Goal: Task Accomplishment & Management: Manage account settings

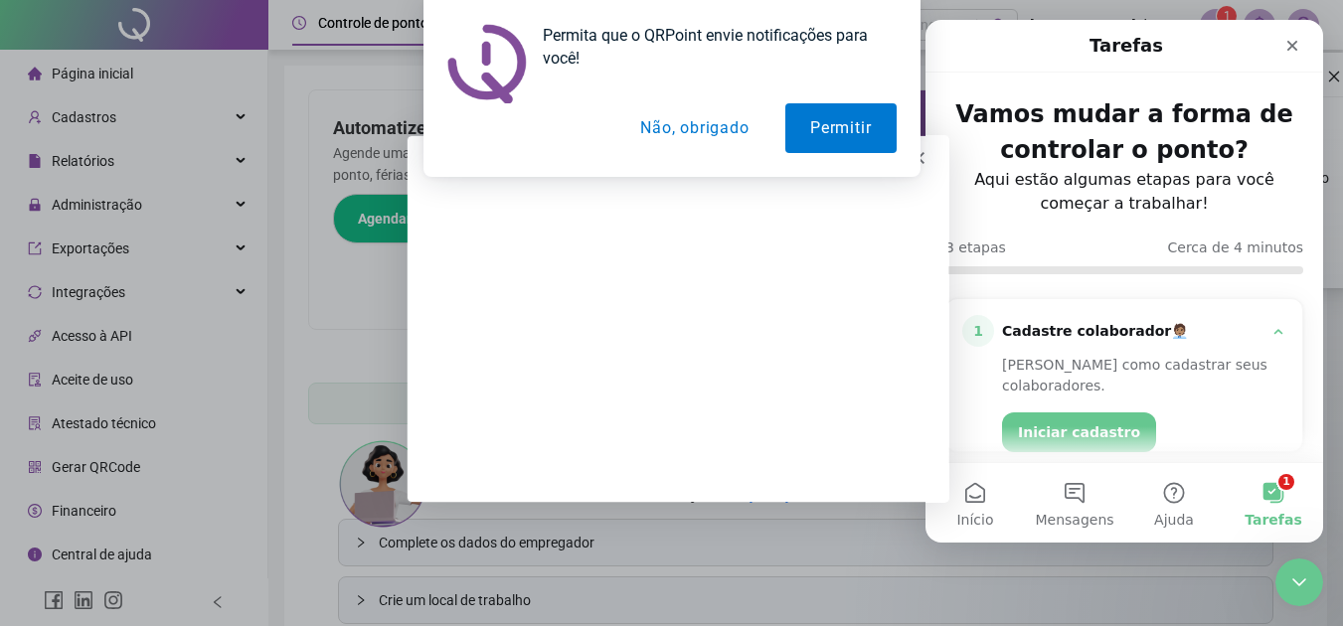
click at [668, 122] on button "Não, obrigado" at bounding box center [694, 128] width 158 height 50
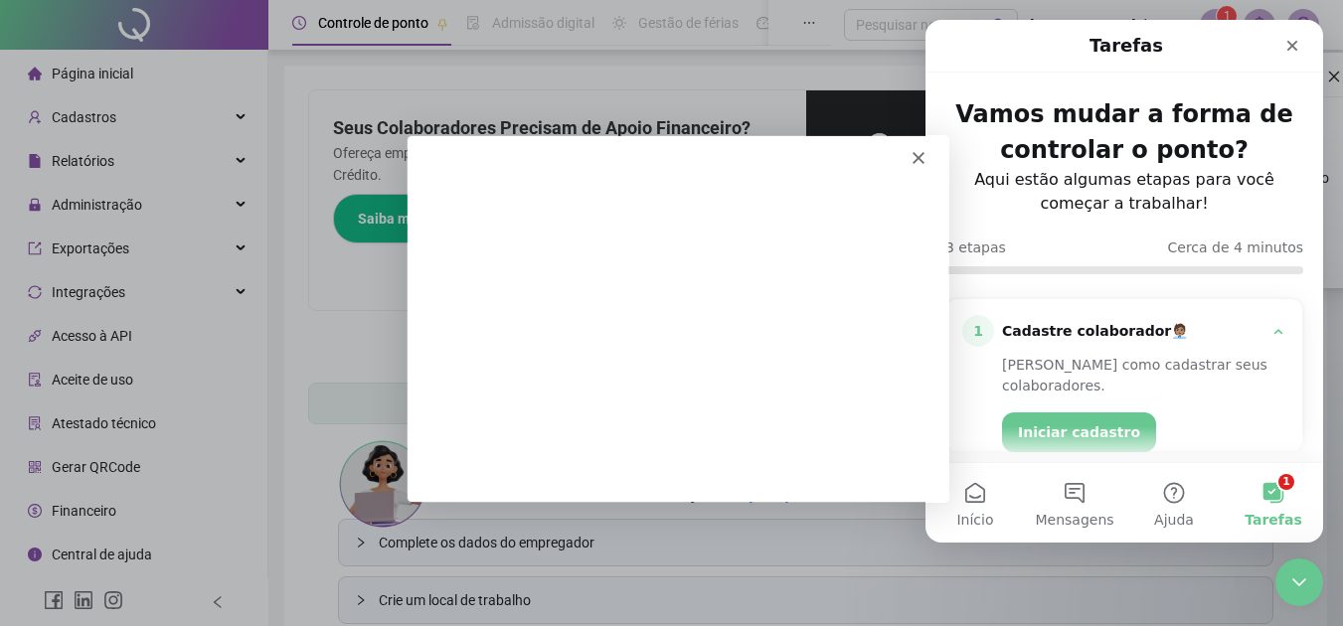
click at [917, 156] on polygon "Fechar" at bounding box center [917, 157] width 12 height 12
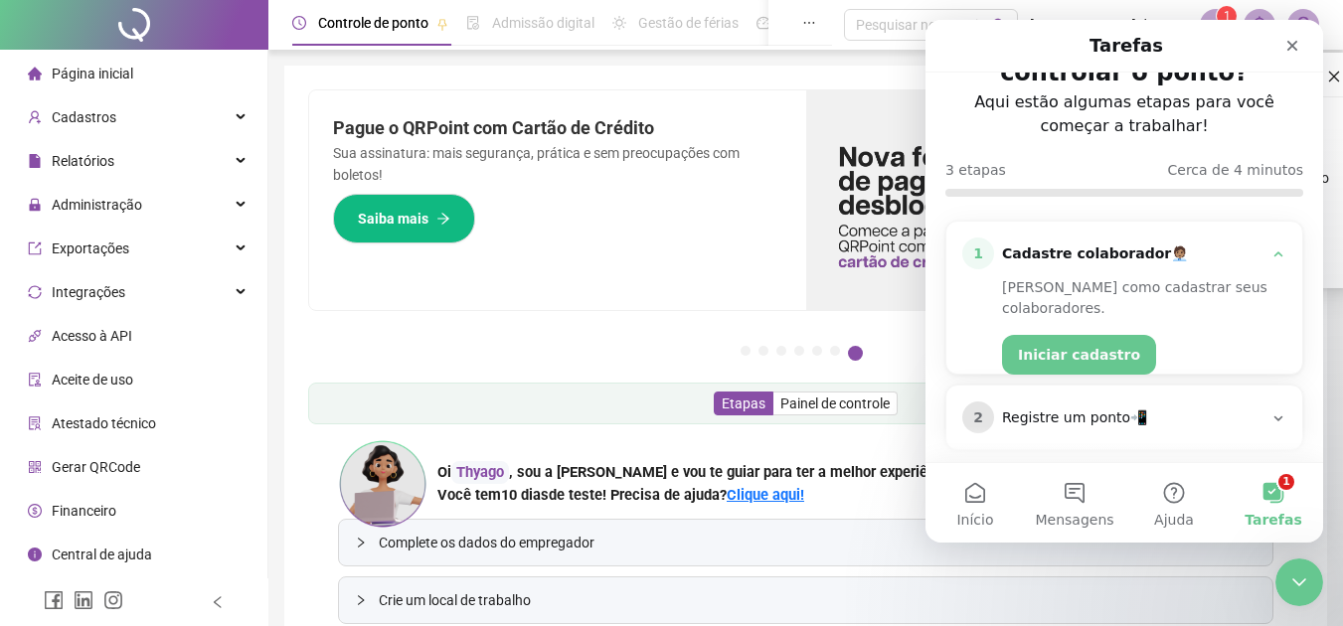
scroll to position [99, 0]
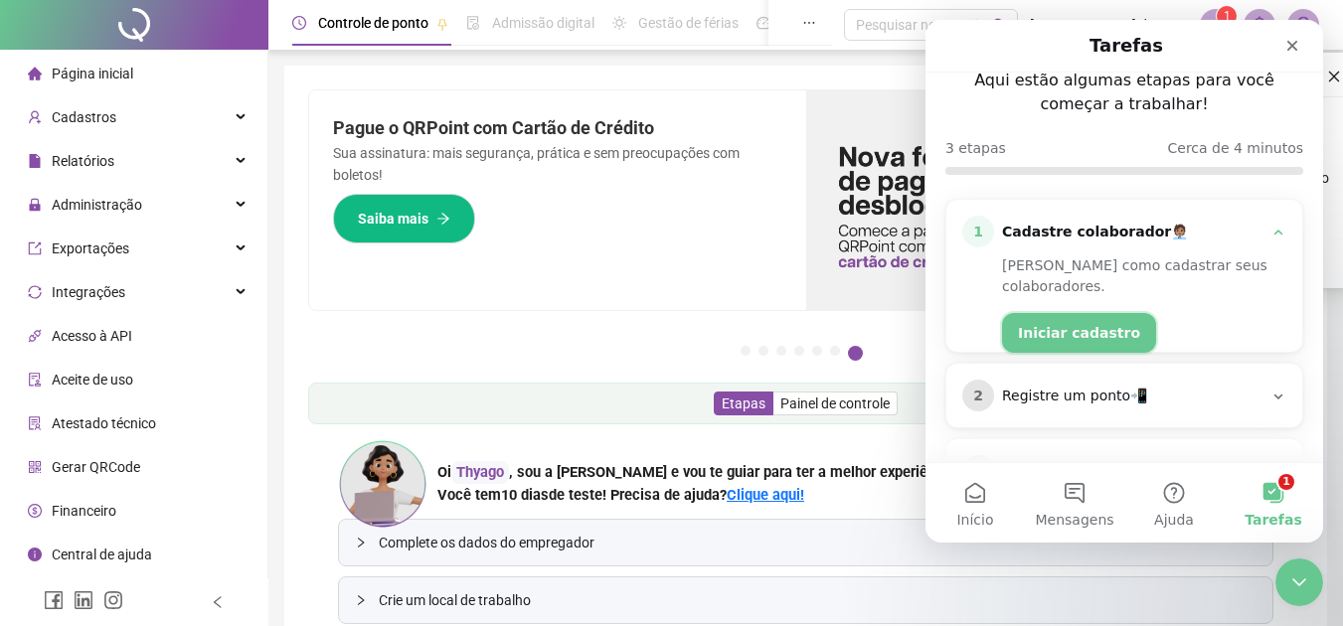
click at [1066, 313] on button "Iniciar cadastro" at bounding box center [1079, 333] width 154 height 40
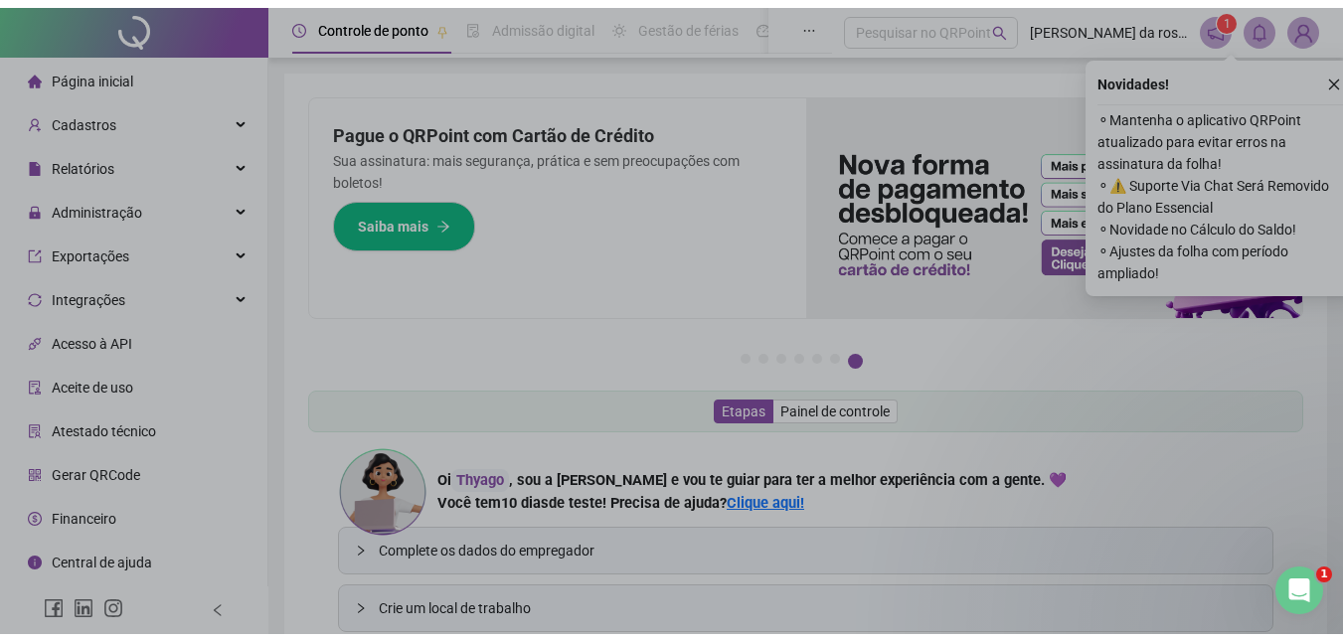
scroll to position [0, 0]
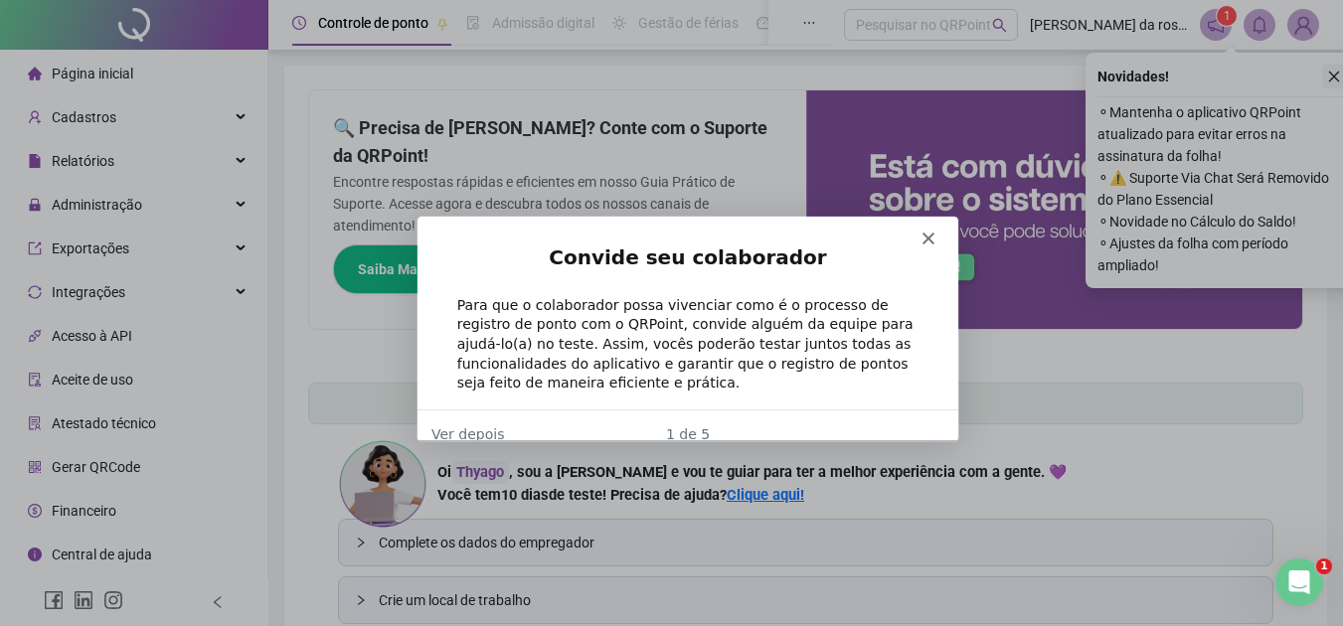
click at [1334, 78] on icon "close" at bounding box center [1334, 77] width 14 height 14
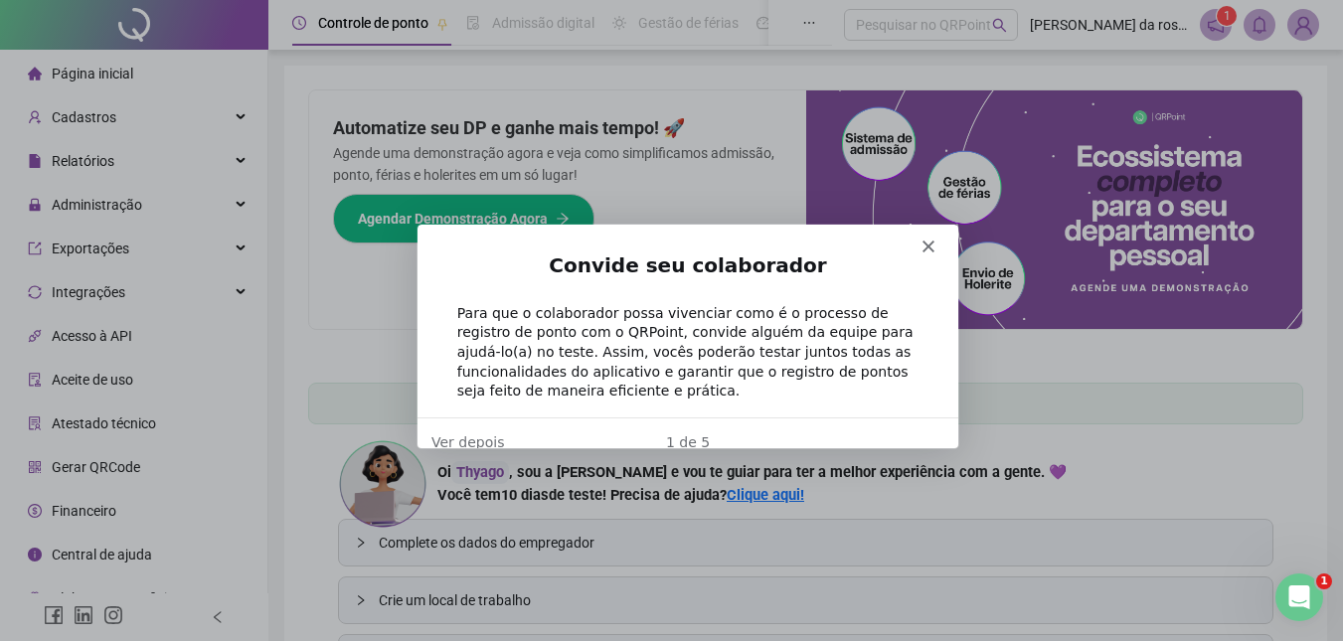
click at [928, 249] on icon "Fechar" at bounding box center [927, 245] width 12 height 12
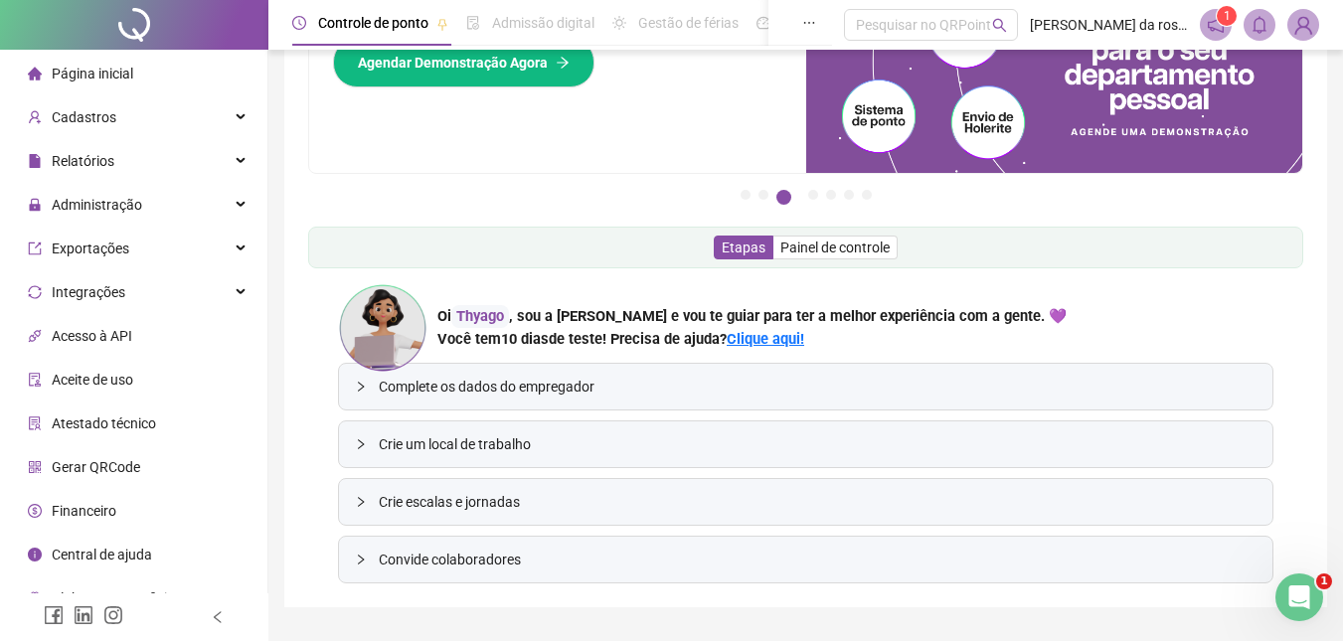
scroll to position [208, 0]
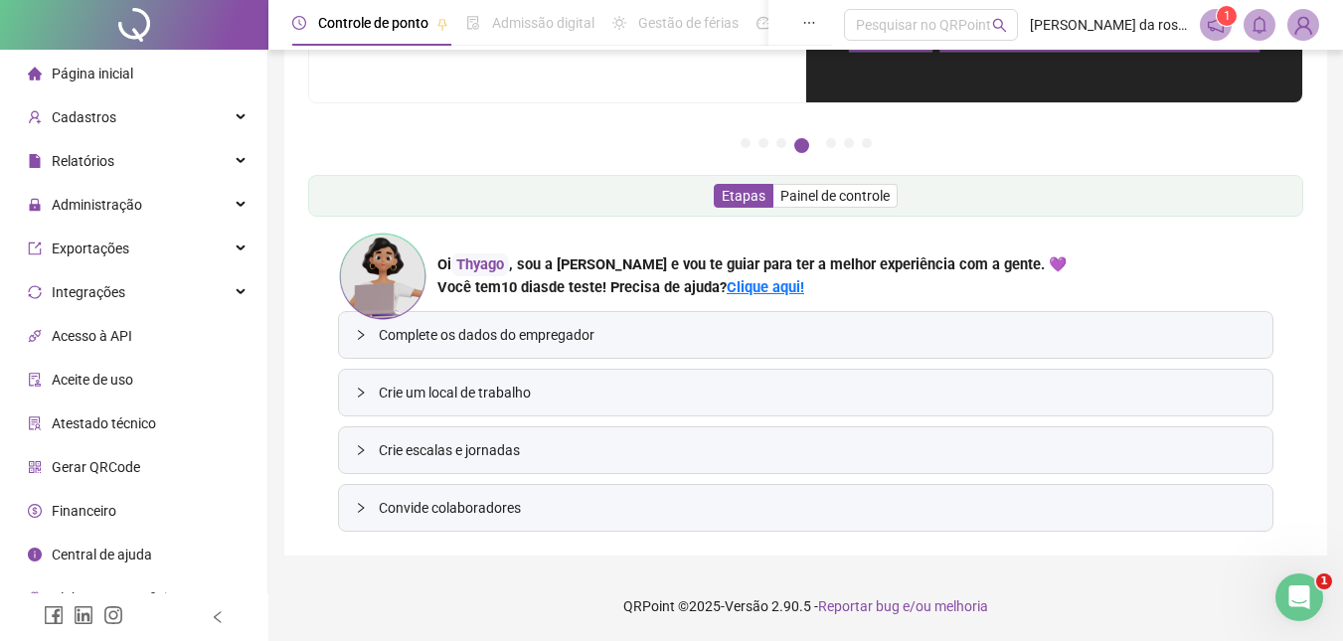
click at [444, 338] on span "Complete os dados do empregador" at bounding box center [818, 335] width 878 height 22
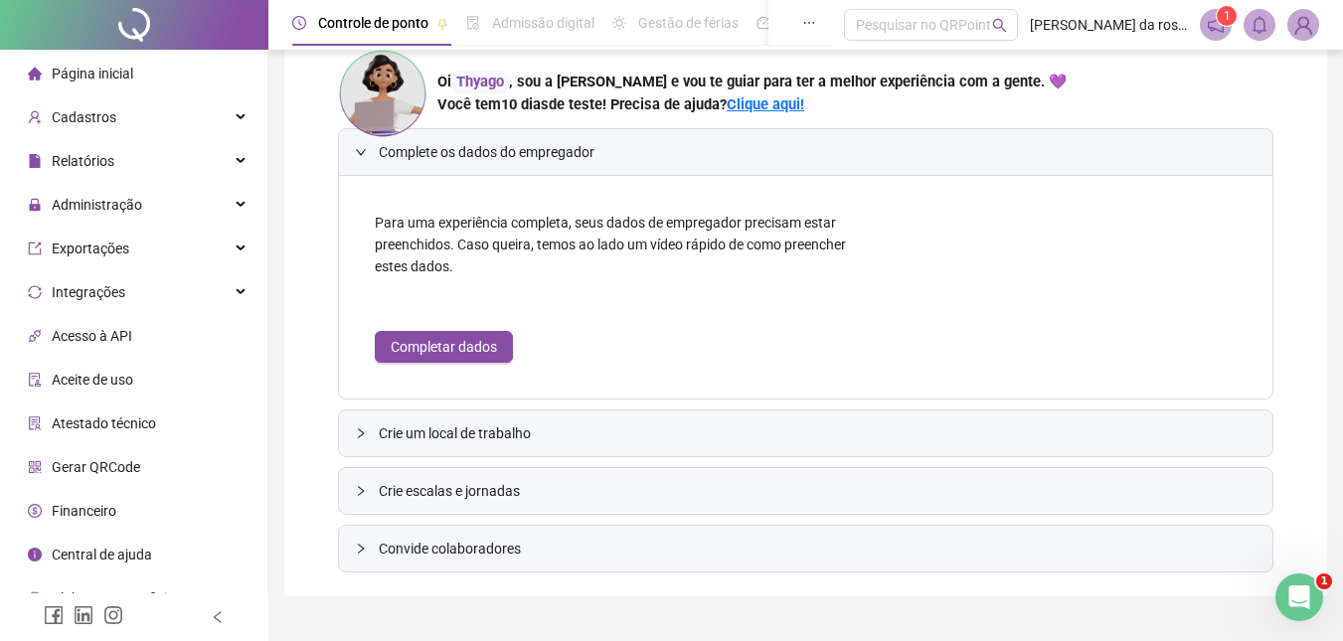
scroll to position [407, 0]
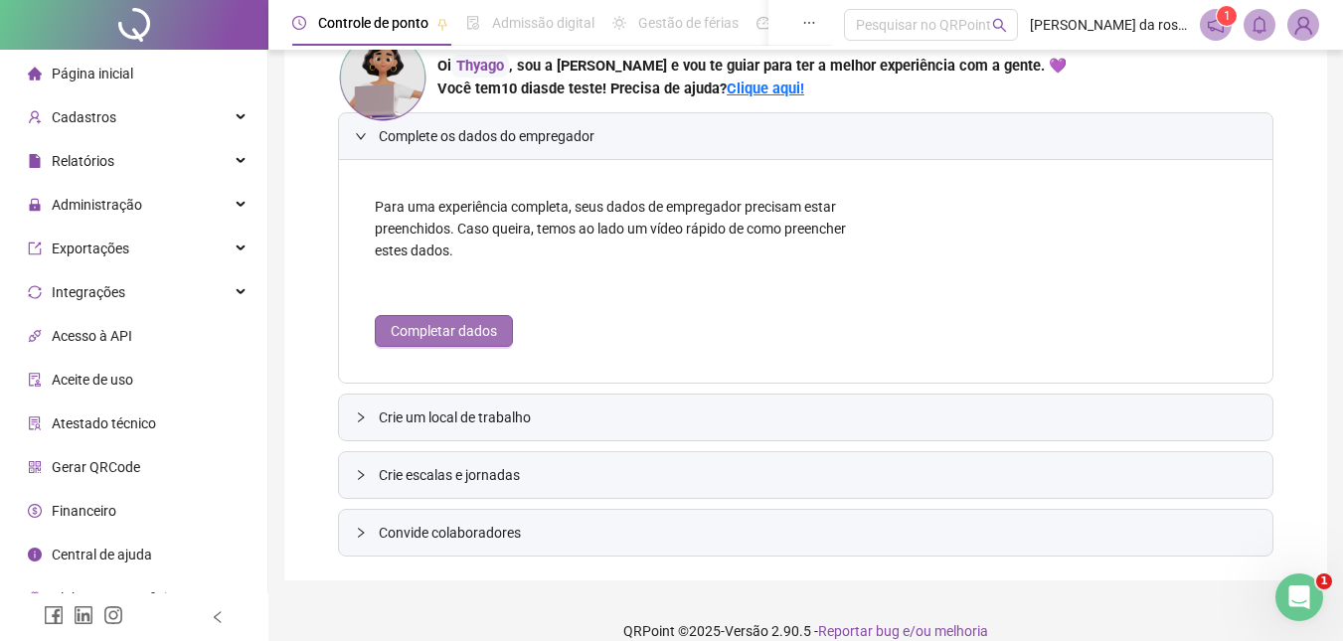
click at [446, 336] on span "Completar dados" at bounding box center [444, 331] width 106 height 22
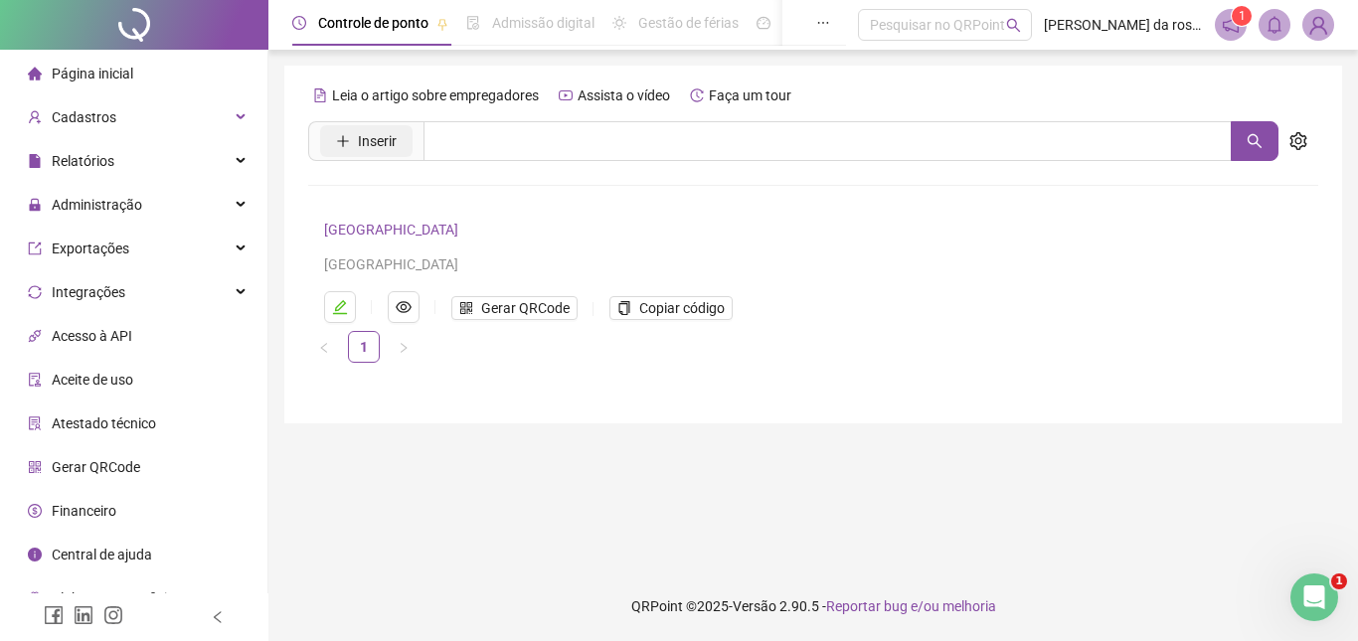
click at [381, 136] on span "Inserir" at bounding box center [377, 141] width 39 height 22
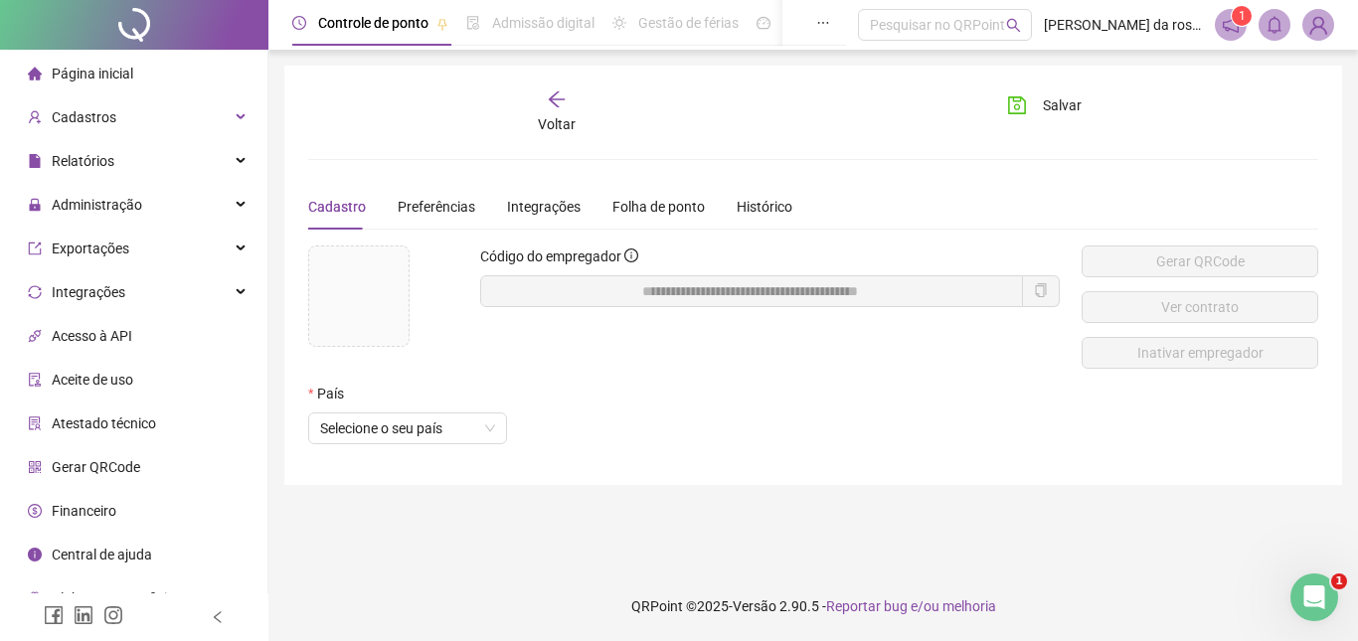
click at [553, 100] on icon "arrow-left" at bounding box center [557, 99] width 20 height 20
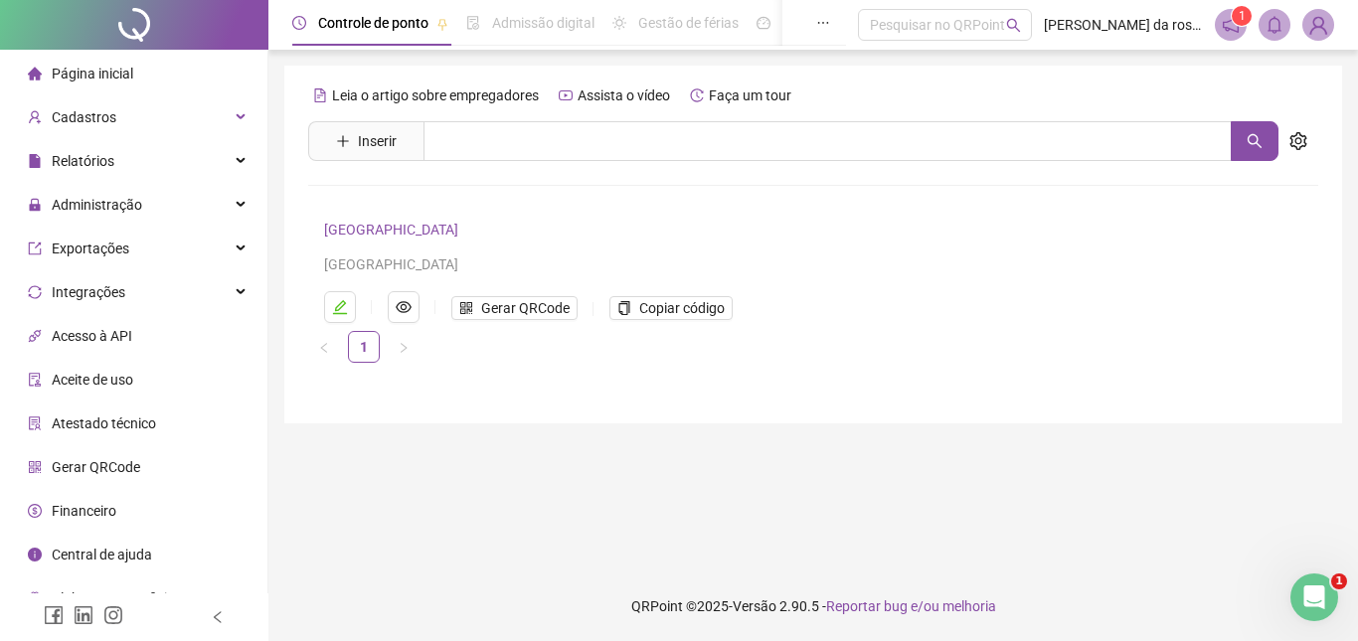
click at [115, 73] on span "Página inicial" at bounding box center [93, 74] width 82 height 16
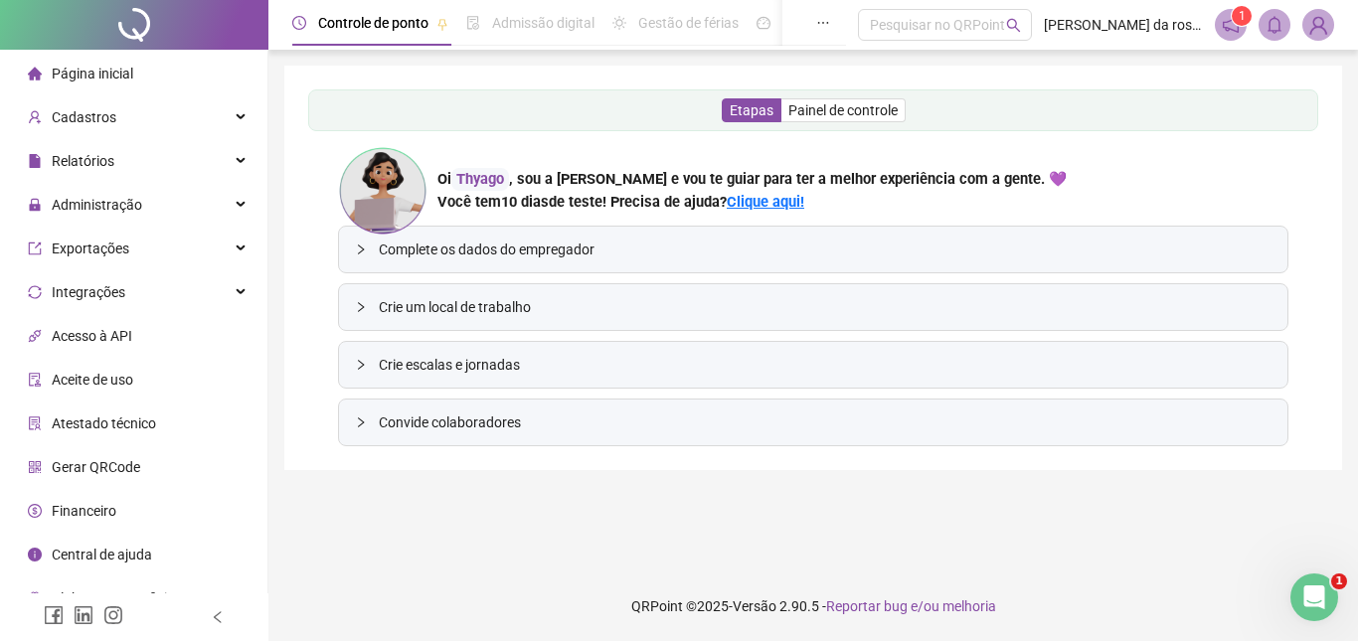
click at [480, 259] on span "Complete os dados do empregador" at bounding box center [825, 250] width 893 height 22
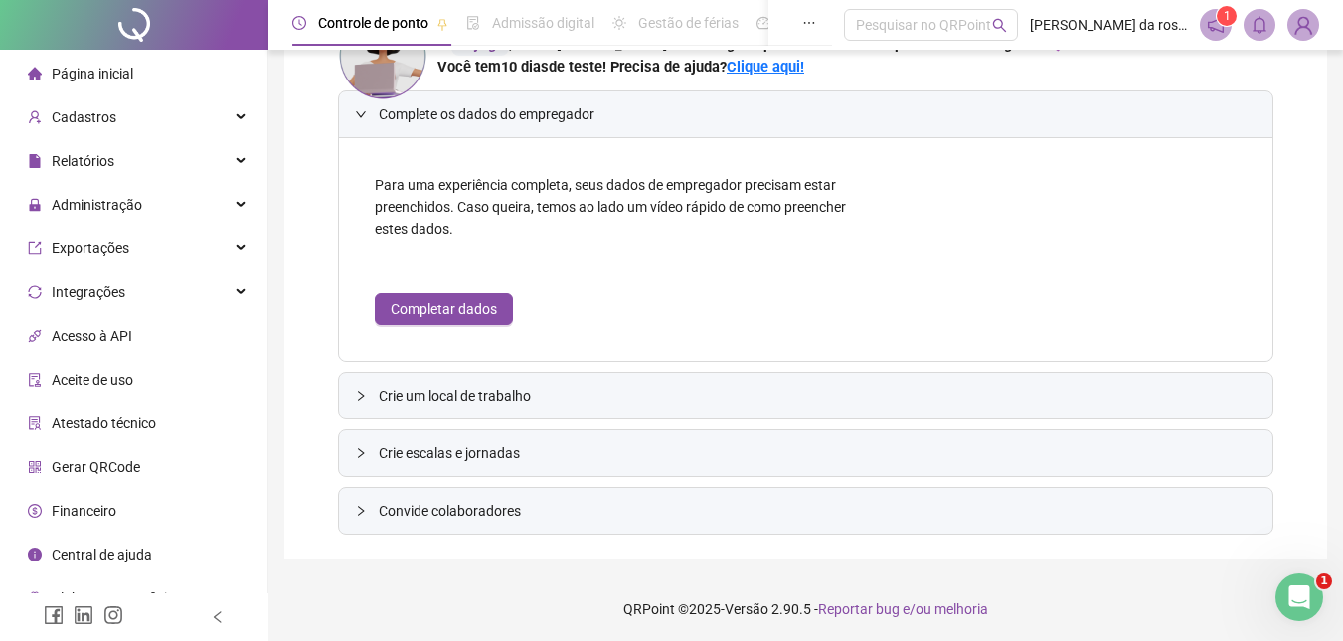
scroll to position [432, 0]
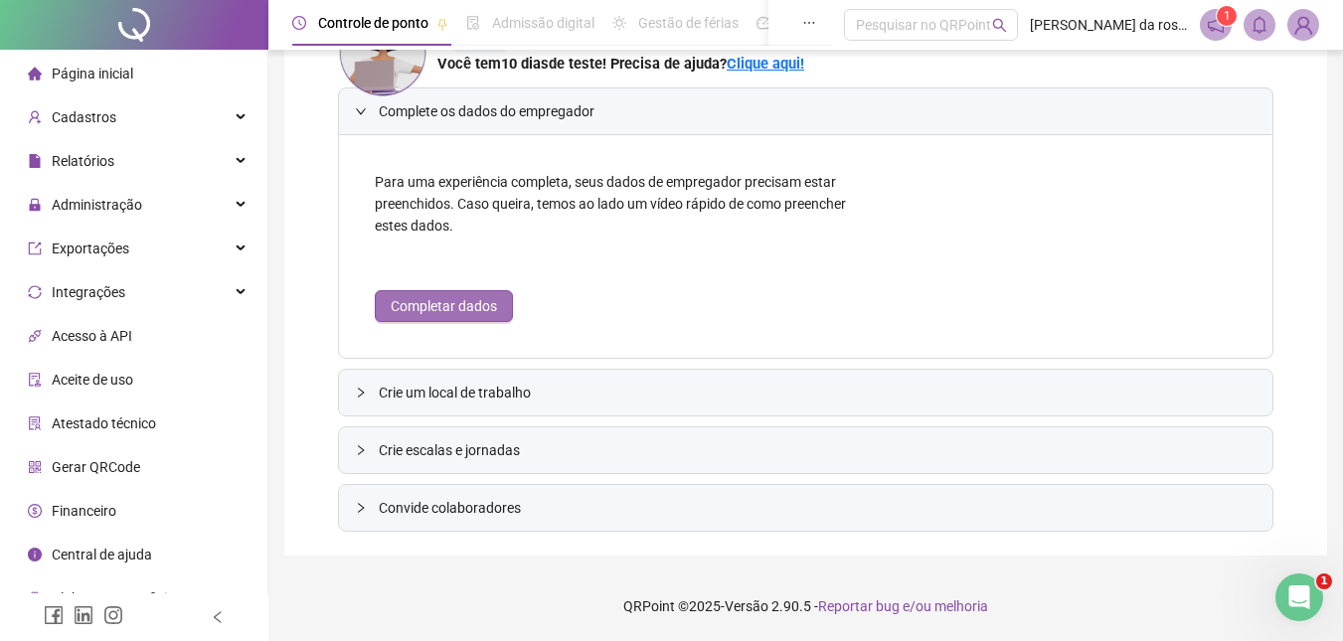
click at [449, 309] on span "Completar dados" at bounding box center [444, 306] width 106 height 22
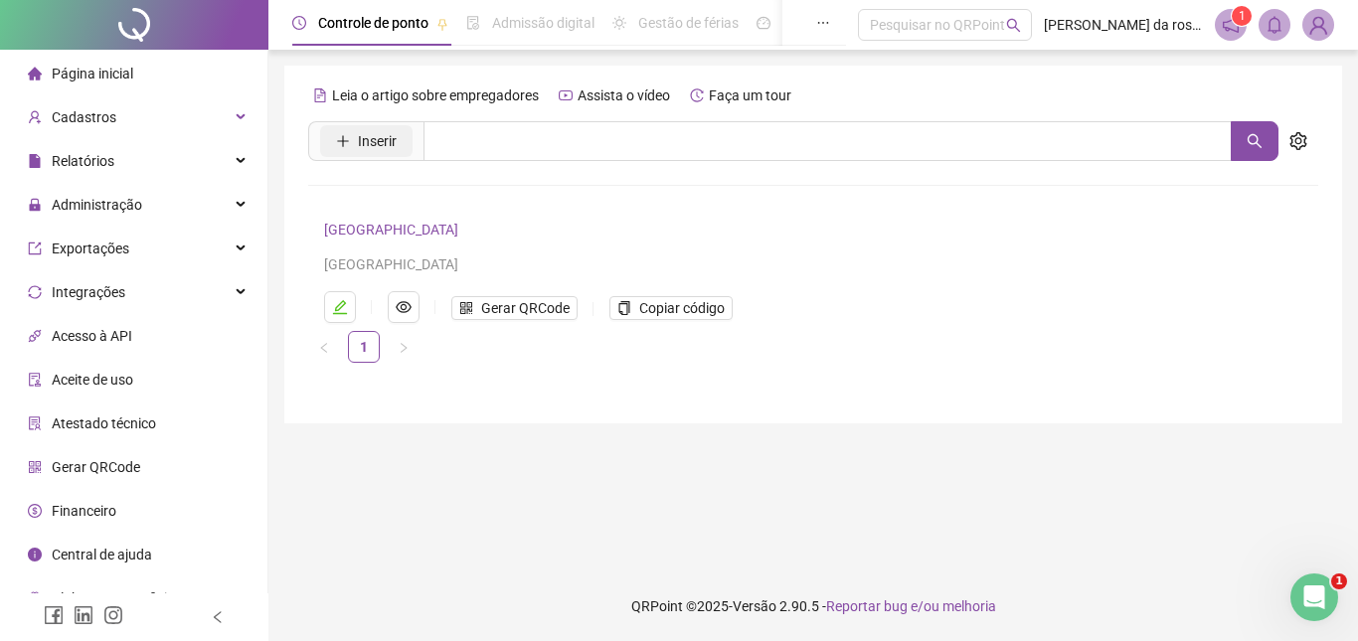
click at [366, 144] on span "Inserir" at bounding box center [377, 141] width 39 height 22
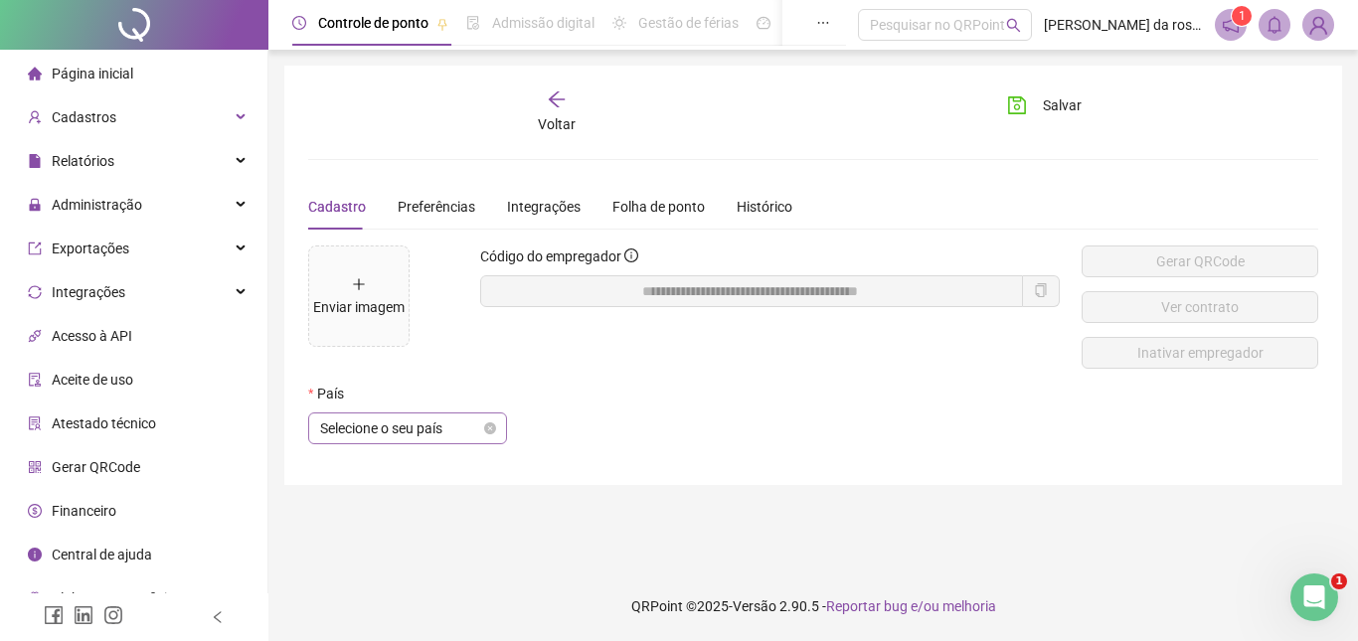
click at [401, 435] on span "Selecione o seu país" at bounding box center [407, 429] width 175 height 30
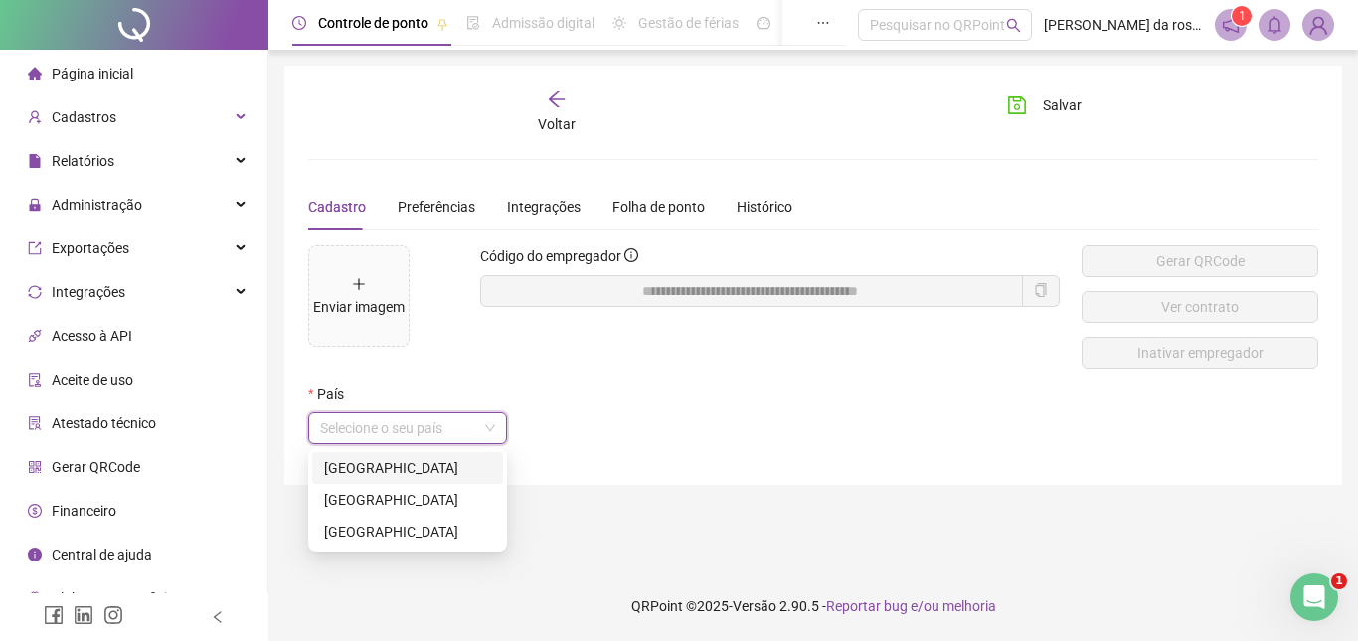
click at [393, 473] on div "[GEOGRAPHIC_DATA]" at bounding box center [407, 468] width 167 height 22
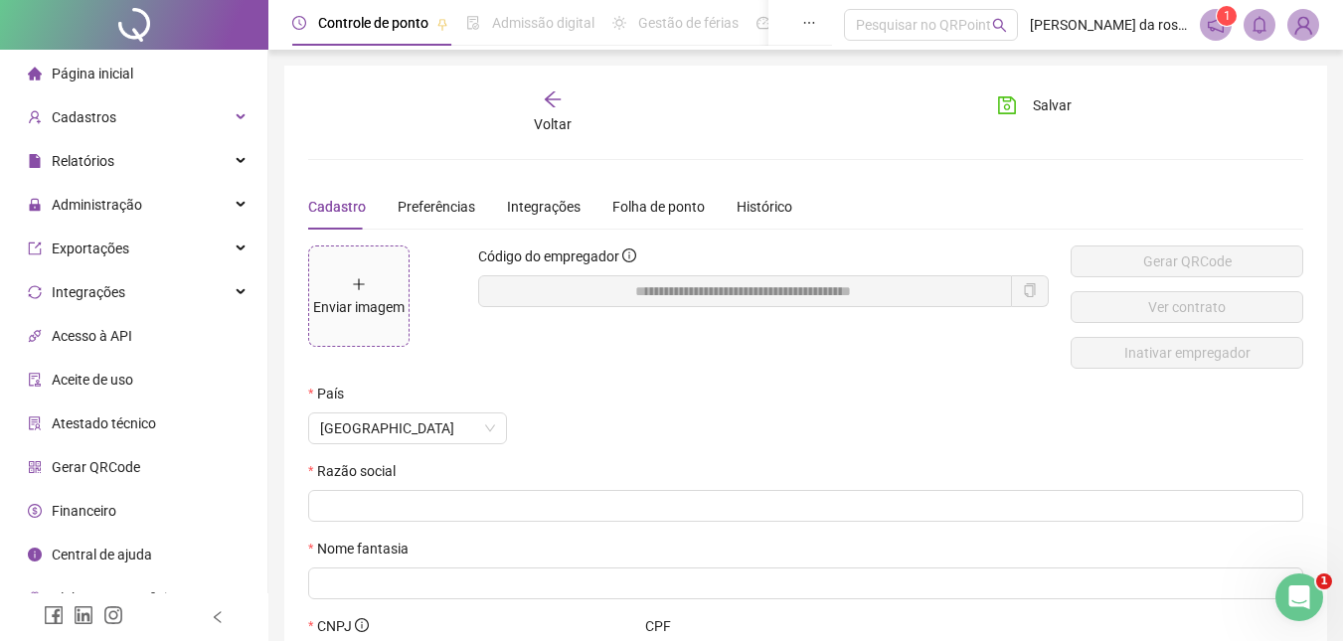
click at [375, 288] on div "Enviar imagem" at bounding box center [358, 296] width 91 height 44
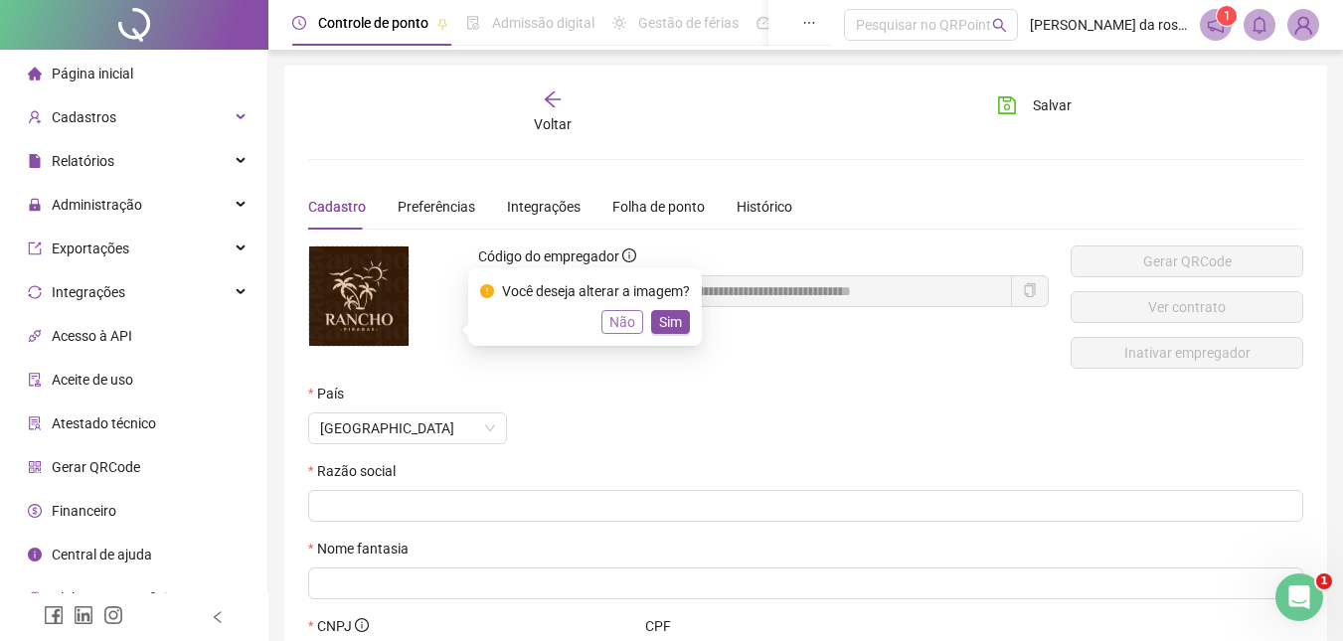
click at [619, 330] on span "Não" at bounding box center [622, 322] width 26 height 22
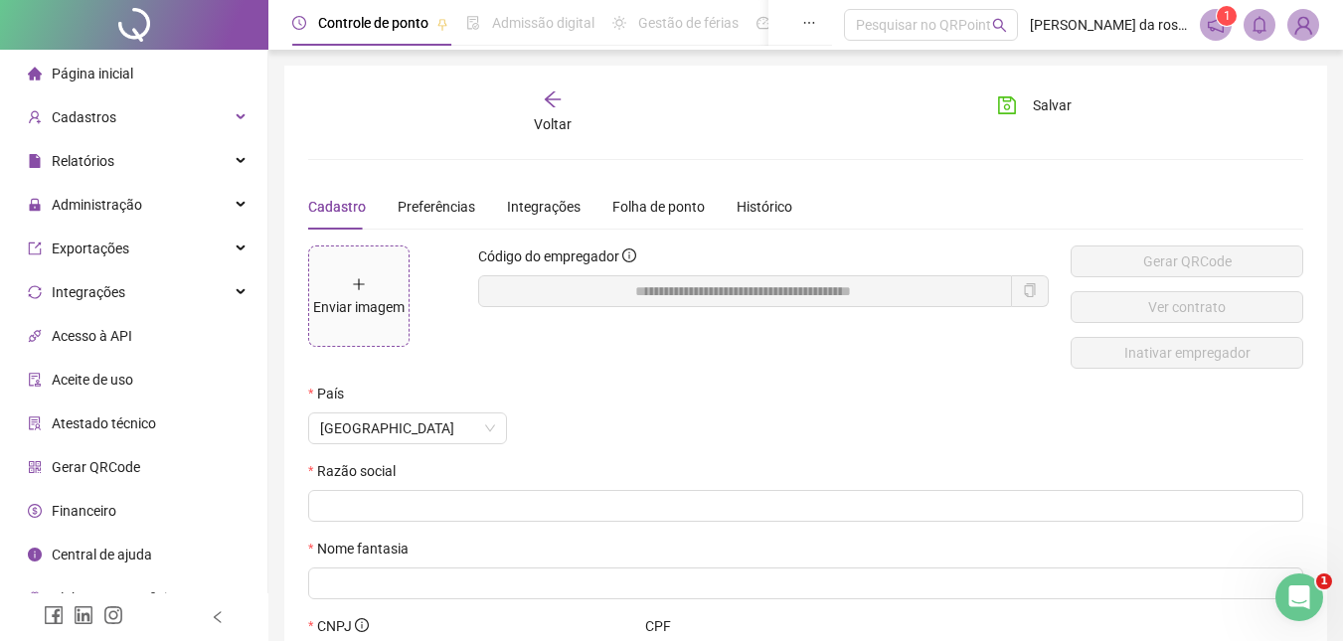
click at [356, 294] on div "Enviar imagem" at bounding box center [358, 296] width 91 height 44
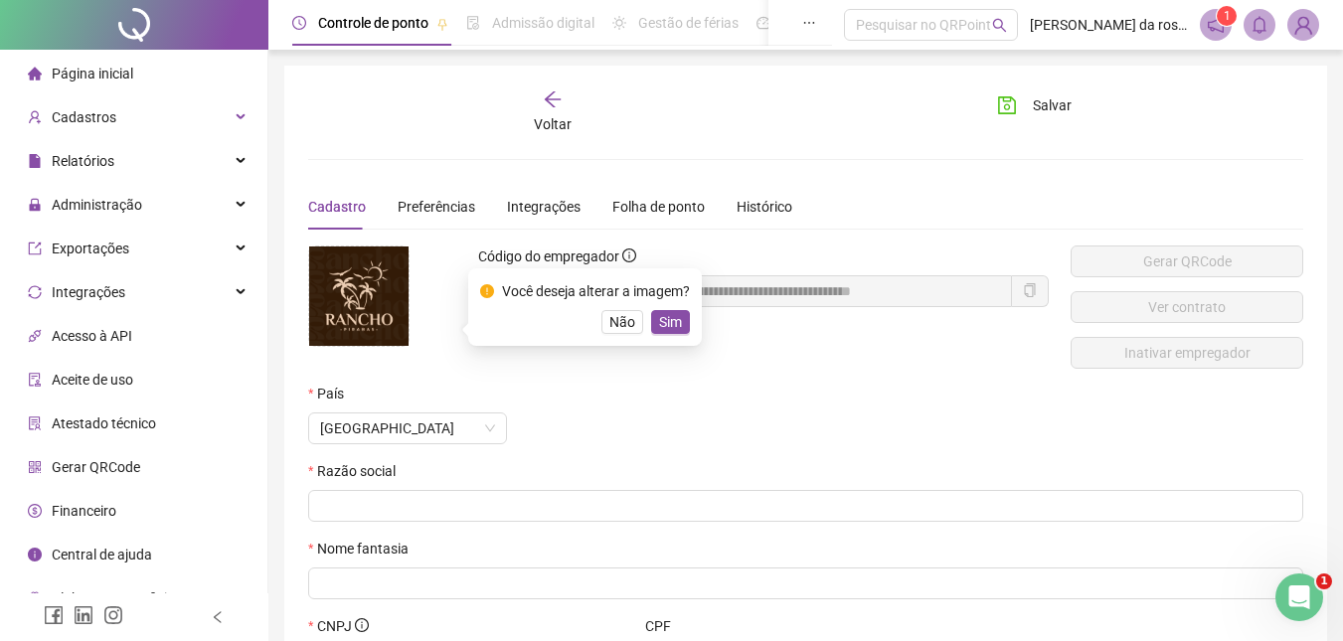
click at [670, 323] on span "Sim" at bounding box center [670, 322] width 23 height 22
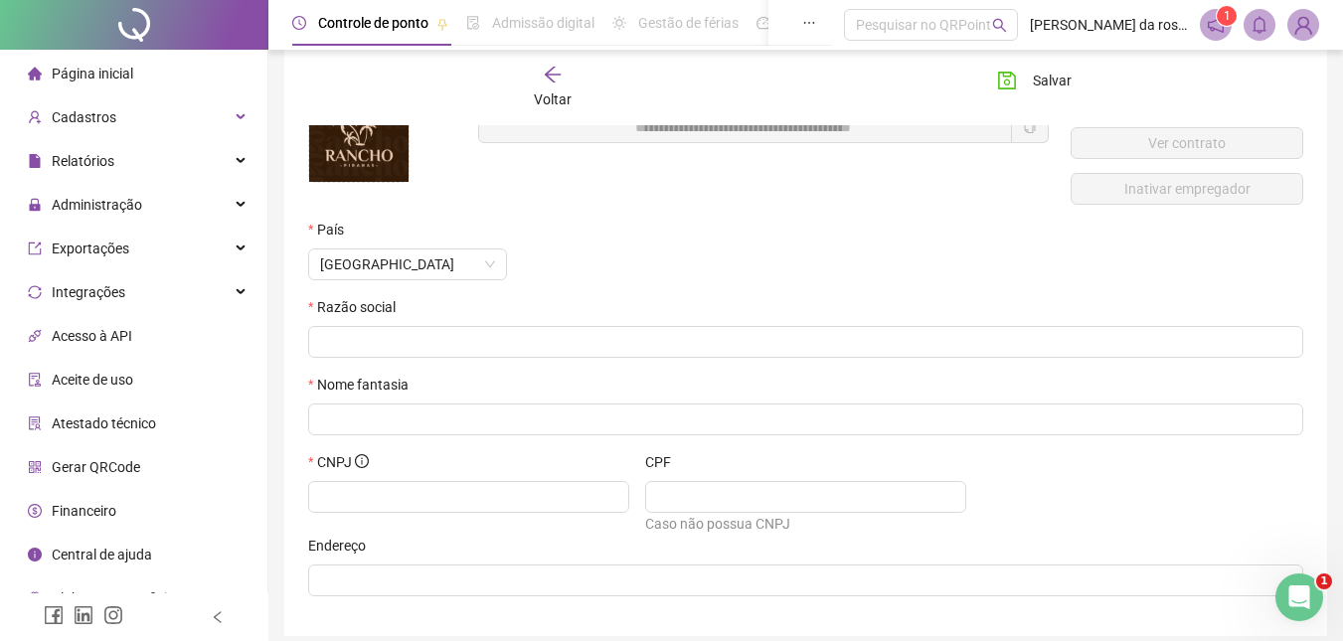
scroll to position [199, 0]
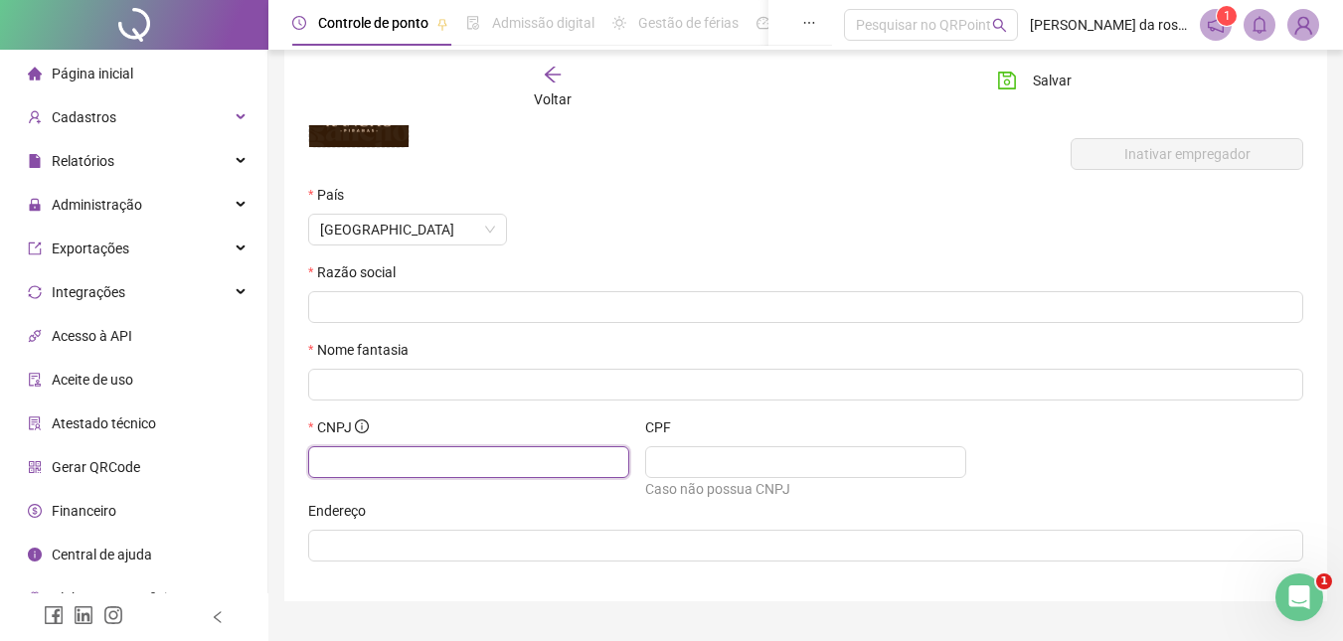
click at [408, 466] on input "text" at bounding box center [466, 462] width 293 height 22
paste input "**********"
type input "**********"
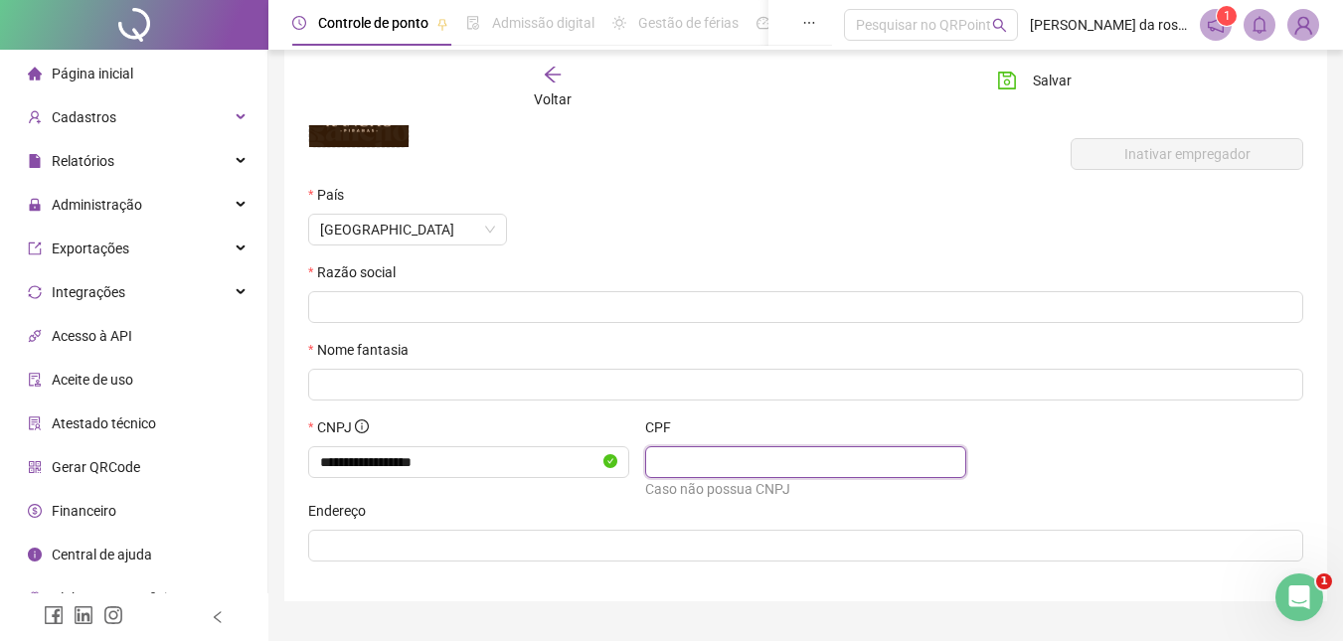
click at [685, 457] on input "text" at bounding box center [803, 462] width 293 height 22
type input "**********"
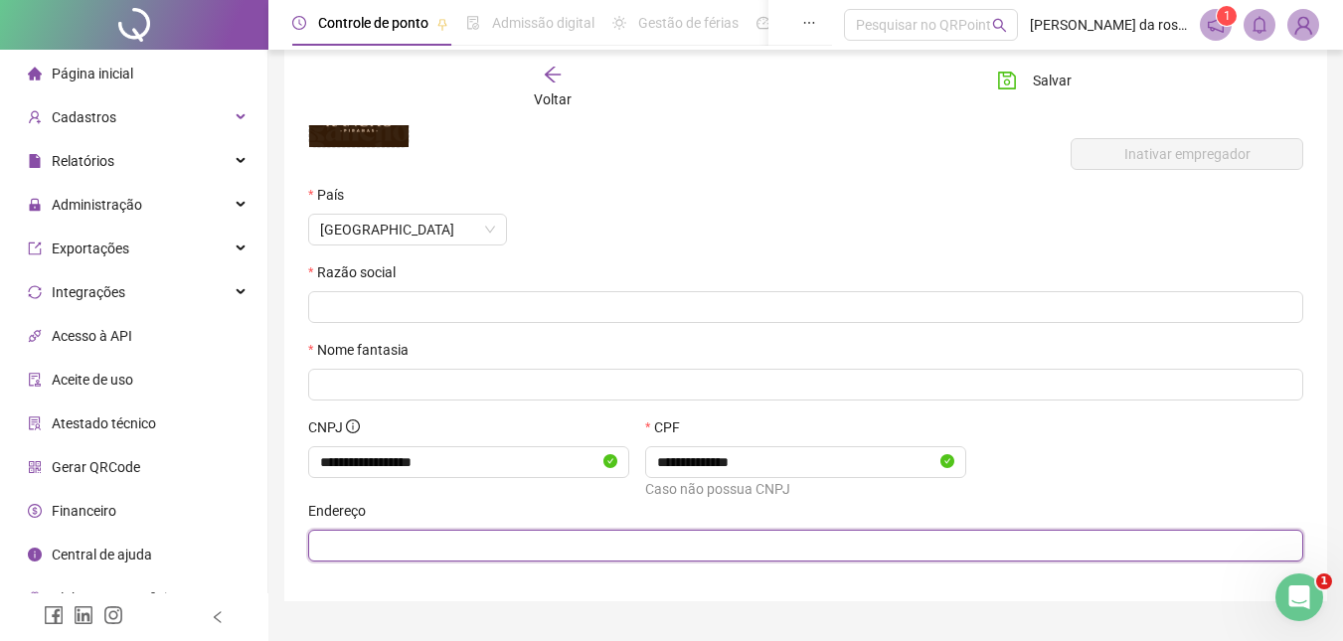
click at [488, 546] on input "text" at bounding box center [803, 546] width 967 height 22
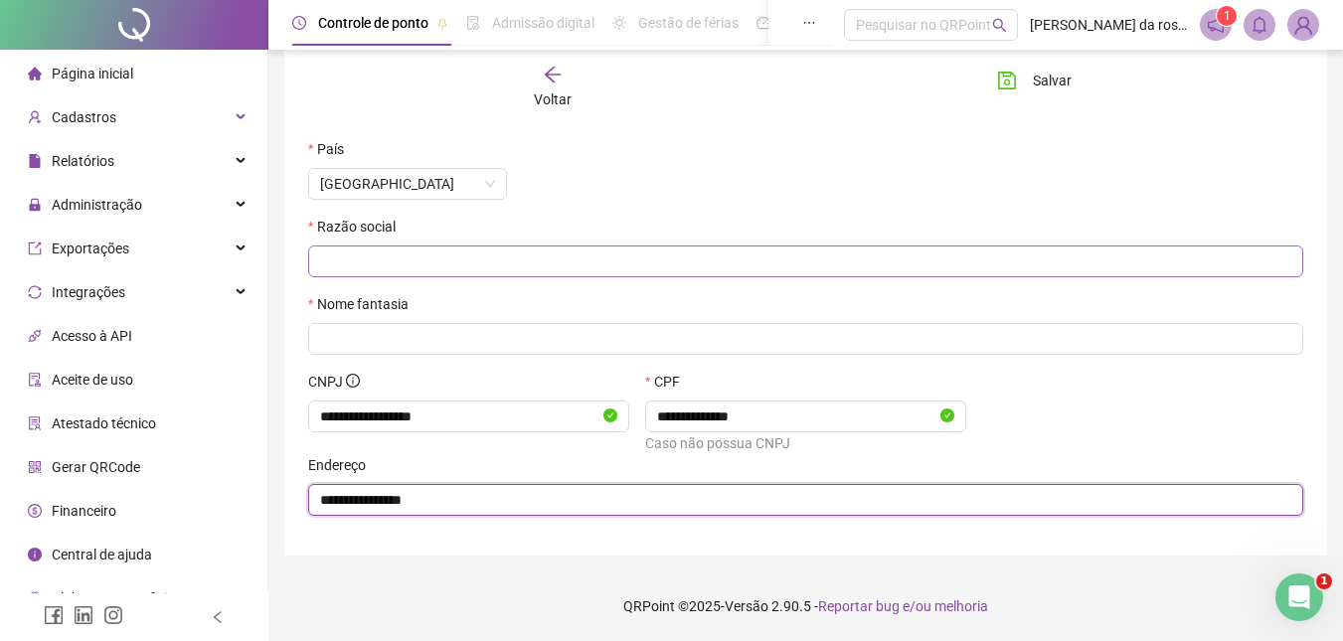
type input "**********"
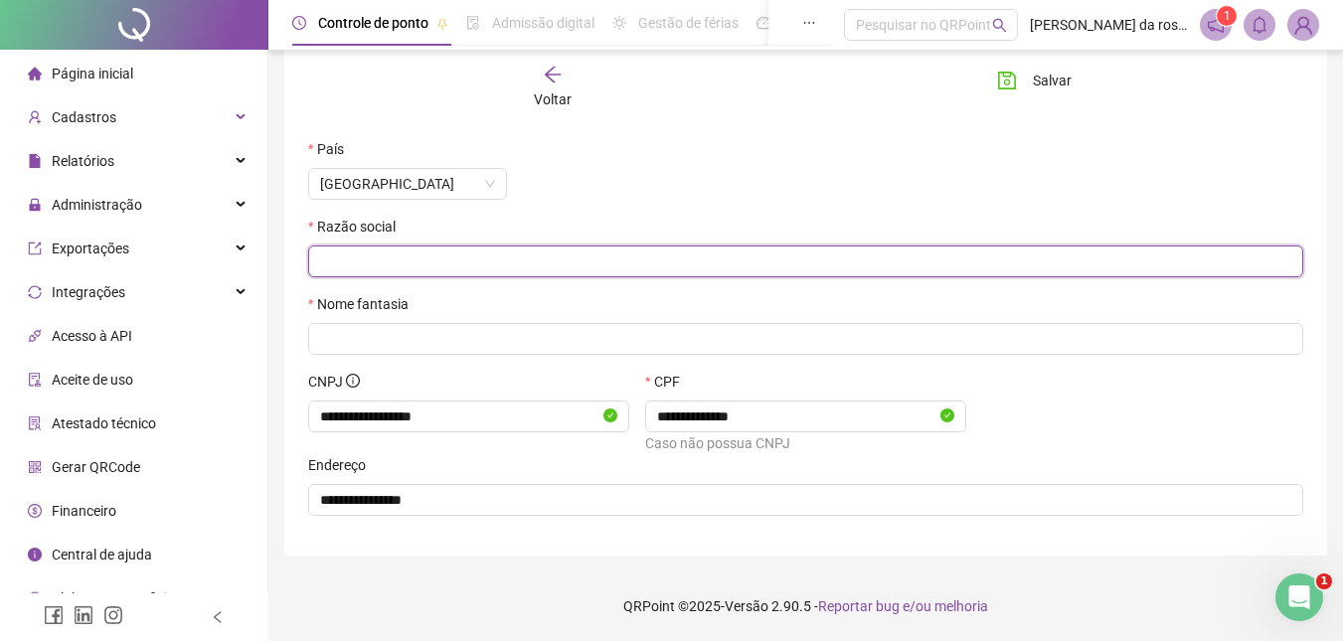
click at [383, 267] on input "text" at bounding box center [803, 262] width 967 height 22
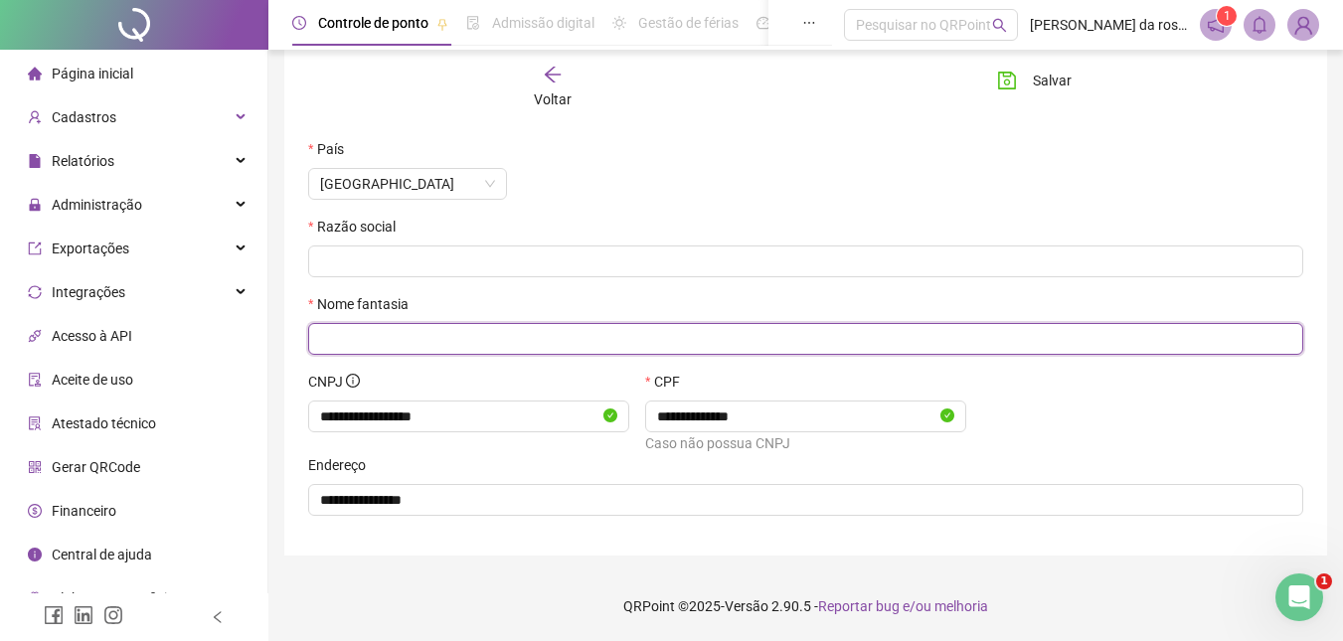
click at [397, 343] on input "text" at bounding box center [803, 339] width 967 height 22
type input "**********"
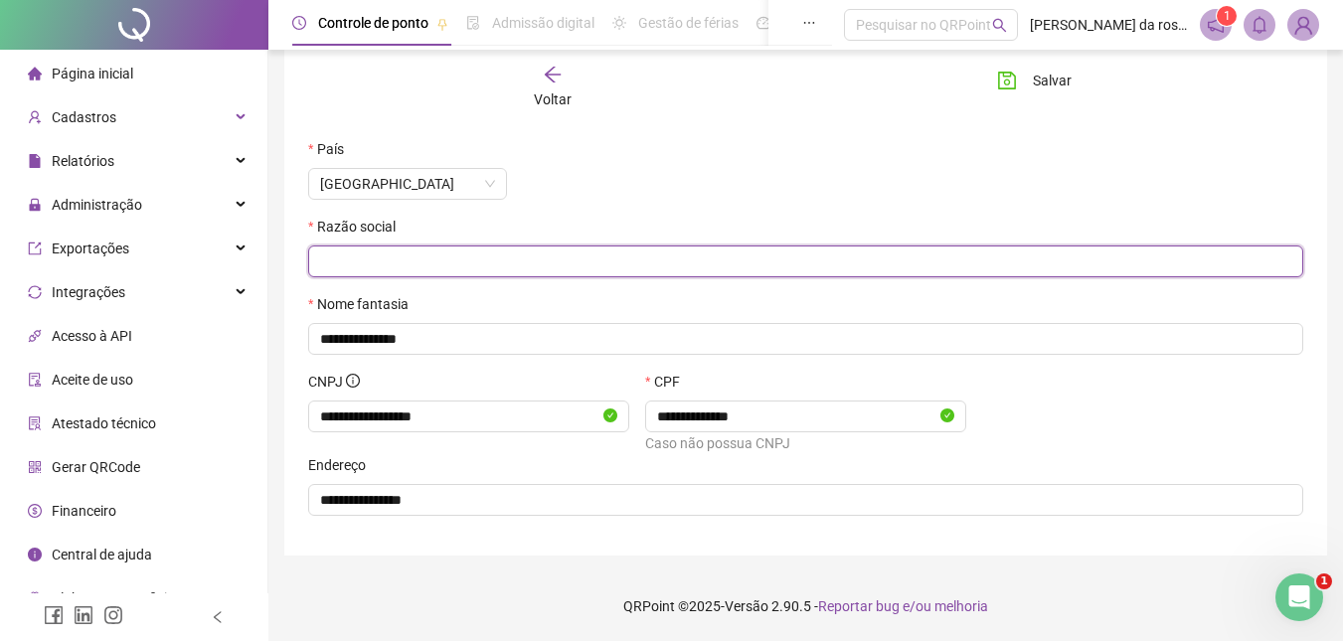
click at [425, 260] on input "text" at bounding box center [803, 262] width 967 height 22
paste input "**********"
type input "**********"
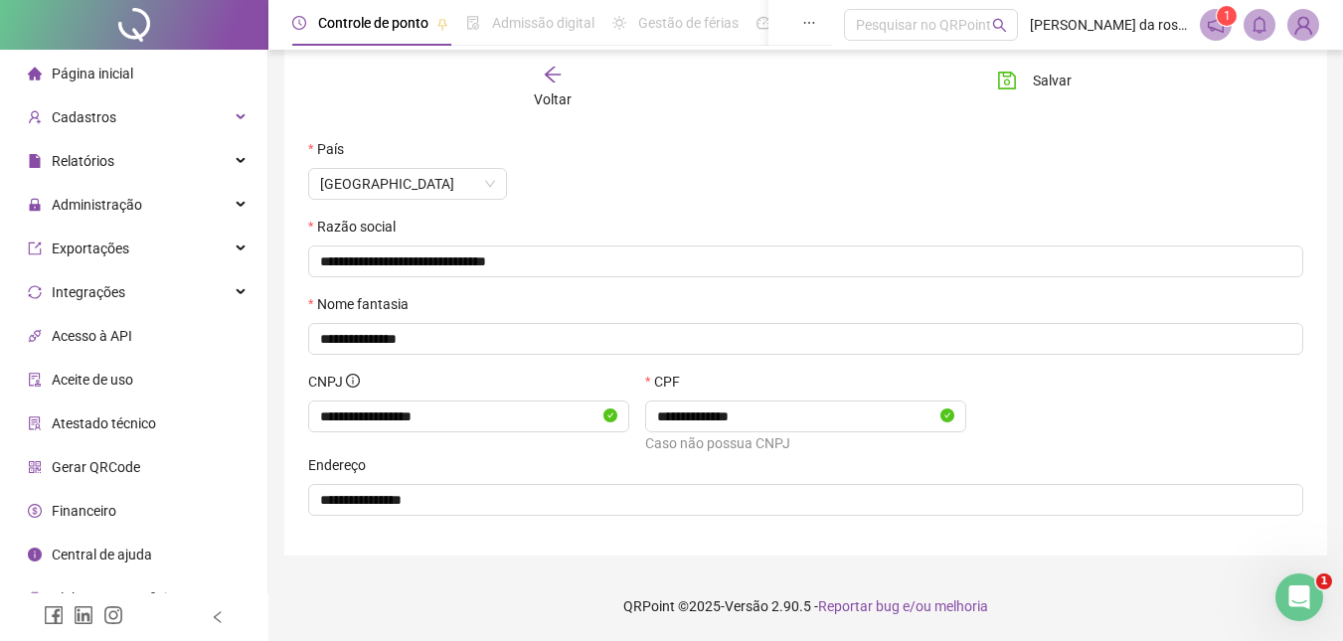
click at [659, 205] on div "[GEOGRAPHIC_DATA]" at bounding box center [721, 177] width 842 height 78
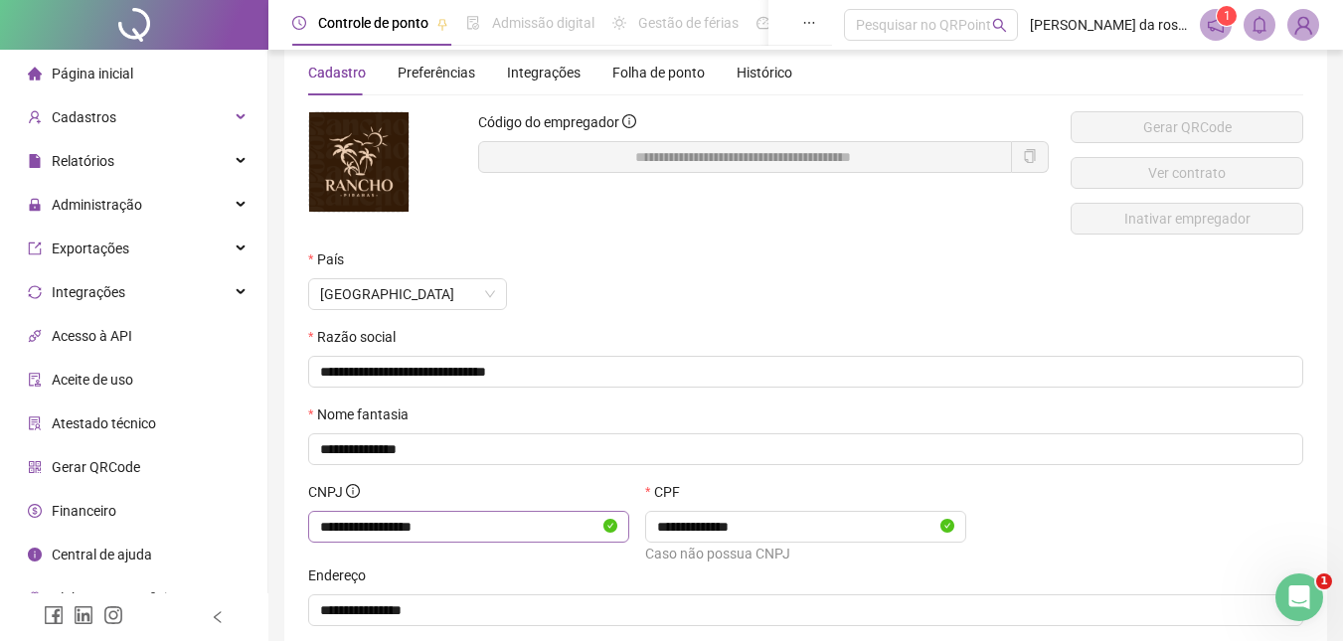
scroll to position [0, 0]
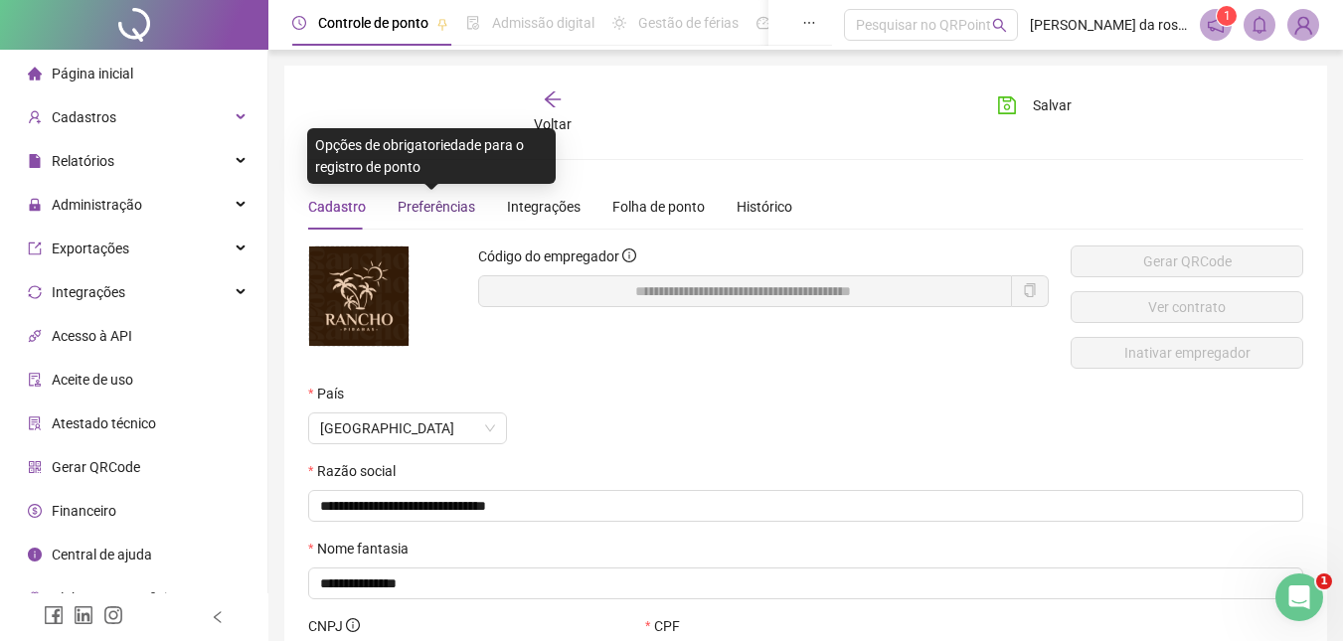
click at [433, 203] on span "Preferências" at bounding box center [437, 207] width 78 height 16
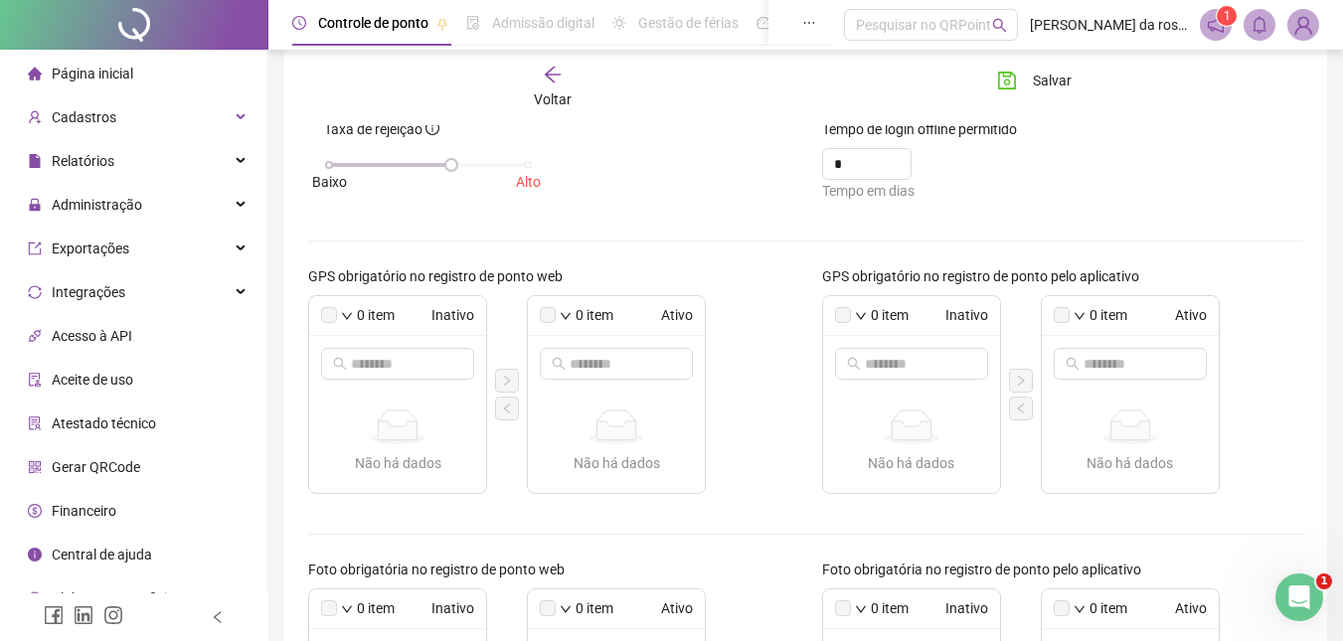
scroll to position [199, 0]
click at [344, 311] on icon "down" at bounding box center [347, 315] width 12 height 12
click at [407, 350] on span "Selecionar todos" at bounding box center [423, 345] width 132 height 22
click at [445, 320] on span "Inativo" at bounding box center [437, 314] width 76 height 22
click at [358, 313] on span "0 item" at bounding box center [376, 314] width 38 height 22
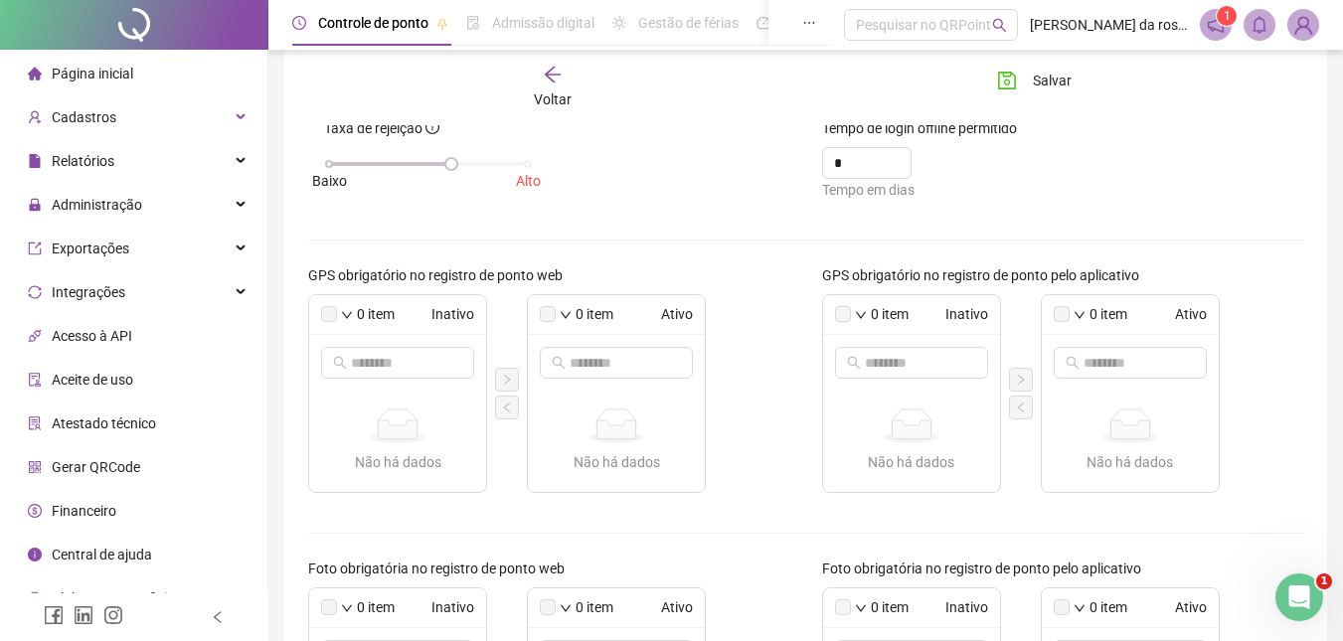
click at [349, 320] on icon "down" at bounding box center [347, 315] width 12 height 12
click at [391, 377] on span "Inverter seleção atual" at bounding box center [423, 377] width 132 height 22
click at [364, 369] on input "text" at bounding box center [398, 363] width 95 height 22
click at [345, 314] on icon "down" at bounding box center [347, 314] width 10 height 7
click at [390, 344] on span "Selecionar todos" at bounding box center [423, 345] width 132 height 22
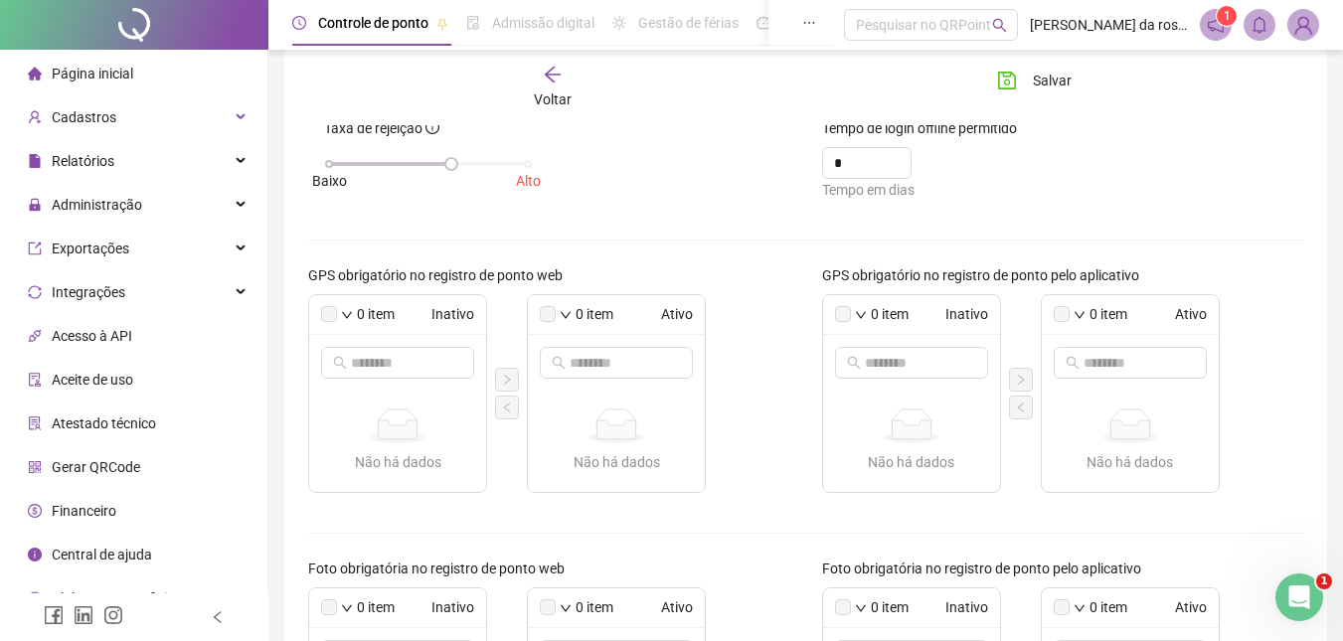
click at [356, 317] on div "0 item Inativo" at bounding box center [397, 315] width 177 height 40
click at [350, 317] on icon "down" at bounding box center [347, 315] width 12 height 12
click at [393, 377] on span "Inverter seleção atual" at bounding box center [423, 377] width 132 height 22
click at [364, 364] on input "text" at bounding box center [398, 363] width 95 height 22
type input "*"
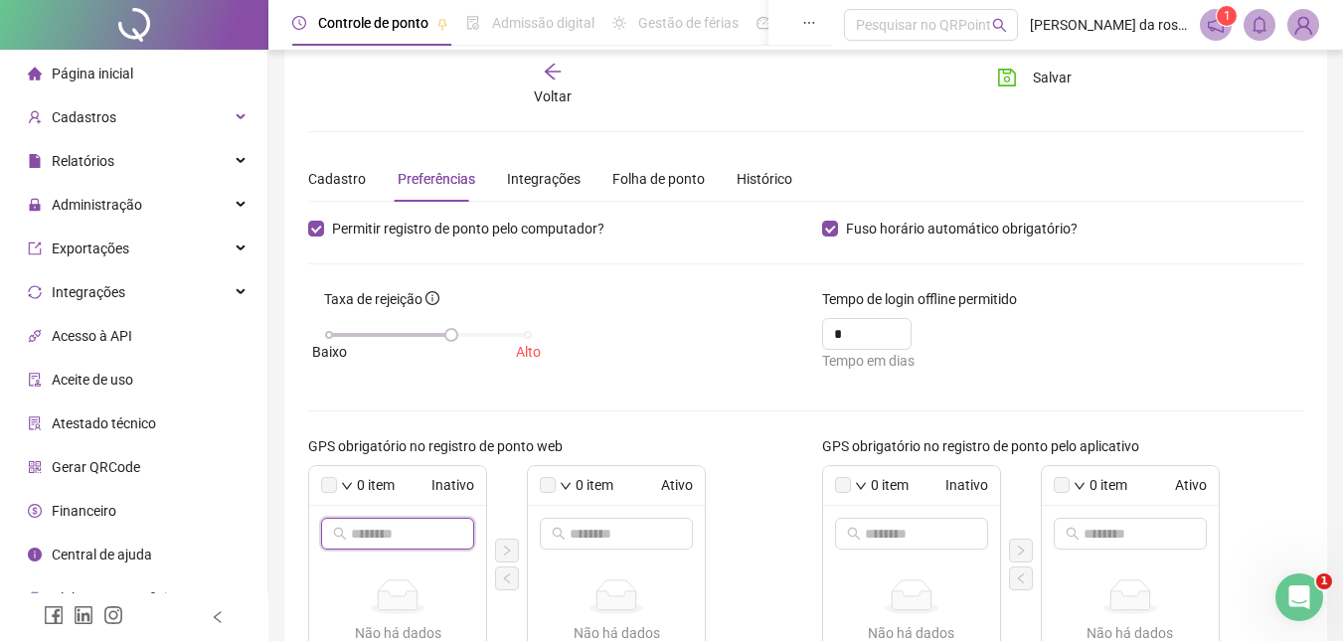
scroll to position [0, 0]
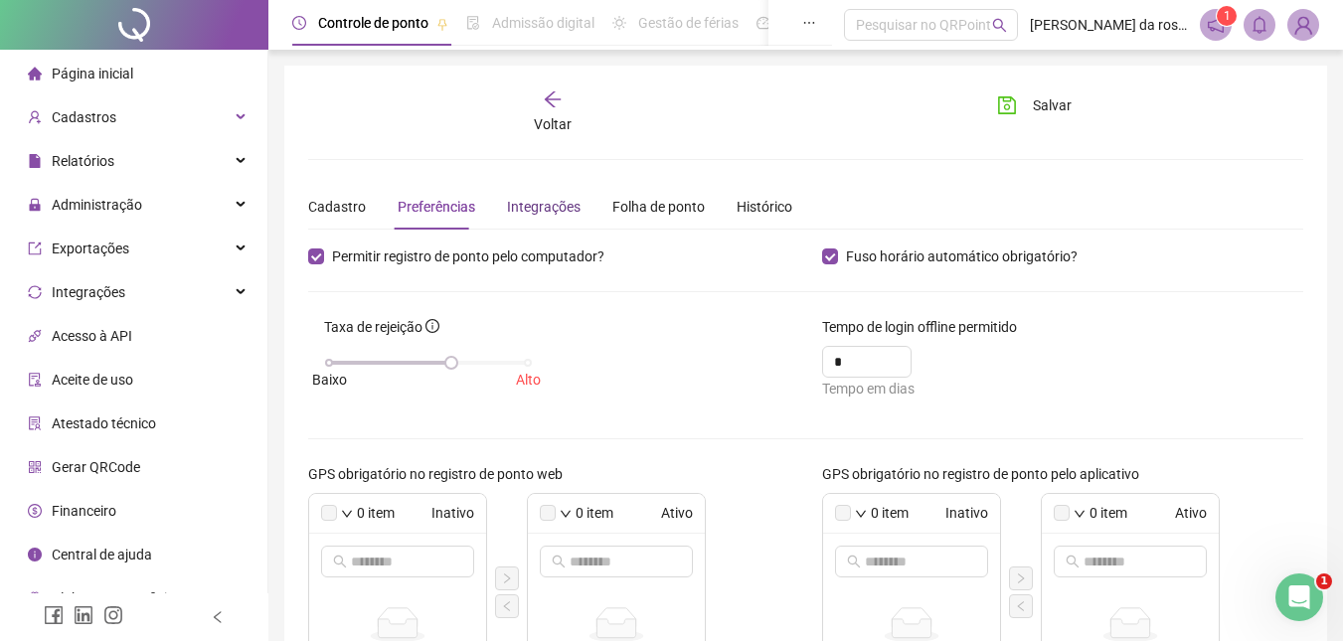
click at [528, 205] on div "Integrações" at bounding box center [544, 207] width 74 height 22
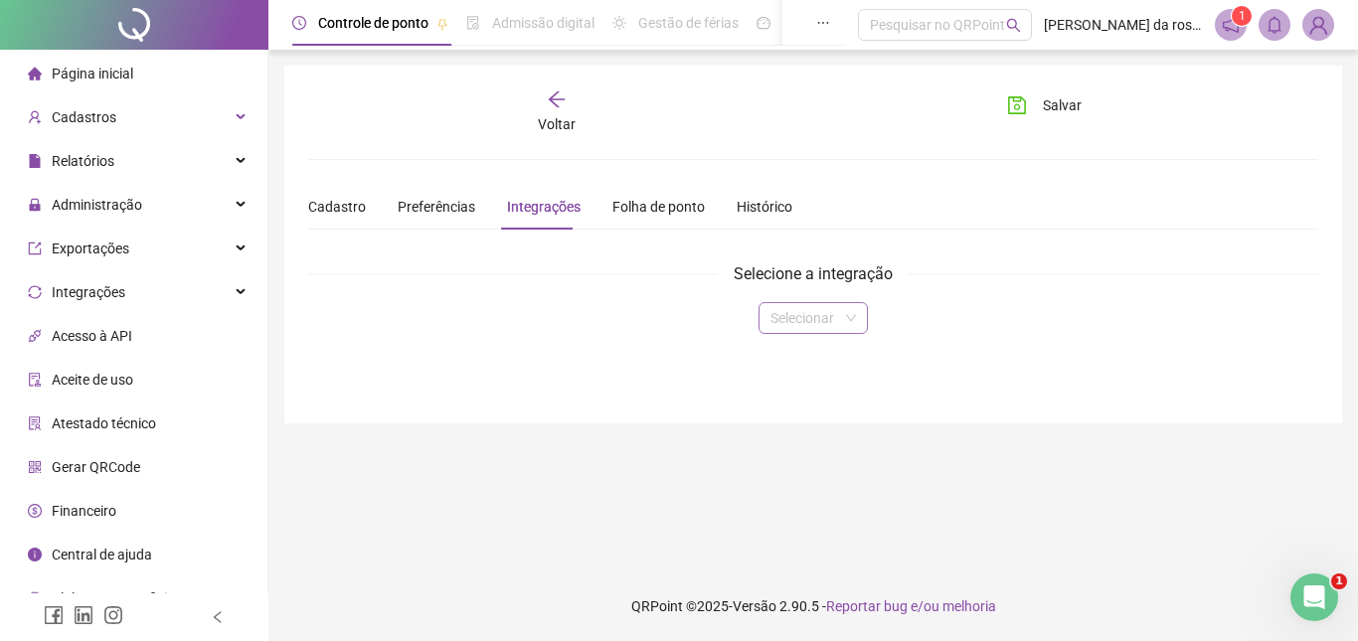
click at [840, 328] on span at bounding box center [814, 318] width 86 height 30
click at [614, 202] on div "Folha de ponto" at bounding box center [658, 207] width 92 height 22
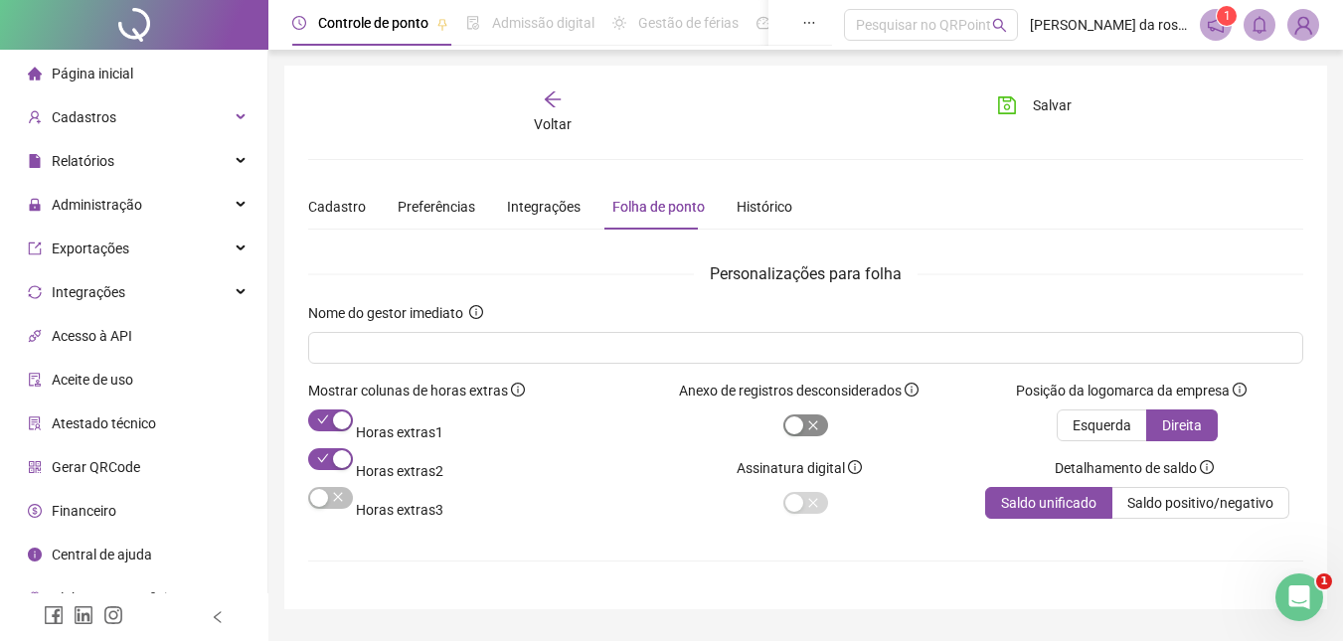
click at [800, 424] on div "button" at bounding box center [794, 426] width 18 height 18
click at [800, 424] on span "button" at bounding box center [805, 426] width 45 height 22
click at [757, 208] on div "Histórico" at bounding box center [765, 207] width 56 height 22
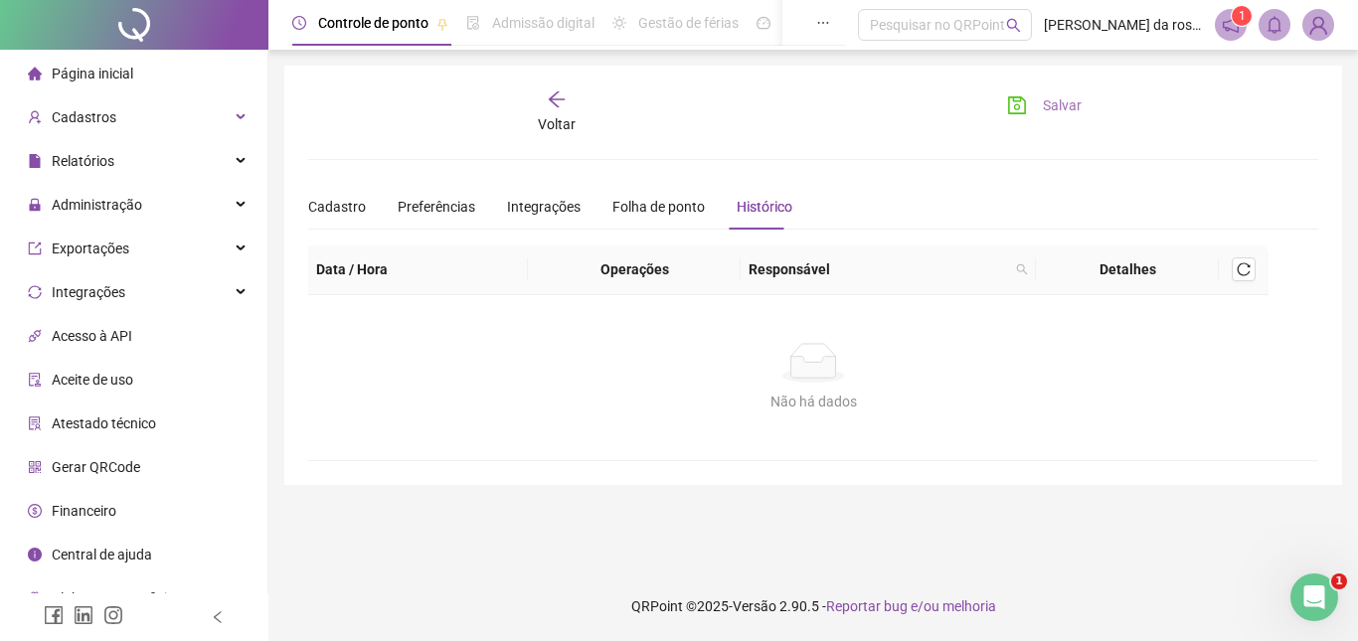
click at [1058, 104] on span "Salvar" at bounding box center [1062, 105] width 39 height 22
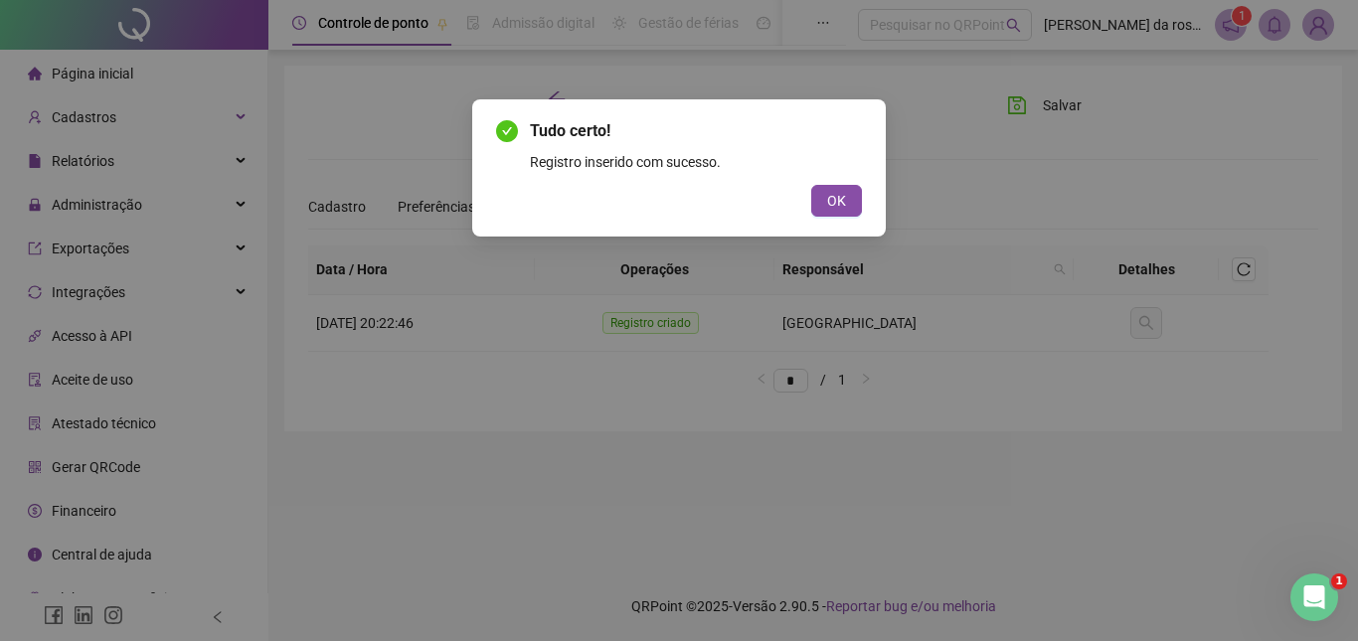
click at [839, 199] on span "OK" at bounding box center [836, 201] width 19 height 22
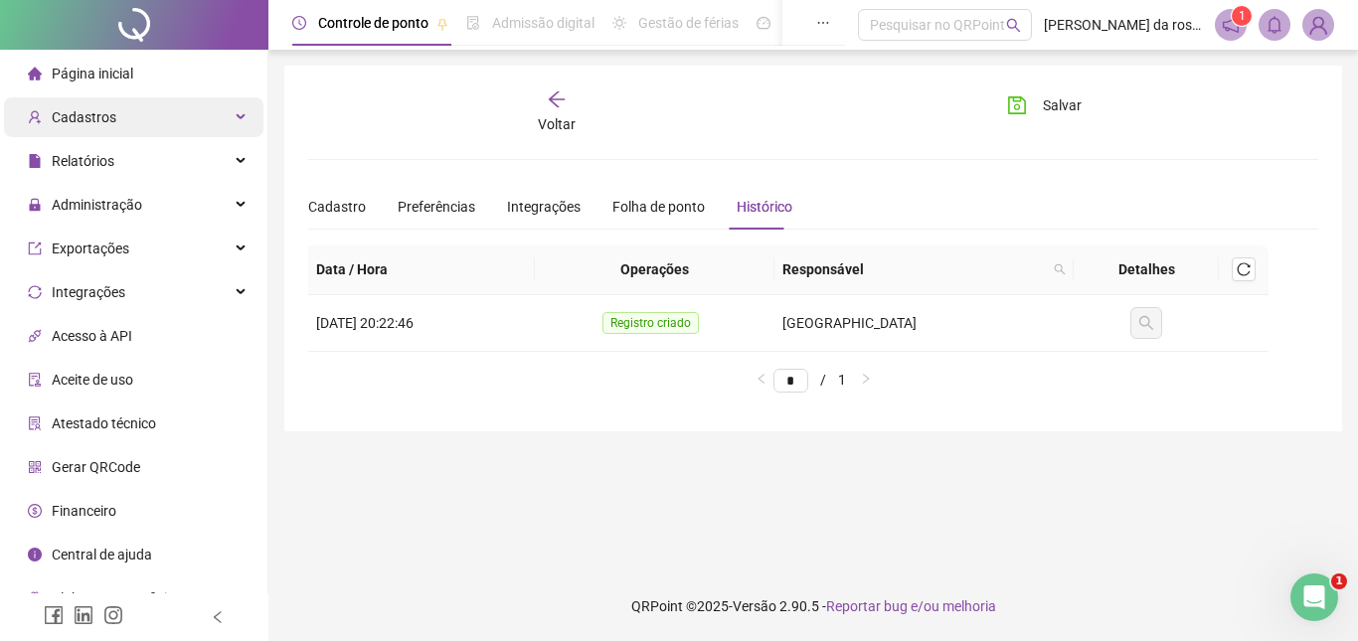
click at [129, 119] on div "Cadastros" at bounding box center [134, 117] width 260 height 40
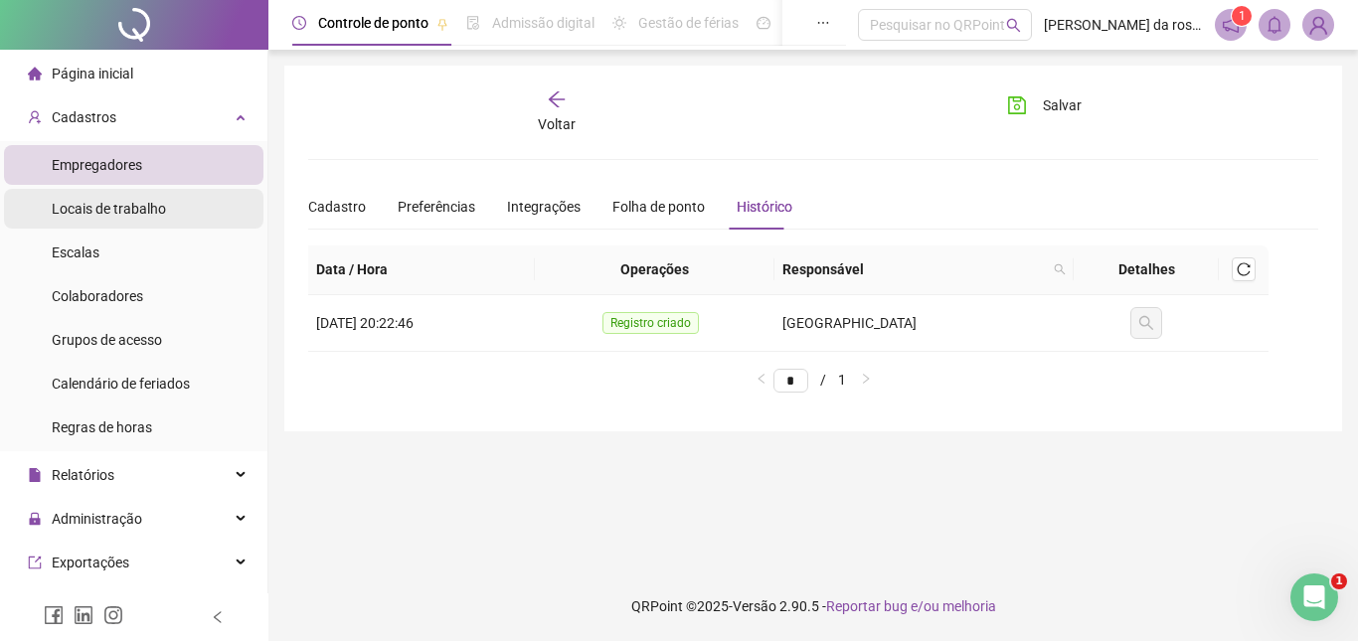
click at [115, 206] on span "Locais de trabalho" at bounding box center [109, 209] width 114 height 16
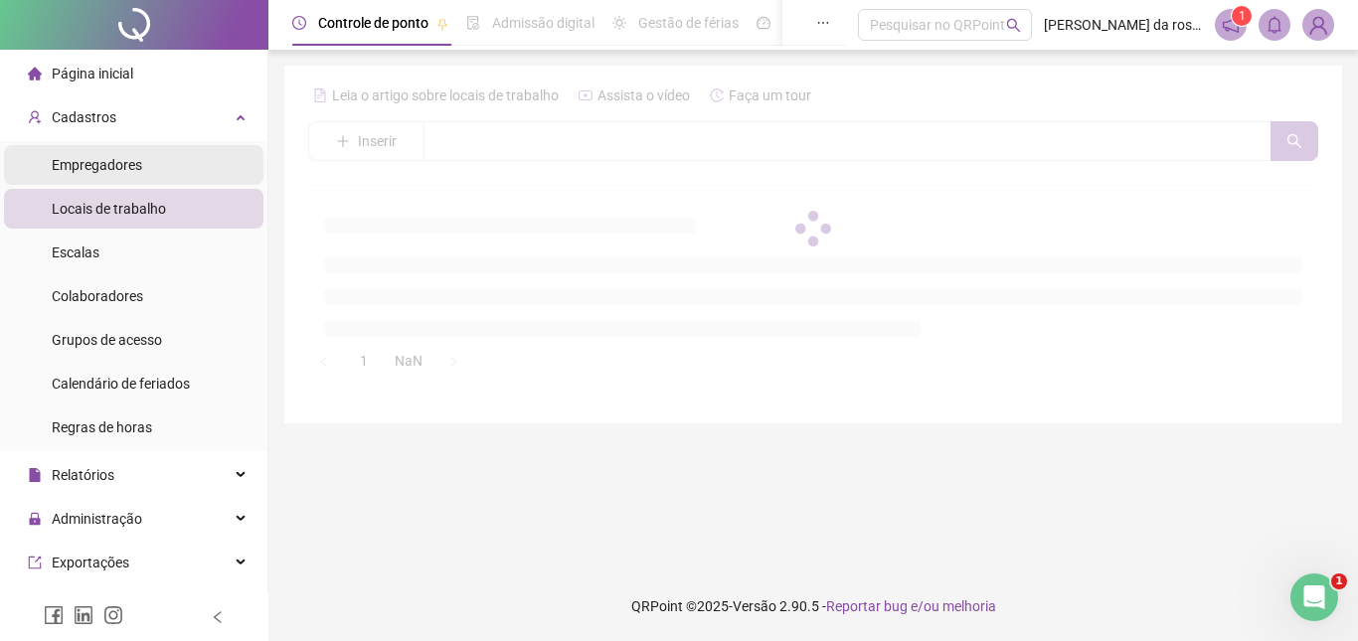
click at [122, 168] on span "Empregadores" at bounding box center [97, 165] width 90 height 16
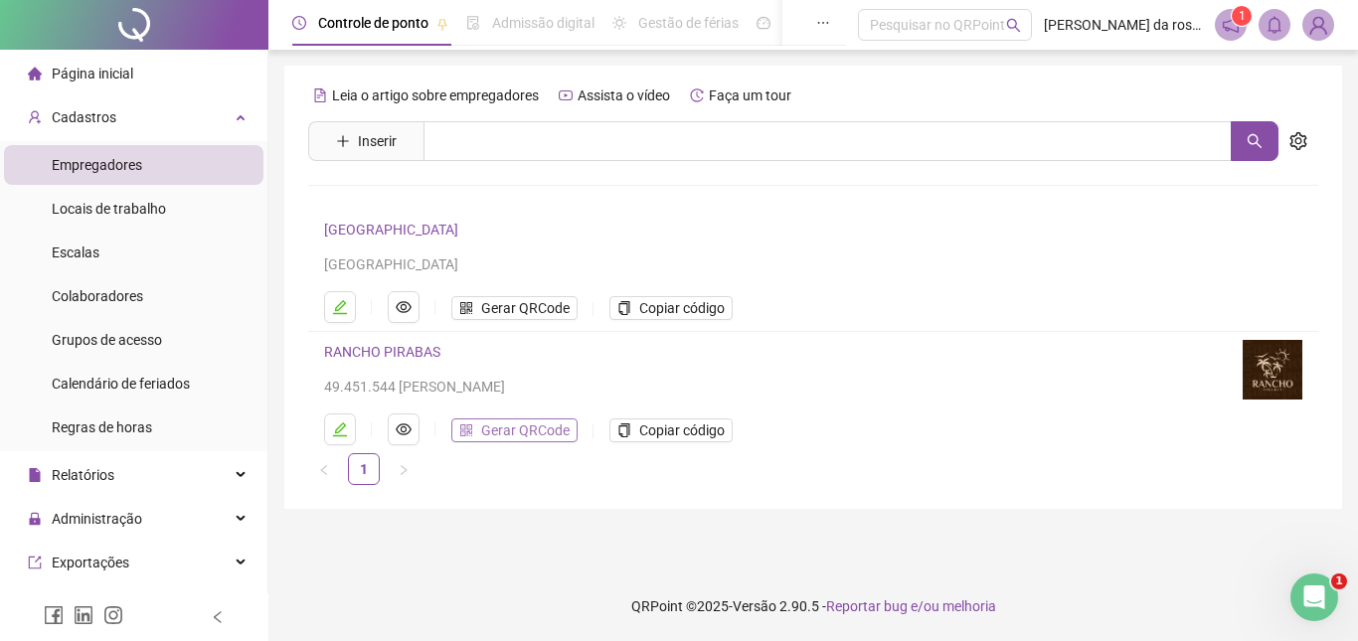
click at [492, 430] on span "Gerar QRCode" at bounding box center [525, 431] width 88 height 22
click at [119, 298] on span "Colaboradores" at bounding box center [97, 296] width 91 height 16
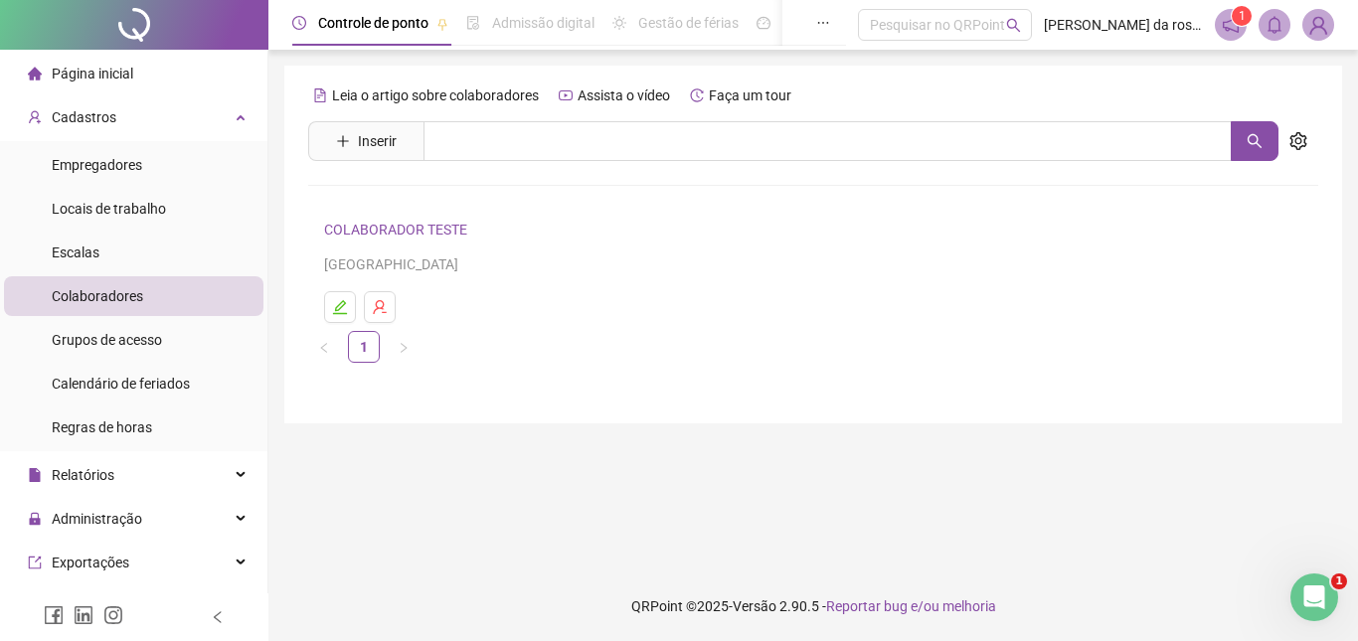
click at [406, 228] on link "COLABORADOR TESTE" at bounding box center [398, 230] width 149 height 16
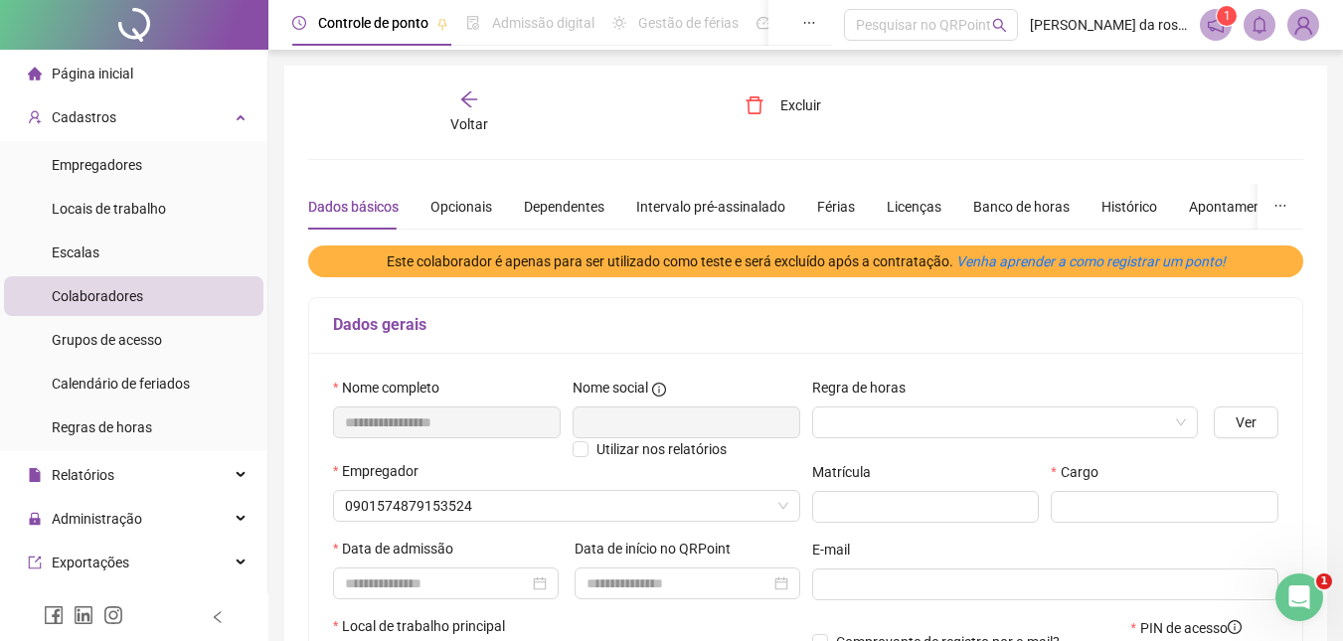
type input "**********"
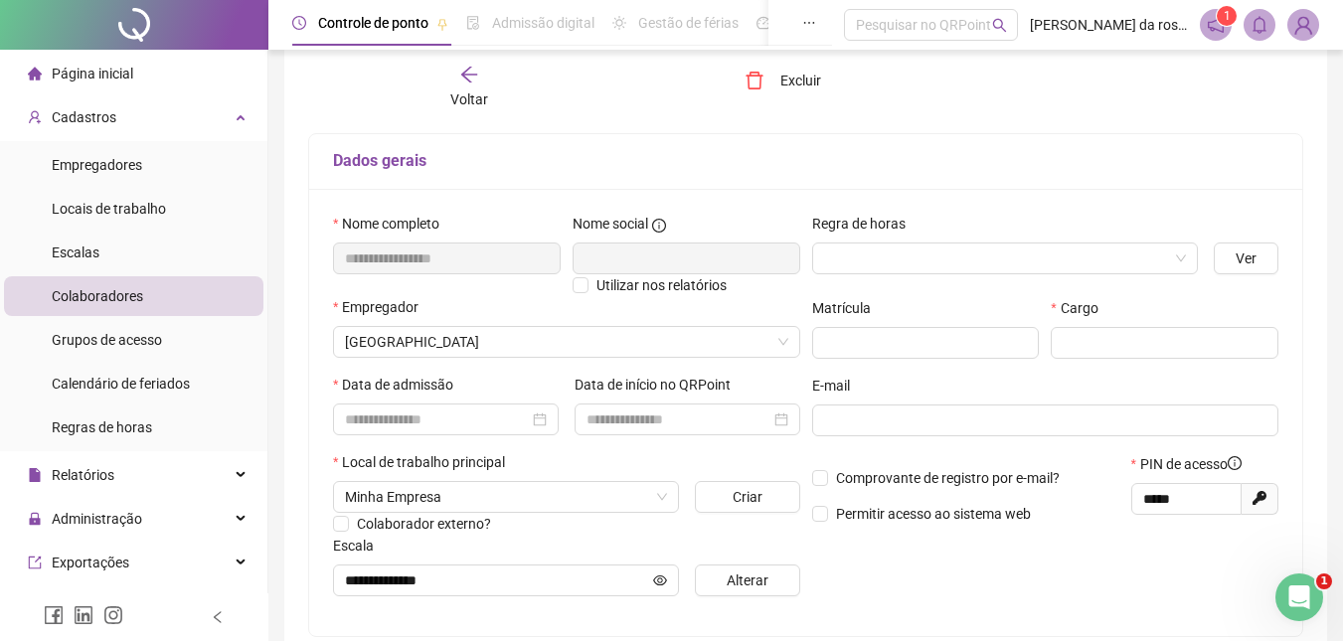
scroll to position [199, 0]
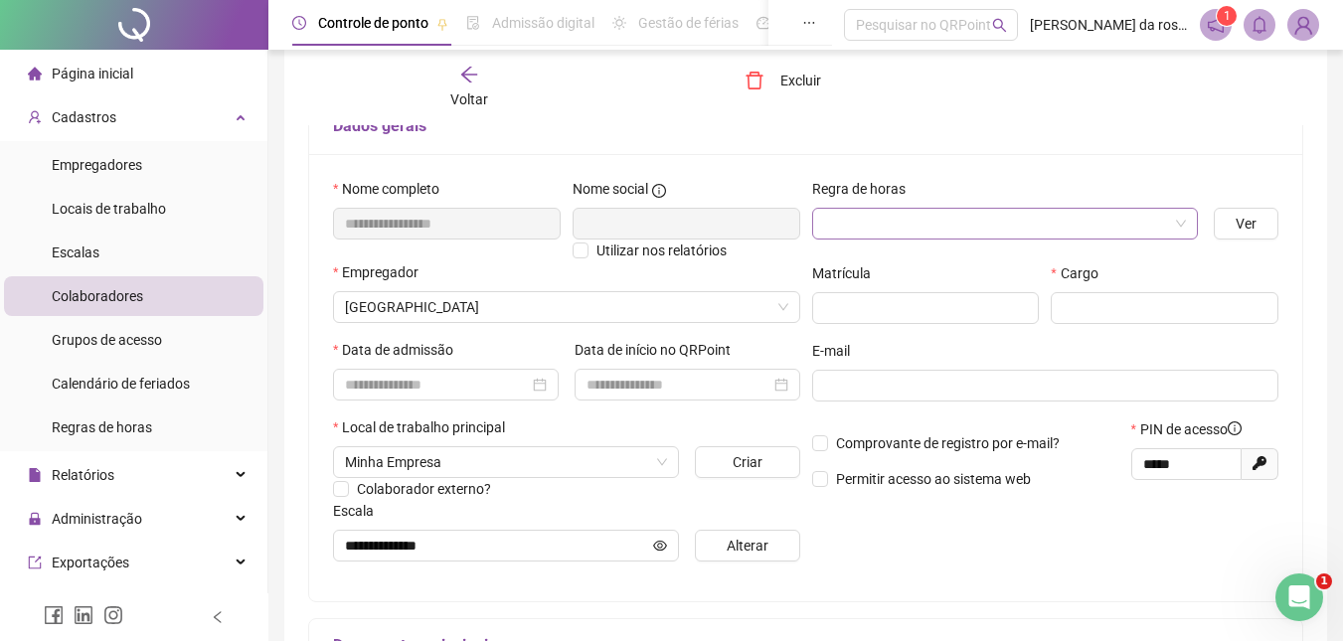
click at [1176, 223] on span at bounding box center [1005, 224] width 363 height 30
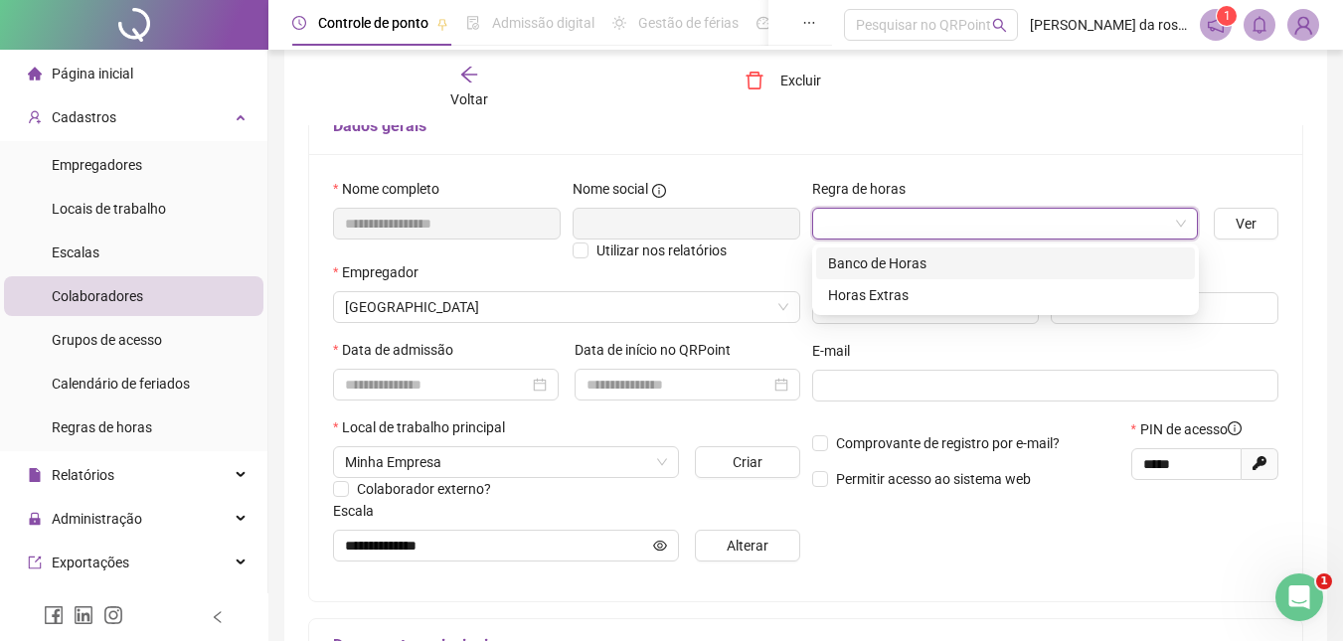
click at [1176, 223] on span at bounding box center [1005, 224] width 363 height 30
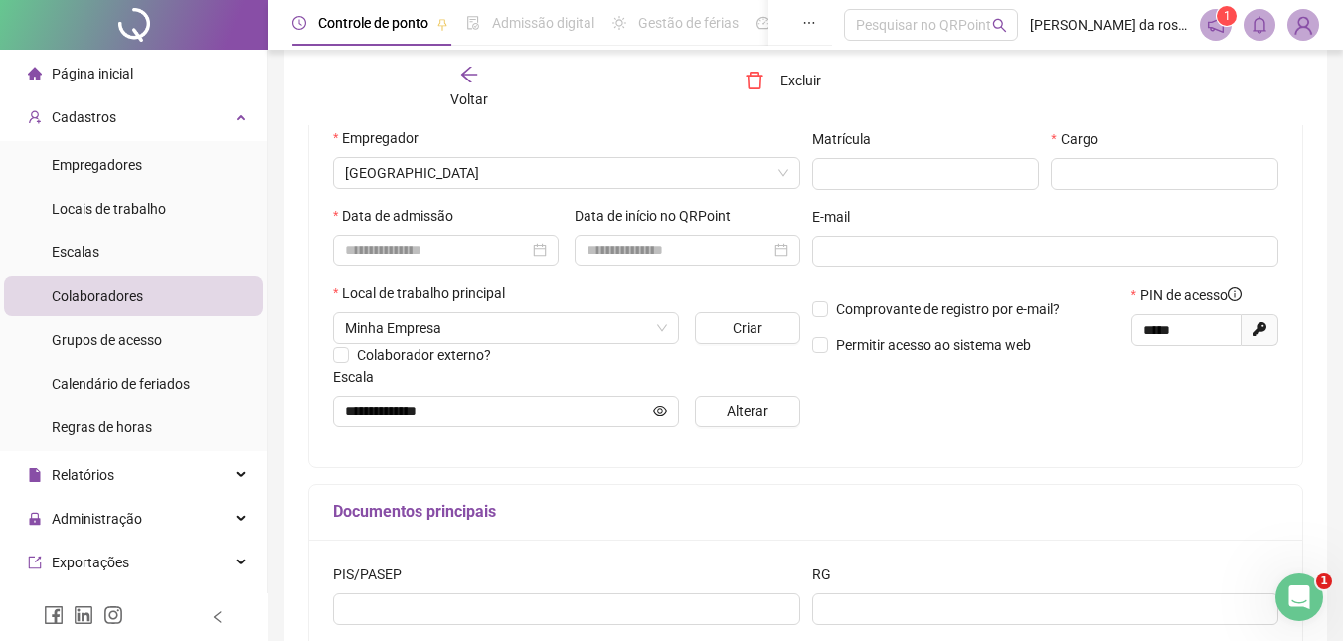
scroll to position [298, 0]
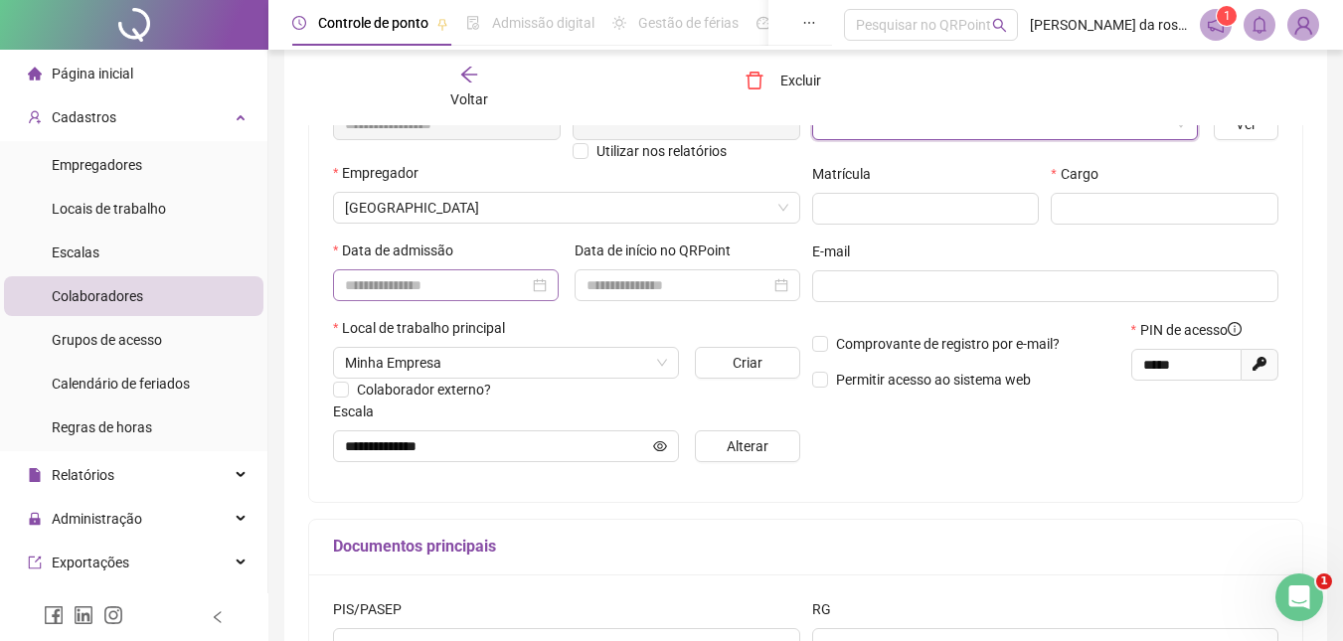
click at [542, 291] on div at bounding box center [446, 285] width 202 height 22
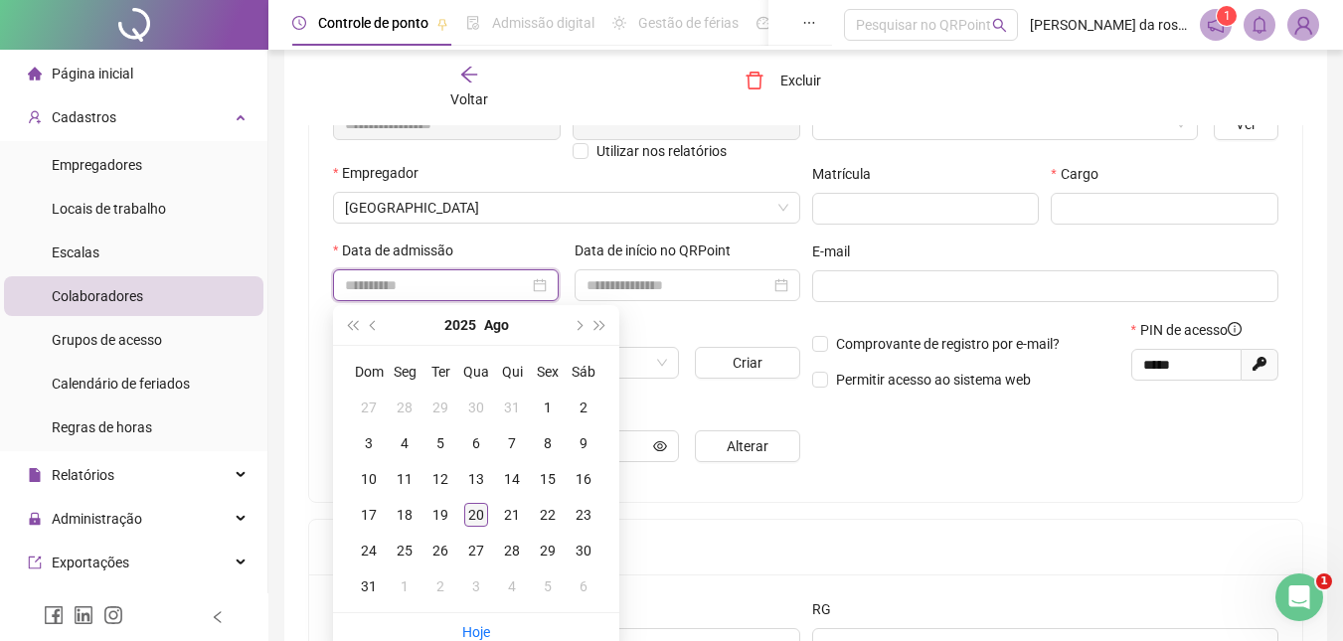
type input "**********"
click at [468, 516] on div "20" at bounding box center [476, 515] width 24 height 24
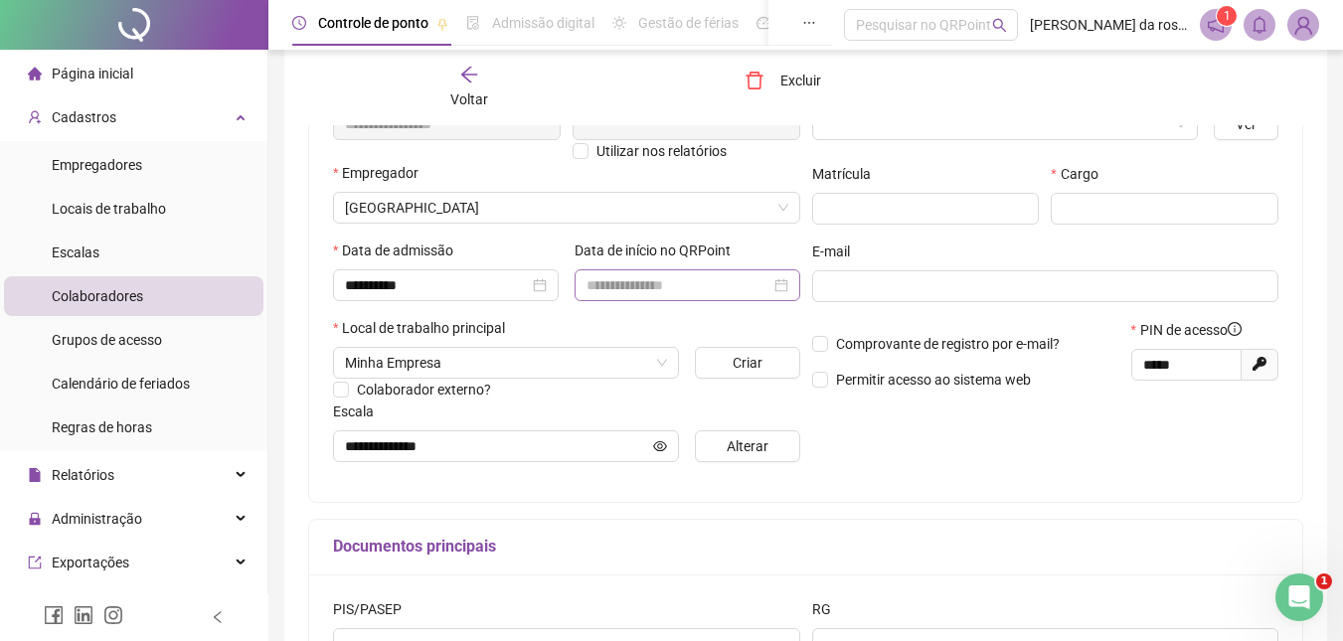
click at [780, 288] on div at bounding box center [688, 285] width 202 height 22
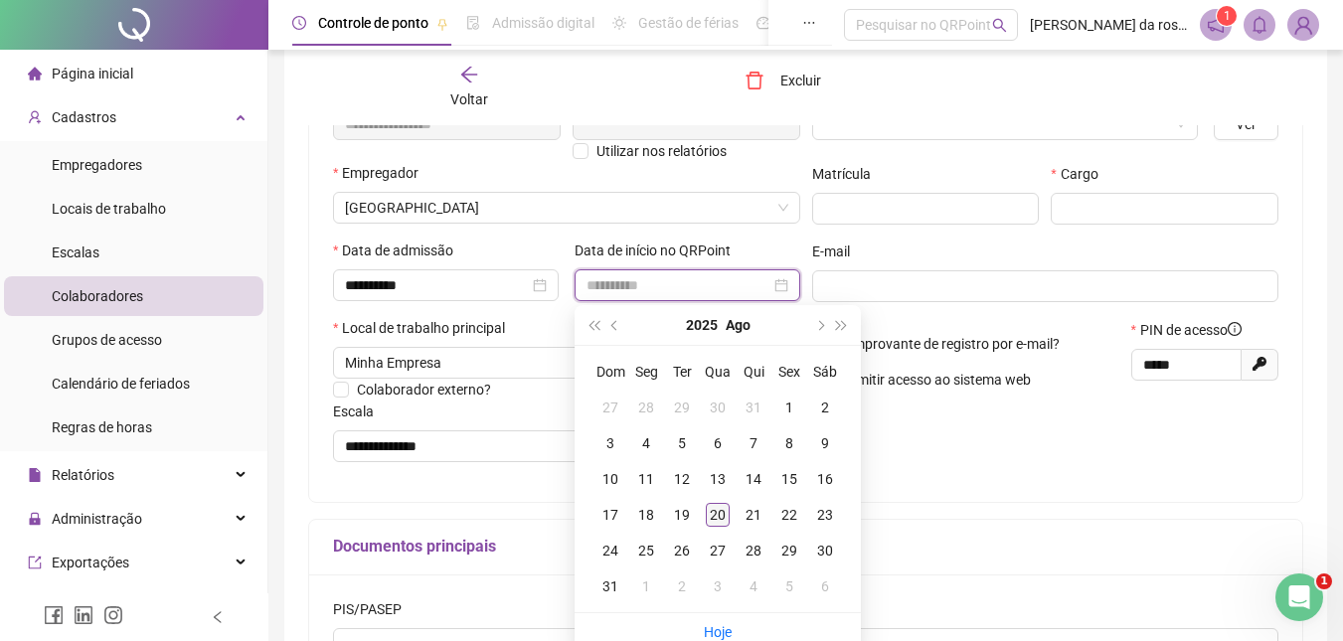
type input "**********"
click at [717, 515] on div "20" at bounding box center [718, 515] width 24 height 24
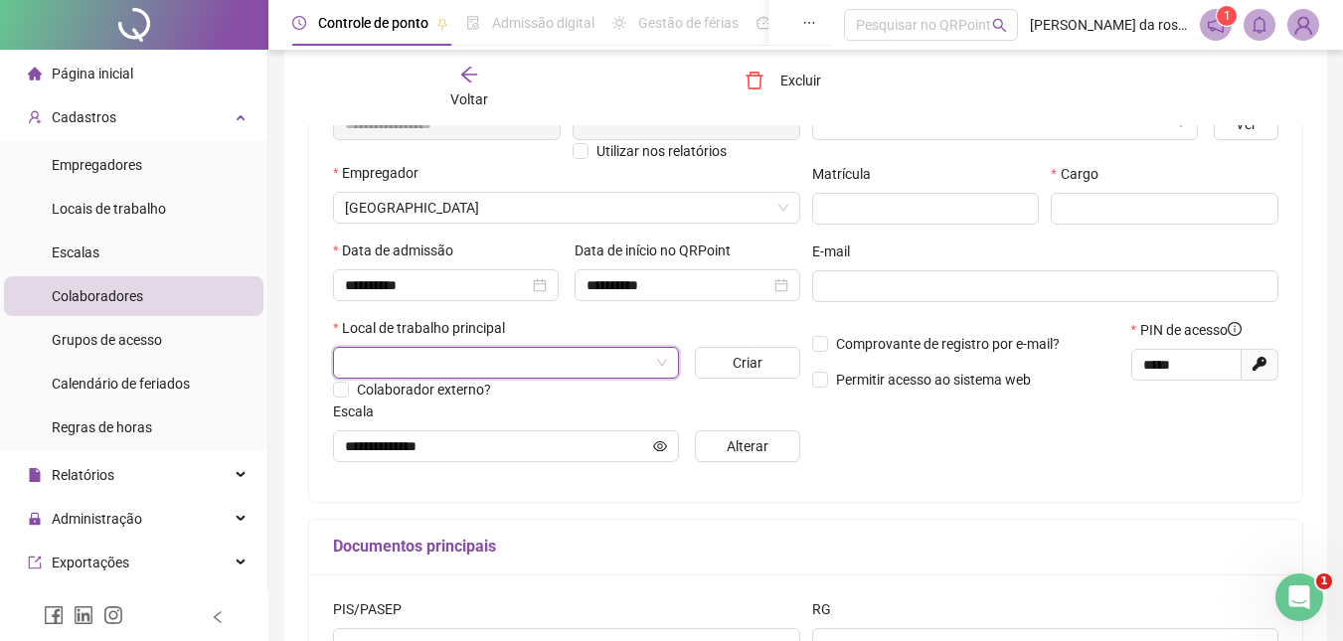
click at [593, 399] on div "Colaborador externo?" at bounding box center [566, 390] width 467 height 22
click at [659, 368] on span at bounding box center [506, 363] width 322 height 30
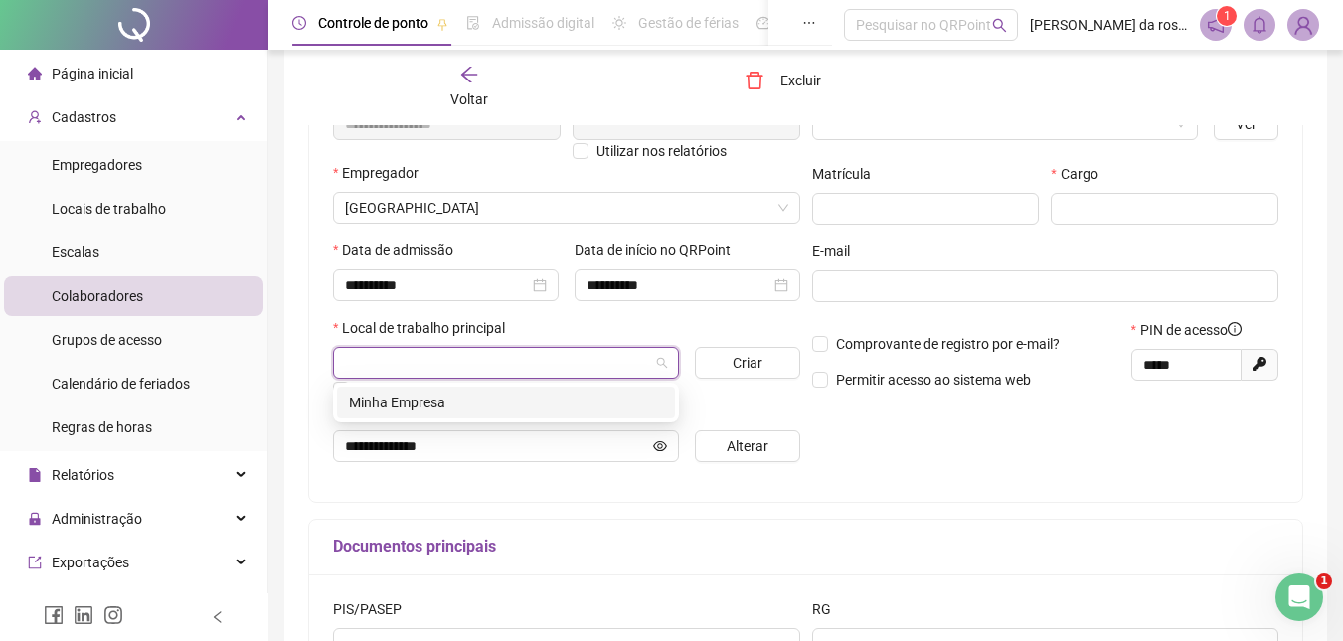
click at [466, 409] on div "Minha Empresa" at bounding box center [506, 403] width 314 height 22
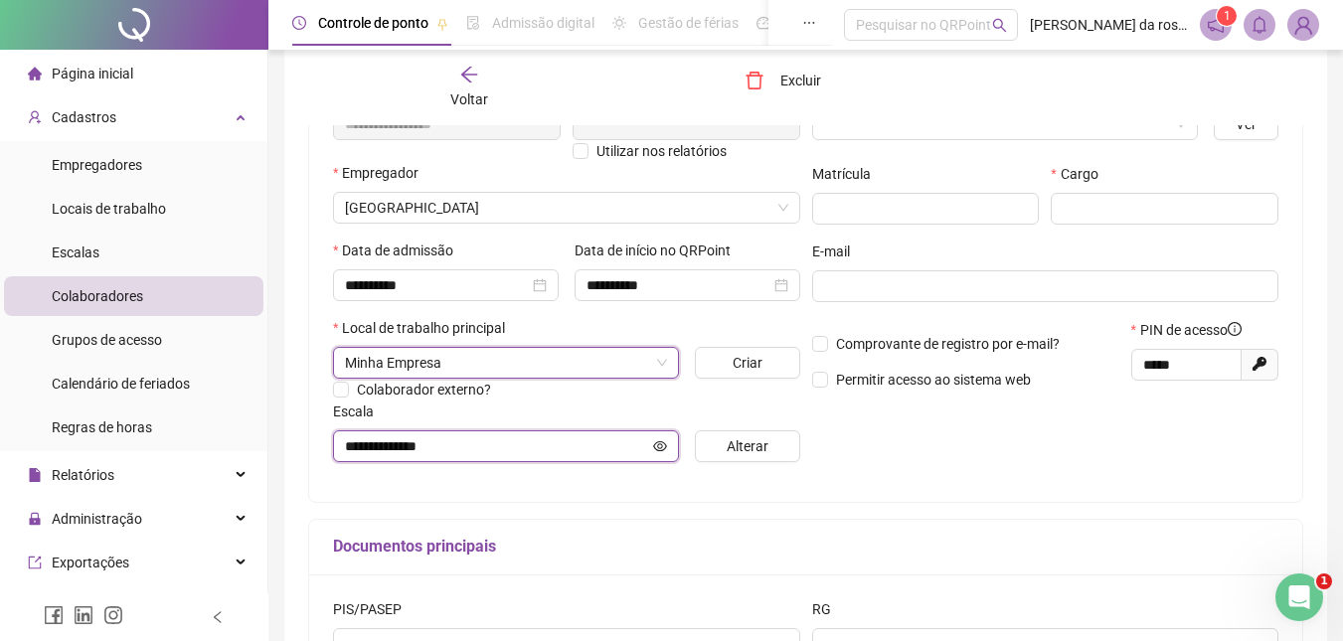
click at [633, 447] on input "**********" at bounding box center [497, 446] width 304 height 22
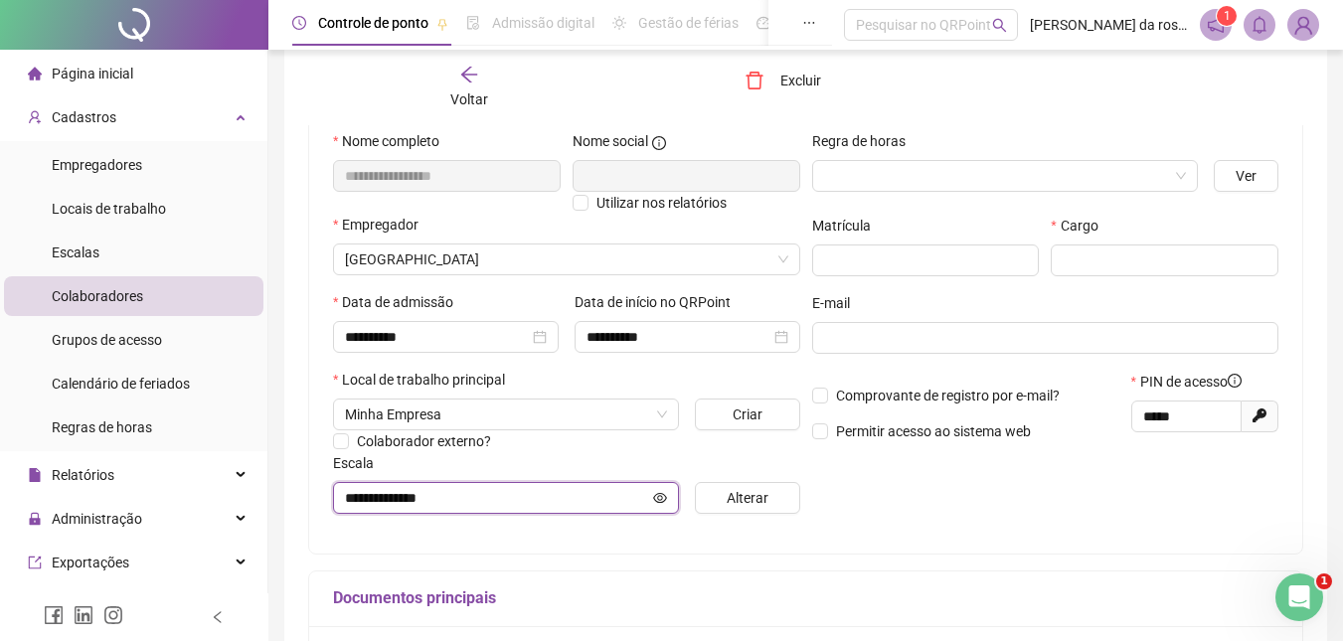
scroll to position [0, 0]
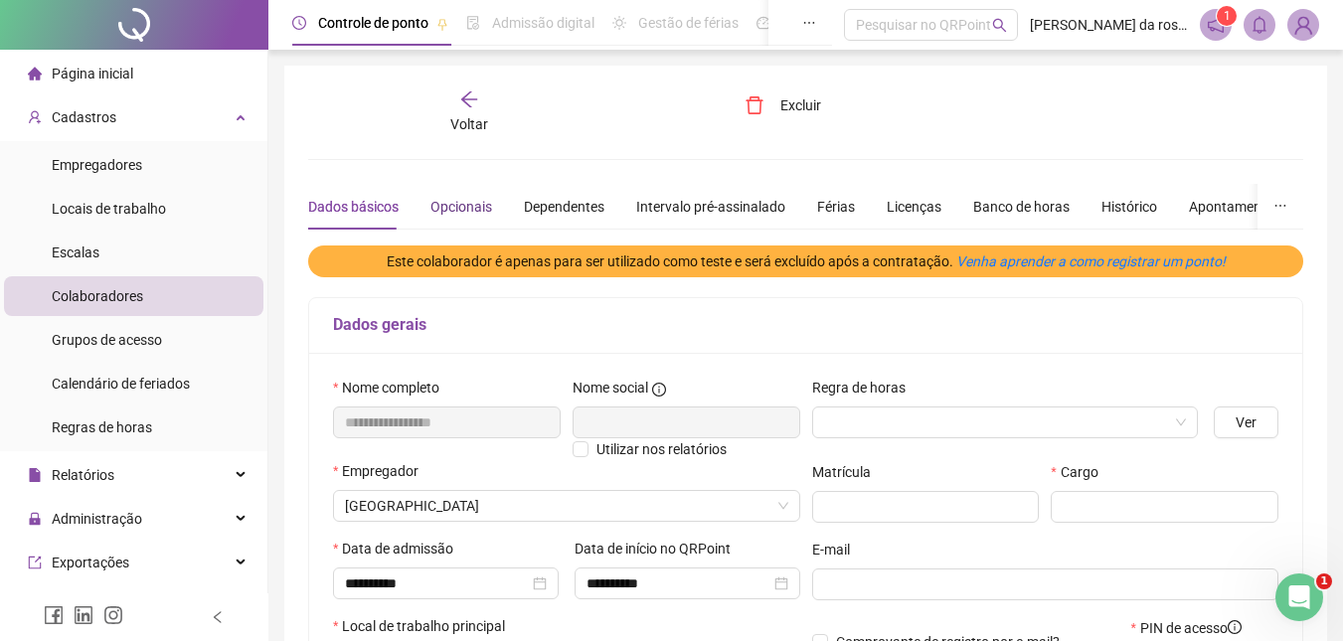
click at [468, 206] on div "Opcionais" at bounding box center [462, 207] width 62 height 22
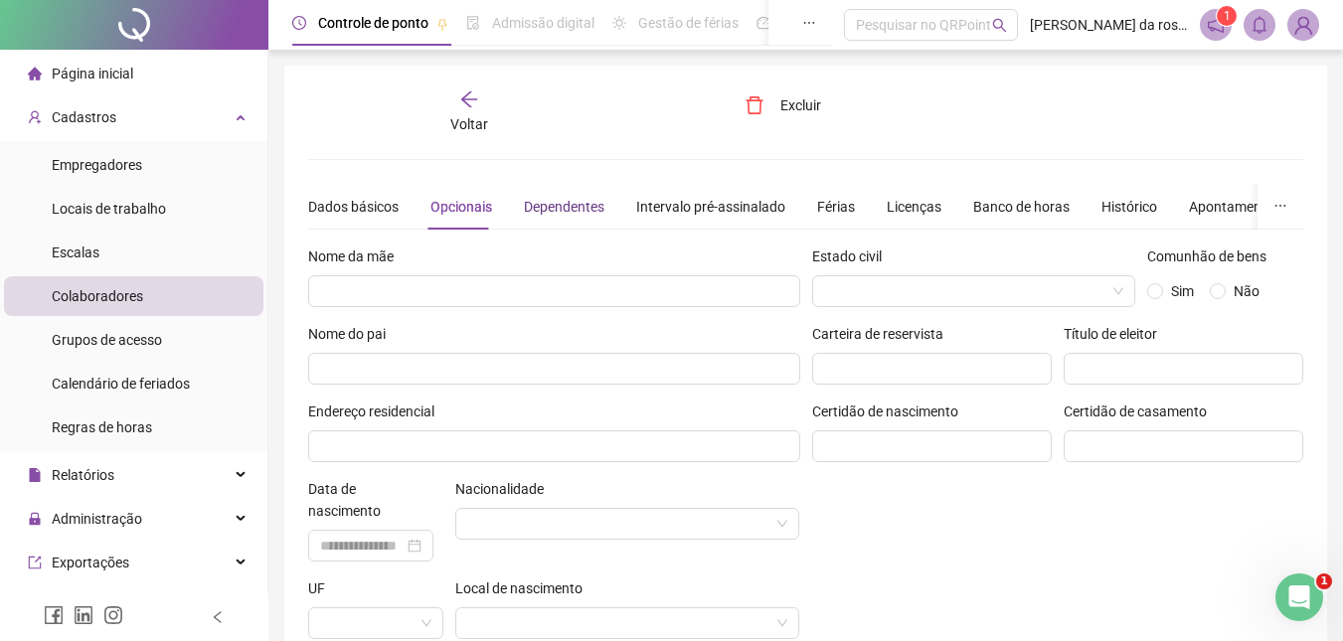
click at [541, 210] on div "Dependentes" at bounding box center [564, 207] width 81 height 22
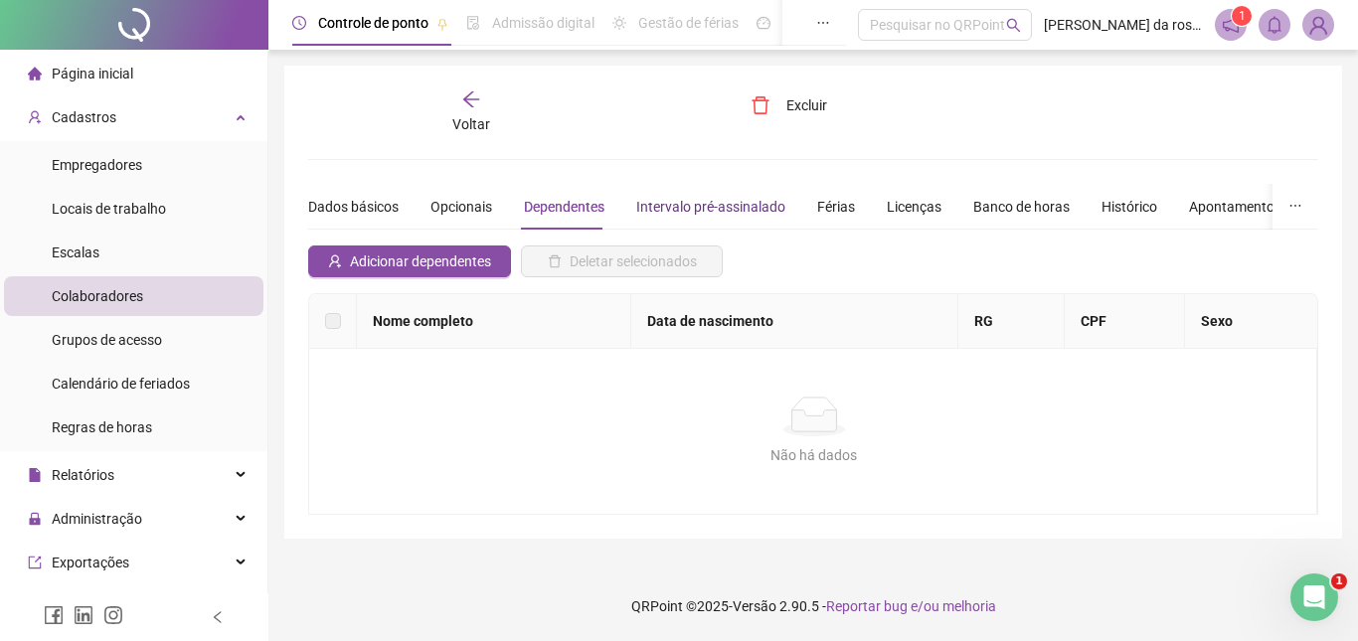
click at [672, 210] on div "Intervalo pré-assinalado" at bounding box center [710, 207] width 149 height 22
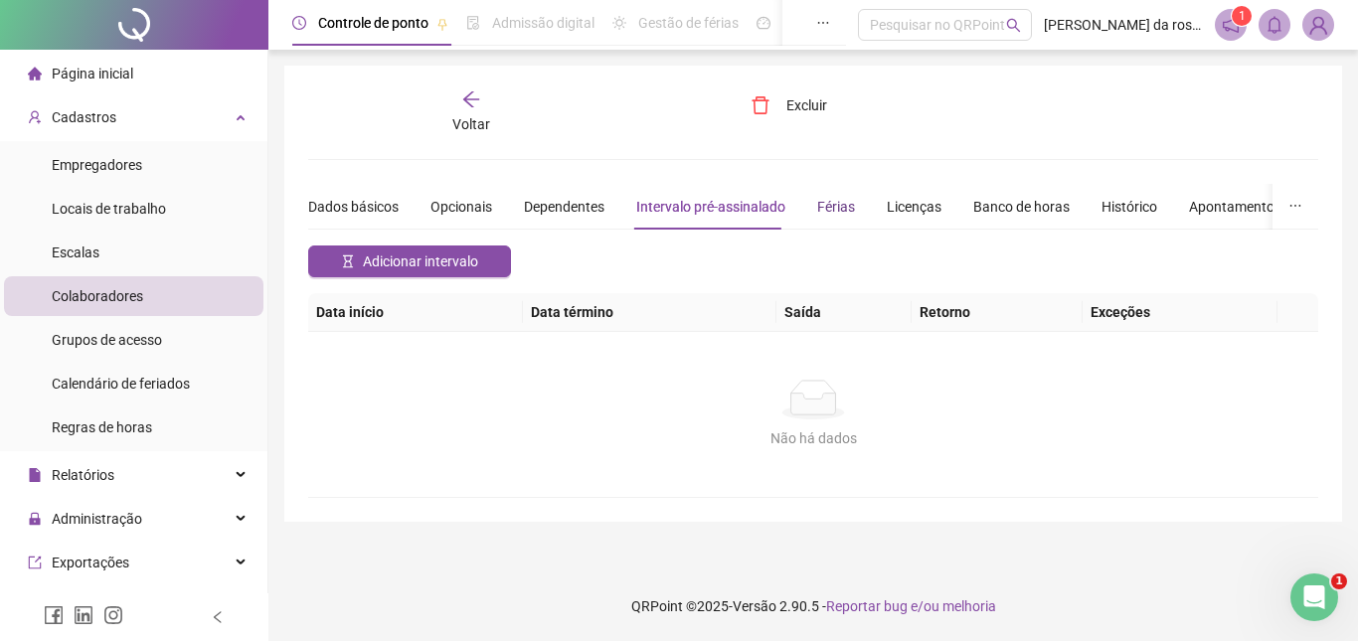
click at [827, 203] on div "Férias" at bounding box center [836, 207] width 38 height 22
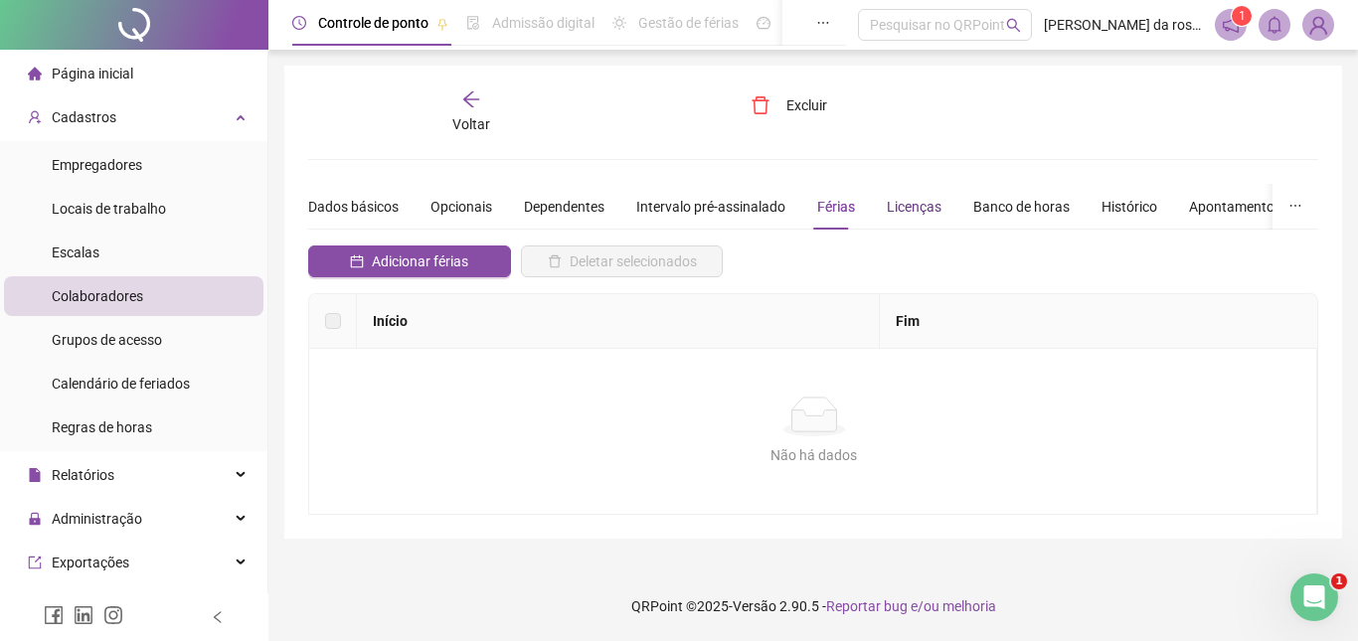
click at [924, 209] on div "Licenças" at bounding box center [914, 207] width 55 height 22
click at [986, 211] on div "Banco de horas" at bounding box center [1021, 207] width 96 height 22
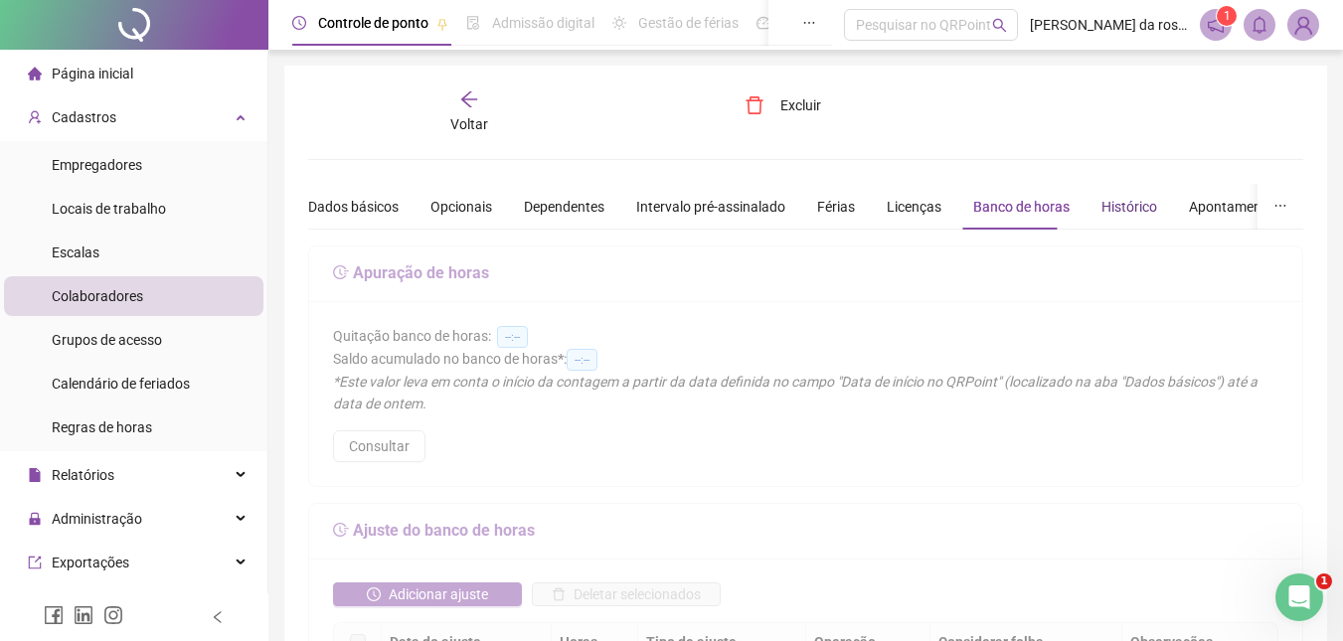
click at [1119, 206] on div "Histórico" at bounding box center [1130, 207] width 56 height 22
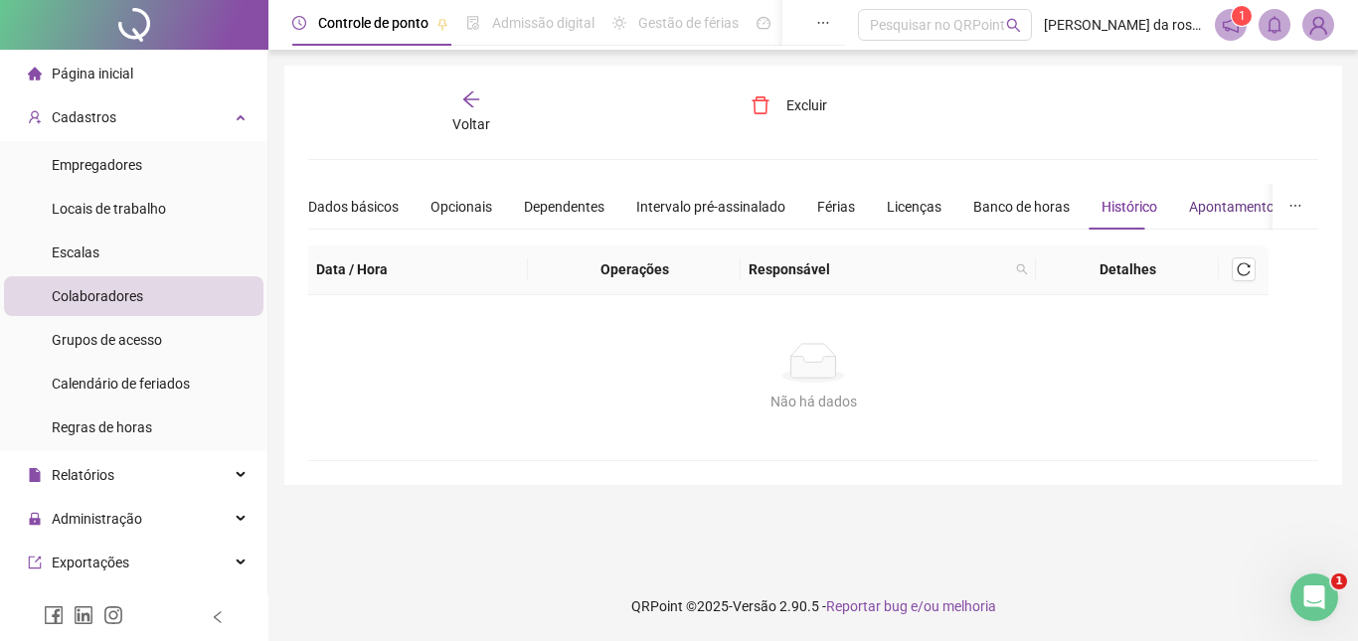
click at [1205, 208] on div "Apontamentos" at bounding box center [1235, 207] width 92 height 22
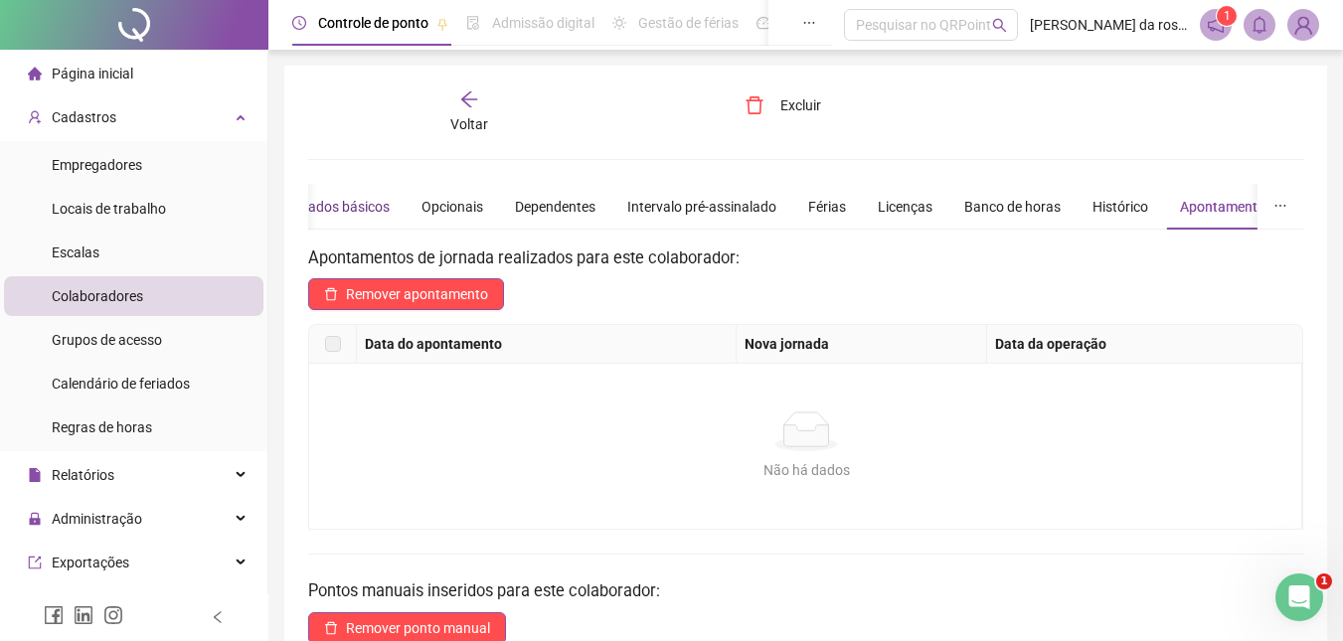
click at [355, 212] on div "Dados básicos" at bounding box center [344, 207] width 90 height 22
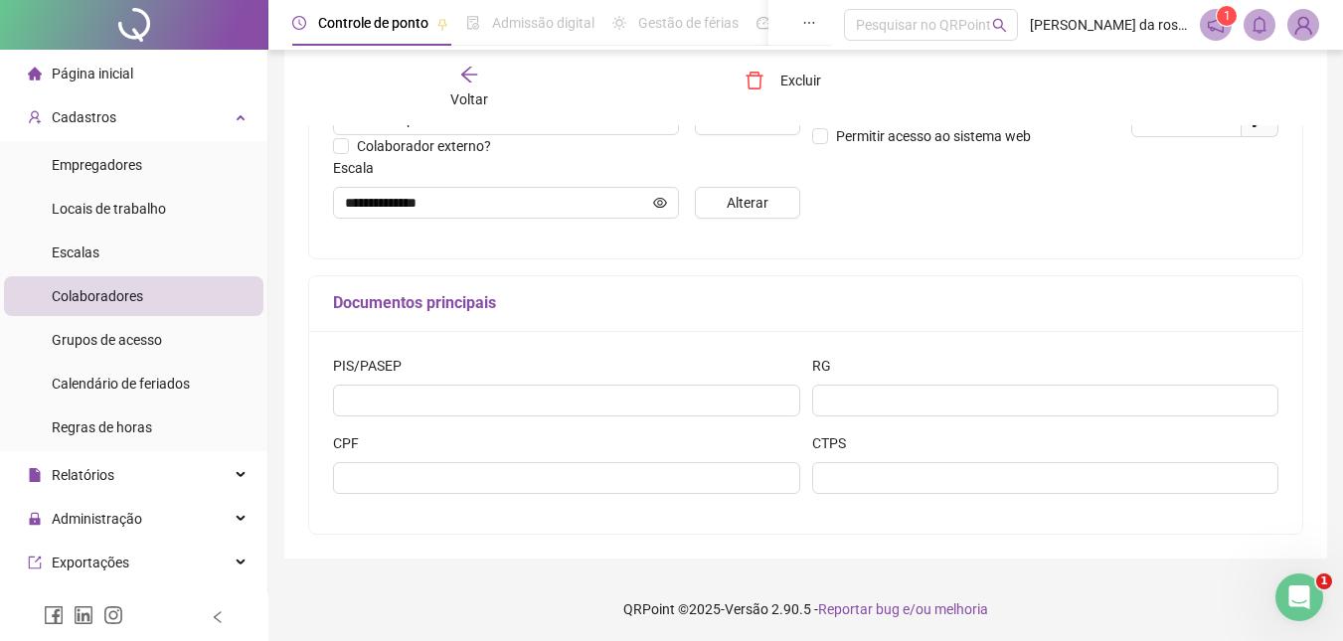
scroll to position [545, 0]
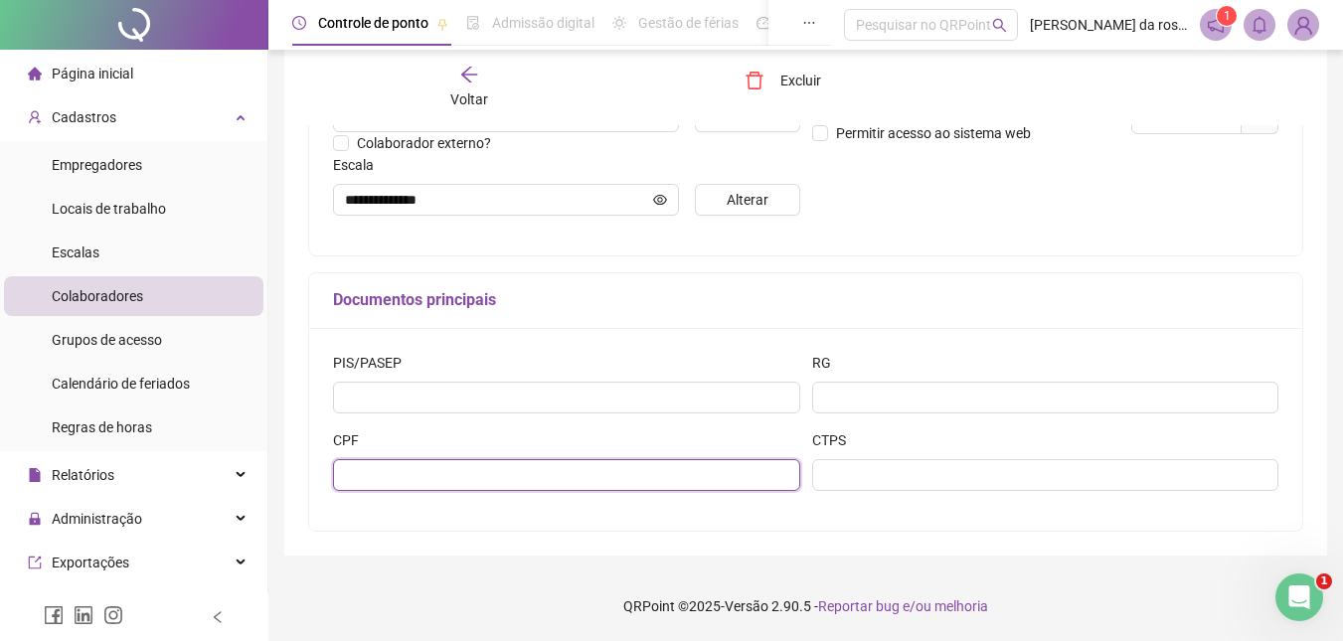
click at [402, 468] on input "text" at bounding box center [566, 475] width 467 height 32
type input "**********"
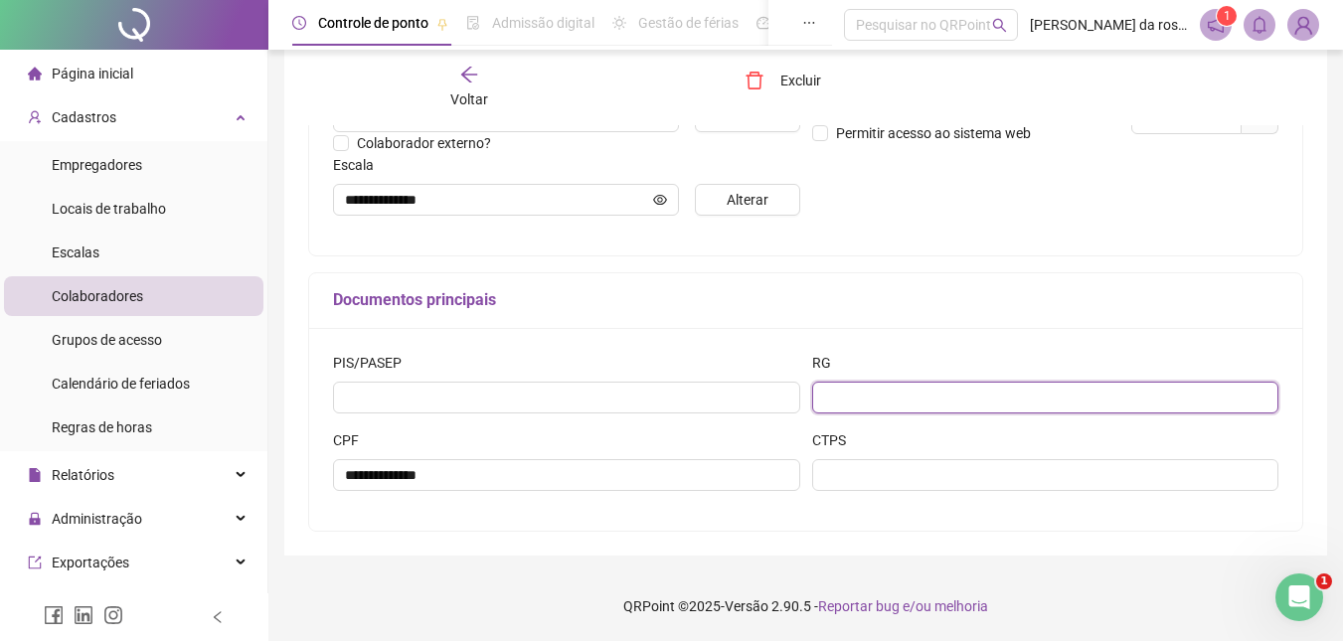
click at [970, 403] on input "text" at bounding box center [1045, 398] width 467 height 32
type input "*"
type input "*********"
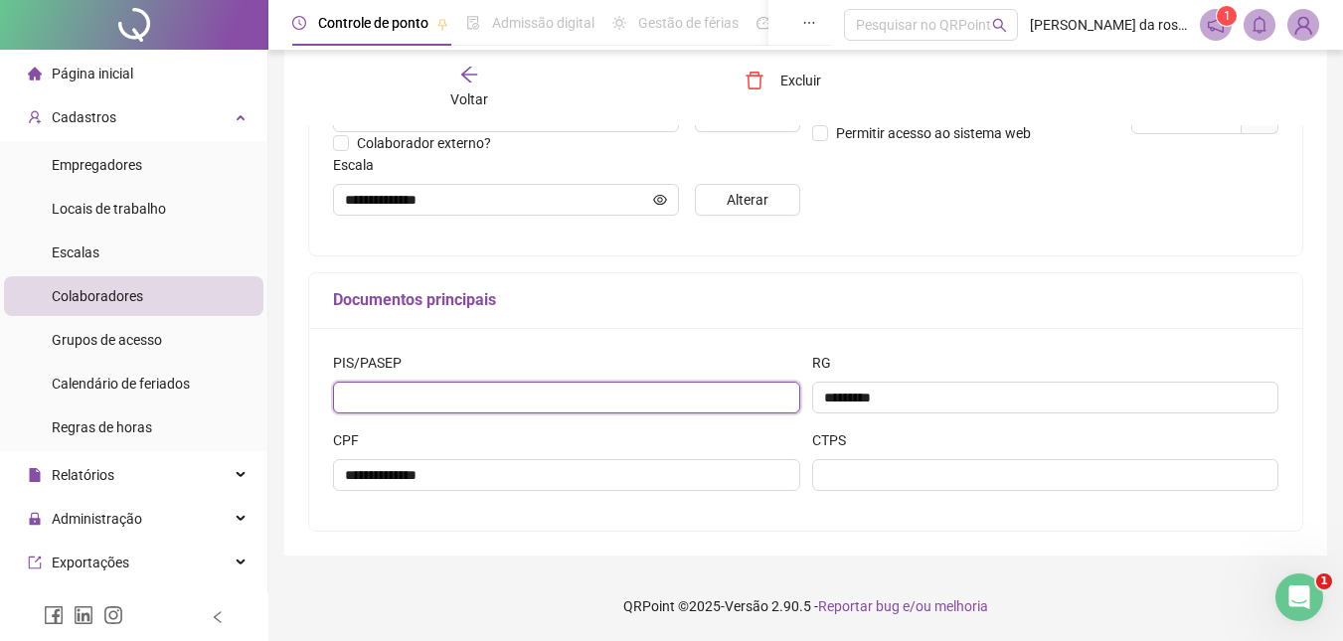
click at [489, 410] on input "text" at bounding box center [566, 398] width 467 height 32
type input "**********"
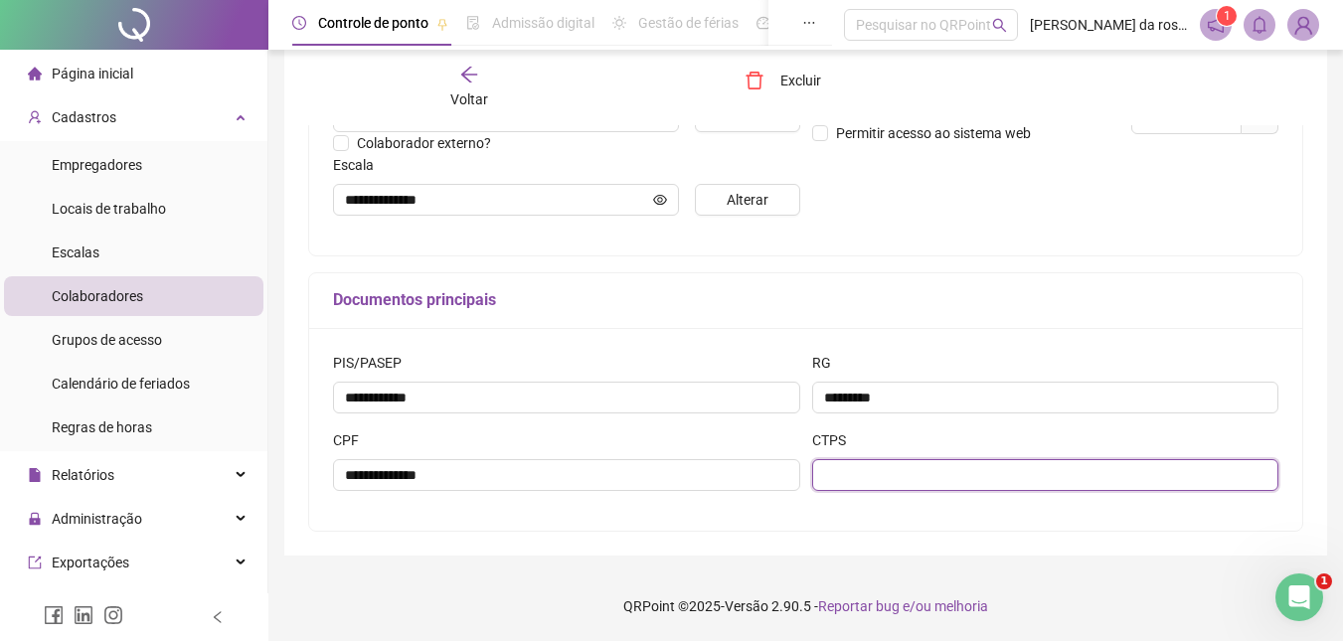
click at [856, 483] on input "text" at bounding box center [1045, 475] width 467 height 32
type input "**********"
click at [1041, 190] on div "Regra de horas Ver Matrícula Cargo E-mail Comprovante de registro por e-mail? P…" at bounding box center [1045, 32] width 479 height 400
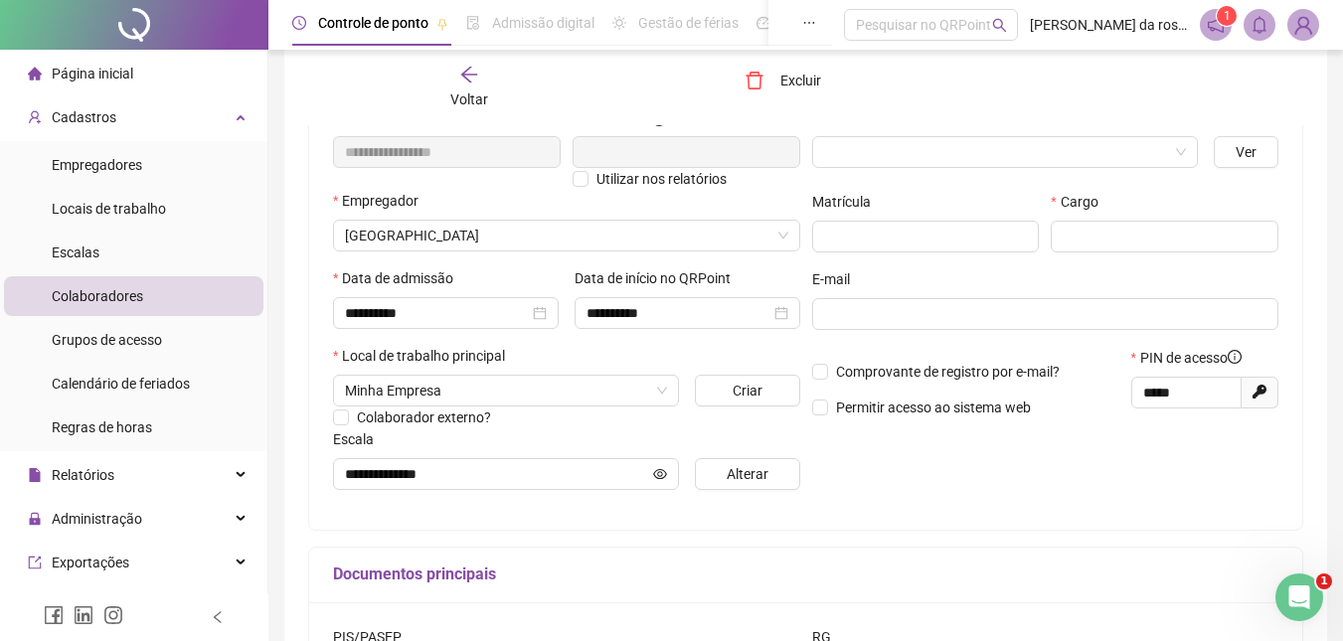
scroll to position [247, 0]
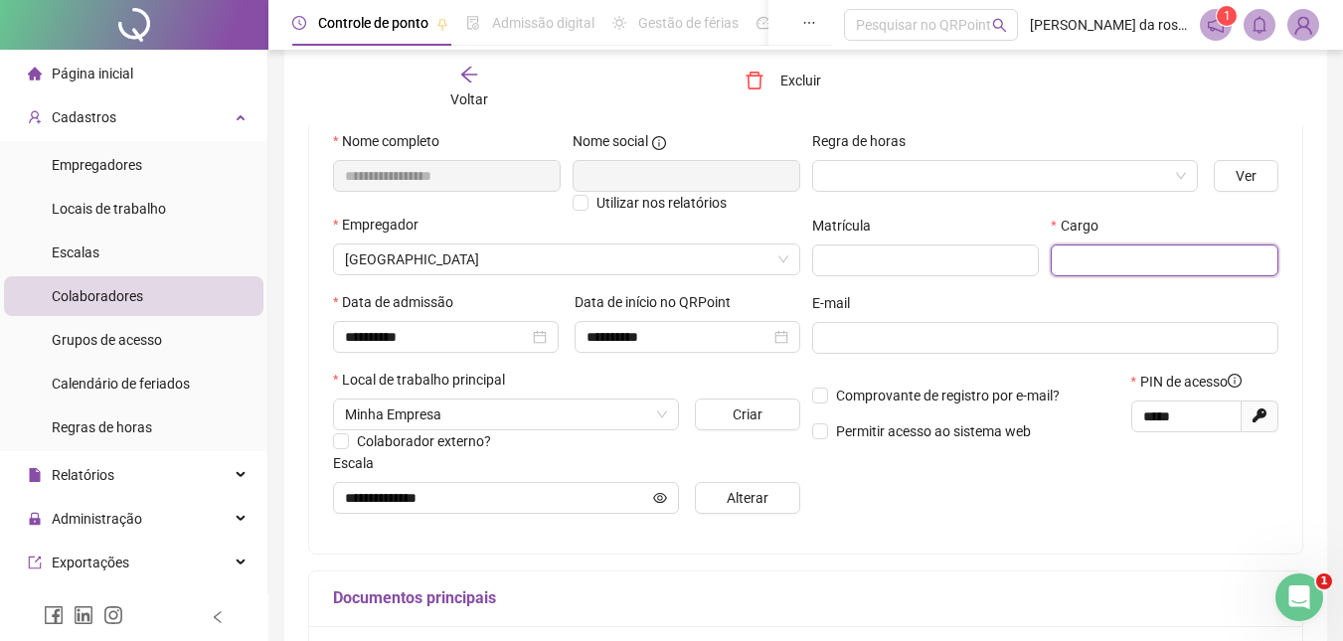
click at [1076, 268] on input "text" at bounding box center [1165, 261] width 228 height 32
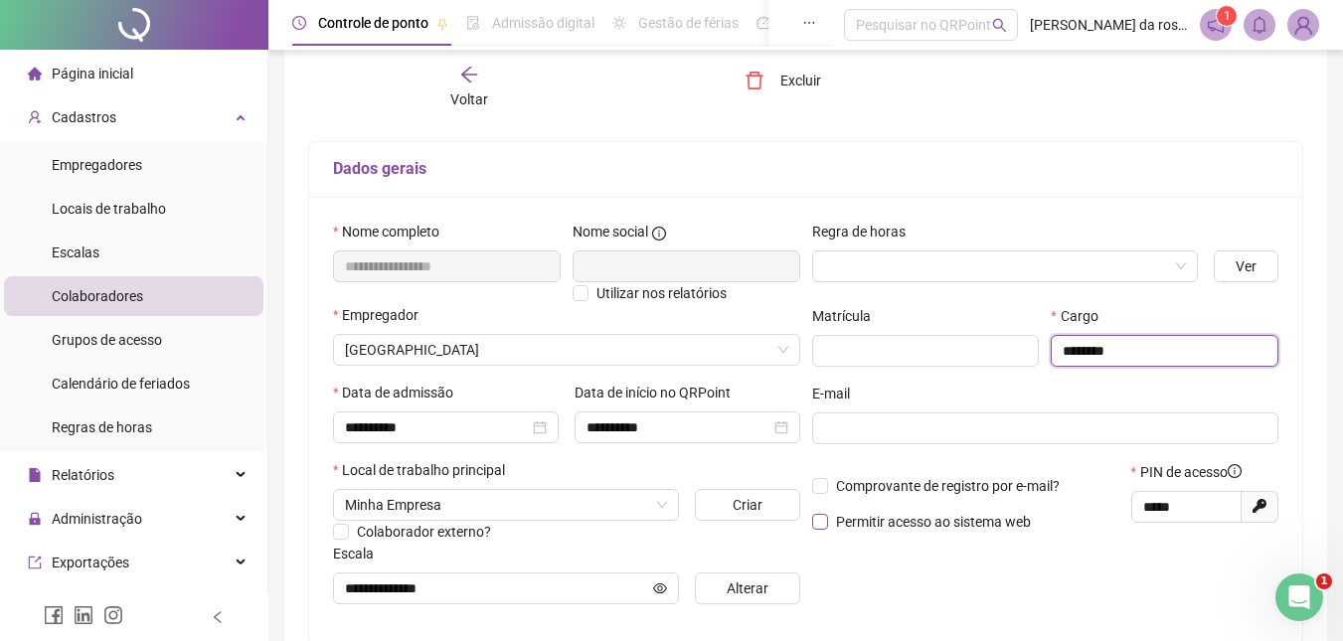
scroll to position [0, 0]
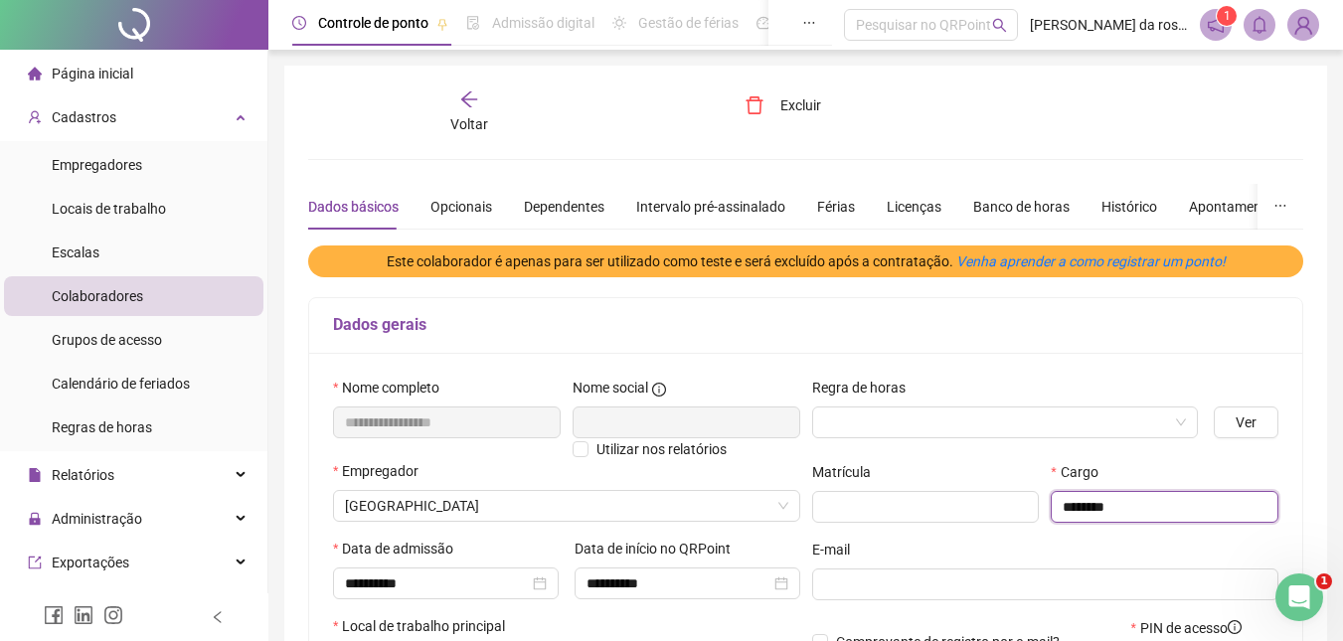
type input "*******"
click at [468, 97] on icon "arrow-left" at bounding box center [469, 99] width 20 height 20
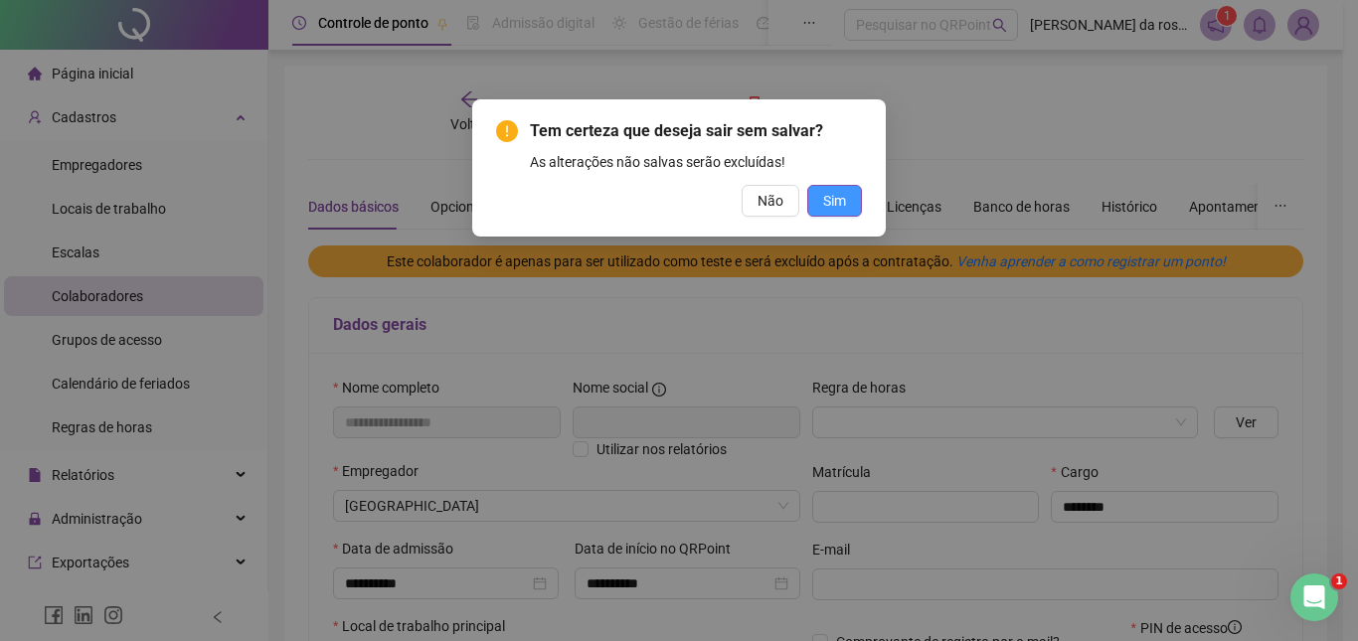
click at [835, 201] on span "Sim" at bounding box center [834, 201] width 23 height 22
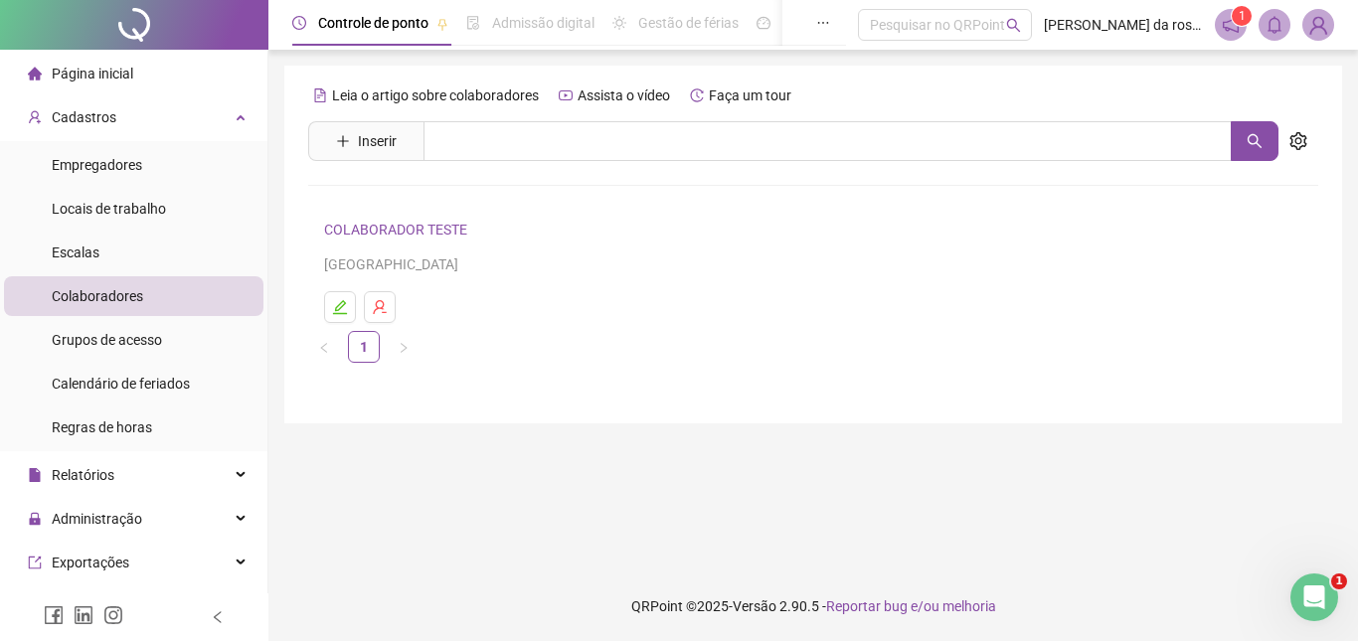
click at [389, 231] on link "COLABORADOR TESTE" at bounding box center [398, 230] width 149 height 16
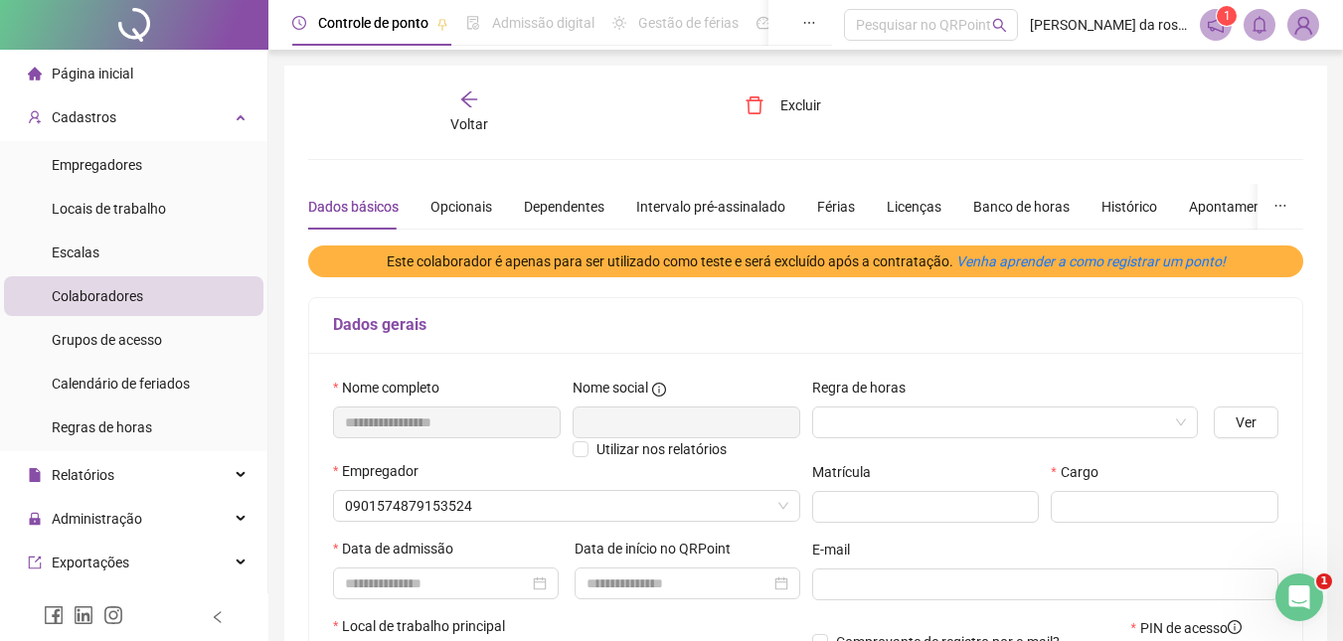
type input "**********"
click at [803, 103] on span "Excluir" at bounding box center [801, 105] width 41 height 22
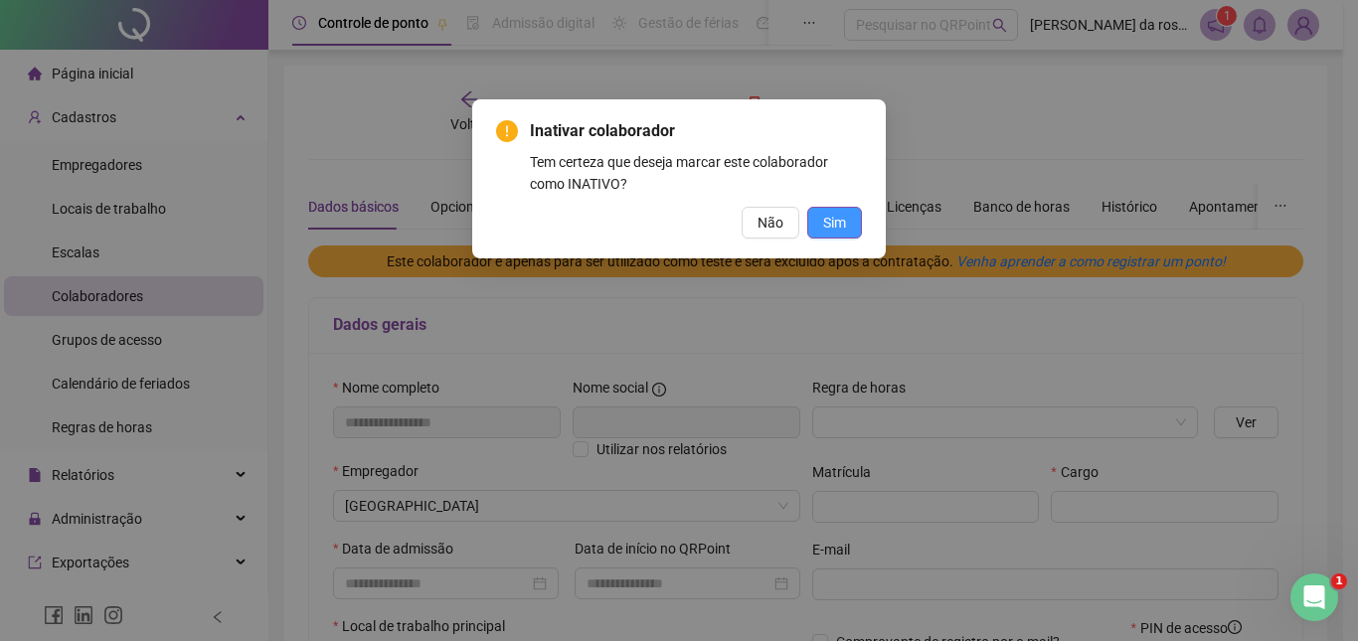
click at [842, 225] on span "Sim" at bounding box center [834, 223] width 23 height 22
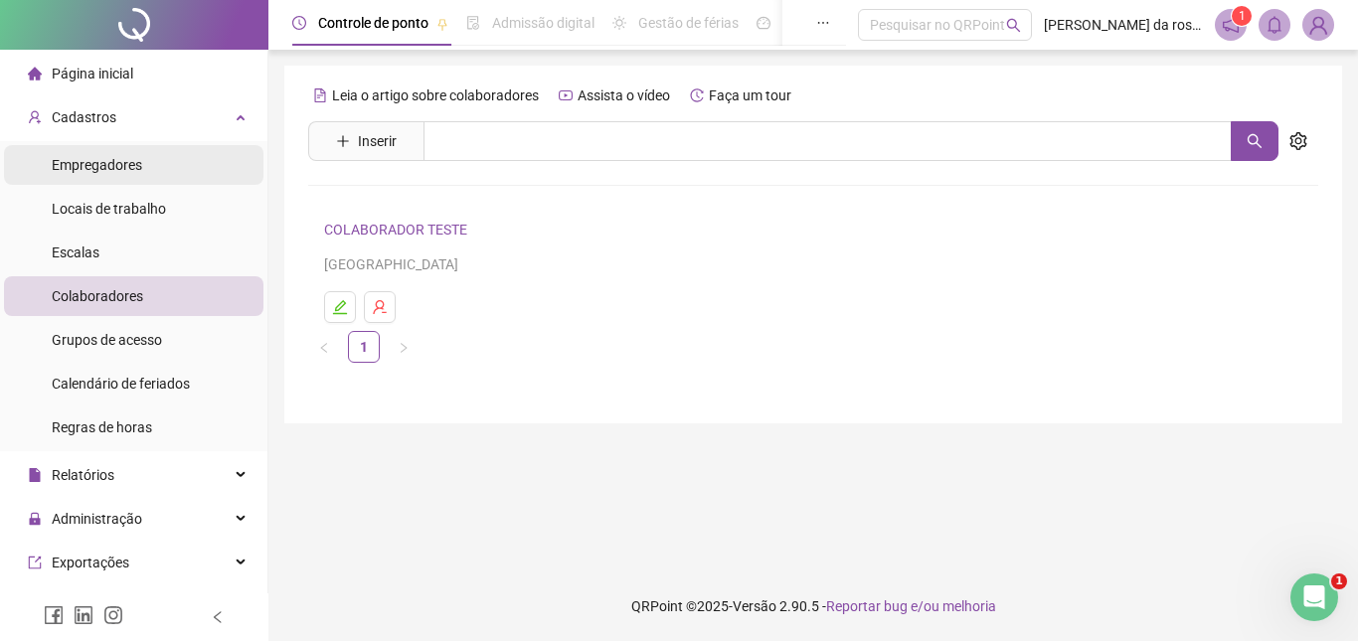
click at [112, 169] on span "Empregadores" at bounding box center [97, 165] width 90 height 16
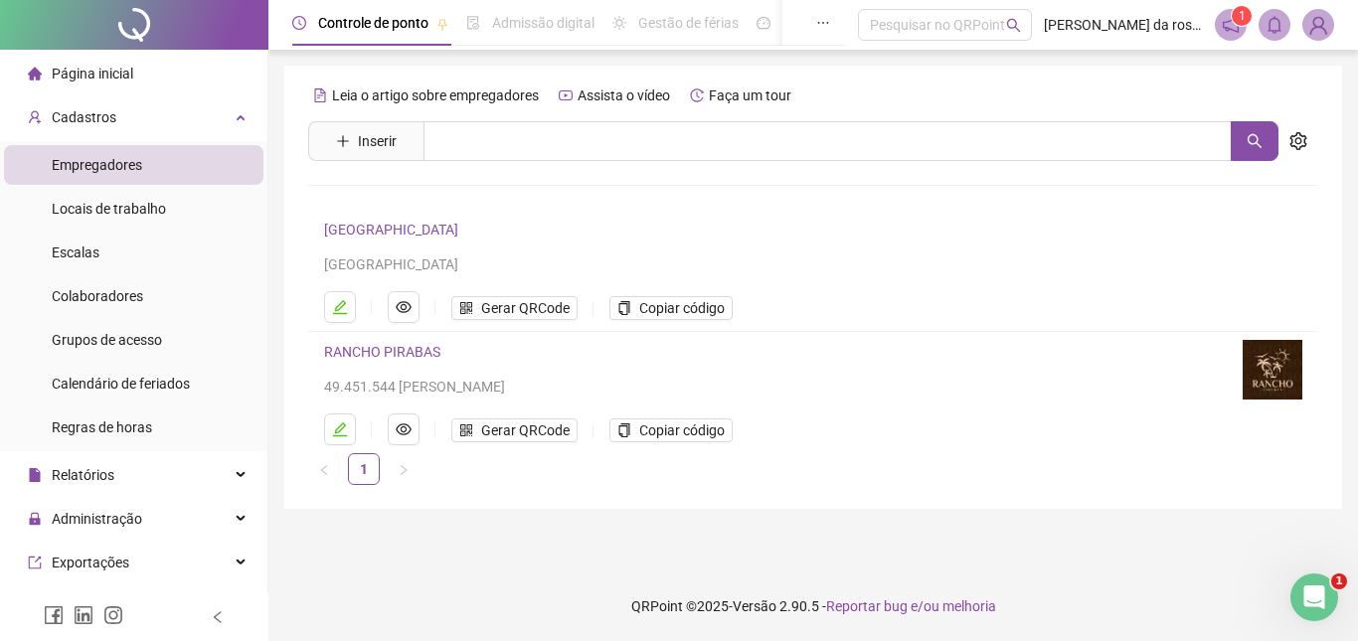
click at [404, 351] on link "RANCHO PIRABAS" at bounding box center [382, 352] width 116 height 16
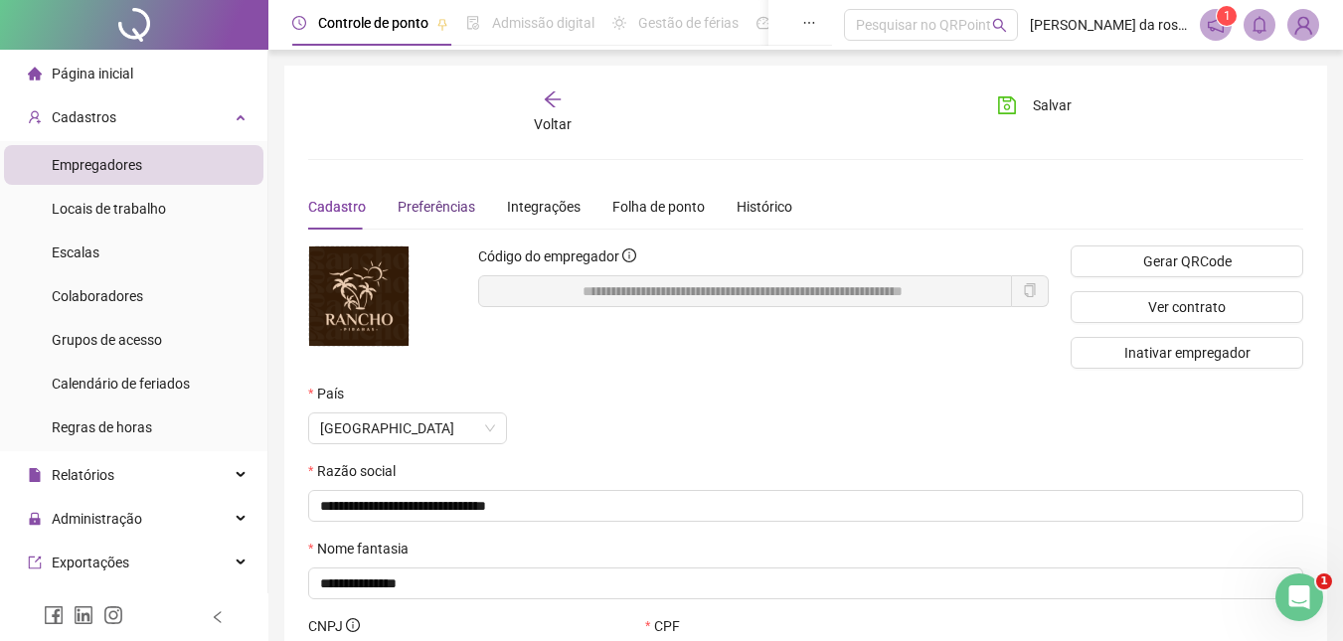
click at [442, 201] on span "Preferências" at bounding box center [437, 207] width 78 height 16
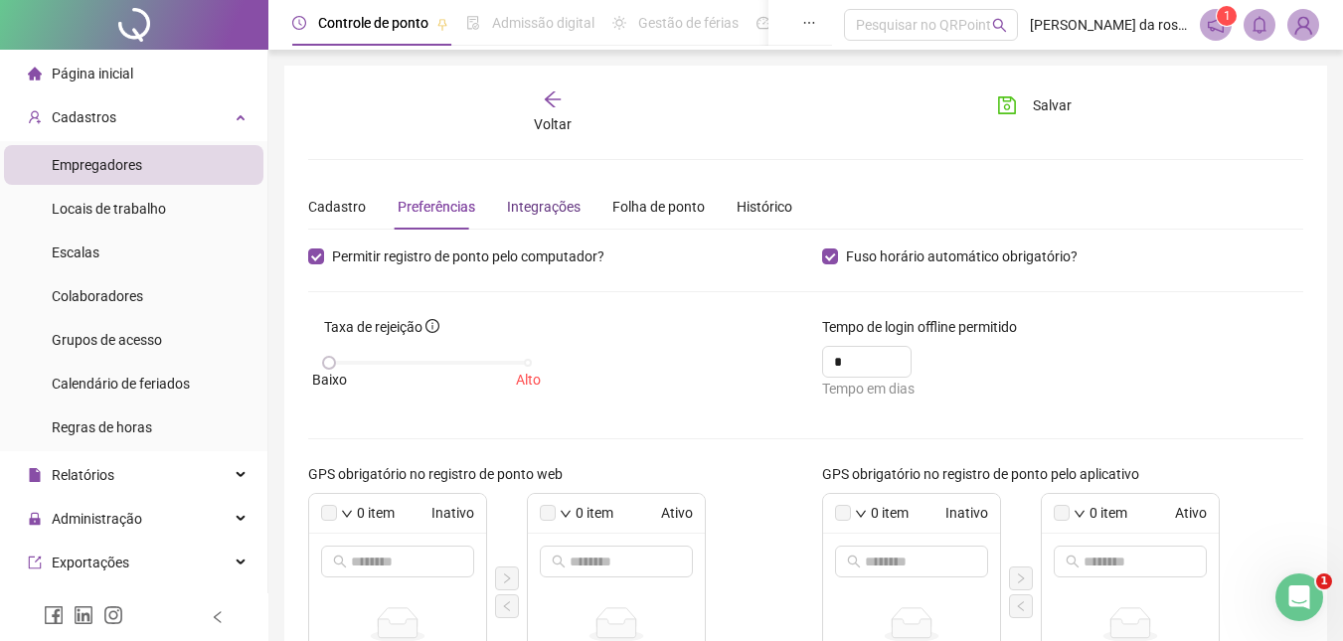
click at [529, 208] on div "Integrações" at bounding box center [544, 207] width 74 height 22
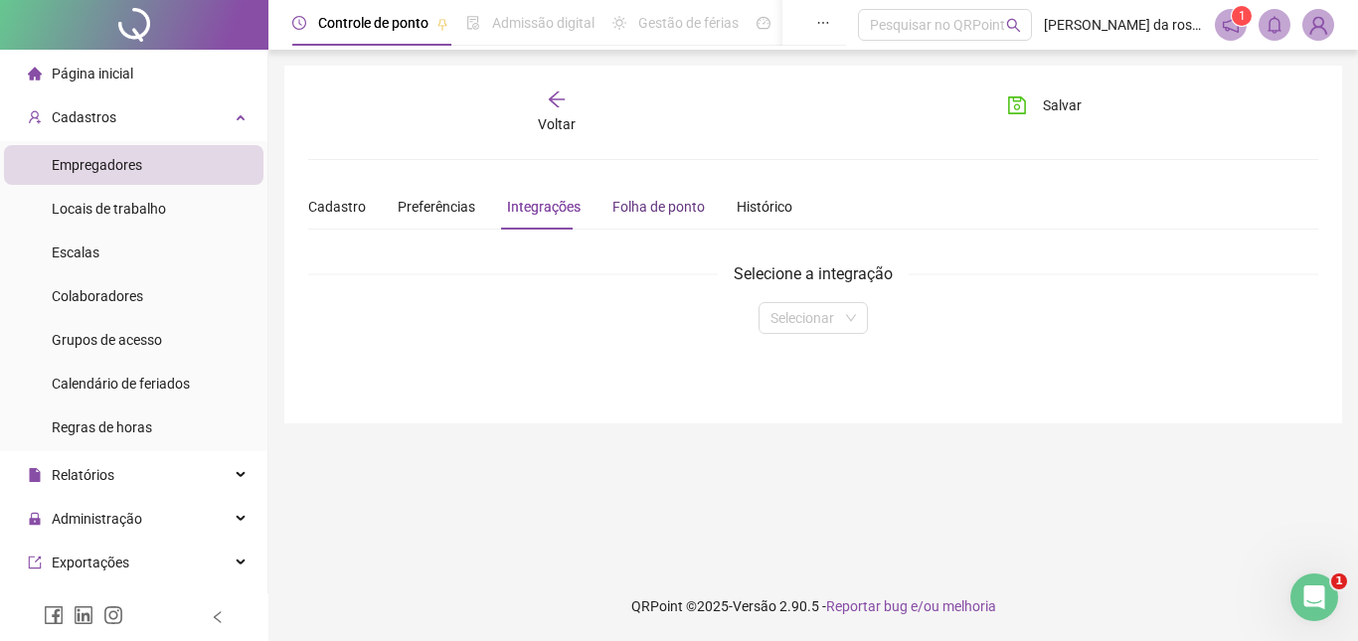
click at [625, 213] on div "Folha de ponto" at bounding box center [658, 207] width 92 height 22
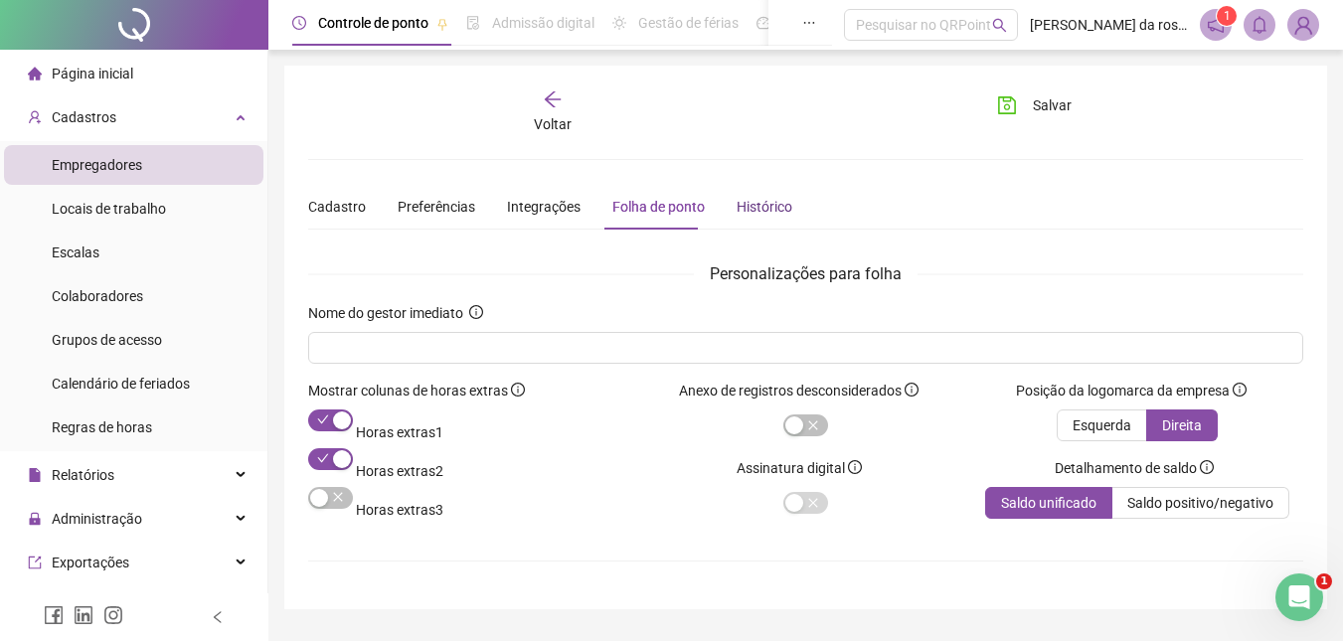
click at [766, 210] on div "Histórico" at bounding box center [765, 207] width 56 height 22
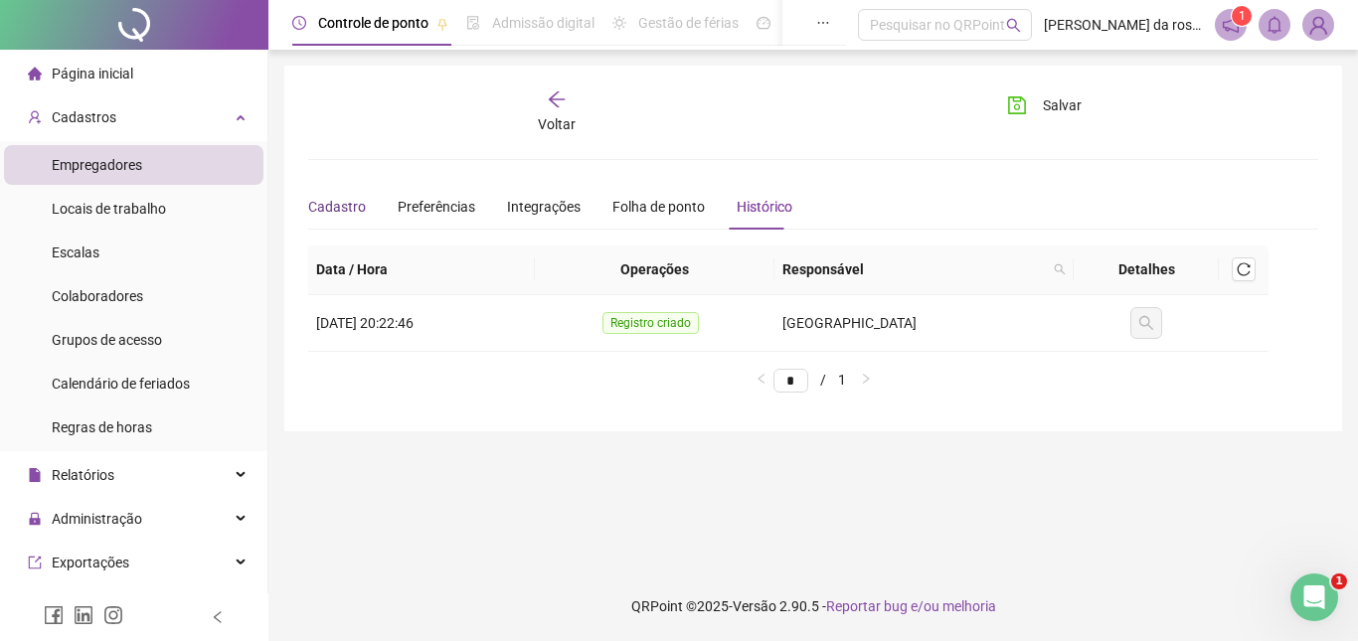
click at [332, 210] on div "Cadastro" at bounding box center [337, 207] width 58 height 22
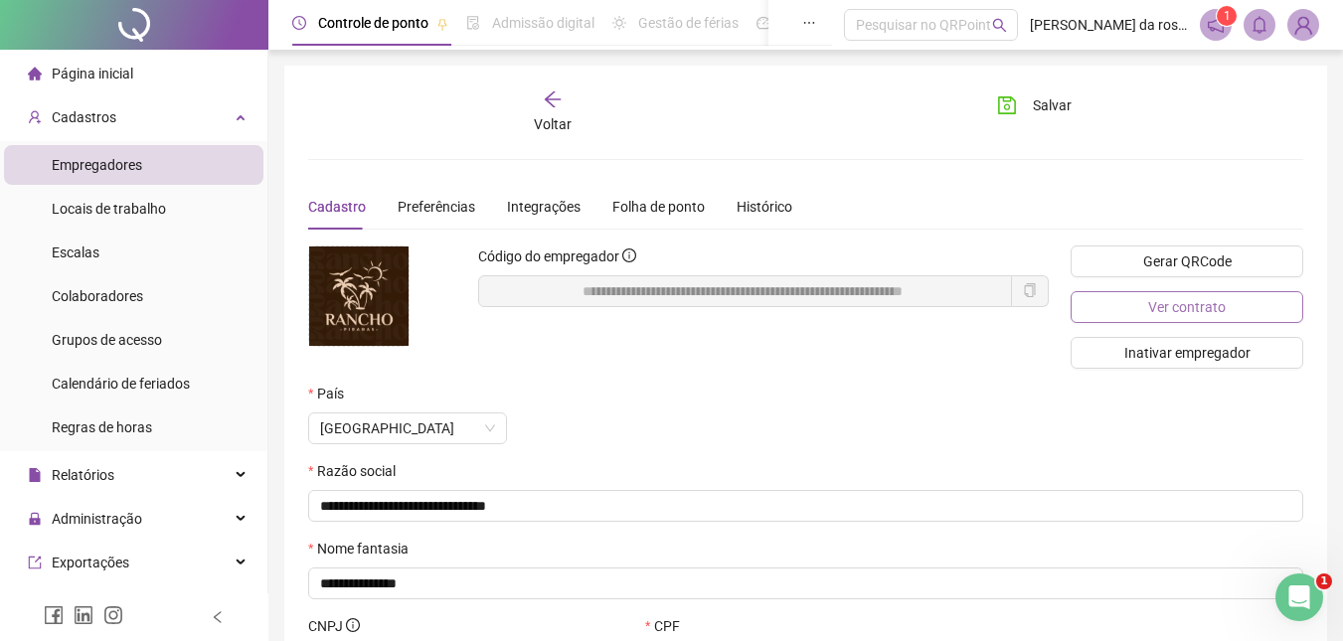
click at [1163, 310] on span "Ver contrato" at bounding box center [1187, 307] width 78 height 22
click at [1115, 258] on button "Gerar QRCode" at bounding box center [1187, 262] width 233 height 32
click at [131, 298] on span "Colaboradores" at bounding box center [97, 296] width 91 height 16
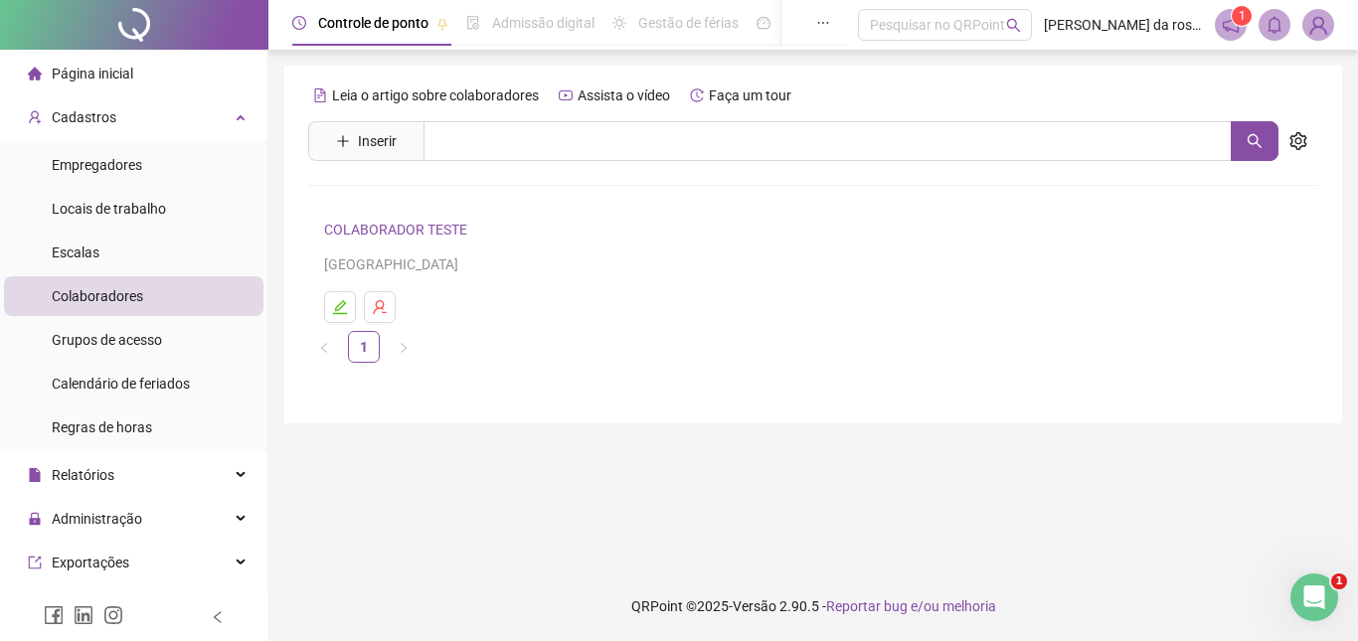
click at [390, 224] on link "COLABORADOR TESTE" at bounding box center [398, 230] width 149 height 16
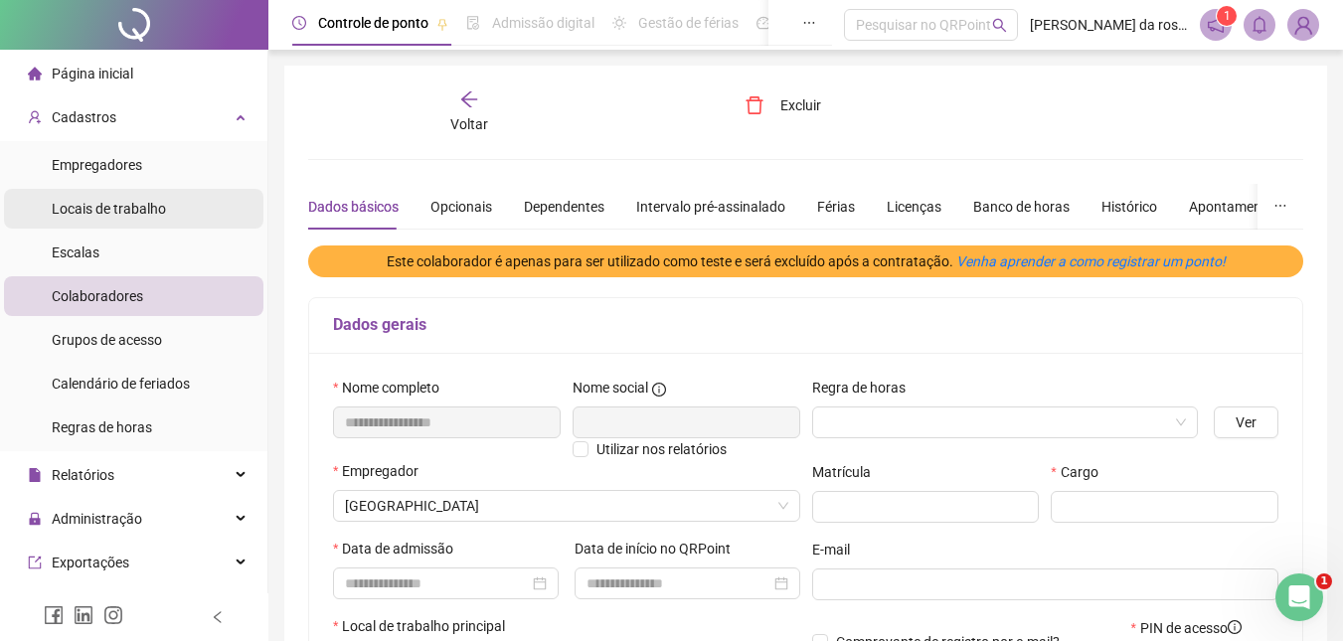
click at [128, 210] on span "Locais de trabalho" at bounding box center [109, 209] width 114 height 16
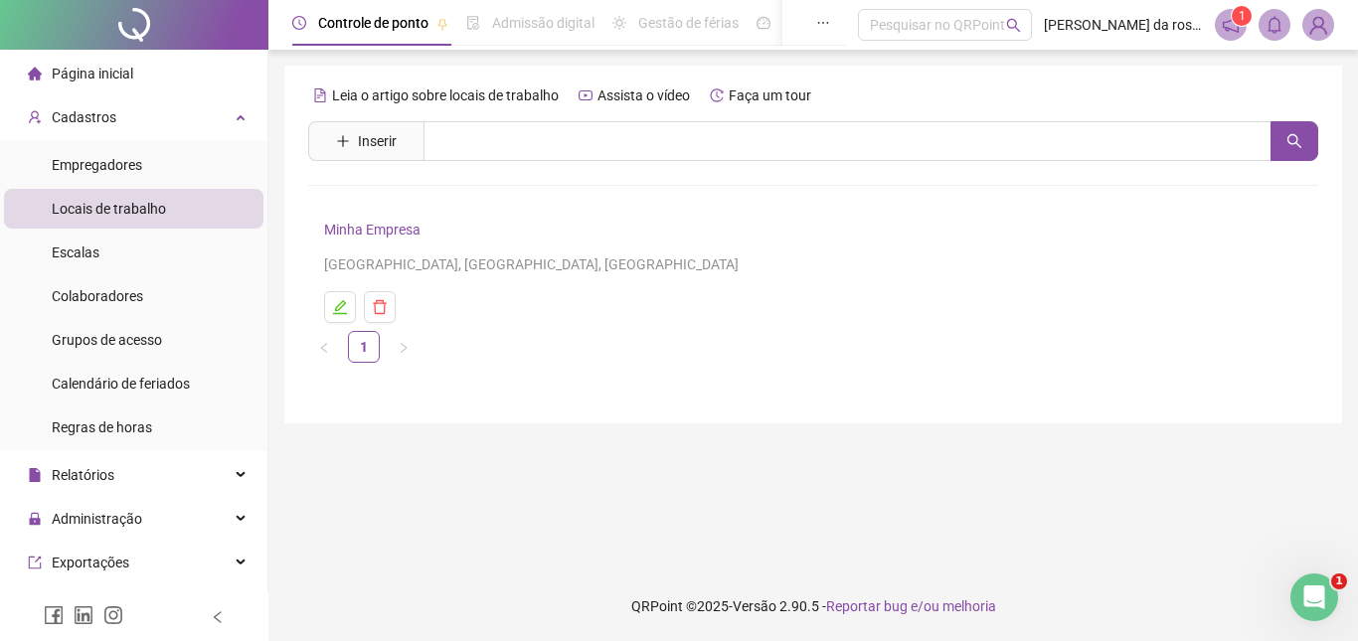
click at [379, 231] on link "Minha Empresa" at bounding box center [372, 230] width 96 height 16
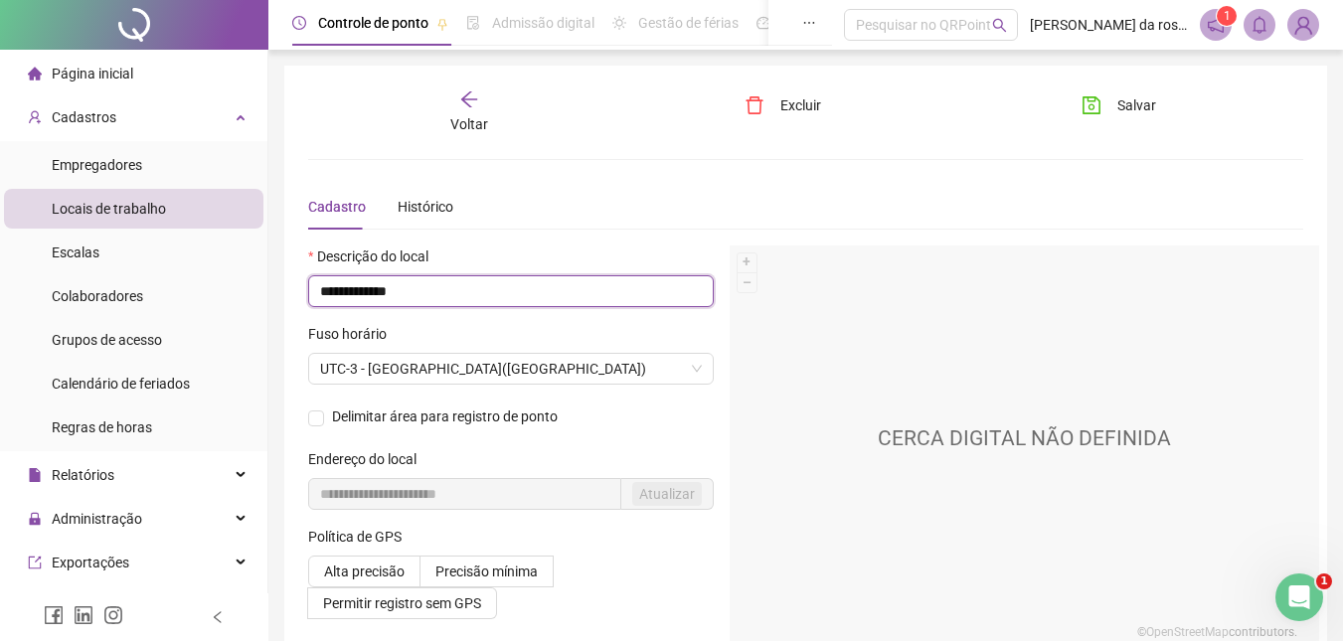
click at [597, 295] on input "**********" at bounding box center [511, 291] width 406 height 32
type input "*"
type input "**********"
click at [665, 256] on div "Descrição do local" at bounding box center [511, 261] width 406 height 30
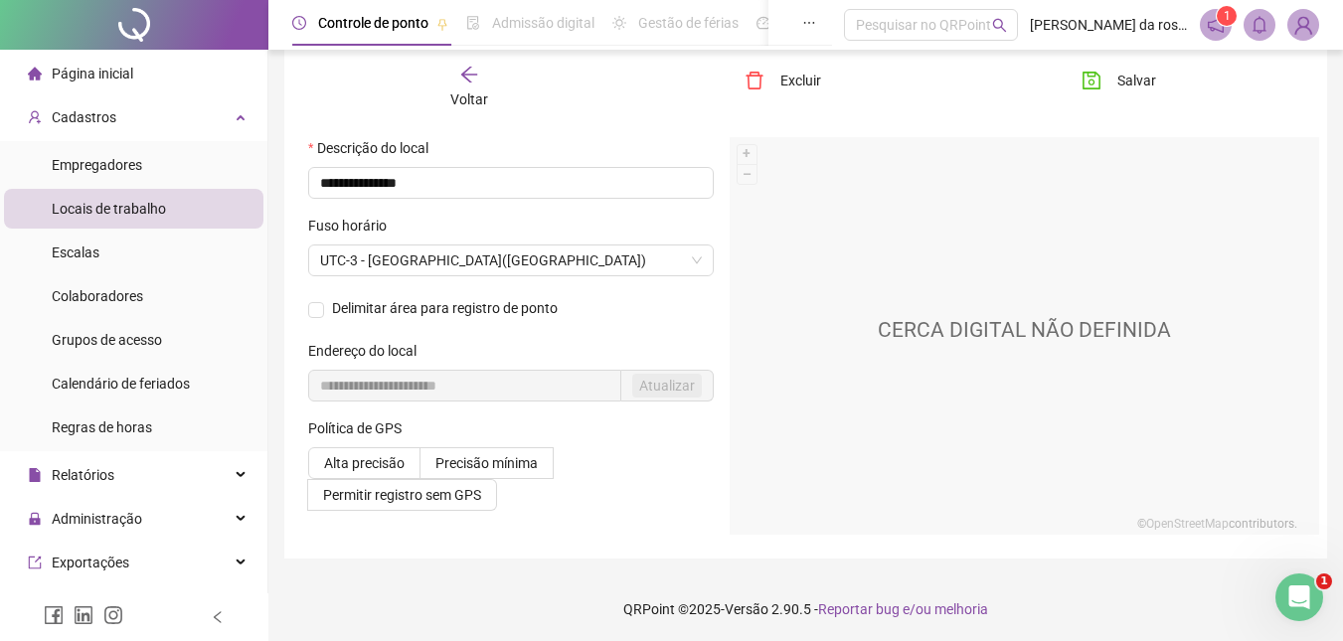
scroll to position [111, 0]
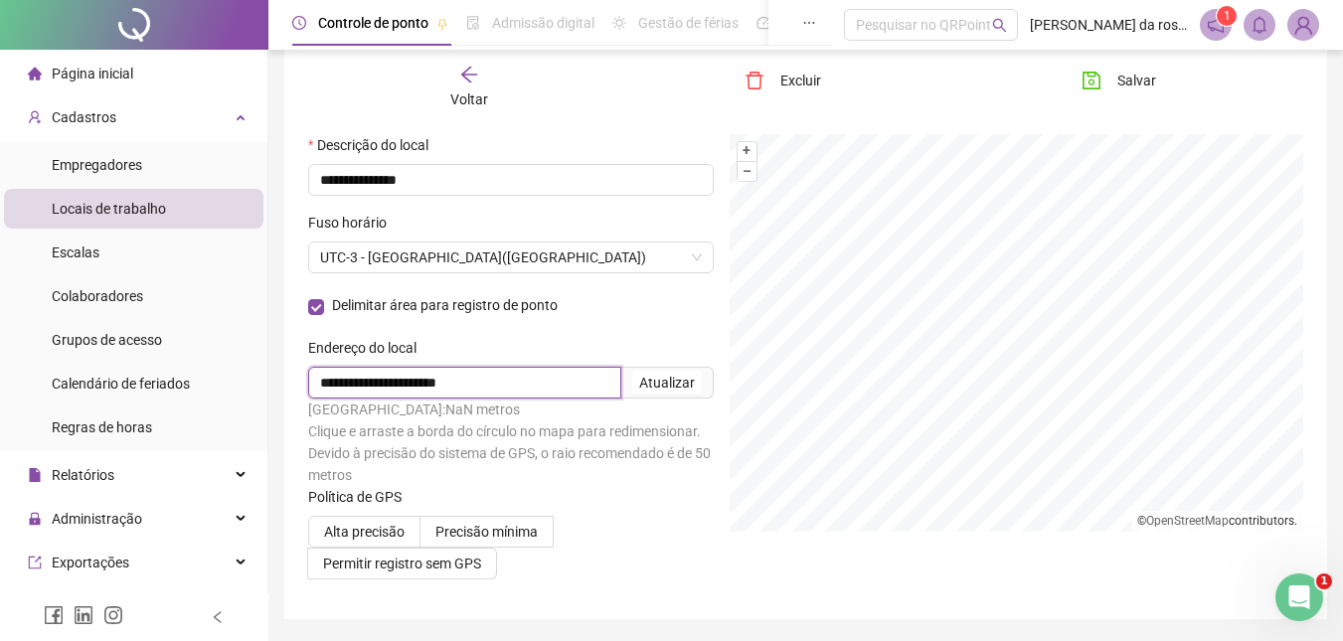
click at [500, 383] on input "**********" at bounding box center [464, 383] width 313 height 32
type input "*"
type input "**********"
click at [675, 380] on div "Atualizar" at bounding box center [667, 383] width 56 height 22
click at [637, 321] on div "Delimitar área para registro de ponto" at bounding box center [511, 313] width 406 height 48
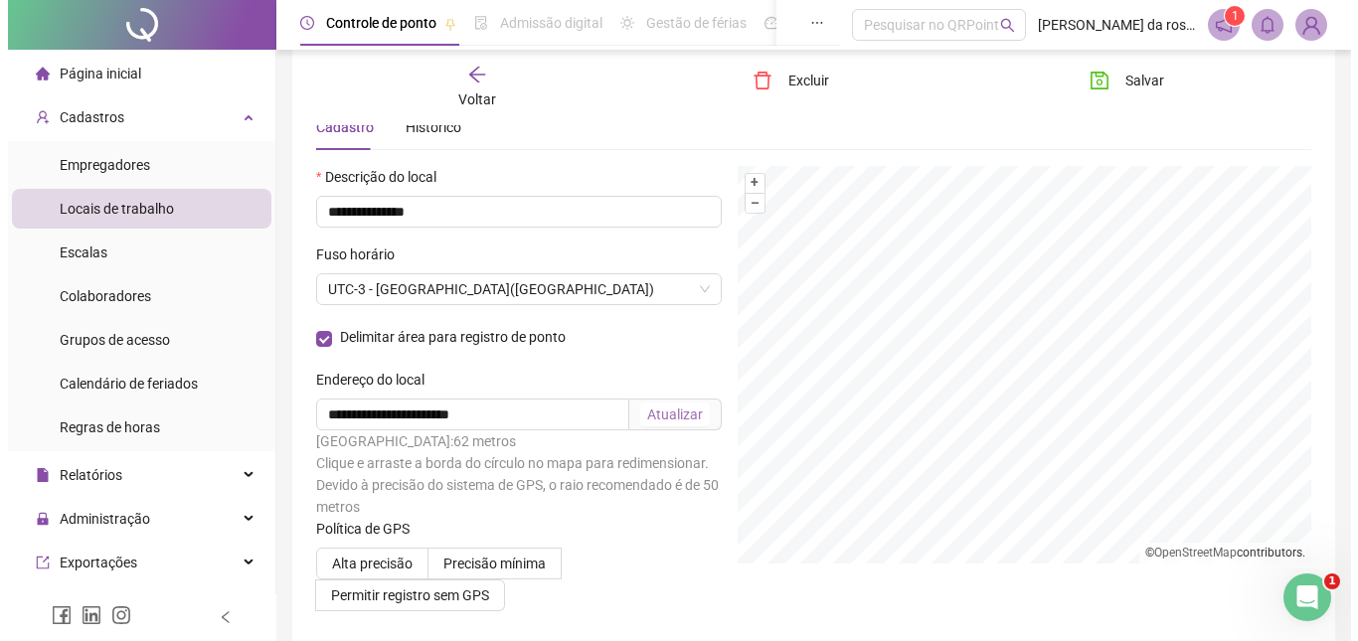
scroll to position [0, 0]
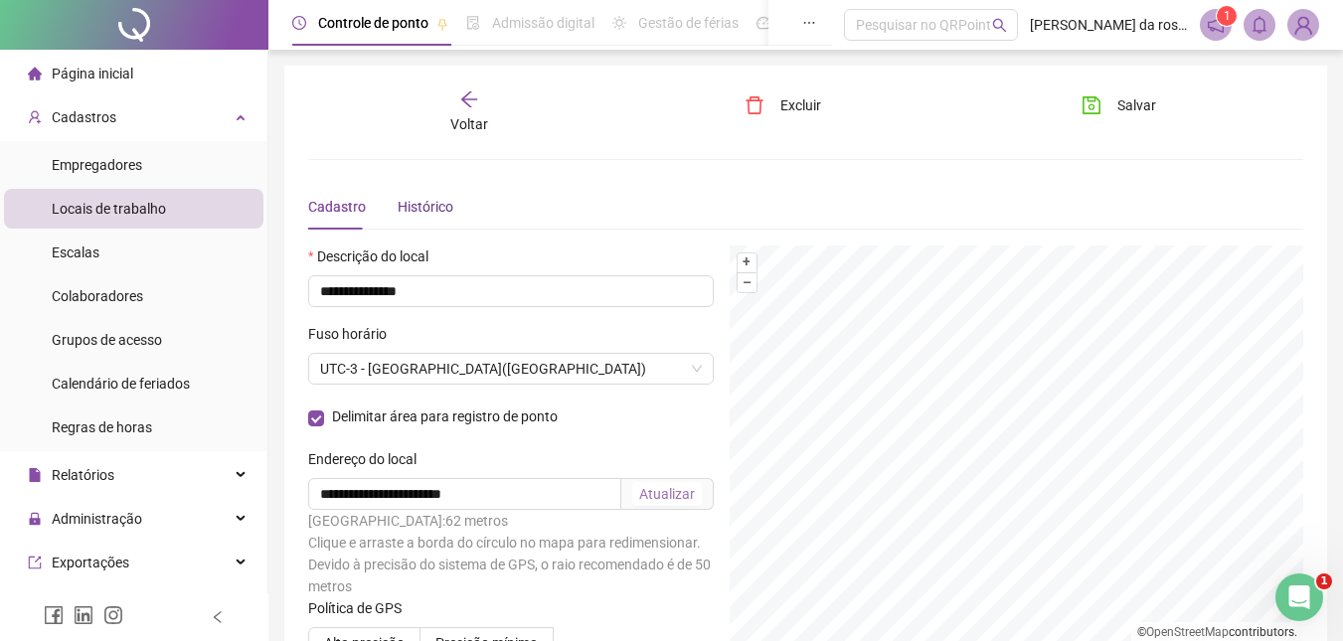
click at [439, 217] on div "Histórico" at bounding box center [426, 207] width 56 height 22
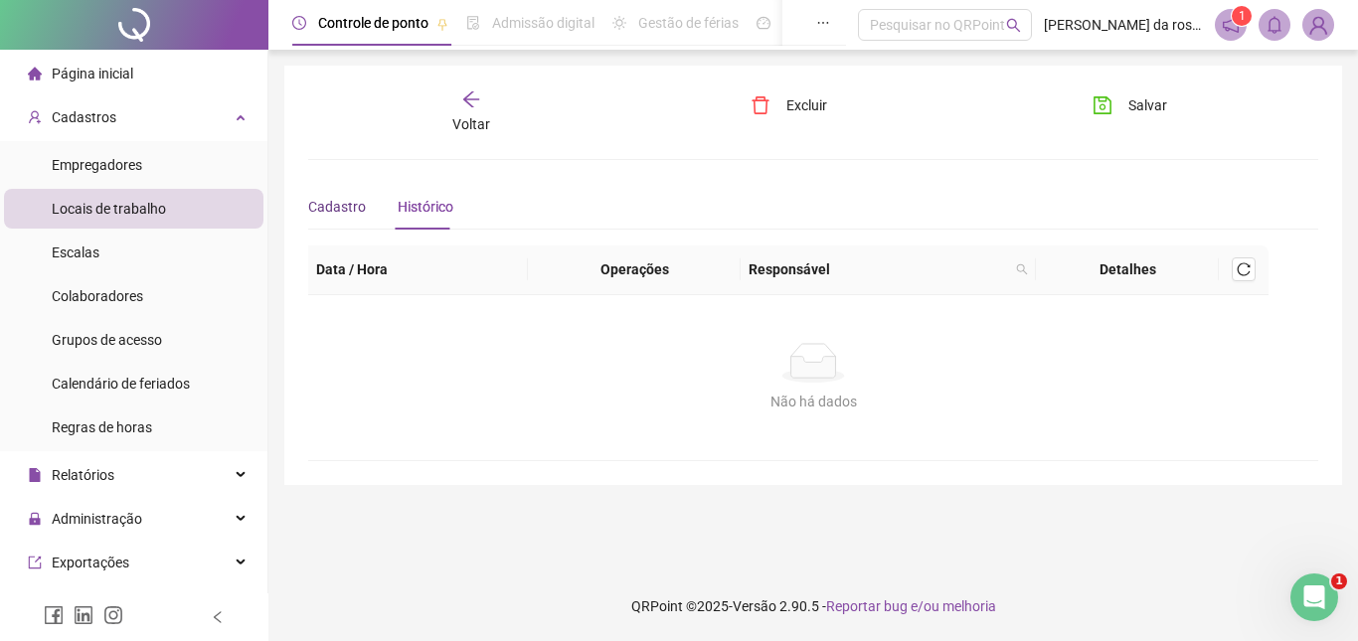
click at [341, 206] on div "Cadastro" at bounding box center [337, 207] width 58 height 22
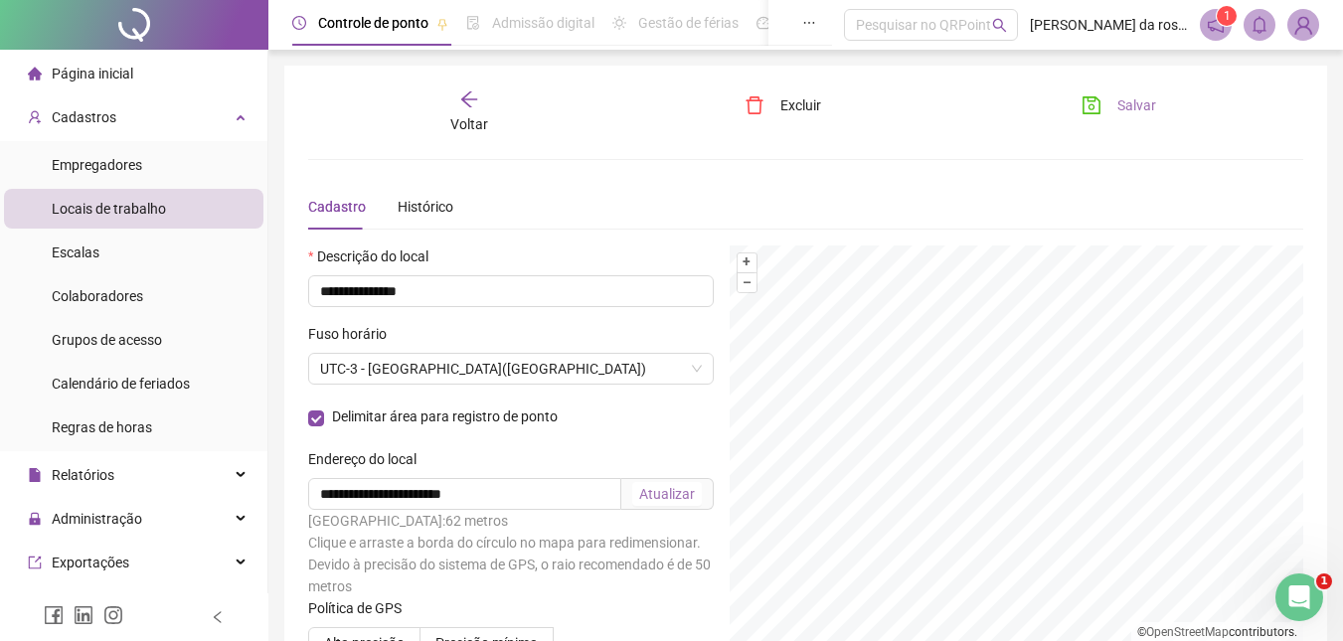
click at [1122, 102] on span "Salvar" at bounding box center [1137, 105] width 39 height 22
click at [1129, 101] on span "Salvar" at bounding box center [1137, 105] width 39 height 22
click at [146, 260] on li "Escalas" at bounding box center [134, 253] width 260 height 40
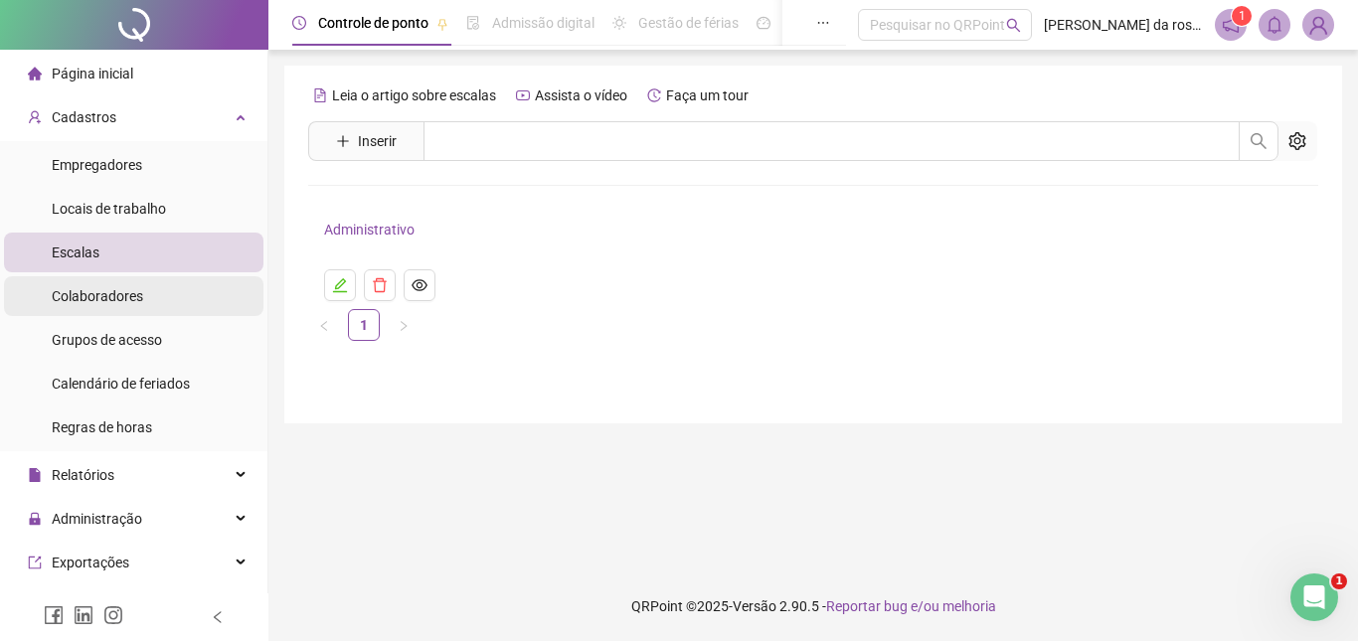
click at [125, 294] on span "Colaboradores" at bounding box center [97, 296] width 91 height 16
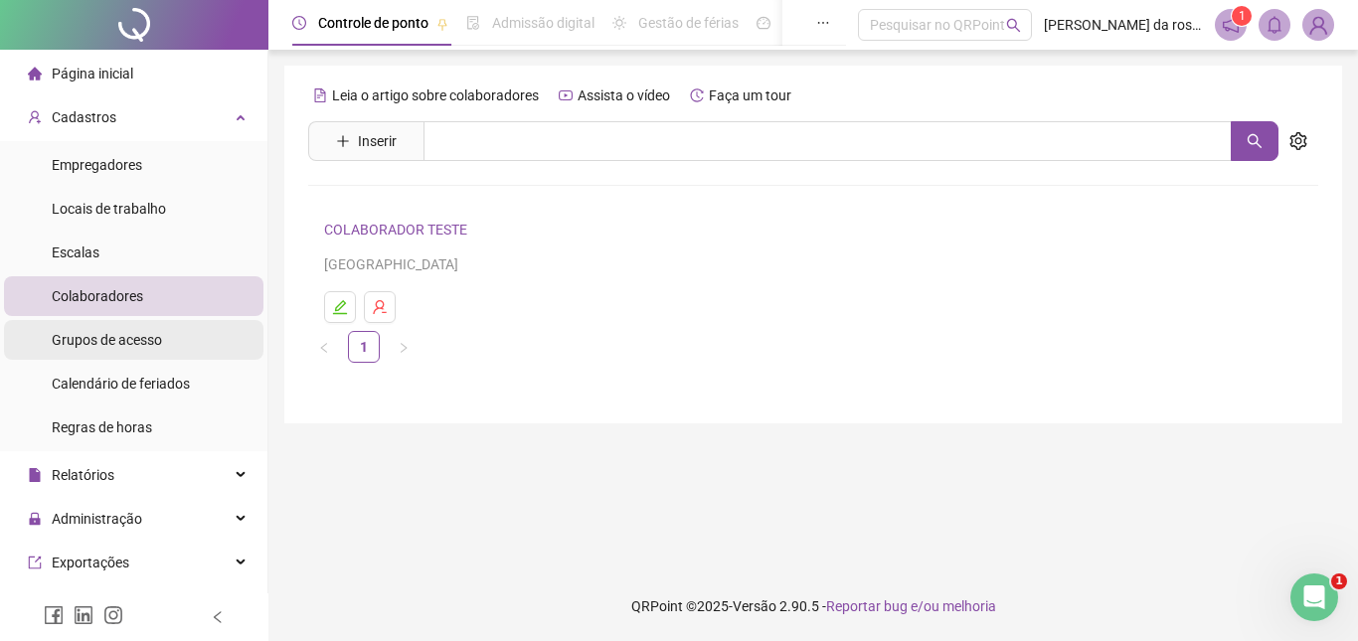
click at [128, 346] on span "Grupos de acesso" at bounding box center [107, 340] width 110 height 16
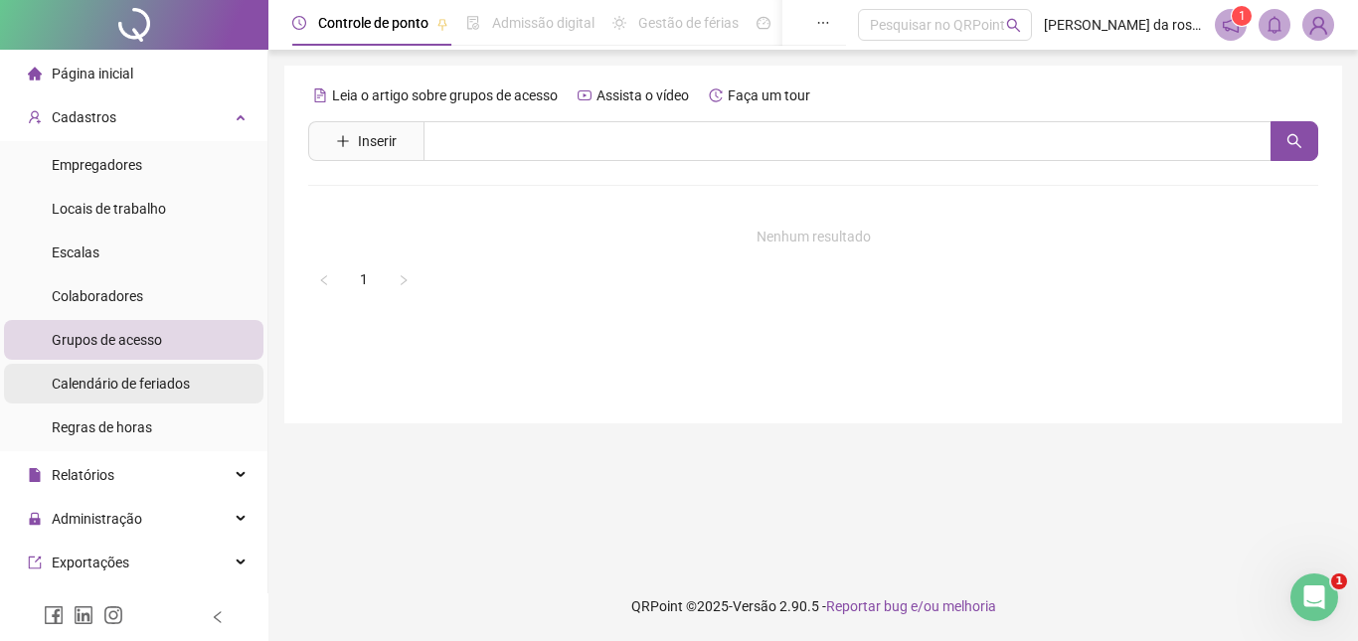
click at [127, 383] on span "Calendário de feriados" at bounding box center [121, 384] width 138 height 16
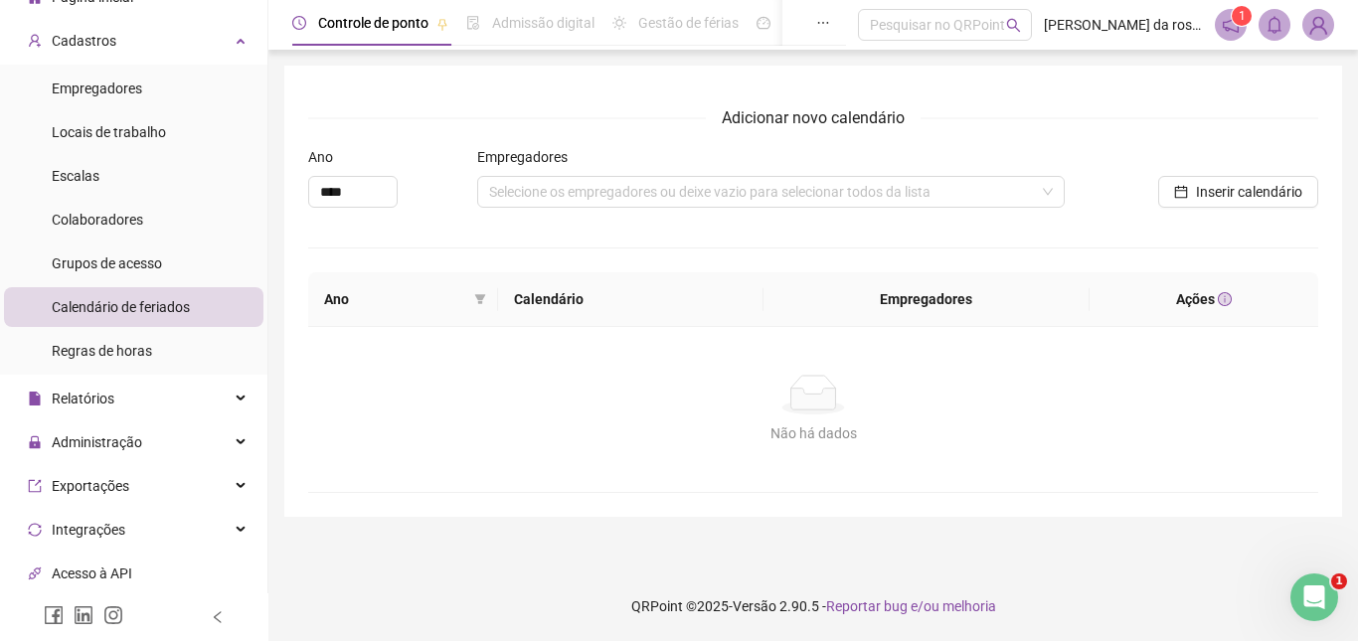
scroll to position [99, 0]
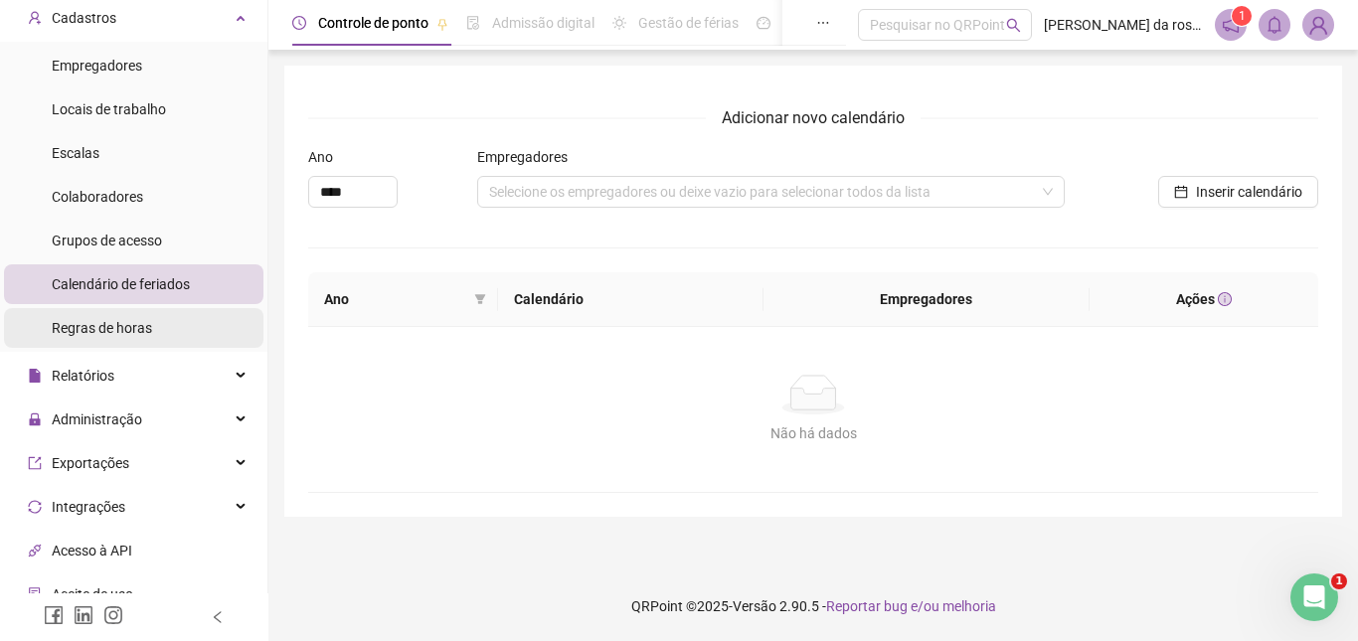
click at [111, 330] on span "Regras de horas" at bounding box center [102, 328] width 100 height 16
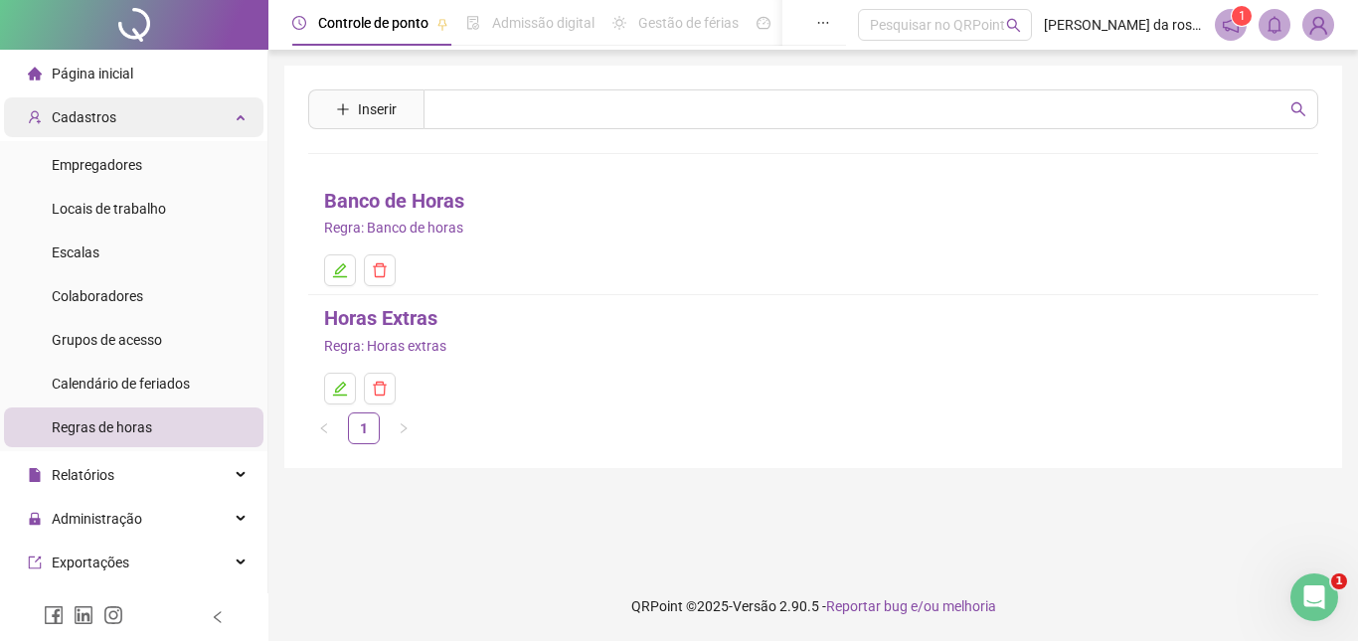
click at [155, 106] on div "Cadastros" at bounding box center [134, 117] width 260 height 40
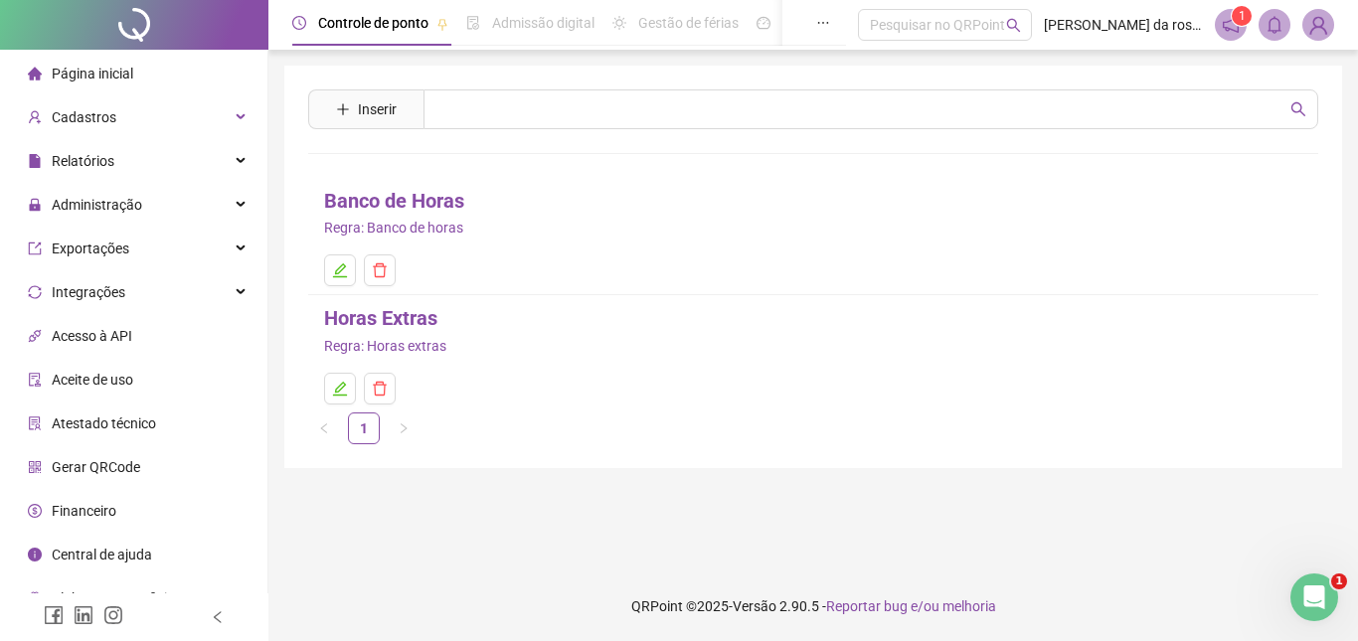
click at [158, 471] on li "Gerar QRCode" at bounding box center [134, 467] width 260 height 40
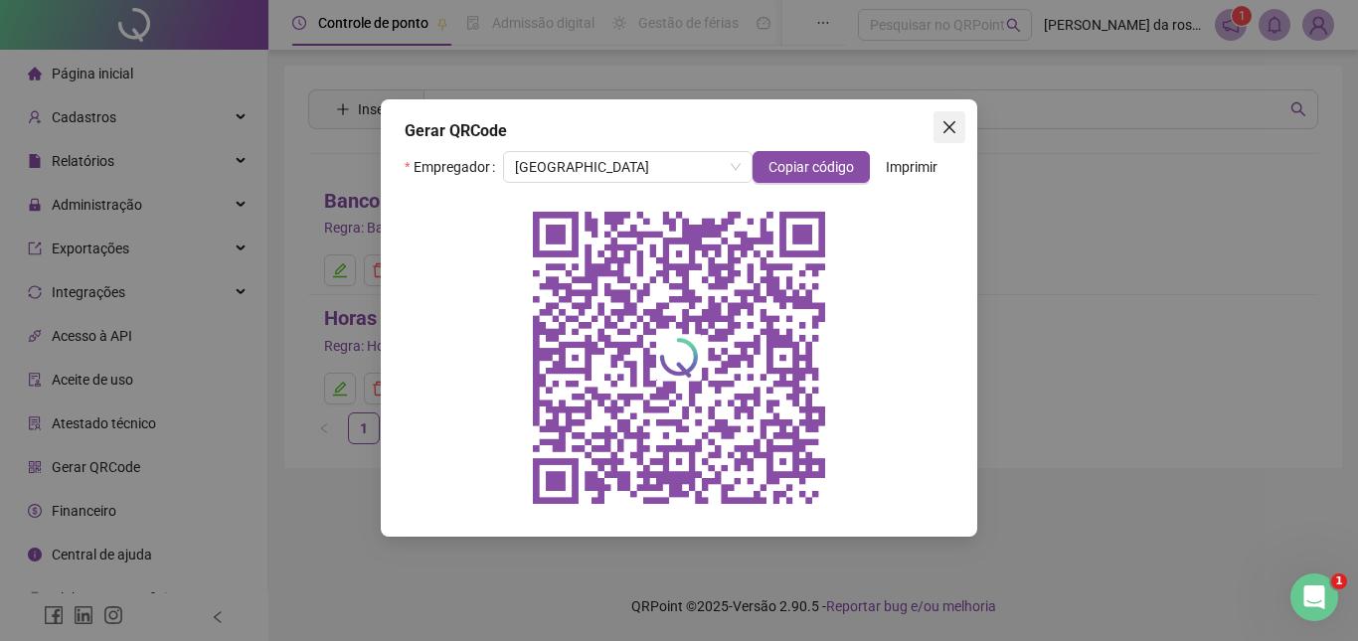
click at [948, 126] on icon "close" at bounding box center [950, 127] width 12 height 12
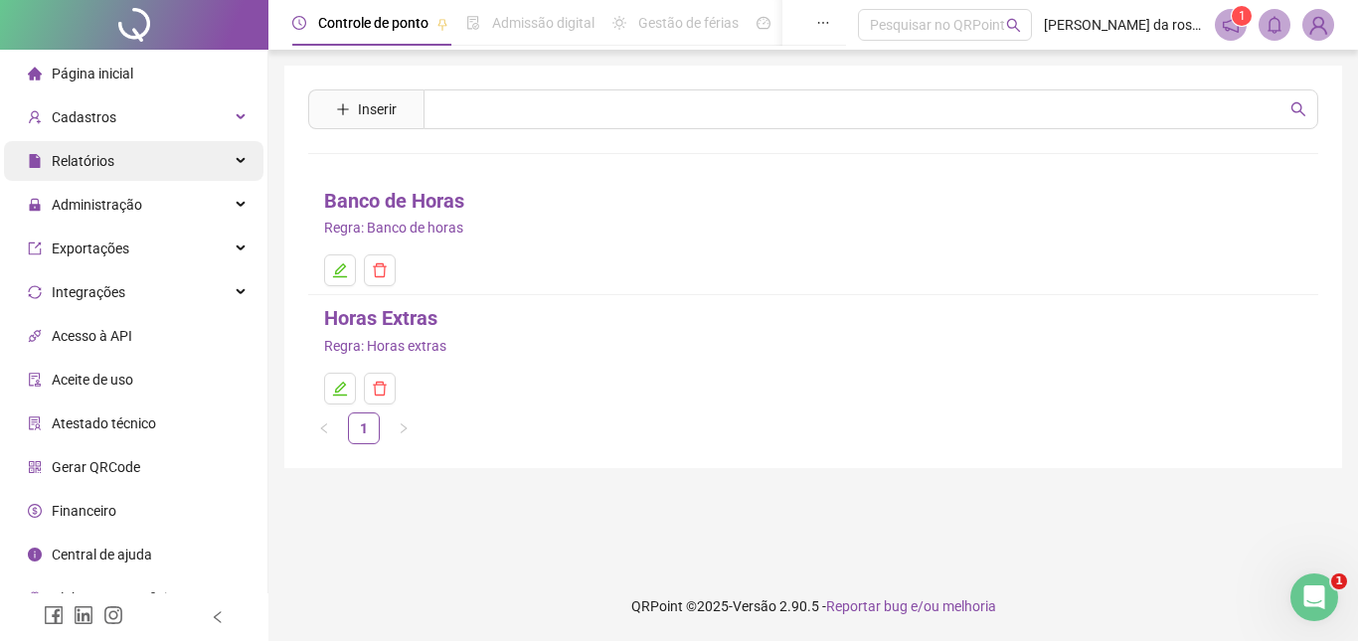
click at [146, 157] on div "Relatórios" at bounding box center [134, 161] width 260 height 40
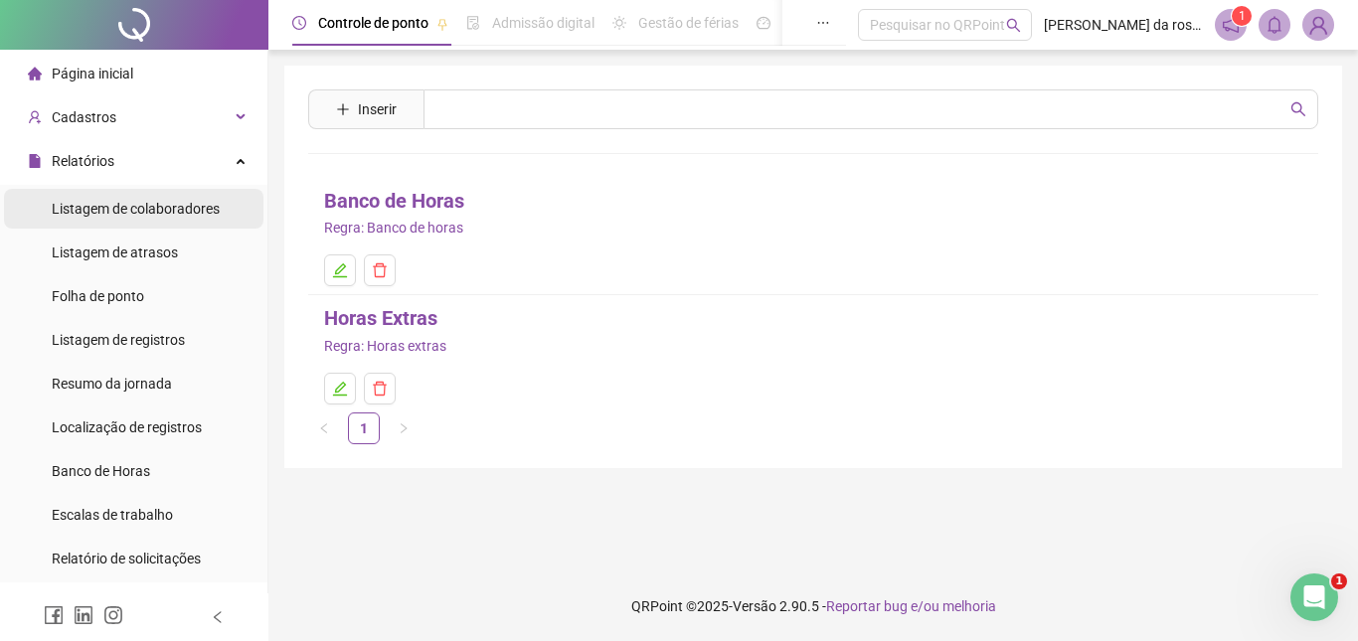
click at [73, 206] on span "Listagem de colaboradores" at bounding box center [136, 209] width 168 height 16
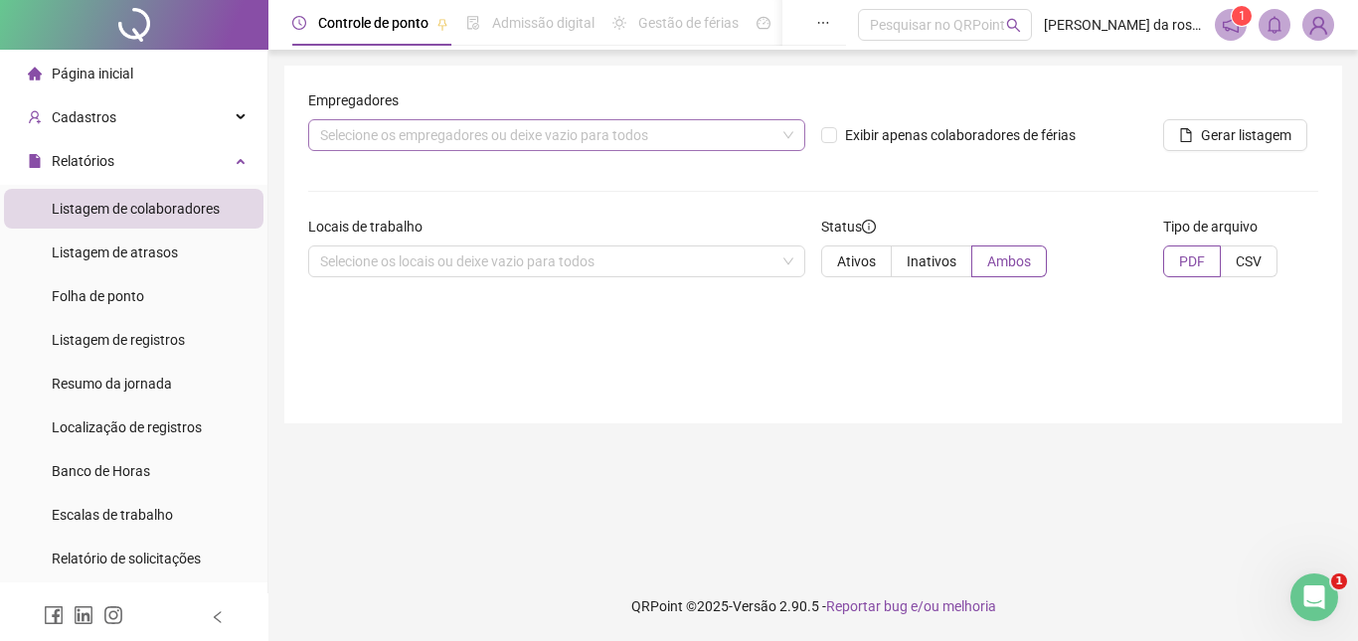
click at [383, 128] on div "Selecione os empregadores ou deixe vazio para todos" at bounding box center [556, 135] width 497 height 32
click at [546, 365] on div "Empregadores Selecione os empregadores ou deixe vazio para todos Exibir apenas …" at bounding box center [813, 245] width 1058 height 358
click at [473, 270] on div "Selecione os locais ou deixe vazio para todos" at bounding box center [556, 262] width 497 height 32
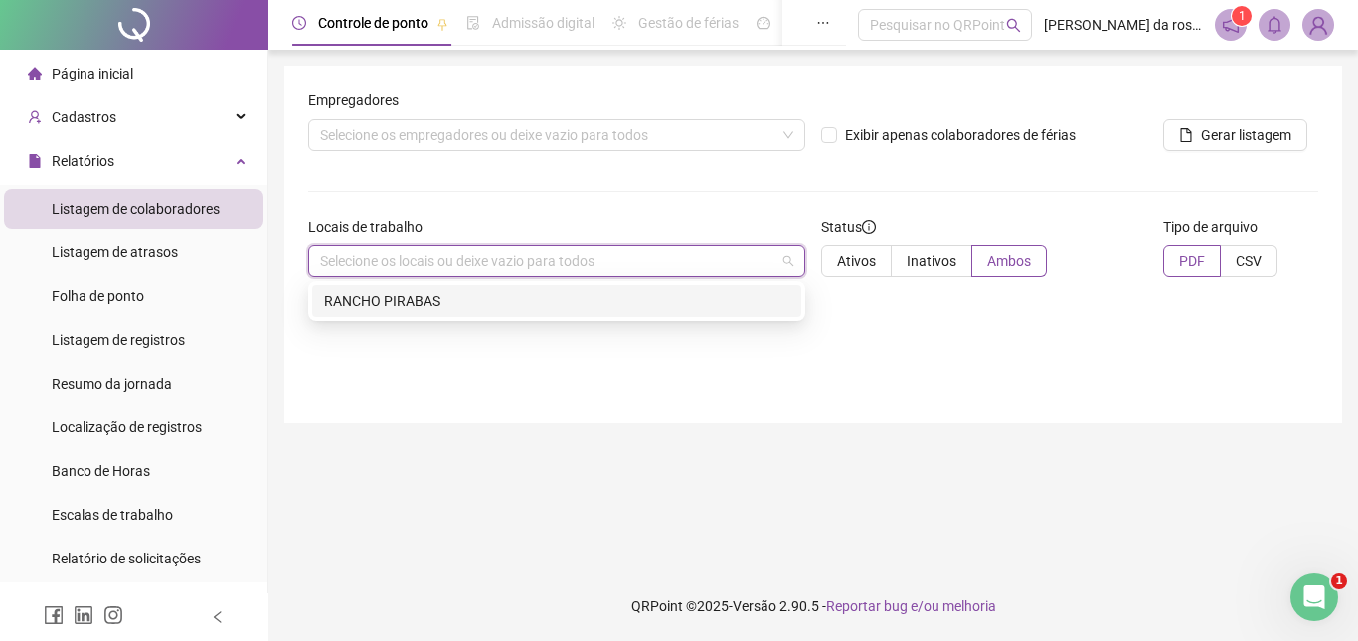
click at [461, 303] on div "RANCHO PIRABAS" at bounding box center [556, 301] width 465 height 22
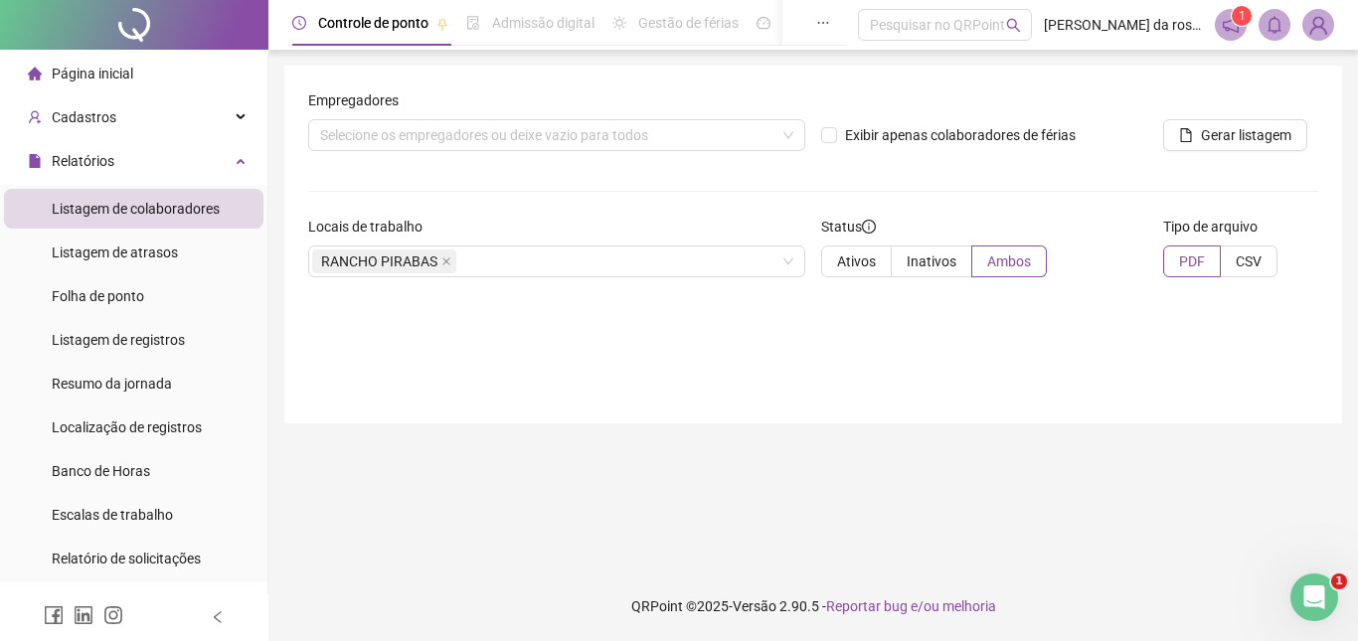
click at [995, 381] on div "Empregadores Selecione os empregadores ou deixe vazio para todos Exibir apenas …" at bounding box center [813, 245] width 1058 height 358
click at [1184, 261] on span "PDF" at bounding box center [1192, 262] width 26 height 16
click at [131, 254] on span "Listagem de atrasos" at bounding box center [115, 253] width 126 height 16
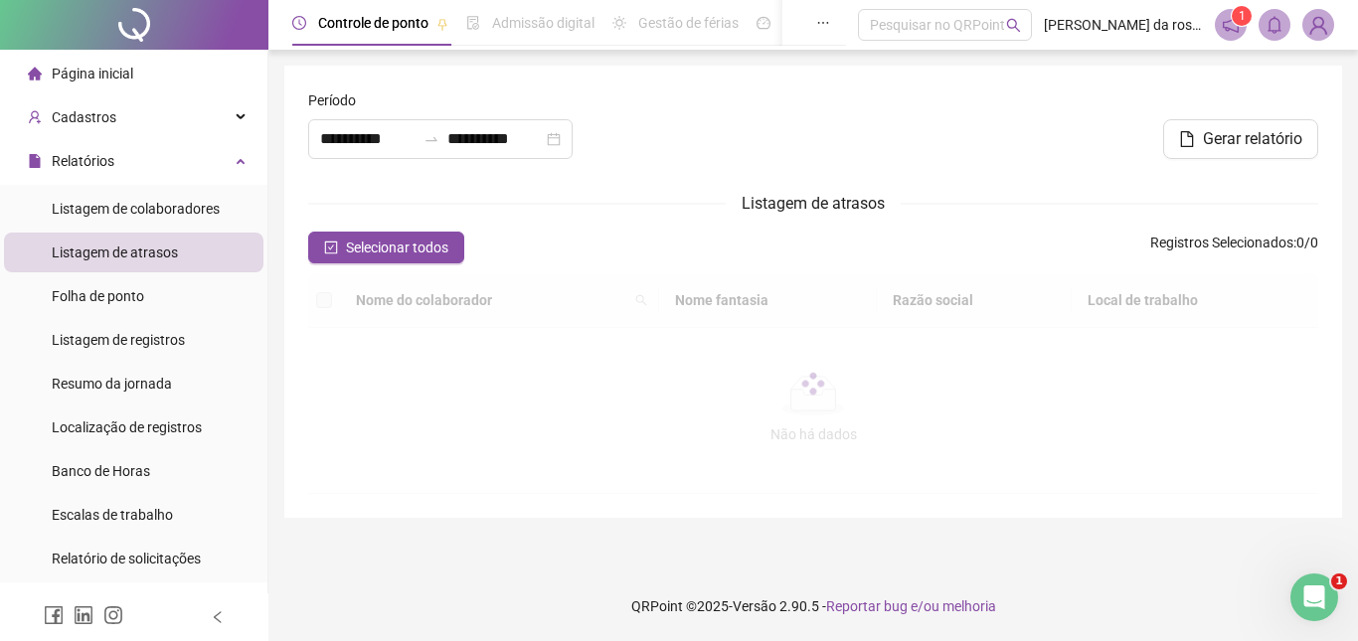
type input "**********"
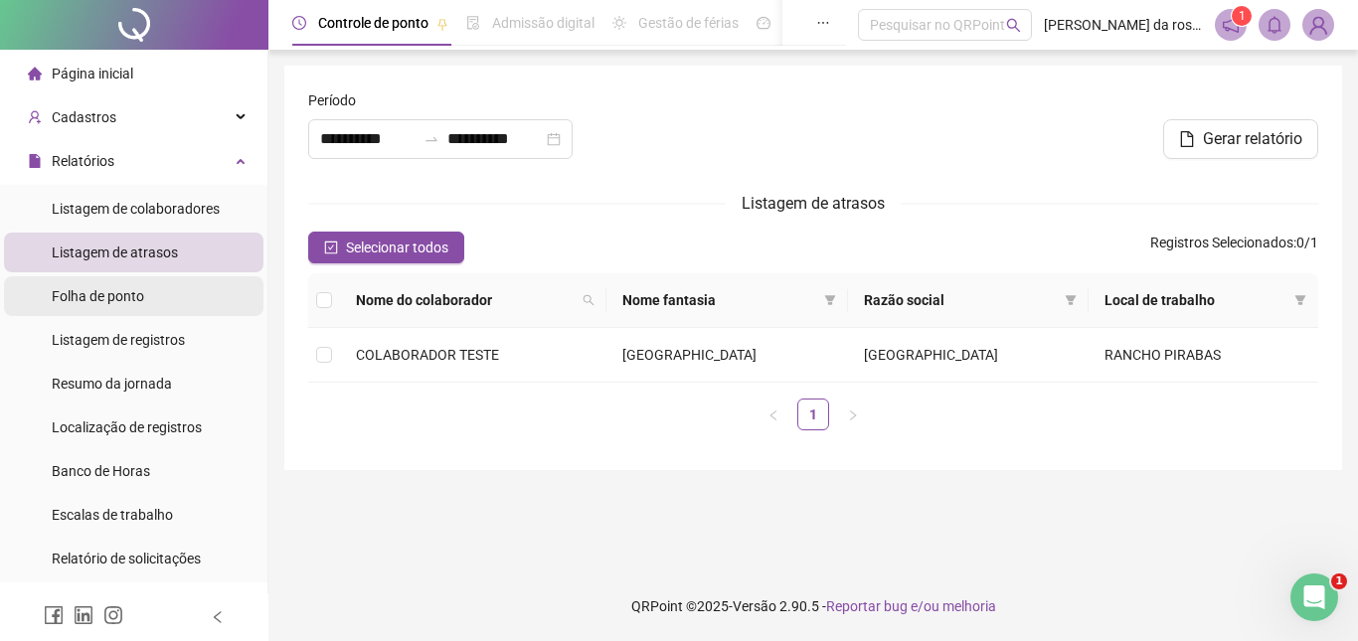
click at [143, 294] on span "Folha de ponto" at bounding box center [98, 296] width 92 height 16
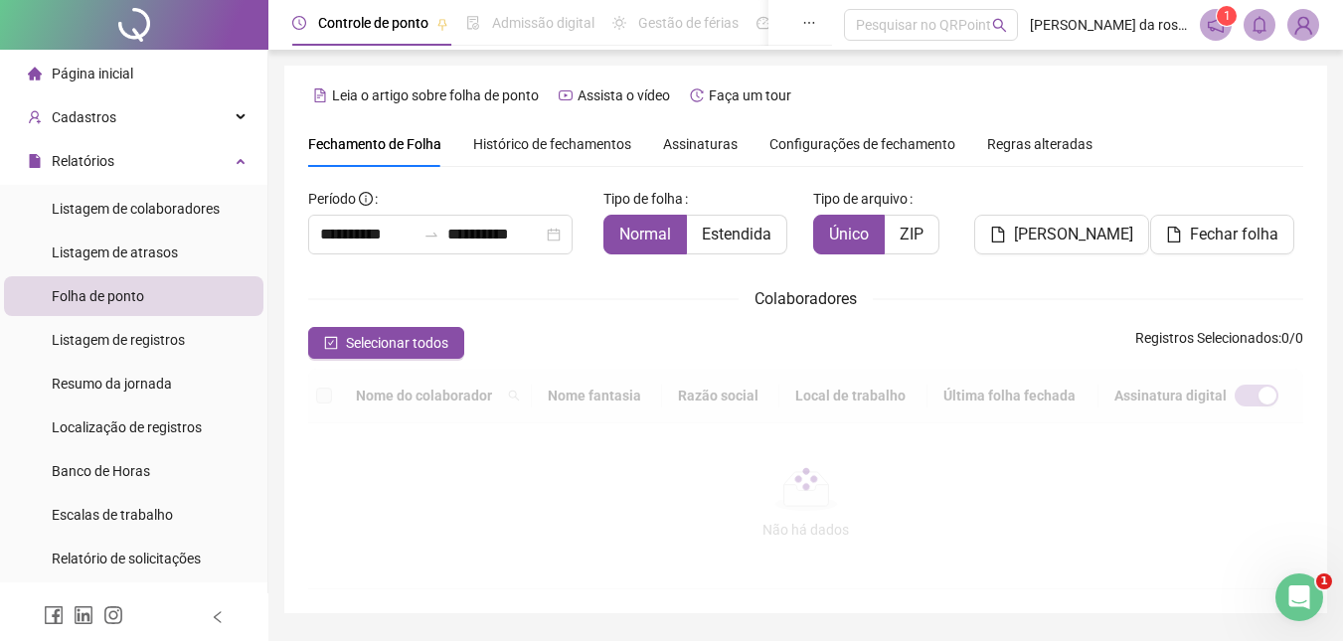
type input "**********"
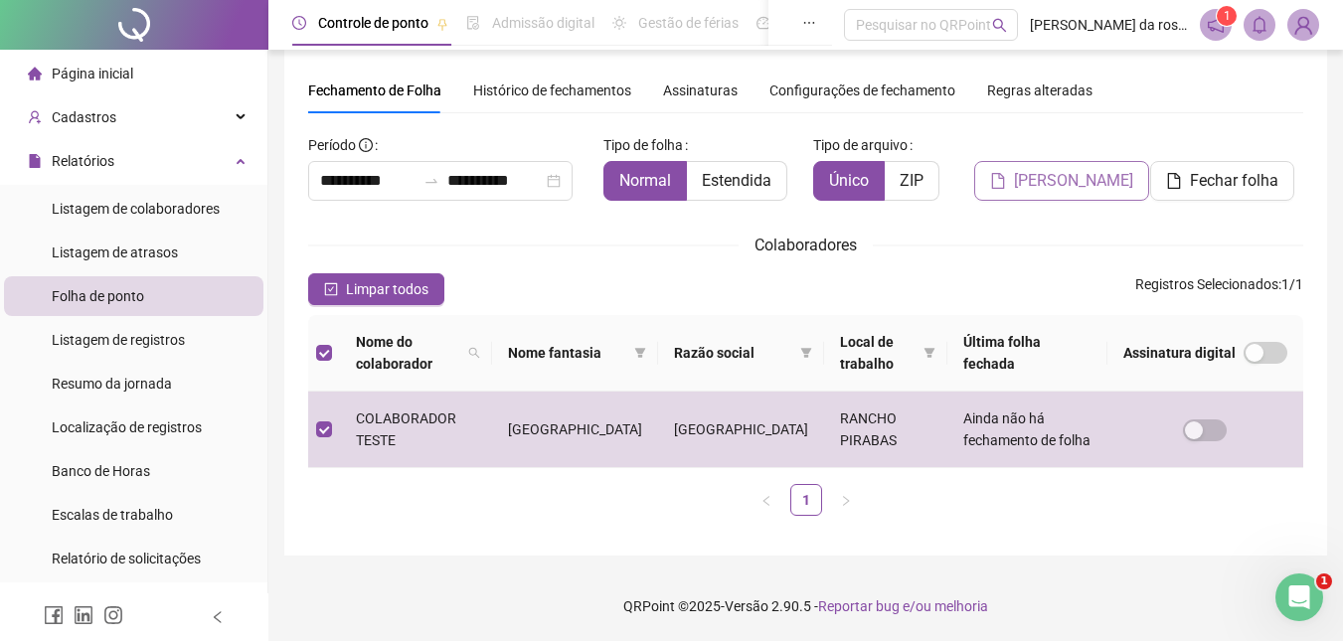
click at [1054, 176] on span "[PERSON_NAME]" at bounding box center [1073, 181] width 119 height 24
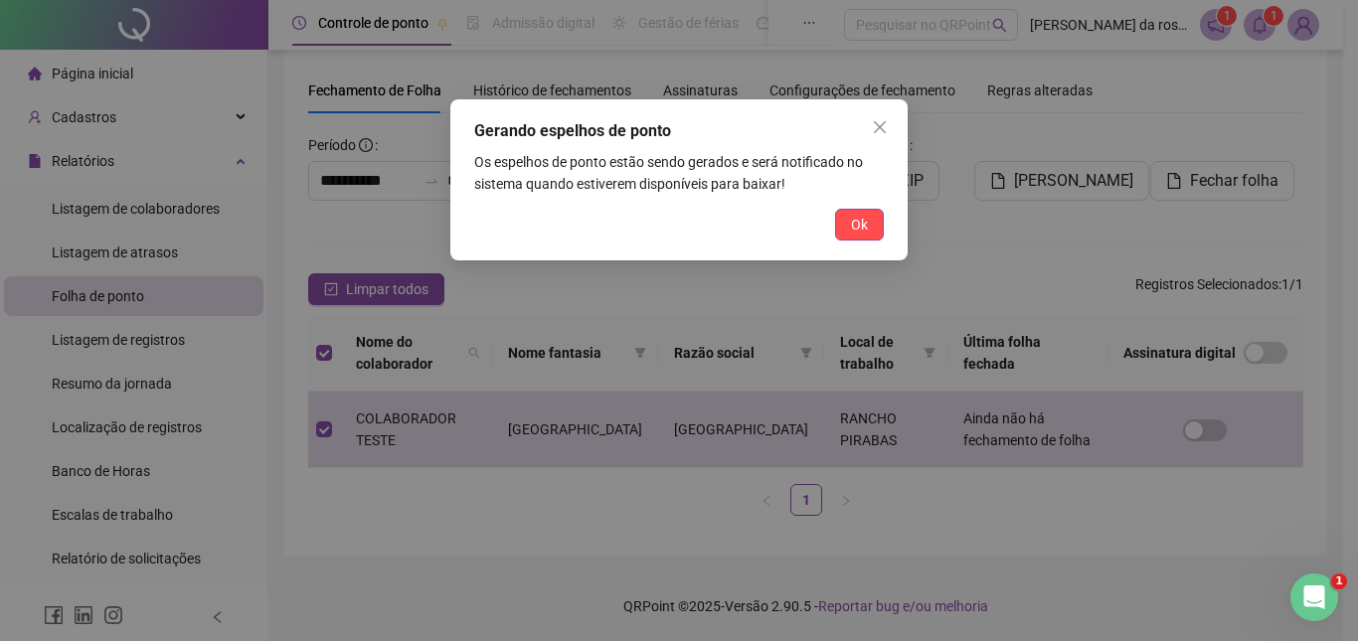
click at [860, 227] on span "Ok" at bounding box center [859, 225] width 17 height 22
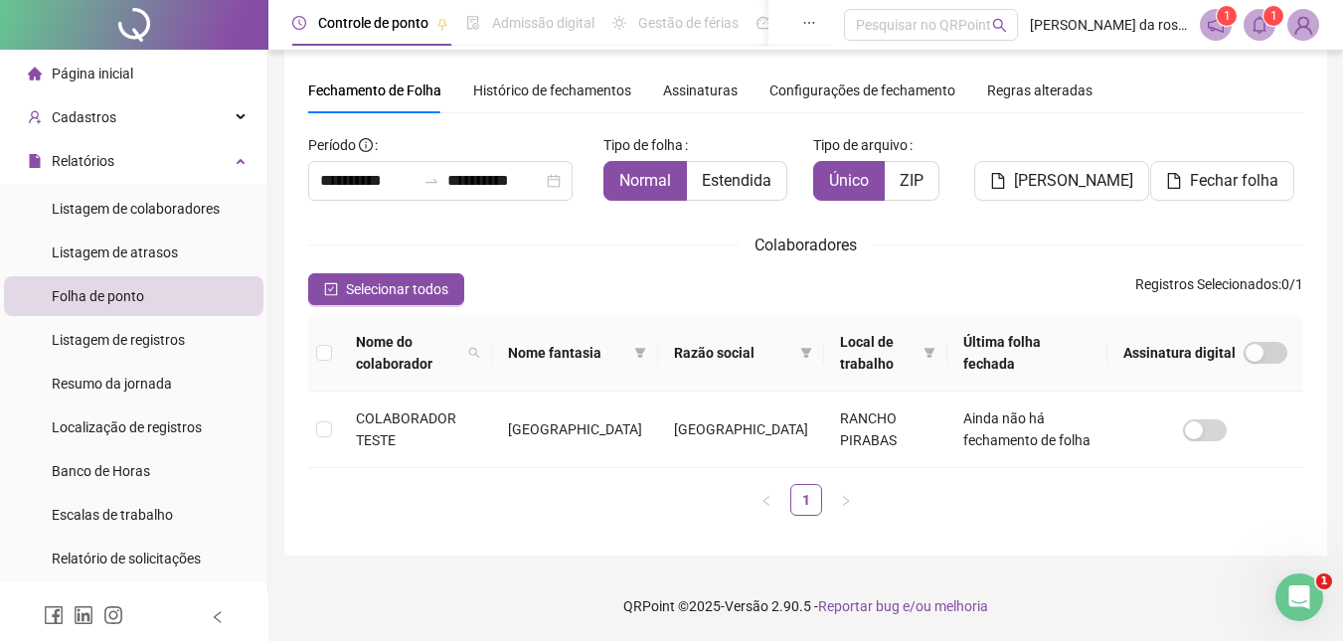
click at [1264, 25] on icon "bell" at bounding box center [1260, 25] width 18 height 18
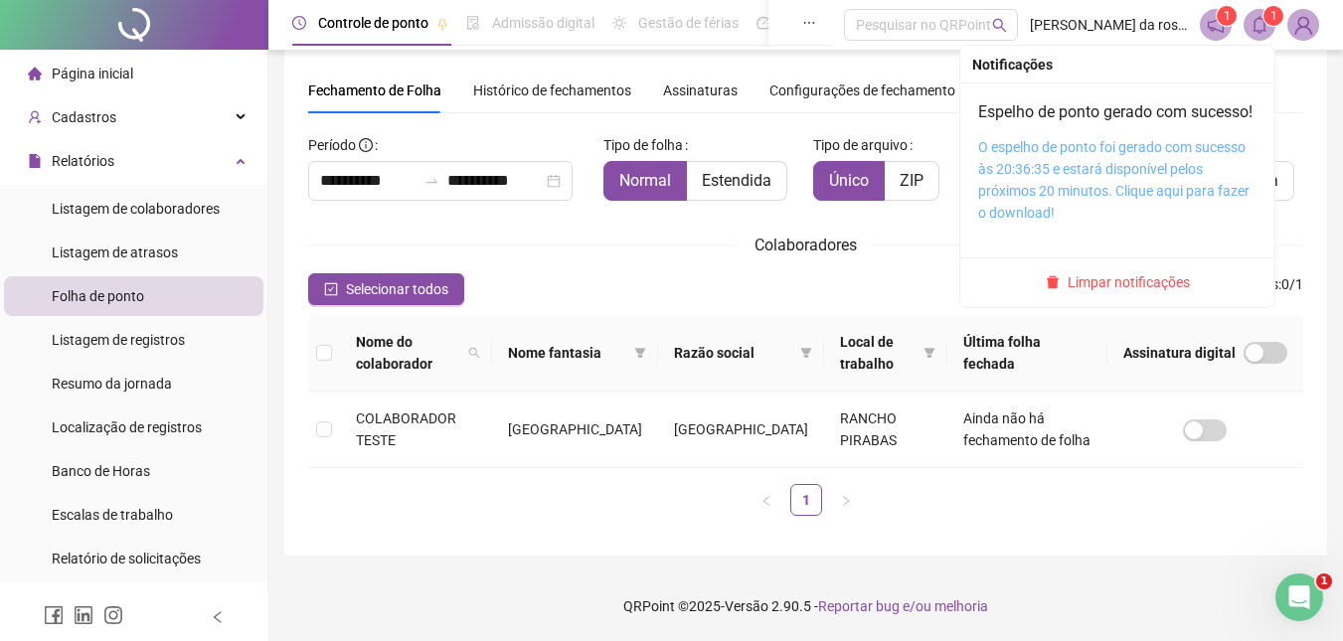
click at [1012, 176] on link "O espelho de ponto foi gerado com sucesso às 20:36:35 e estará disponível pelos…" at bounding box center [1113, 180] width 271 height 82
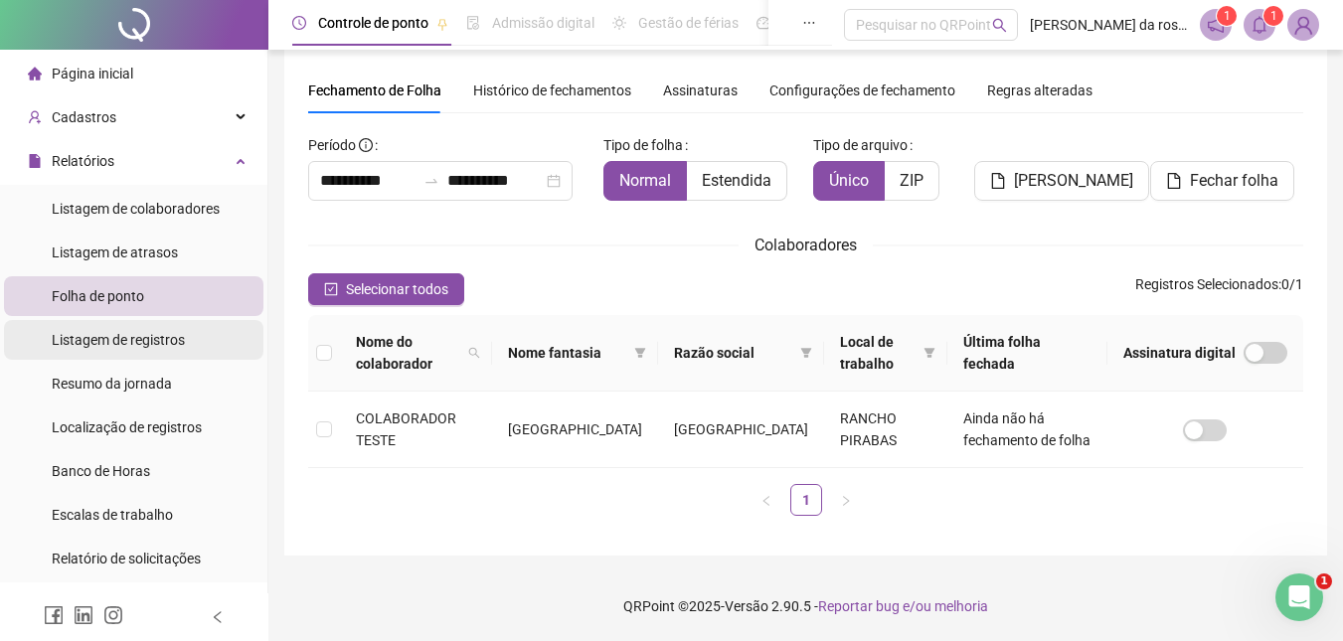
click at [138, 346] on span "Listagem de registros" at bounding box center [118, 340] width 133 height 16
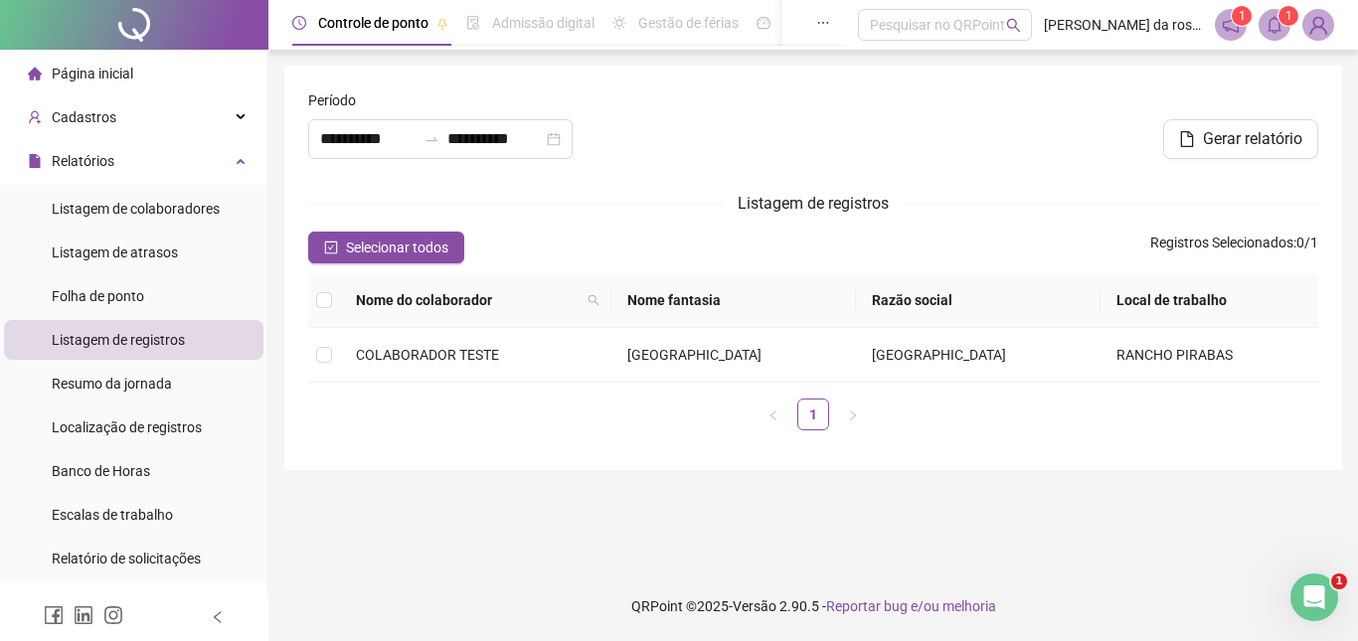
type input "**********"
click at [129, 386] on span "Resumo da jornada" at bounding box center [112, 384] width 120 height 16
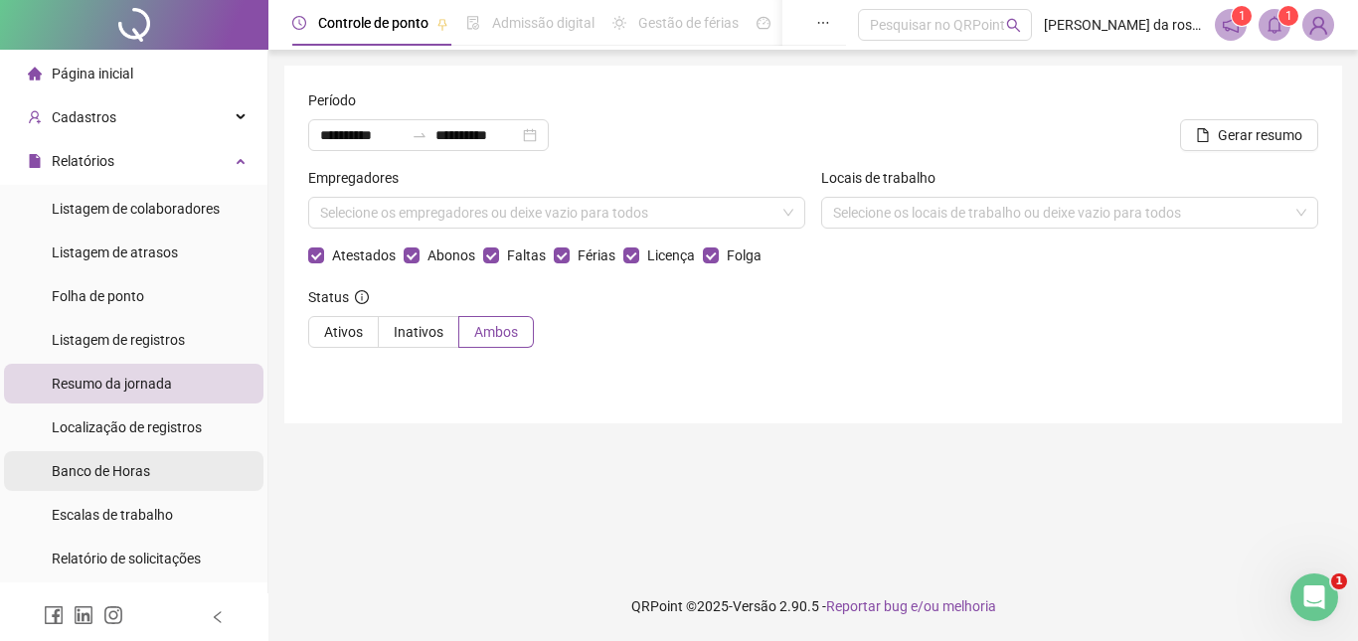
click at [141, 476] on span "Banco de Horas" at bounding box center [101, 471] width 98 height 16
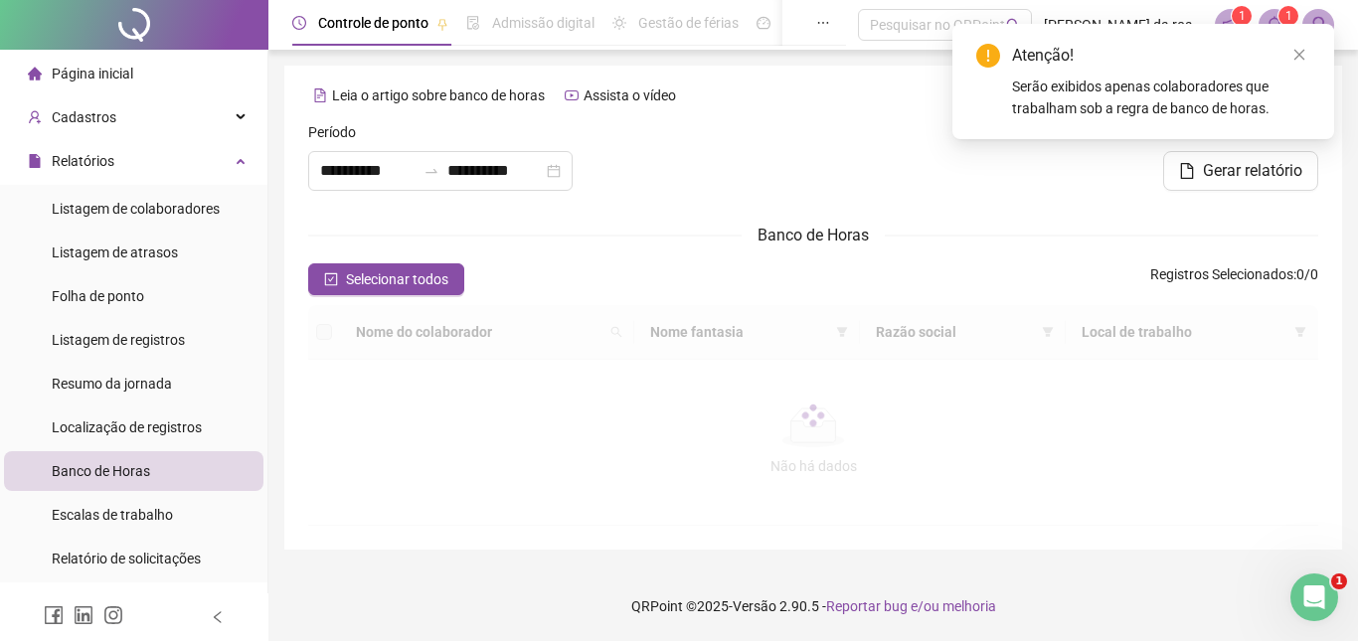
type input "**********"
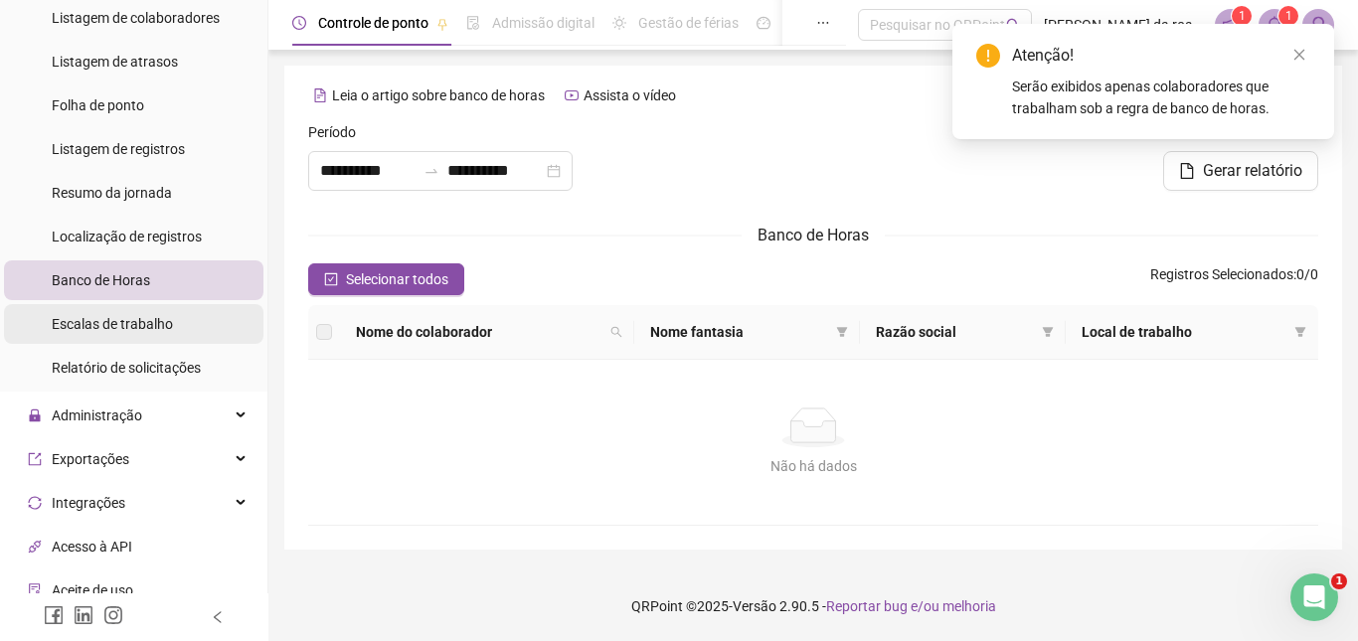
scroll to position [199, 0]
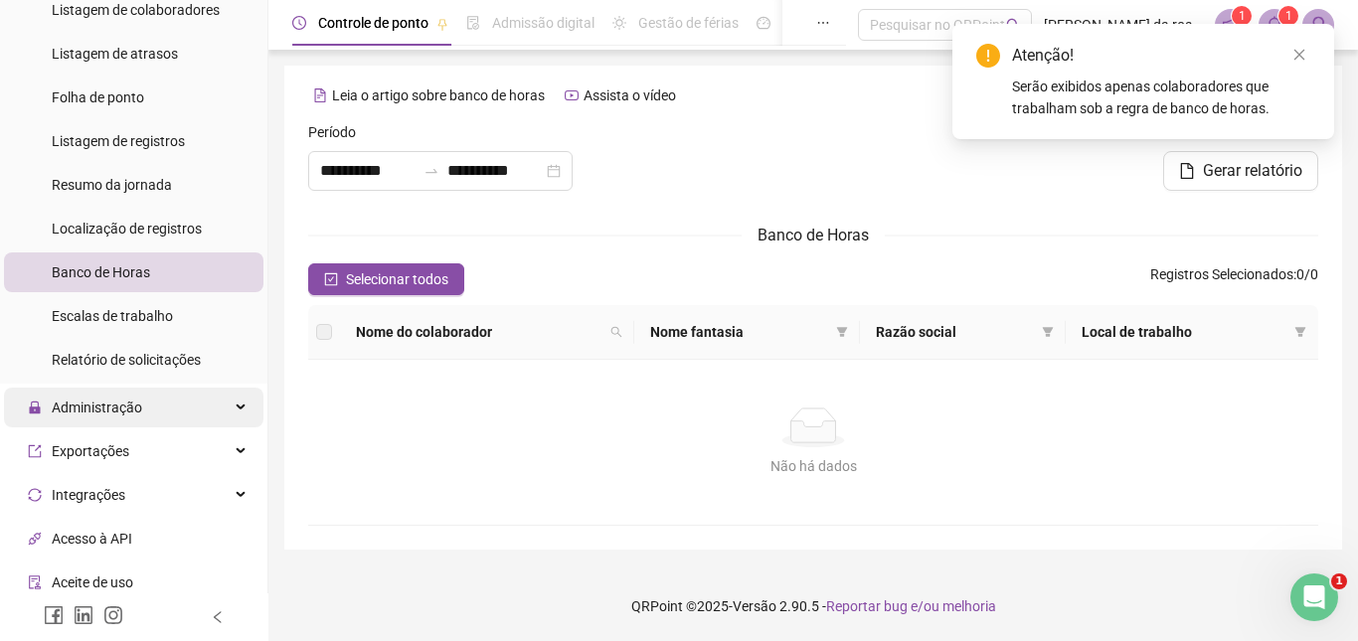
click at [145, 399] on div "Administração" at bounding box center [134, 408] width 260 height 40
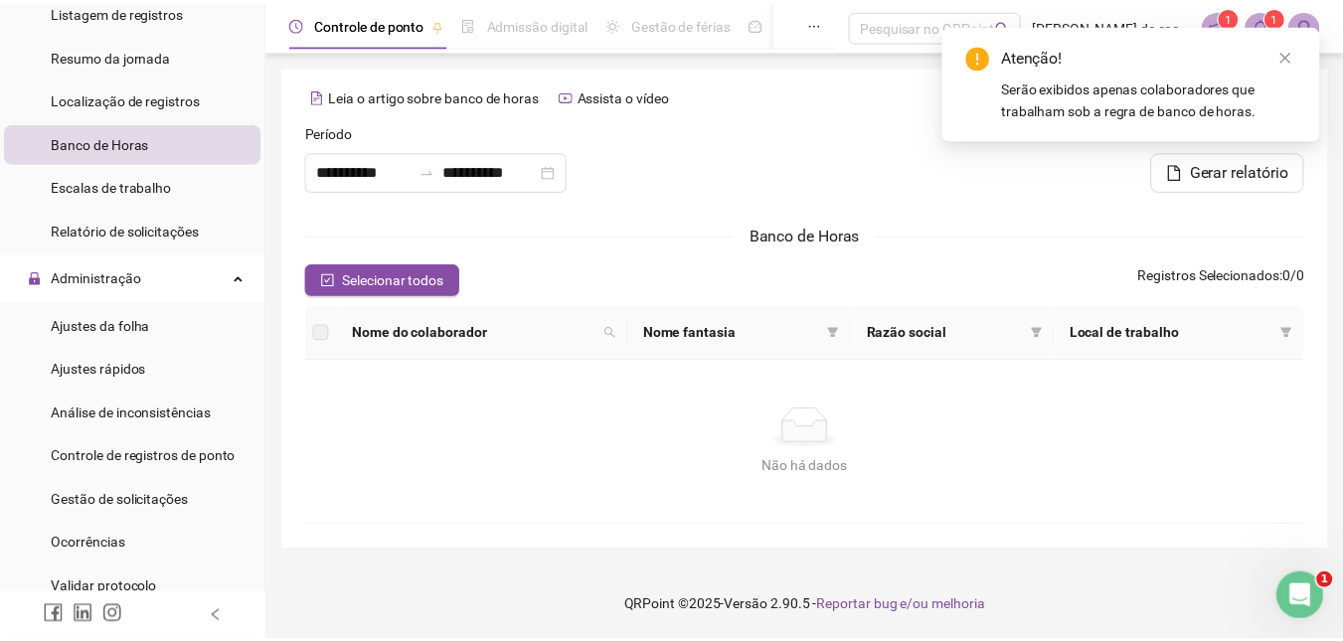
scroll to position [298, 0]
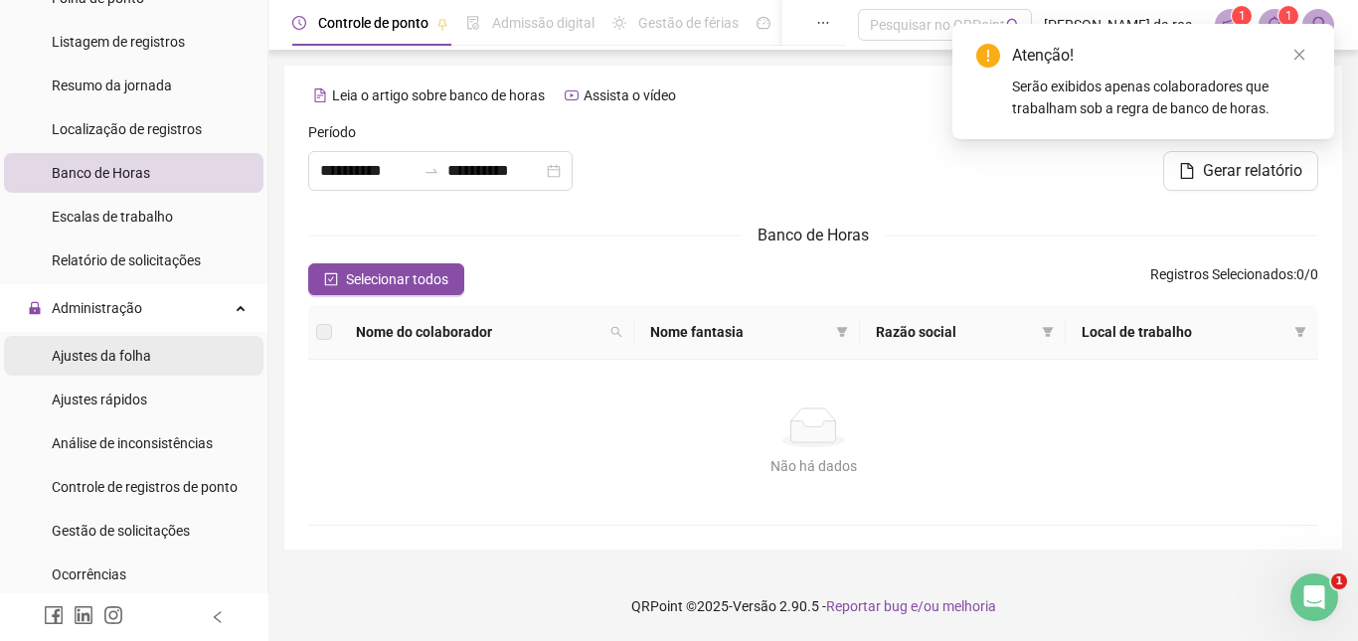
click at [129, 356] on span "Ajustes da folha" at bounding box center [101, 356] width 99 height 16
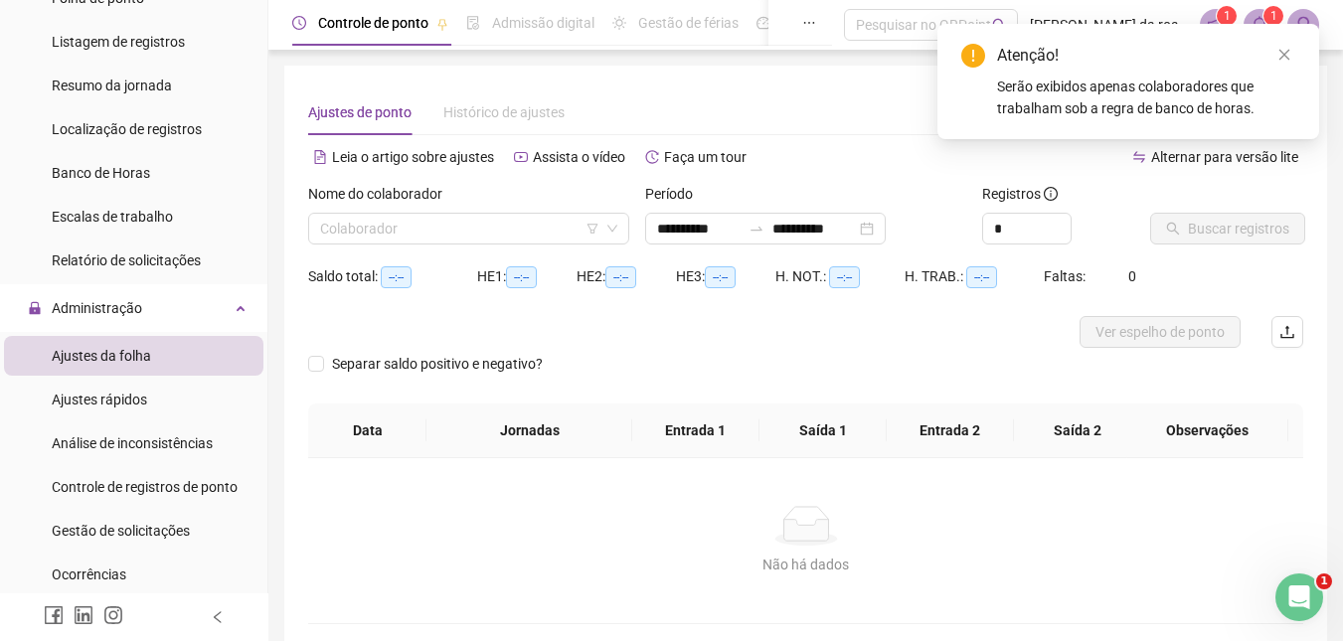
type input "**********"
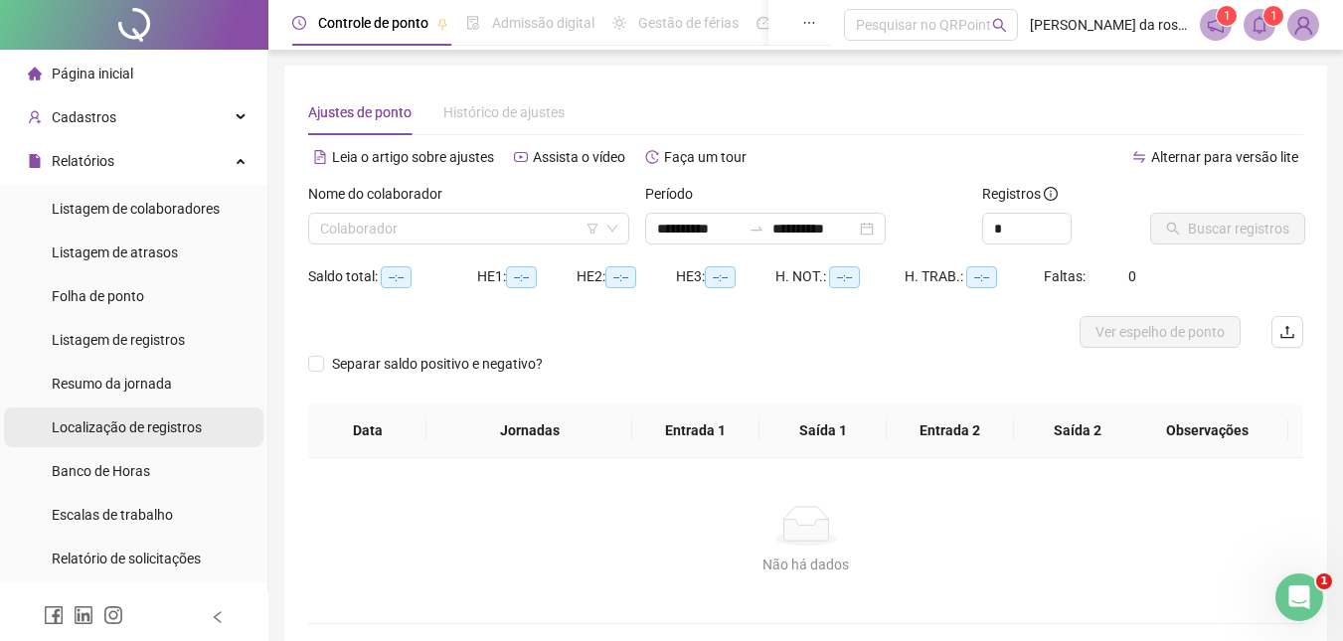
scroll to position [199, 0]
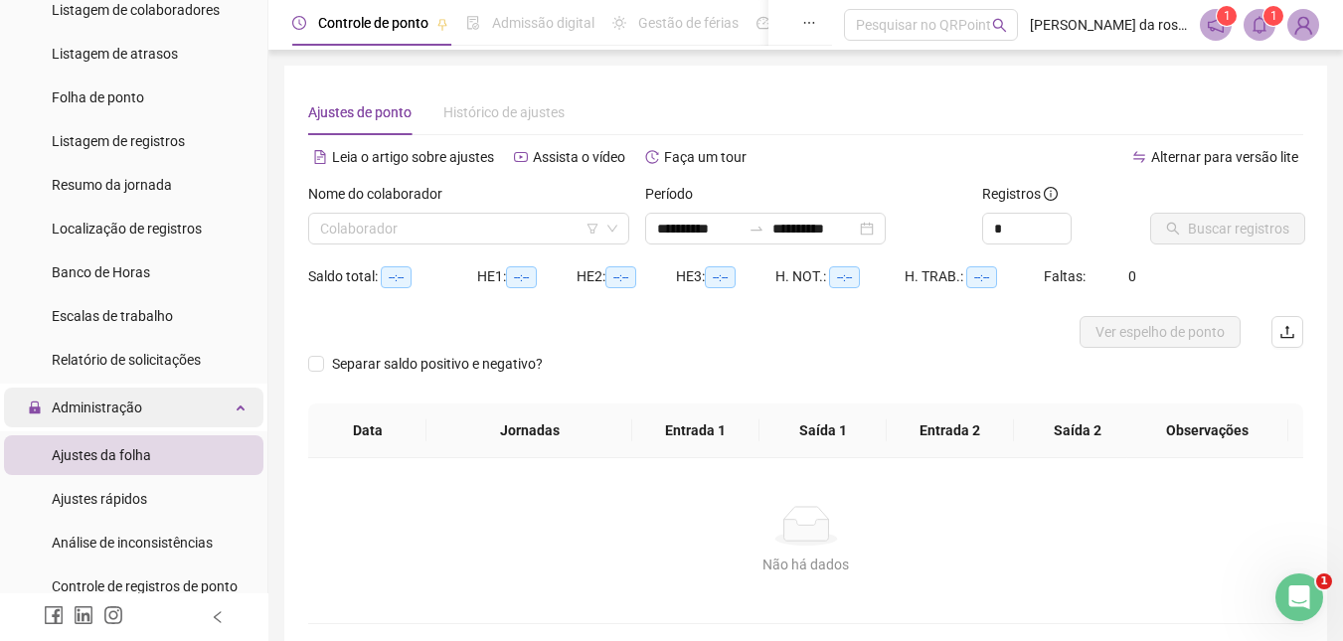
click at [167, 409] on div "Administração" at bounding box center [134, 408] width 260 height 40
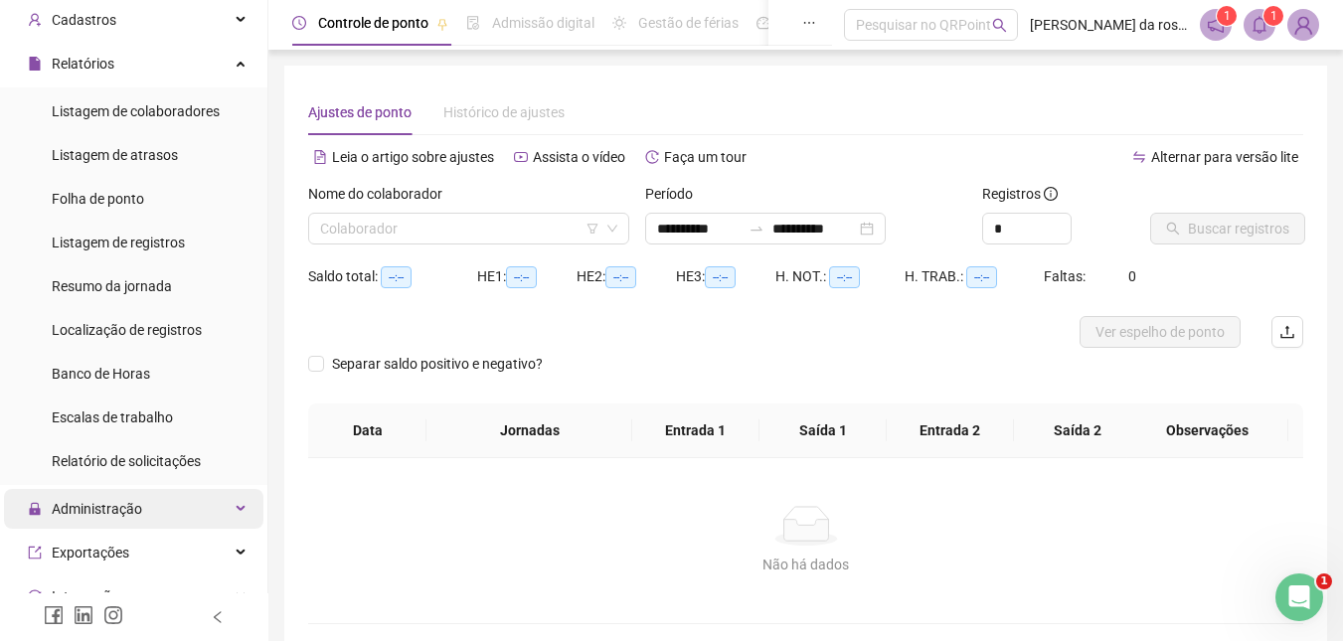
scroll to position [0, 0]
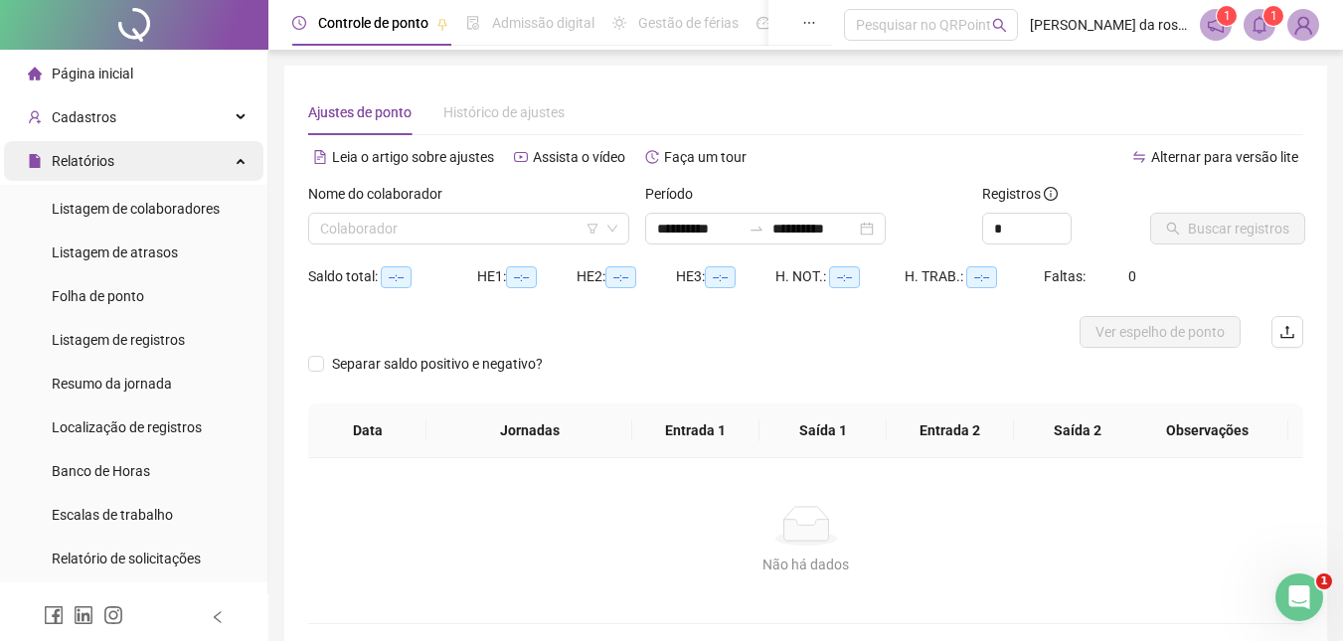
click at [158, 150] on div "Relatórios" at bounding box center [134, 161] width 260 height 40
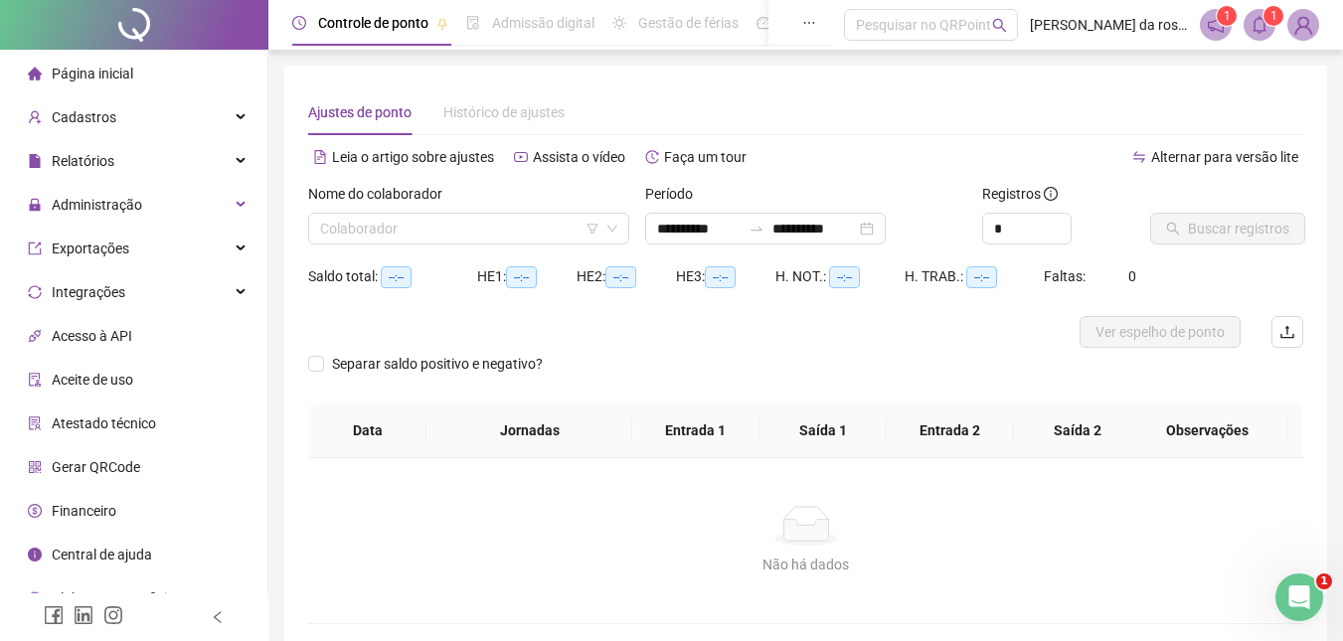
click at [176, 79] on li "Página inicial" at bounding box center [134, 74] width 260 height 40
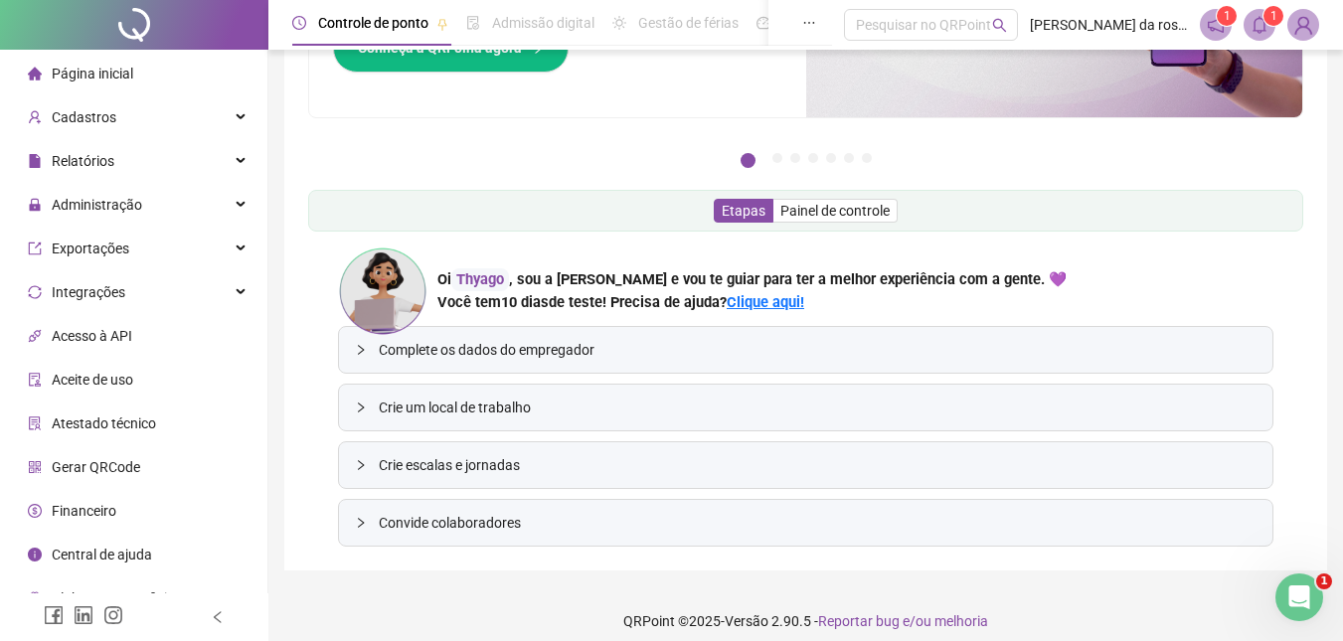
scroll to position [208, 0]
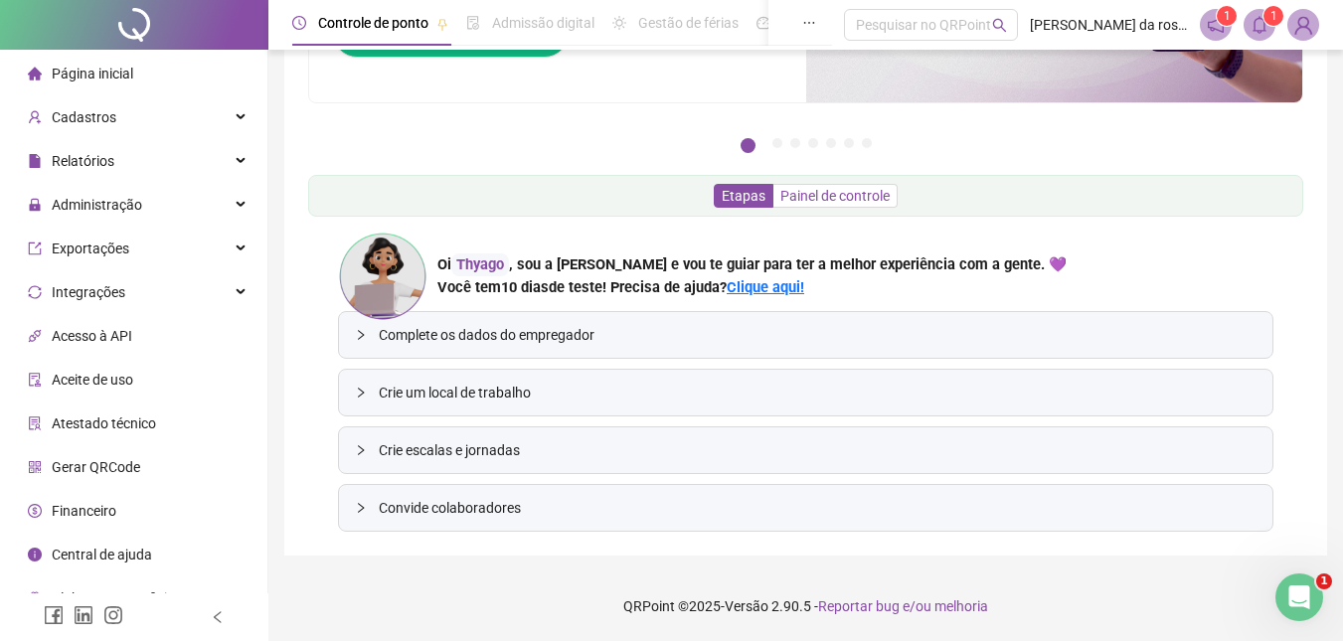
click at [837, 195] on span "Painel de controle" at bounding box center [835, 196] width 109 height 16
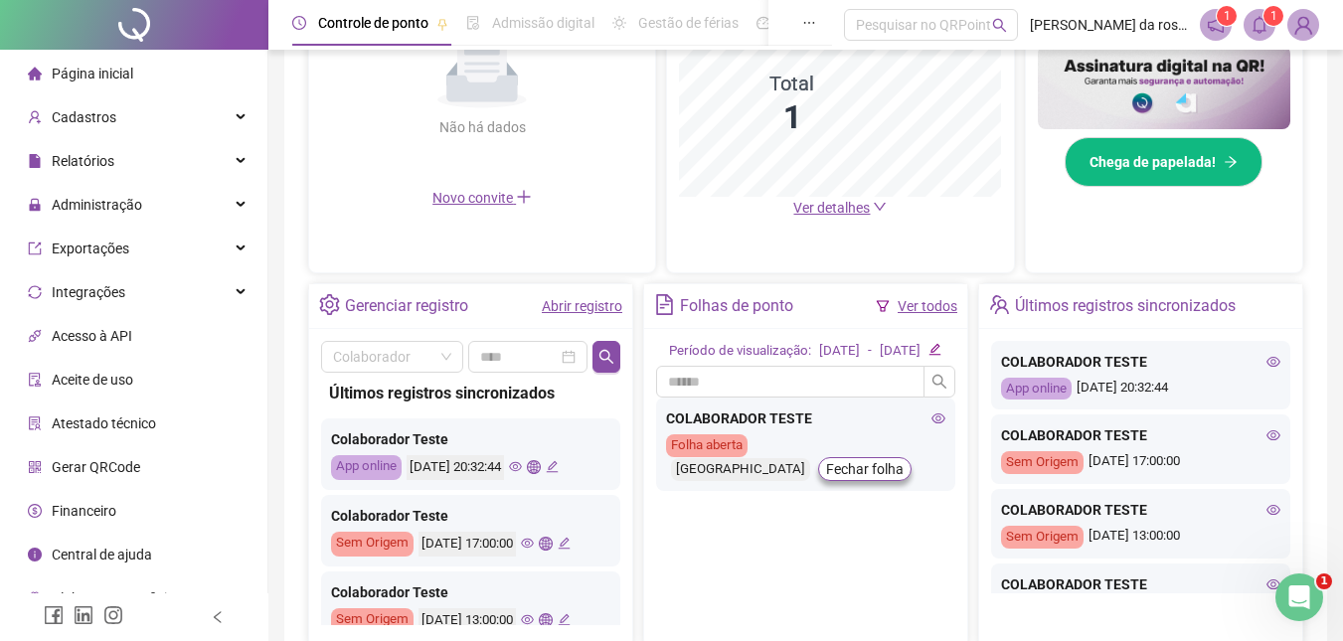
scroll to position [275, 0]
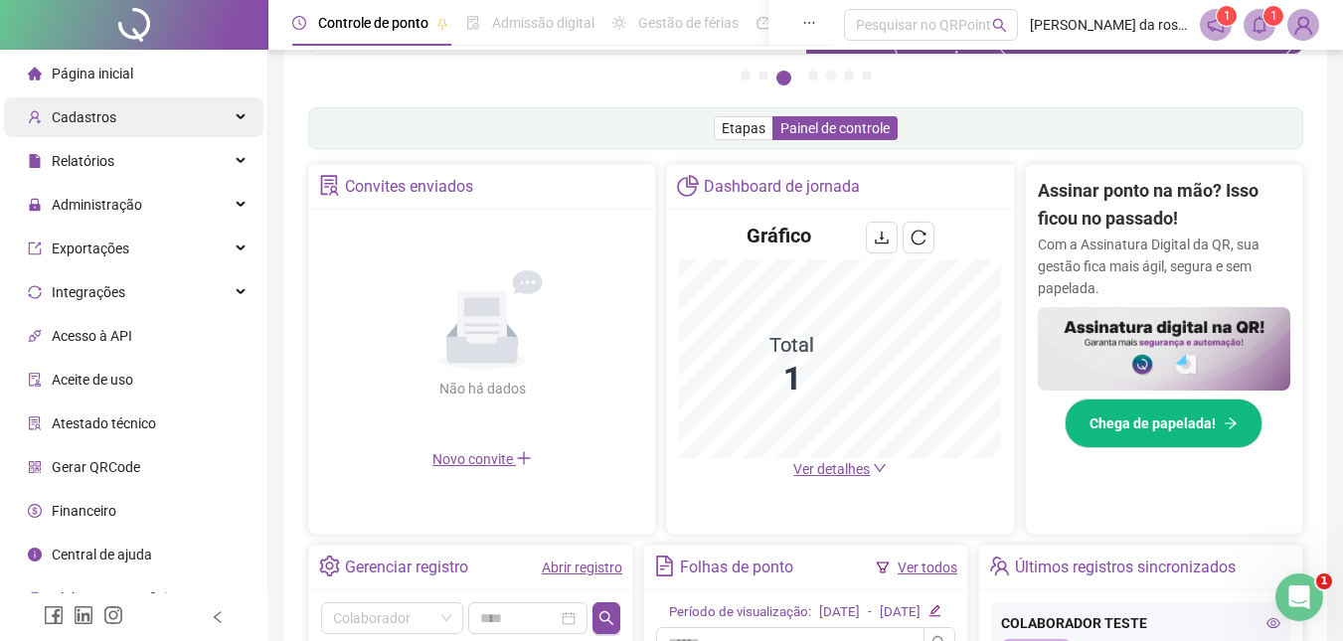
click at [140, 114] on div "Cadastros" at bounding box center [134, 117] width 260 height 40
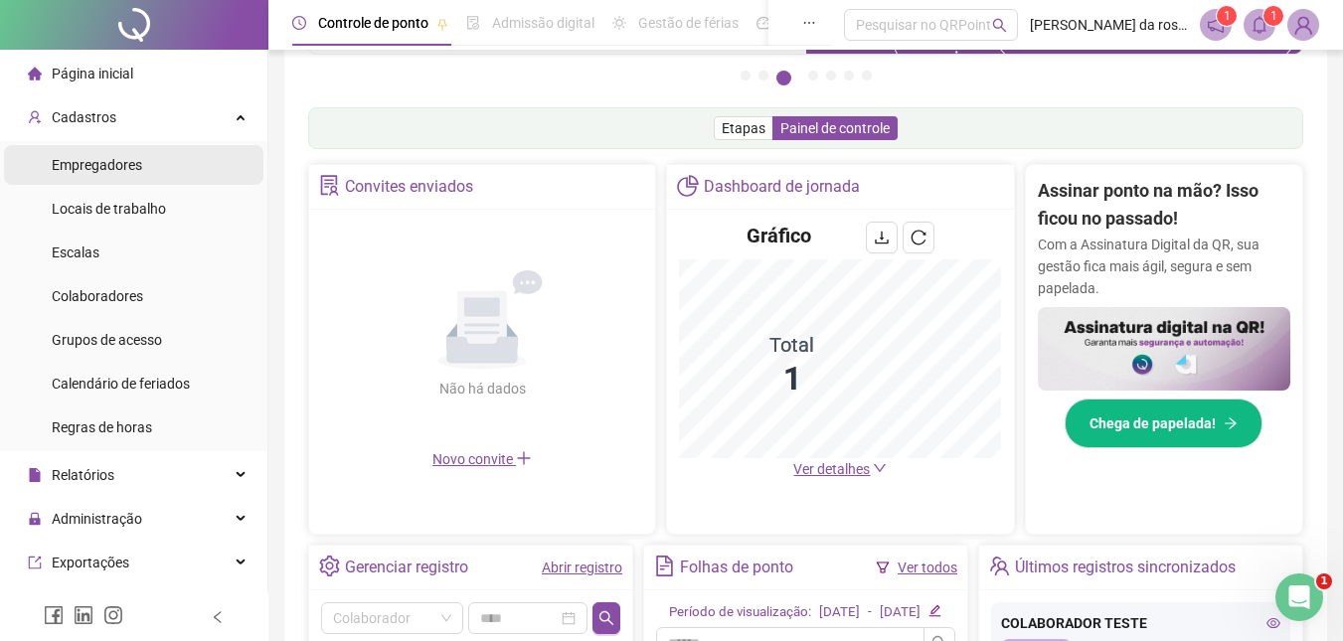
click at [139, 162] on span "Empregadores" at bounding box center [97, 165] width 90 height 16
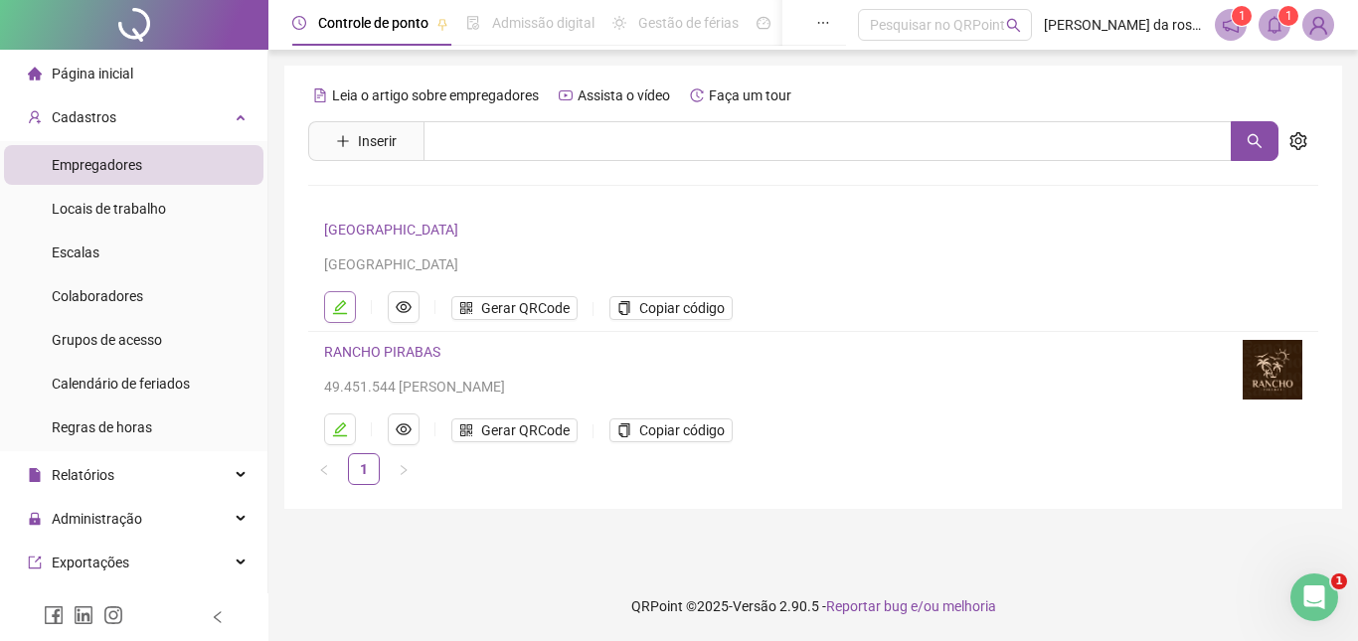
click at [339, 303] on icon "edit" at bounding box center [340, 307] width 16 height 16
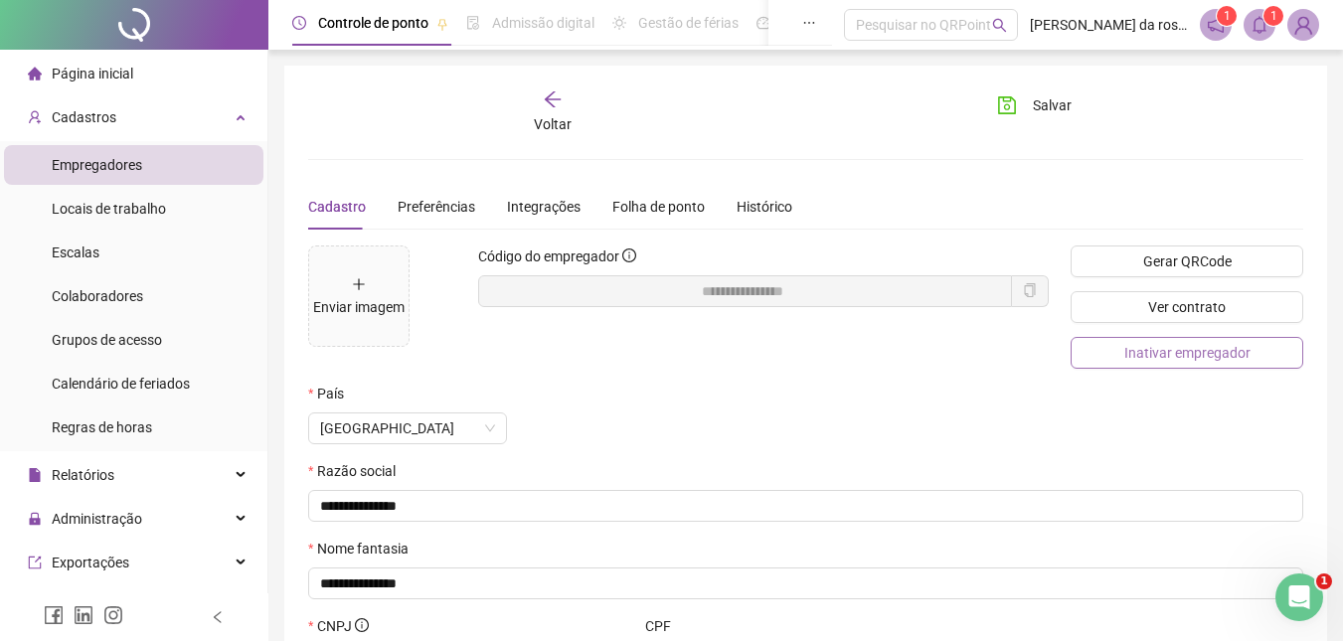
click at [1128, 359] on span "Inativar empregador" at bounding box center [1188, 353] width 126 height 22
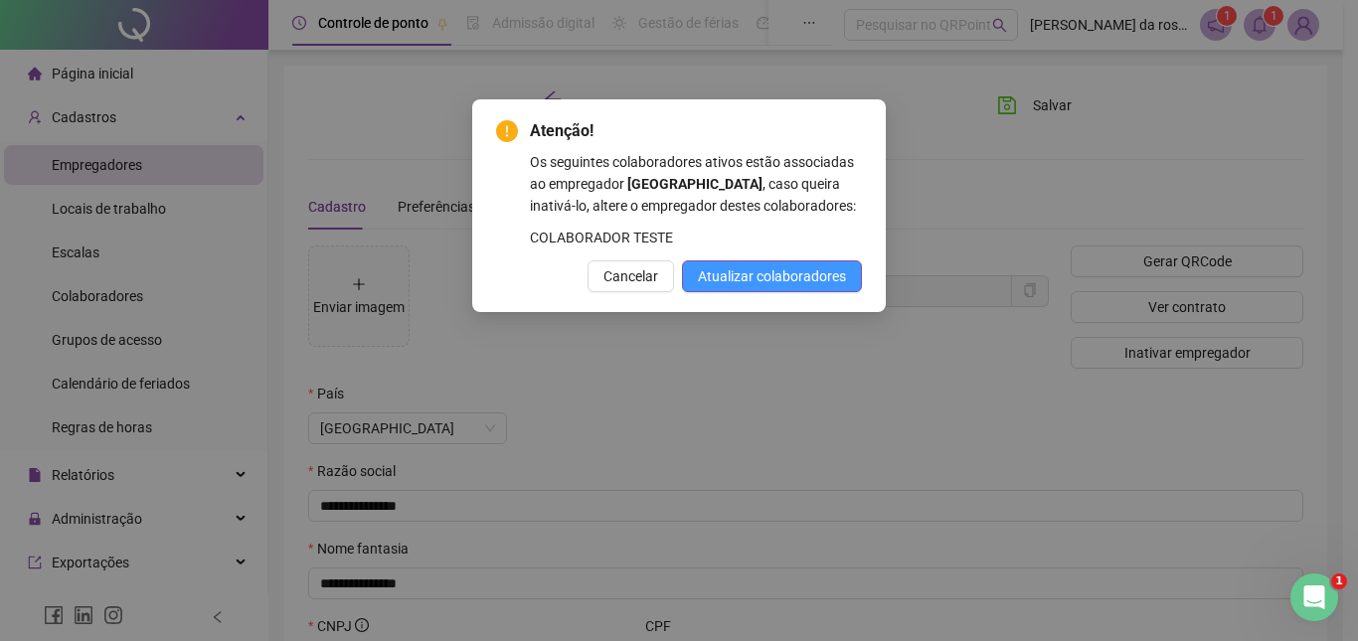
click at [781, 287] on span "Atualizar colaboradores" at bounding box center [772, 276] width 148 height 22
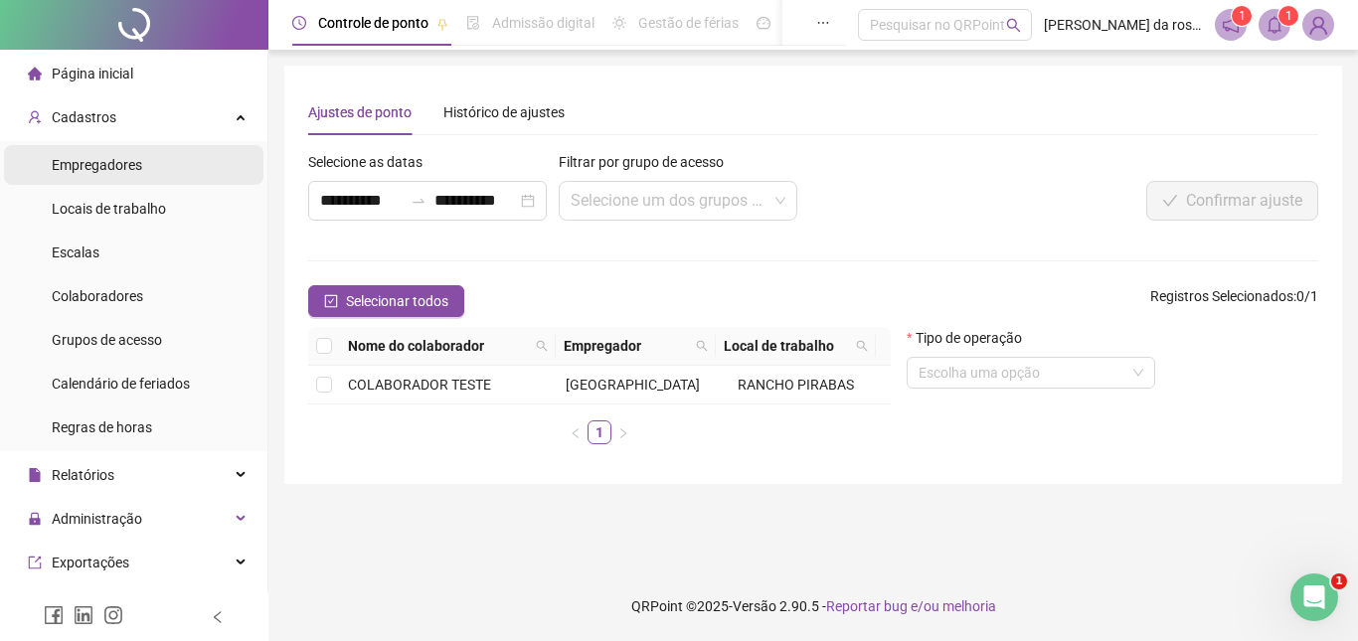
click at [151, 160] on li "Empregadores" at bounding box center [134, 165] width 260 height 40
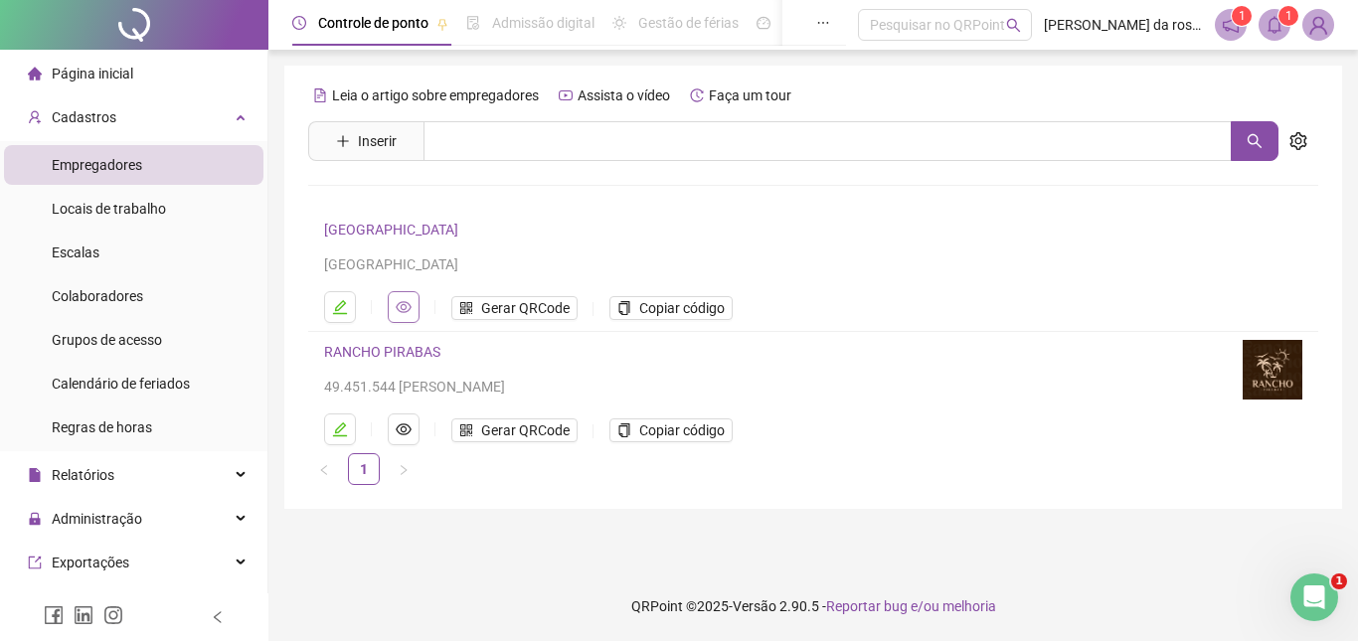
click at [405, 309] on icon "eye" at bounding box center [404, 307] width 16 height 12
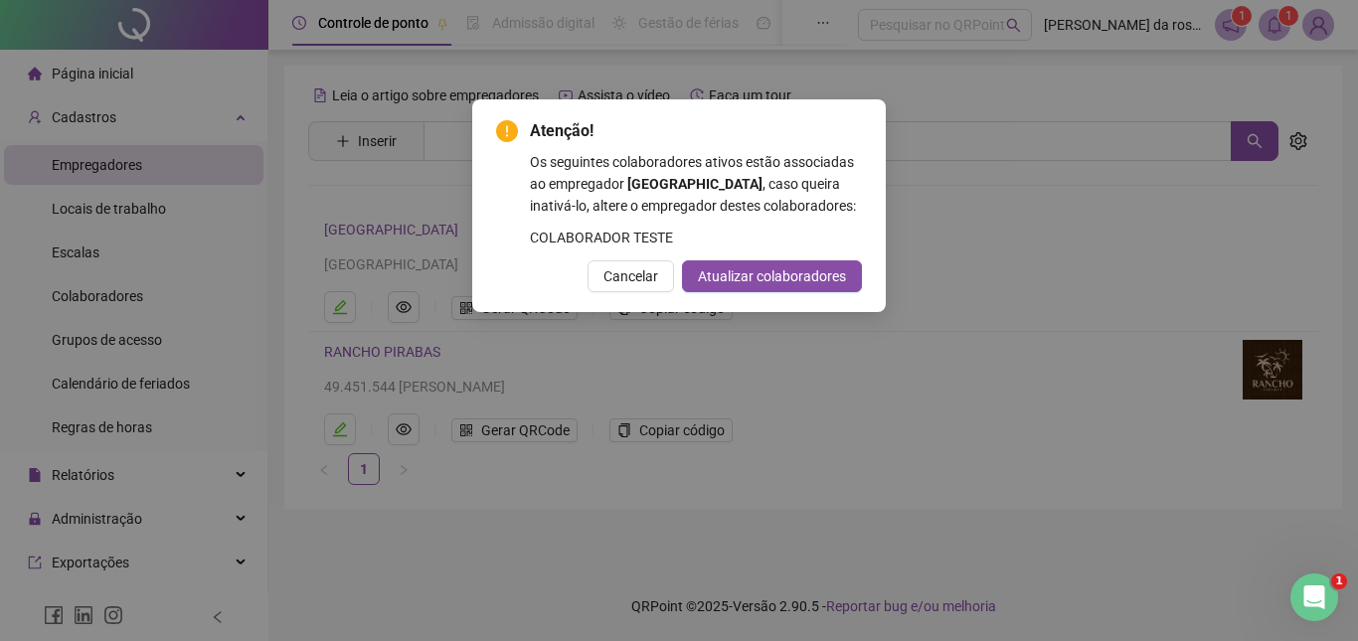
click at [649, 368] on div "Atenção! Os seguintes colaboradores ativos estão associadas ao empregador [GEOG…" at bounding box center [679, 320] width 1358 height 641
drag, startPoint x: 726, startPoint y: 296, endPoint x: 724, endPoint y: 318, distance: 22.0
click at [727, 287] on span "Atualizar colaboradores" at bounding box center [772, 276] width 148 height 22
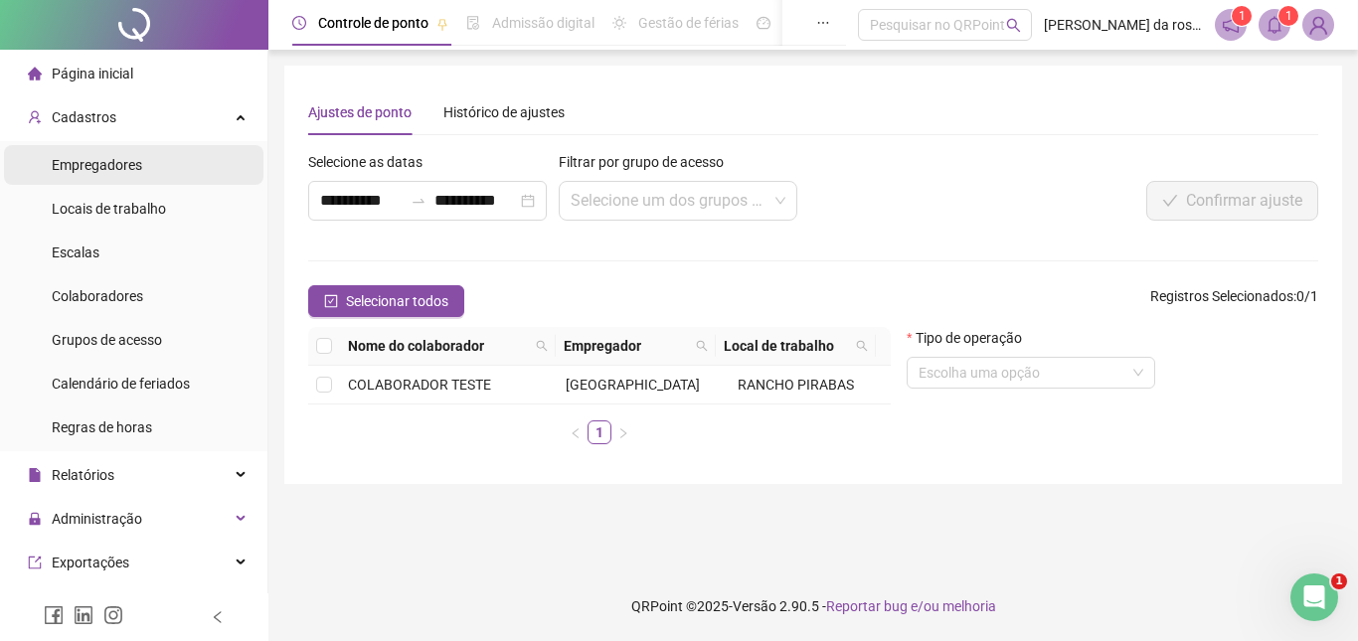
click at [118, 166] on span "Empregadores" at bounding box center [97, 165] width 90 height 16
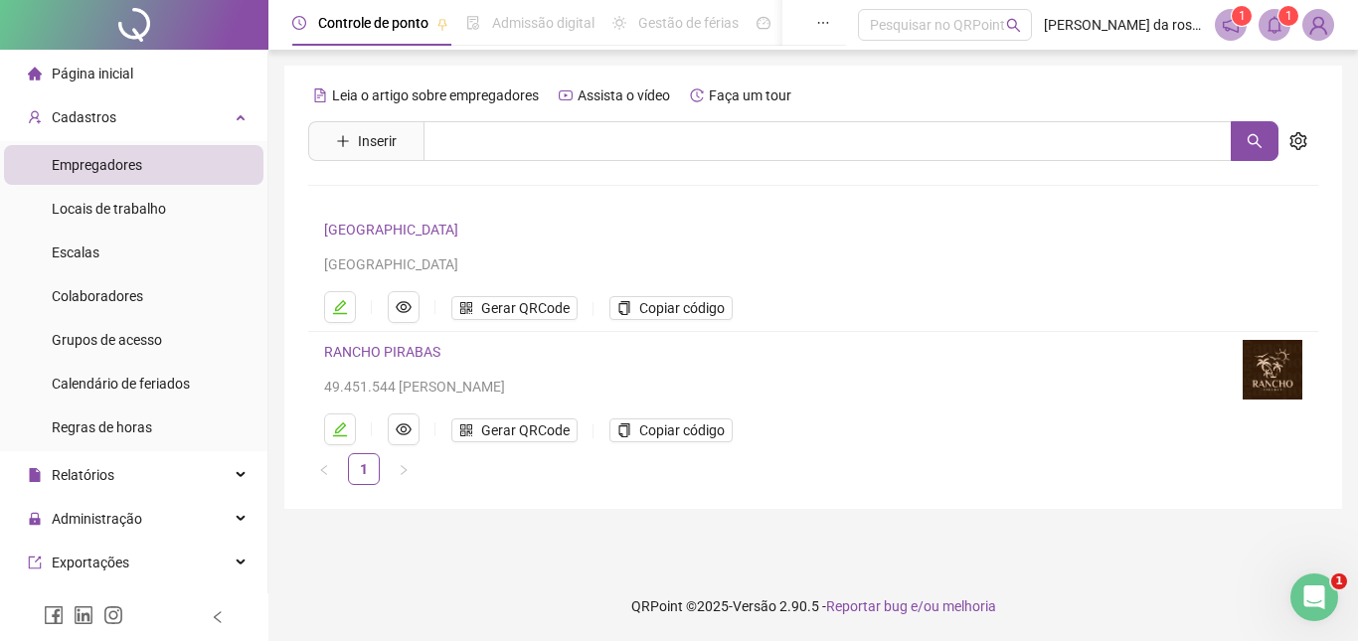
click at [391, 231] on link "[GEOGRAPHIC_DATA]" at bounding box center [391, 230] width 134 height 16
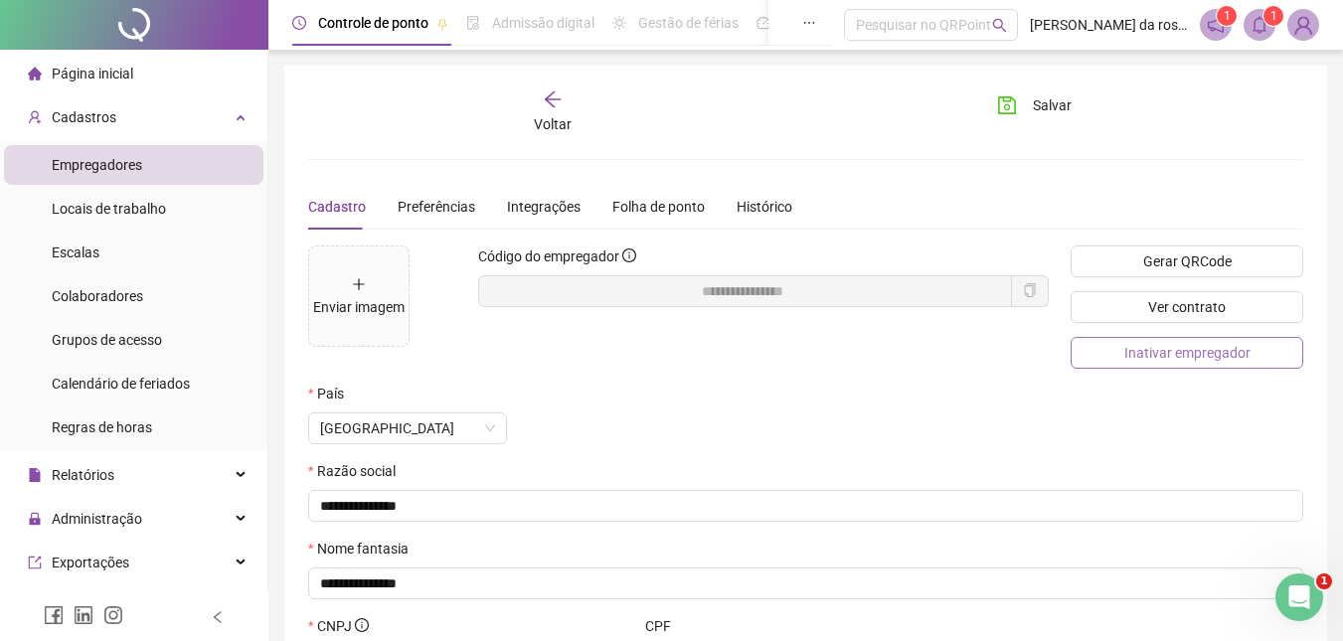
click at [1171, 350] on span "Inativar empregador" at bounding box center [1188, 353] width 126 height 22
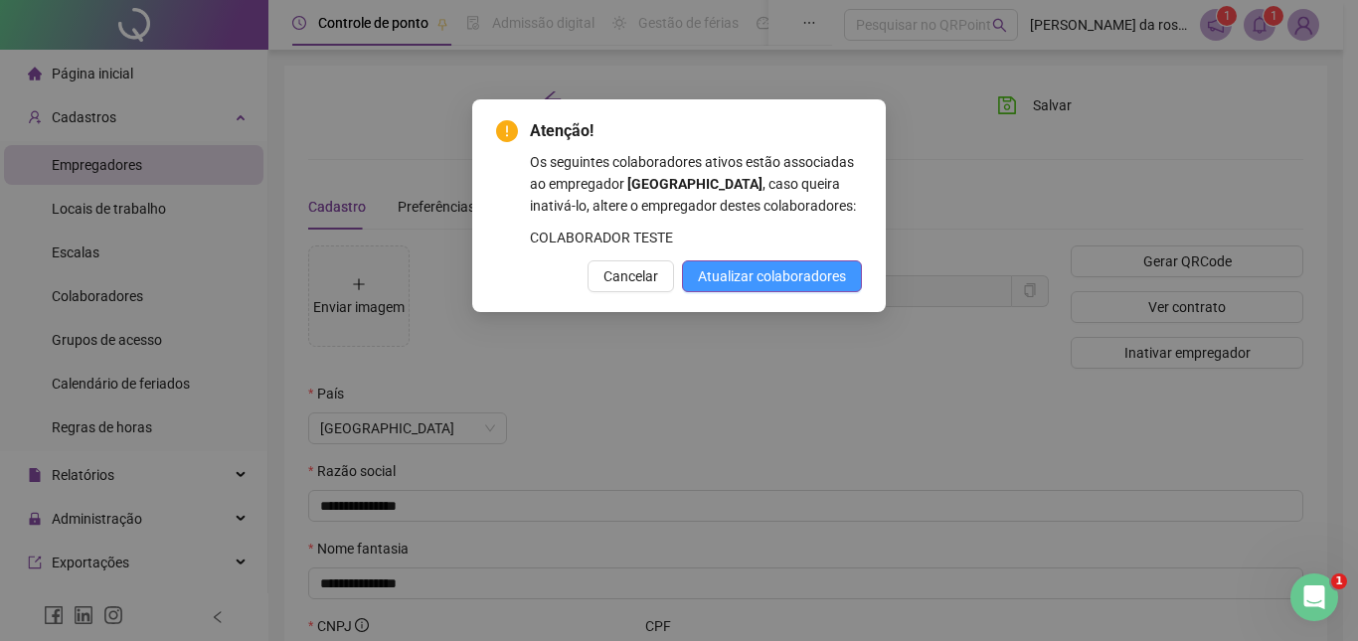
click at [795, 287] on span "Atualizar colaboradores" at bounding box center [772, 276] width 148 height 22
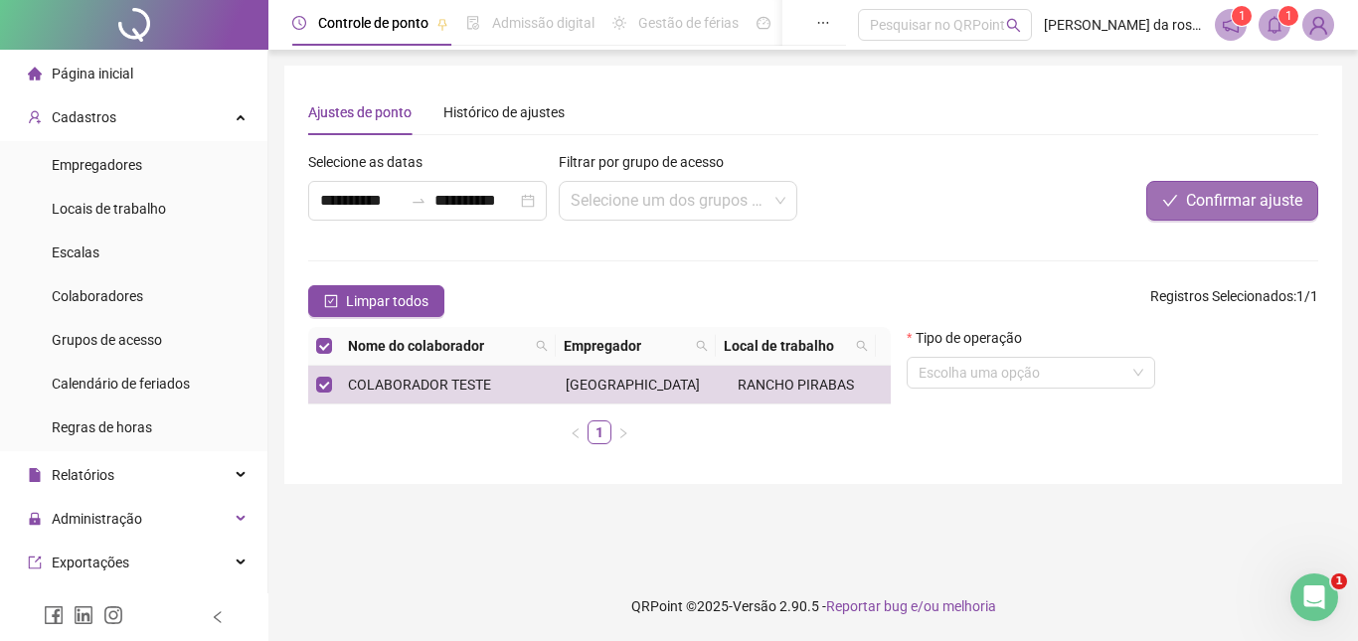
click at [1220, 205] on span "Confirmar ajuste" at bounding box center [1244, 201] width 116 height 24
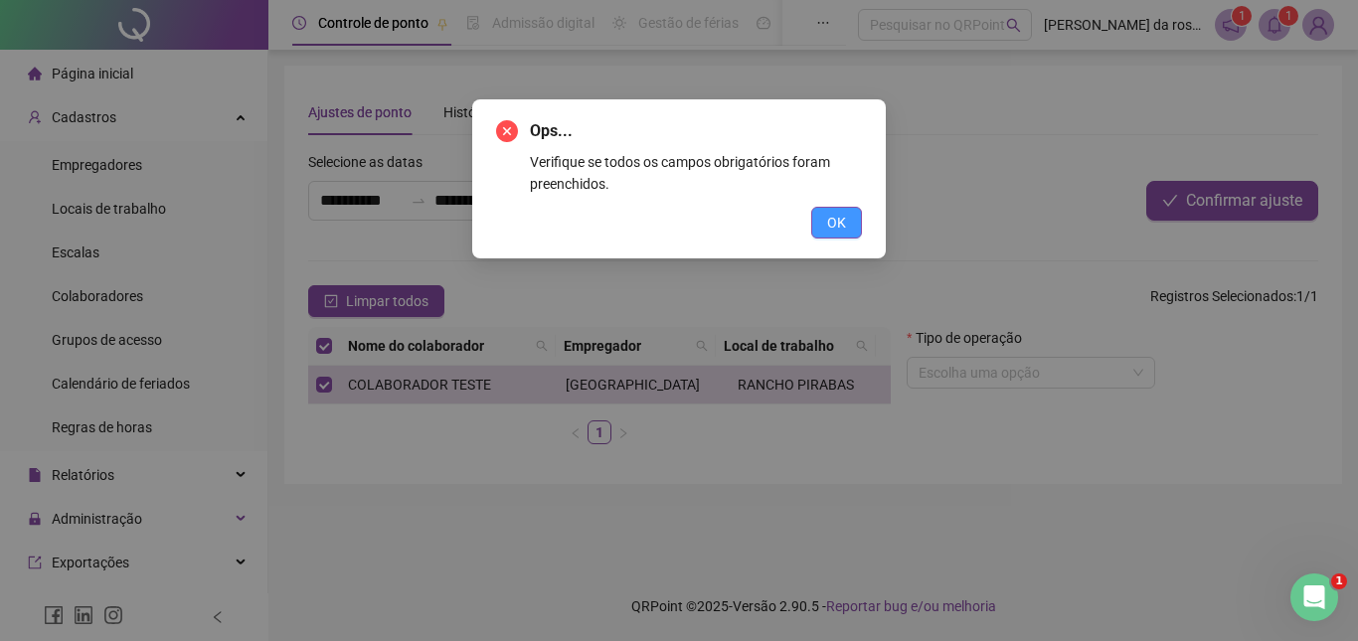
click at [829, 221] on span "OK" at bounding box center [836, 223] width 19 height 22
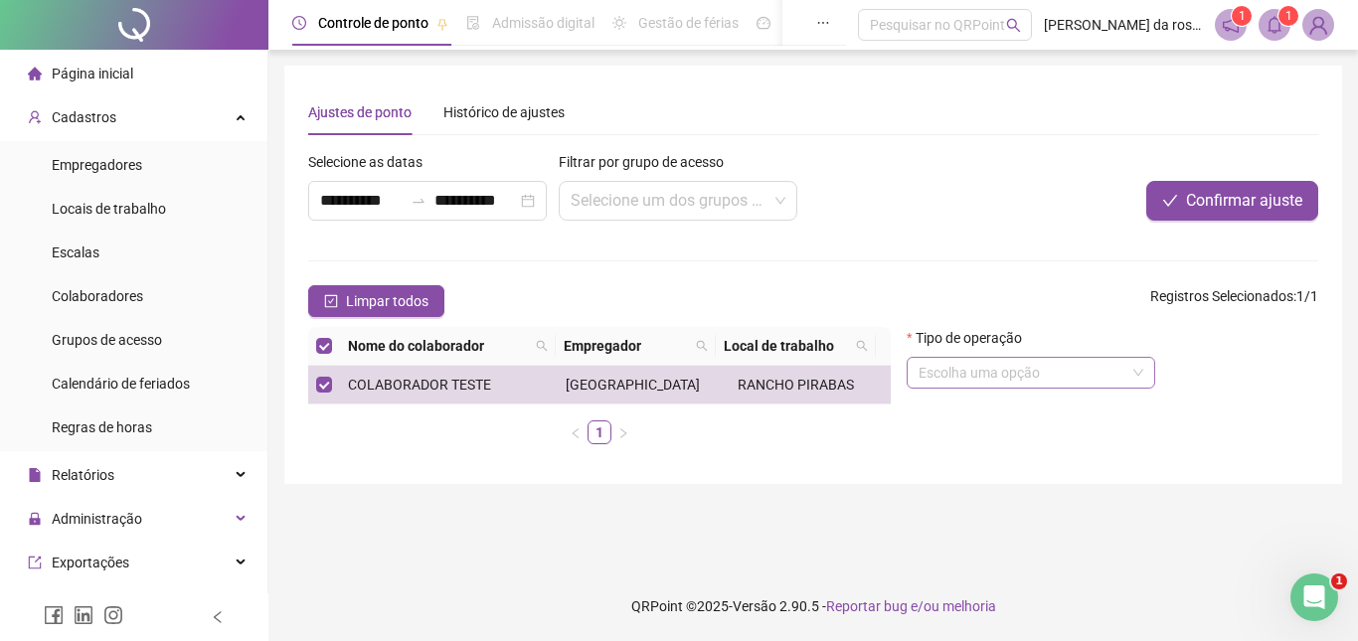
click at [967, 365] on input "search" at bounding box center [1022, 373] width 207 height 30
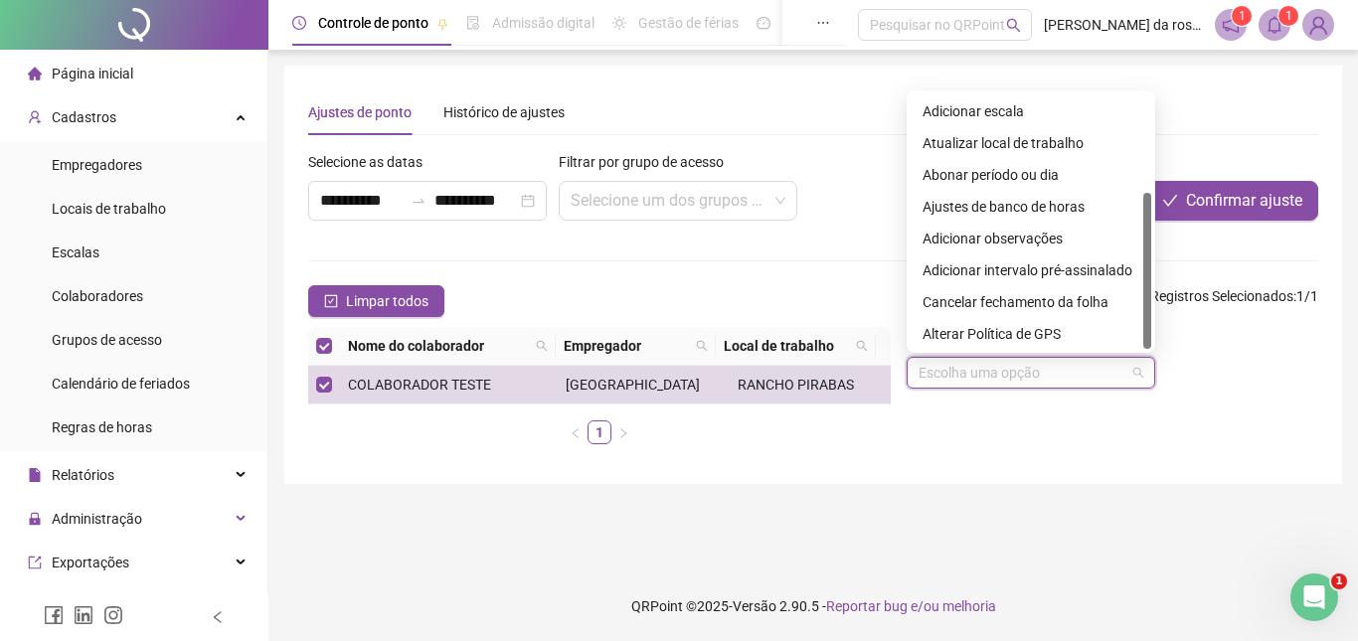
scroll to position [159, 0]
drag, startPoint x: 1147, startPoint y: 135, endPoint x: 1150, endPoint y: 310, distance: 175.0
click at [1150, 310] on div "Atualizar empregador Adicionar escala Atualizar local de trabalho Abonar períod…" at bounding box center [1031, 221] width 241 height 255
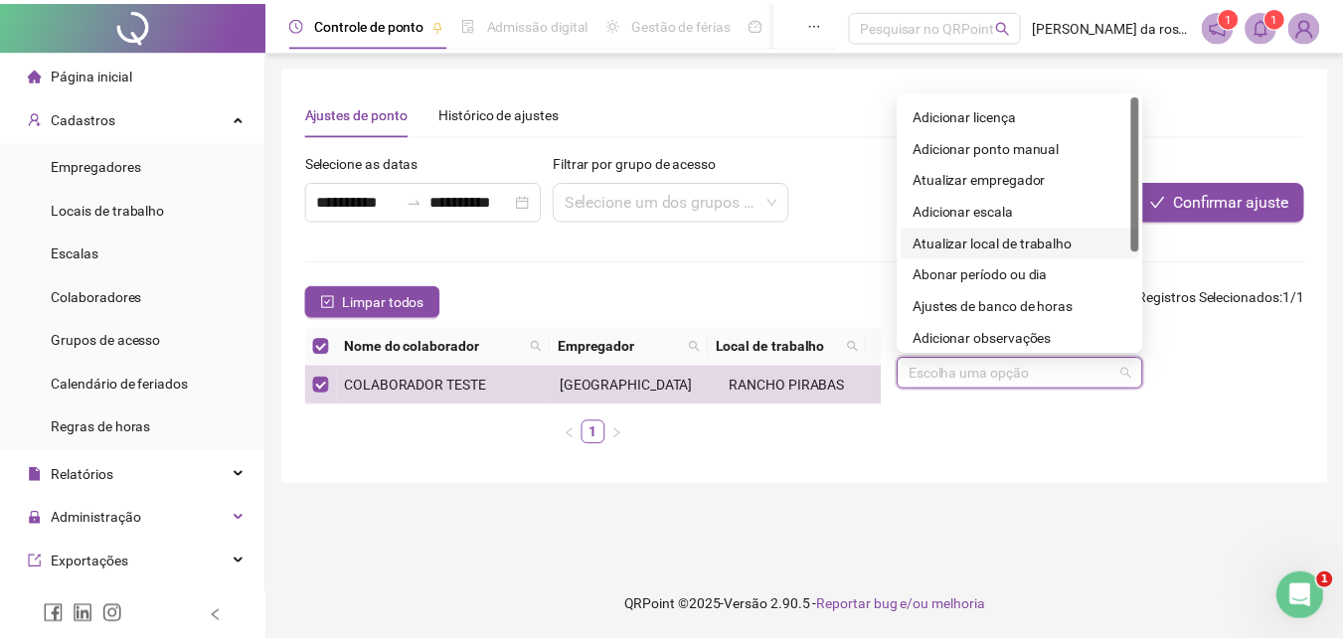
scroll to position [0, 0]
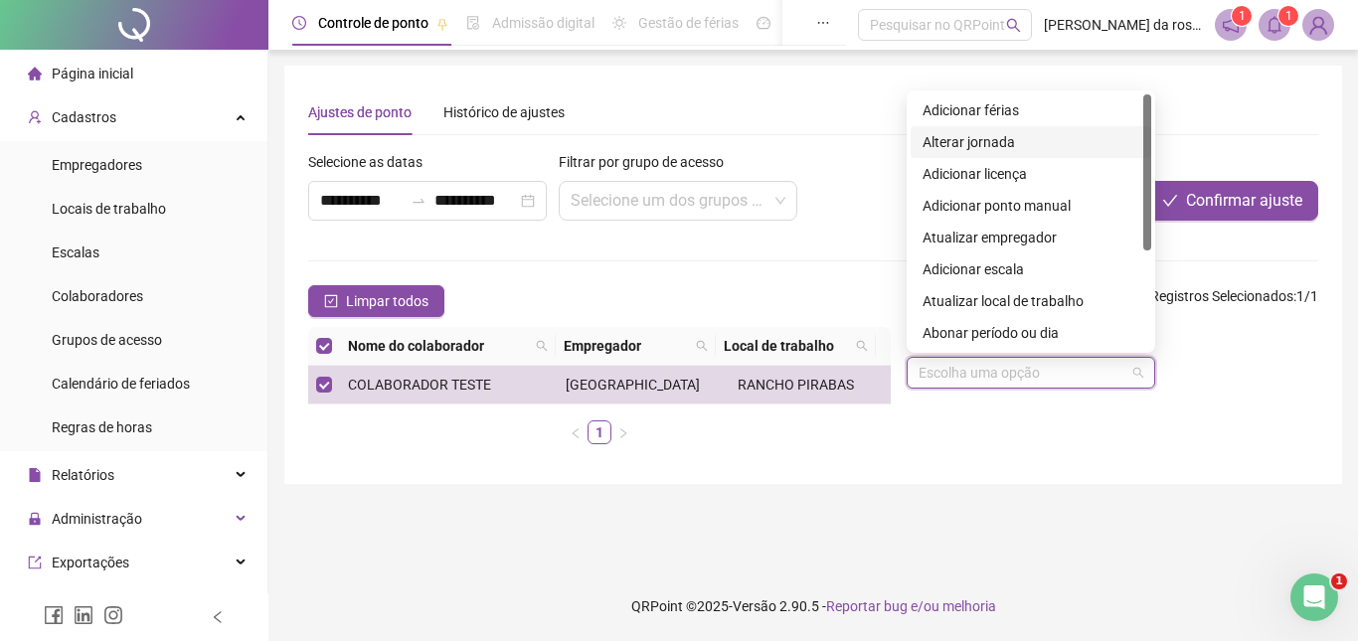
click at [991, 141] on div "Alterar jornada" at bounding box center [1031, 142] width 217 height 22
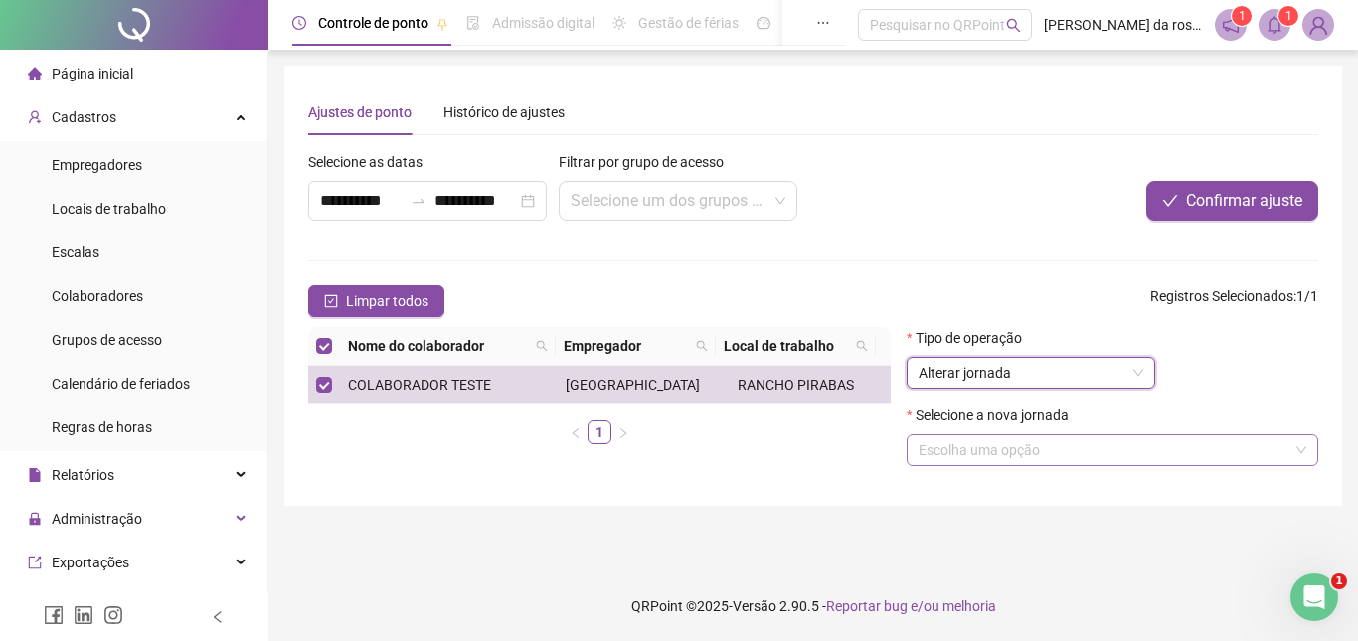
click at [1030, 455] on input "search" at bounding box center [1104, 450] width 370 height 30
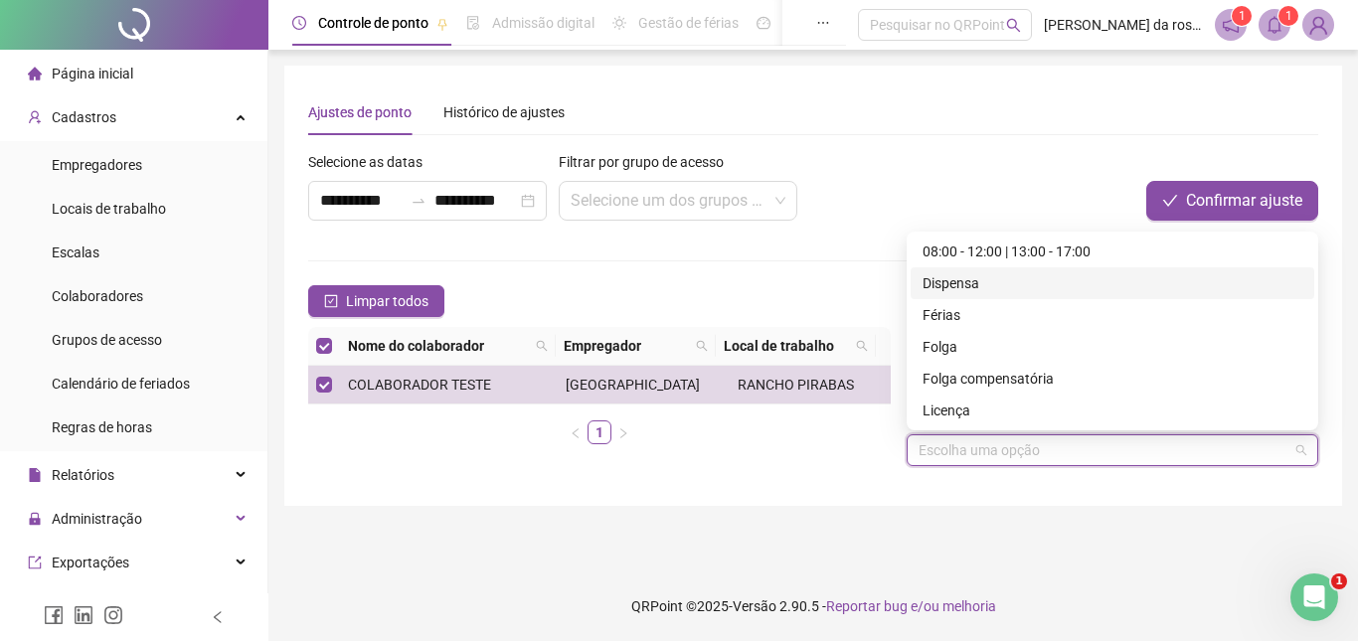
click at [986, 289] on div "Dispensa" at bounding box center [1113, 283] width 380 height 22
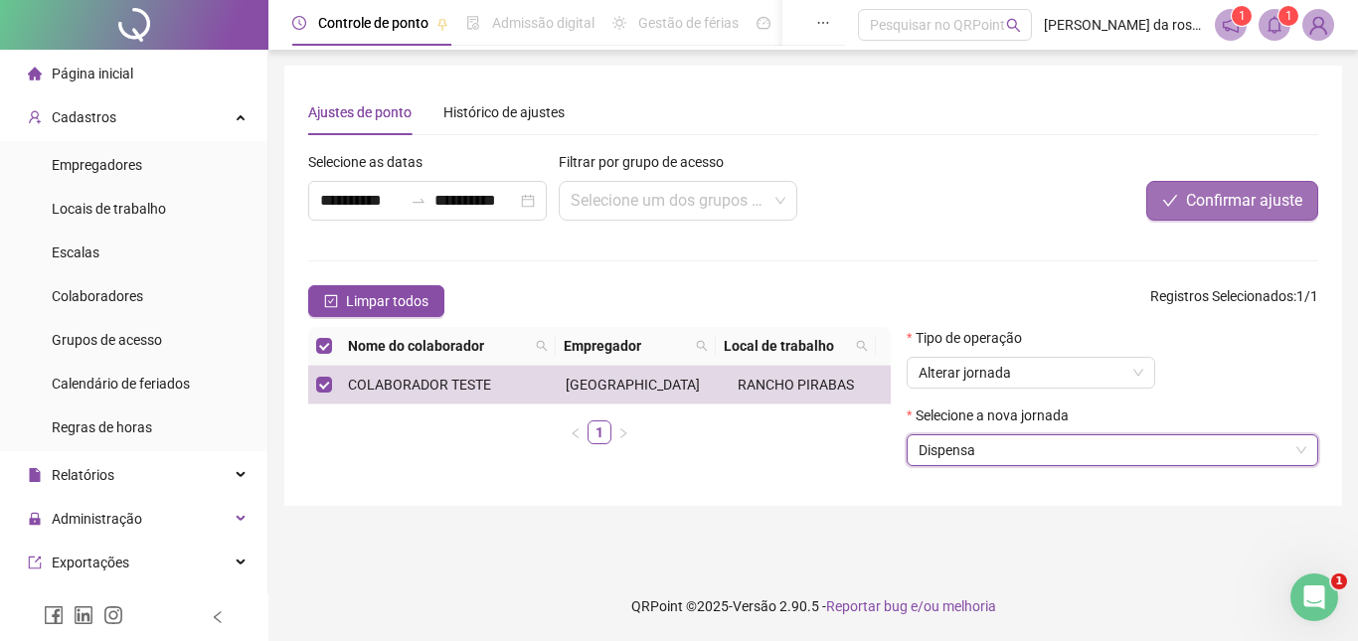
click at [1190, 203] on span "Confirmar ajuste" at bounding box center [1244, 201] width 116 height 24
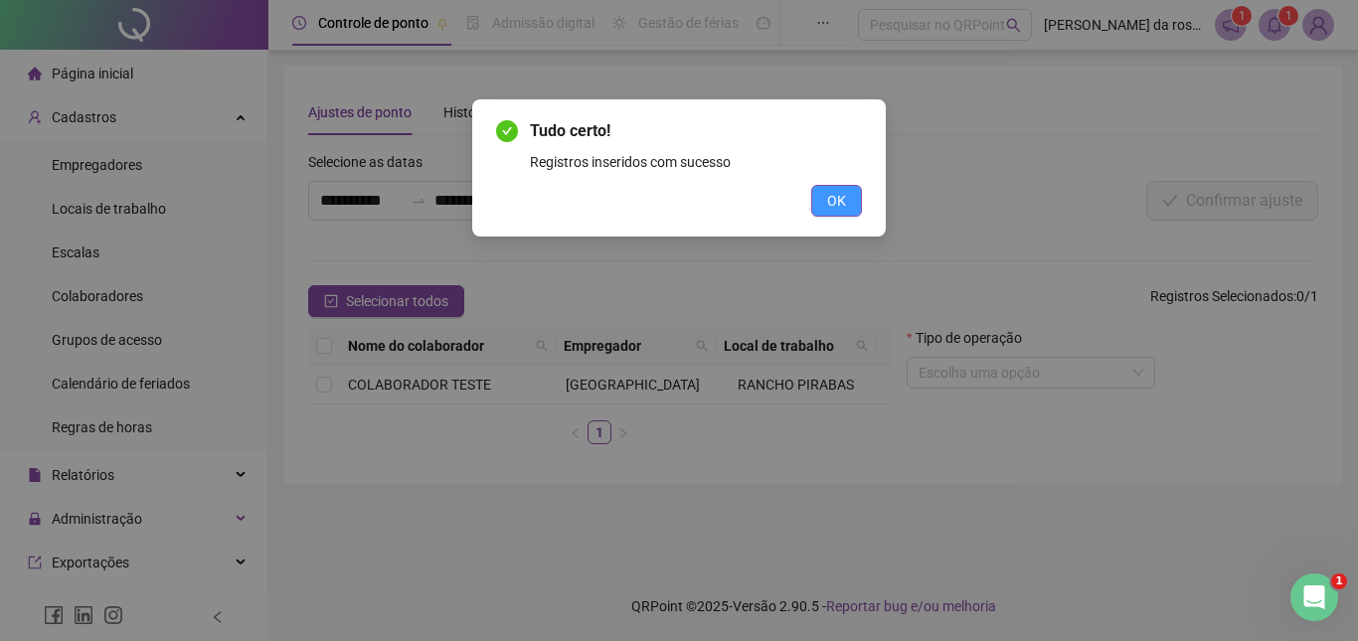
click at [828, 207] on span "OK" at bounding box center [836, 201] width 19 height 22
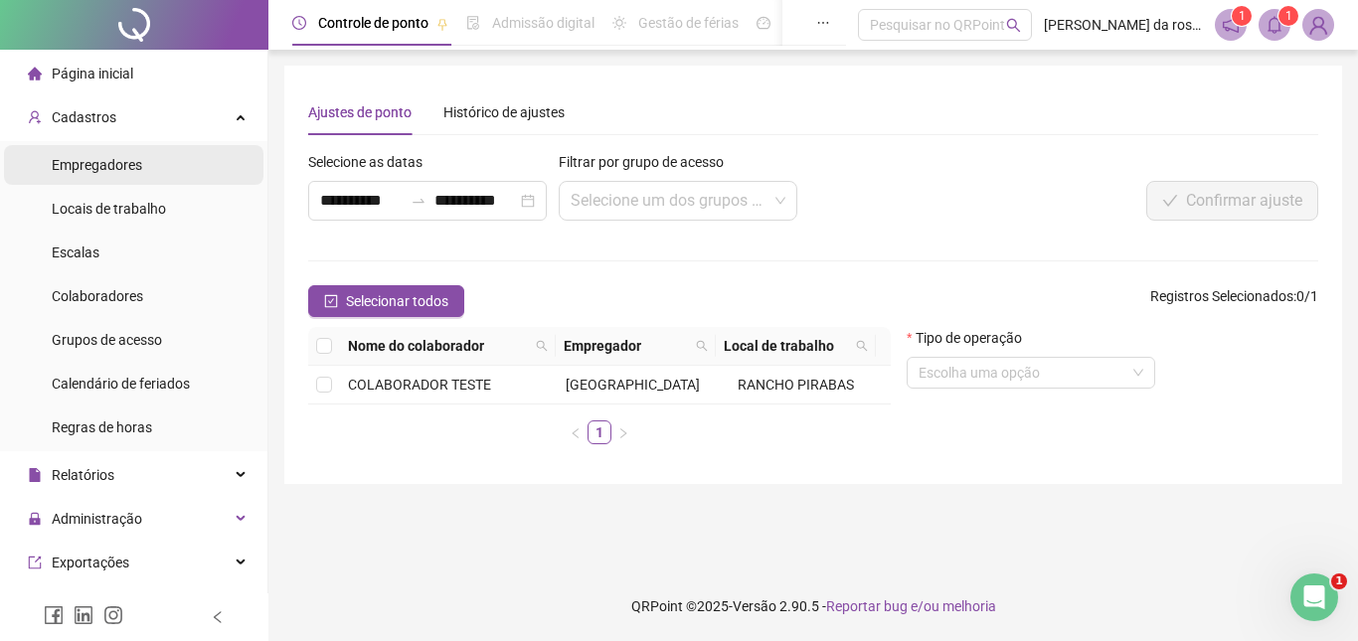
click at [135, 169] on span "Empregadores" at bounding box center [97, 165] width 90 height 16
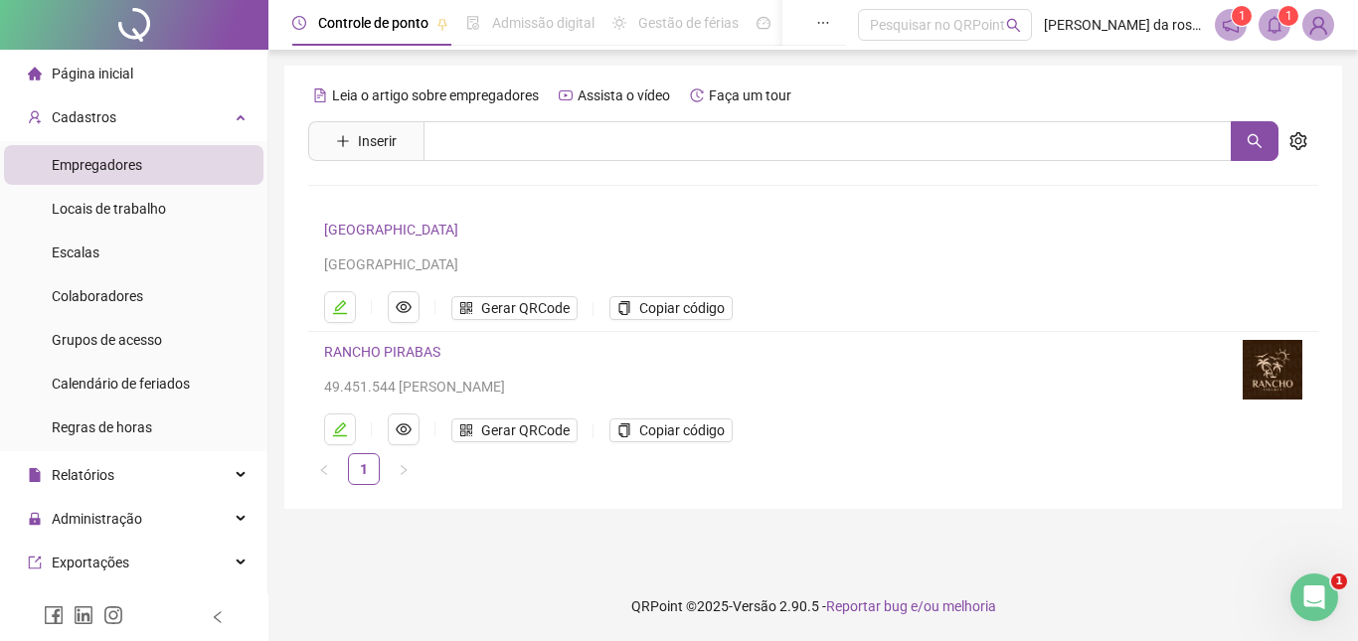
click at [1219, 15] on span at bounding box center [1231, 25] width 32 height 32
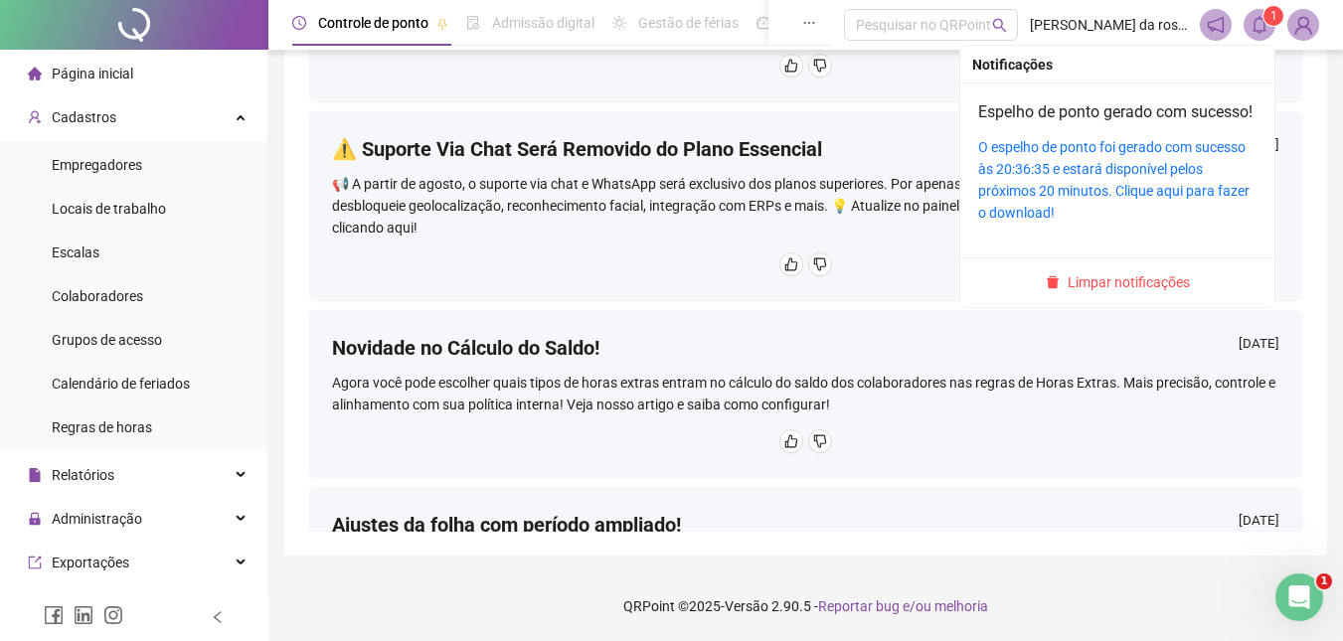
click at [1260, 26] on icon "bell" at bounding box center [1260, 25] width 18 height 18
click at [1122, 293] on span "Limpar notificações" at bounding box center [1129, 282] width 122 height 22
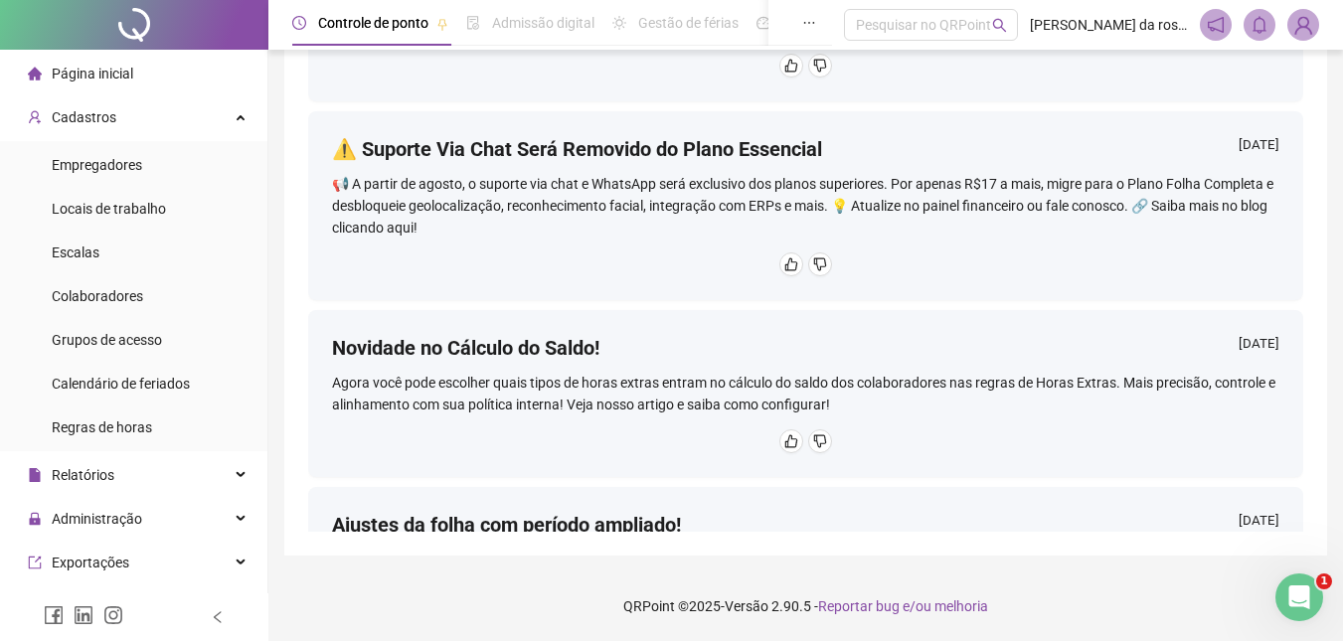
click at [1308, 19] on img at bounding box center [1304, 25] width 30 height 30
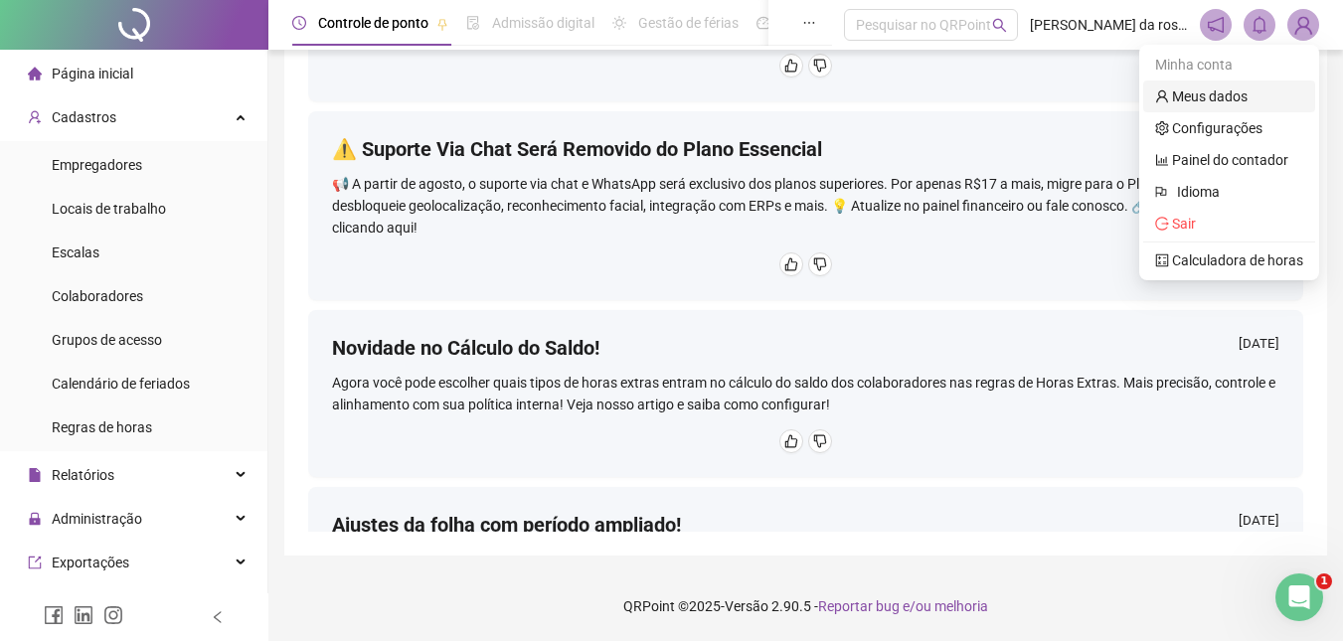
click at [1243, 100] on link "Meus dados" at bounding box center [1201, 96] width 92 height 16
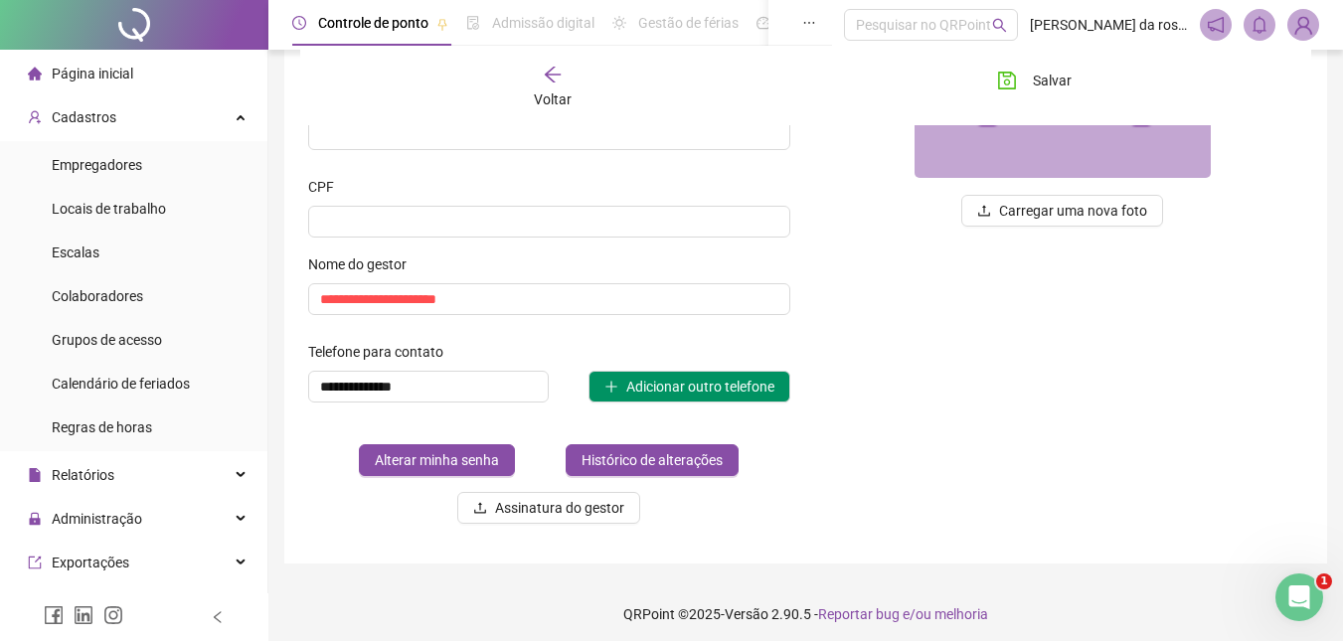
scroll to position [351, 0]
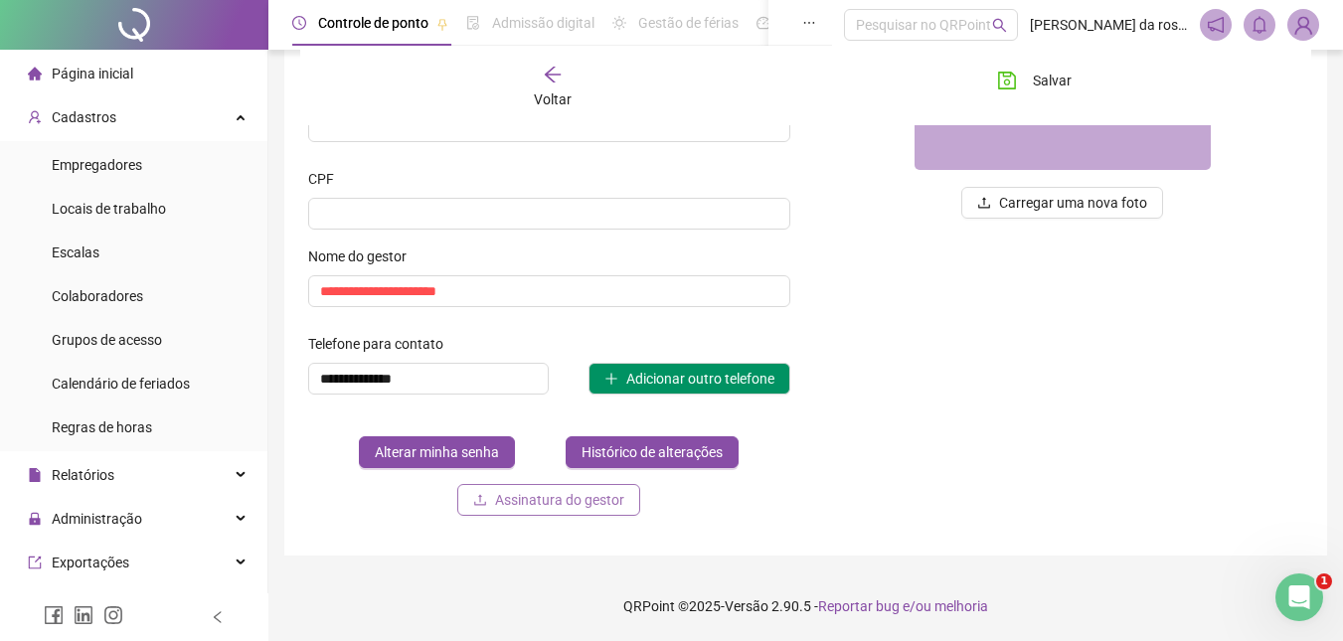
click at [604, 504] on span "Assinatura do gestor" at bounding box center [559, 500] width 129 height 22
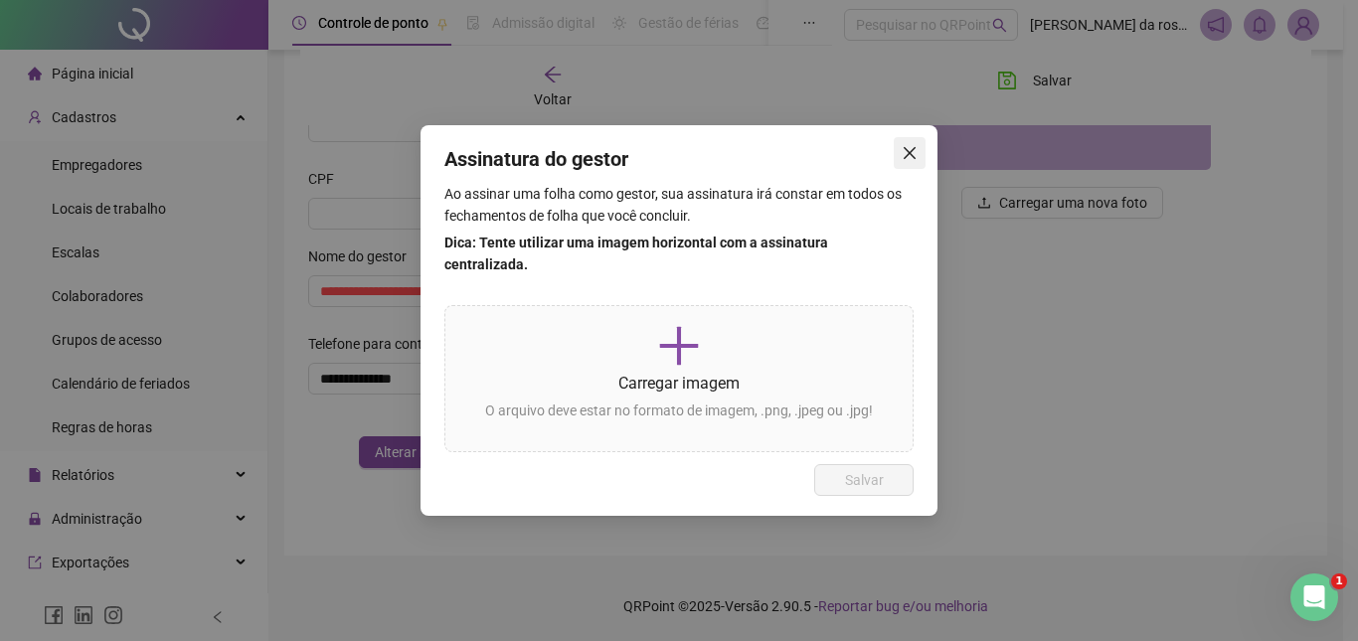
click at [906, 161] on icon "close" at bounding box center [910, 153] width 16 height 16
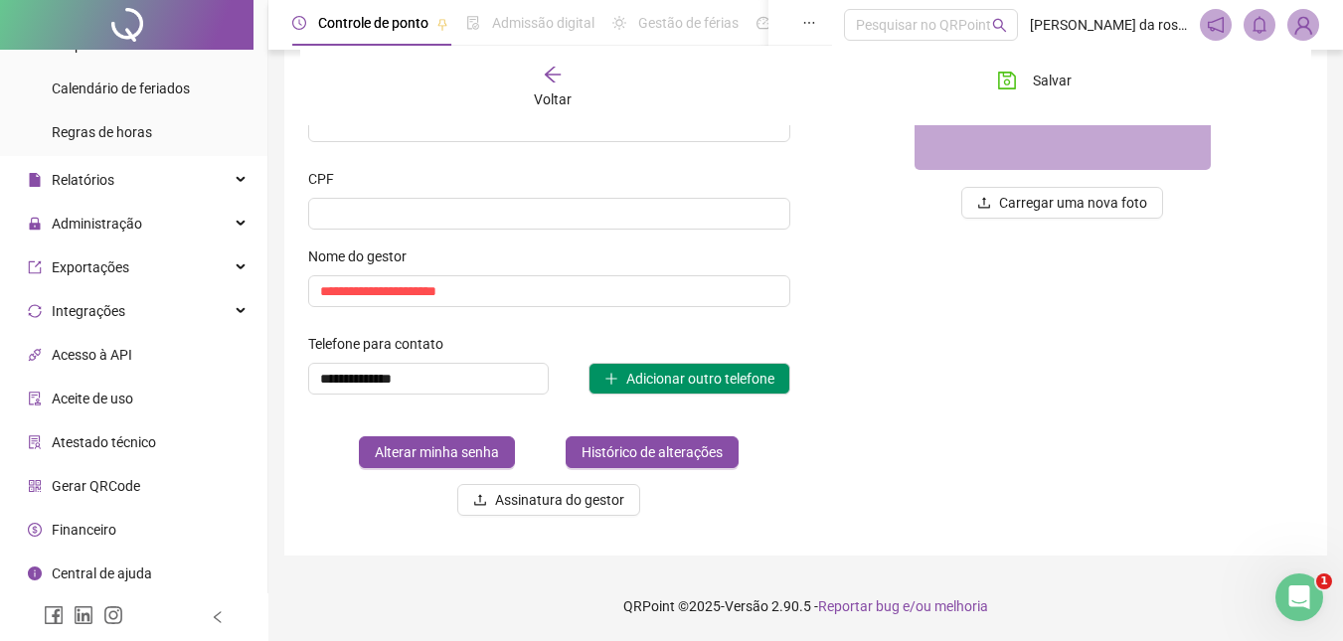
click at [105, 533] on span "Financeiro" at bounding box center [84, 530] width 65 height 16
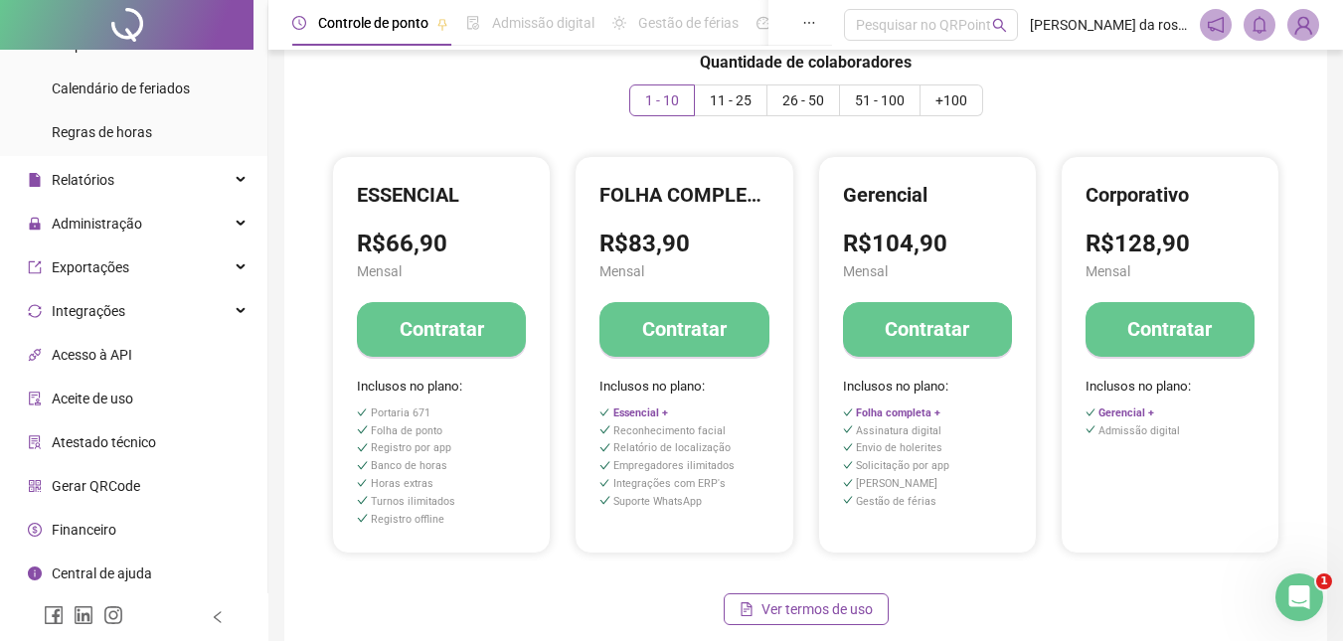
scroll to position [261, 0]
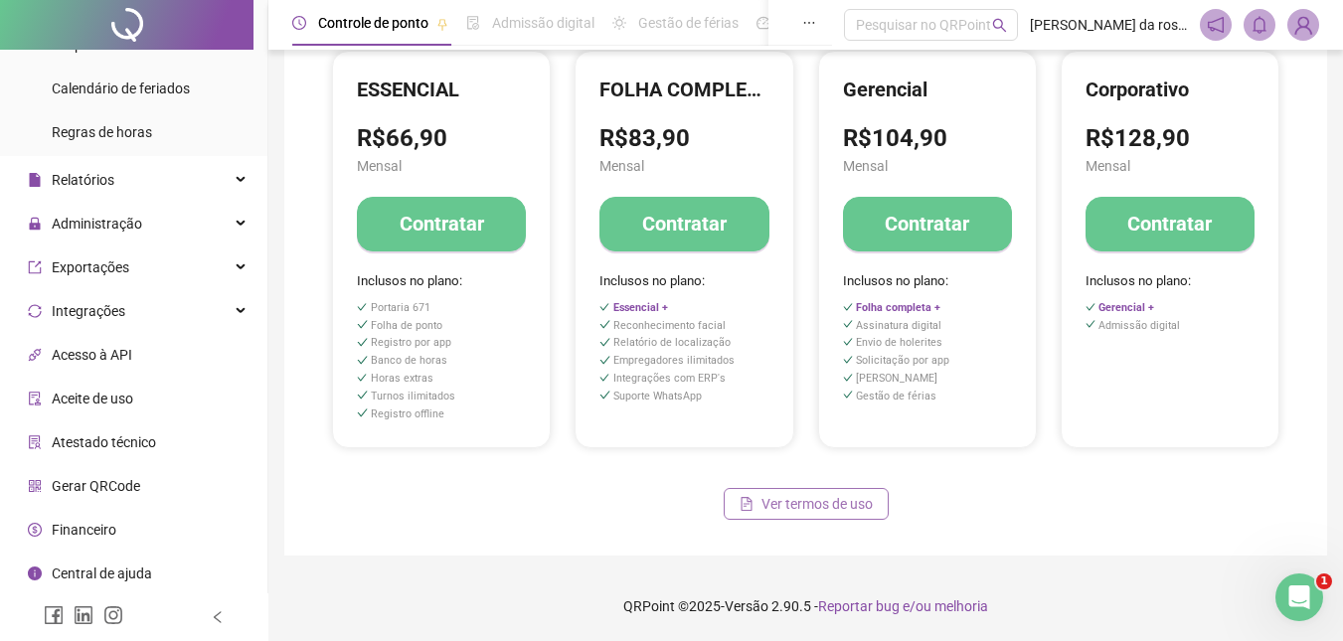
click at [797, 498] on span "Ver termos de uso" at bounding box center [817, 504] width 111 height 22
